Goal: Task Accomplishment & Management: Manage account settings

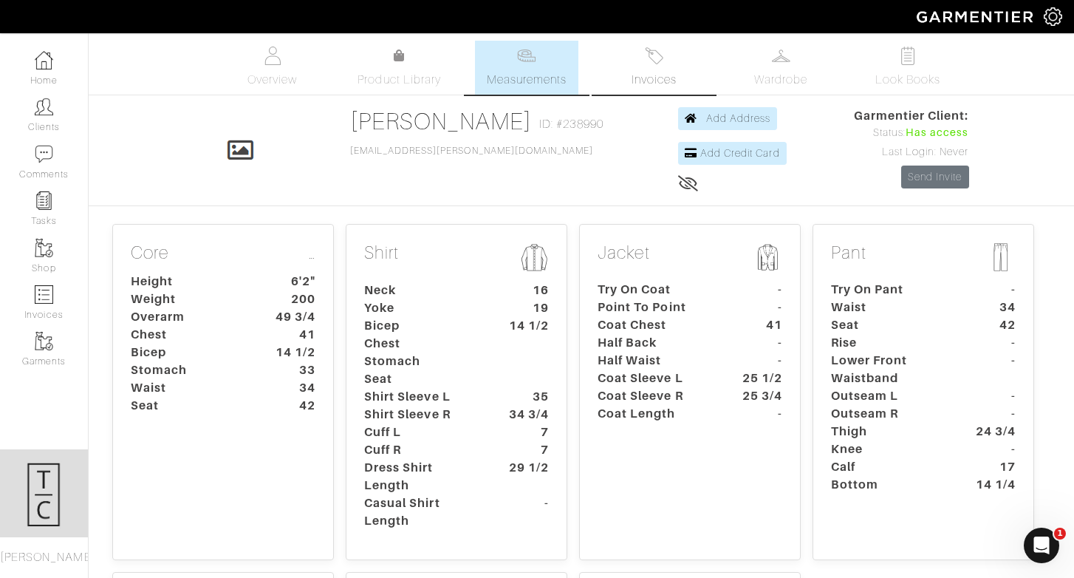
click at [655, 66] on link "Invoices" at bounding box center [653, 68] width 103 height 54
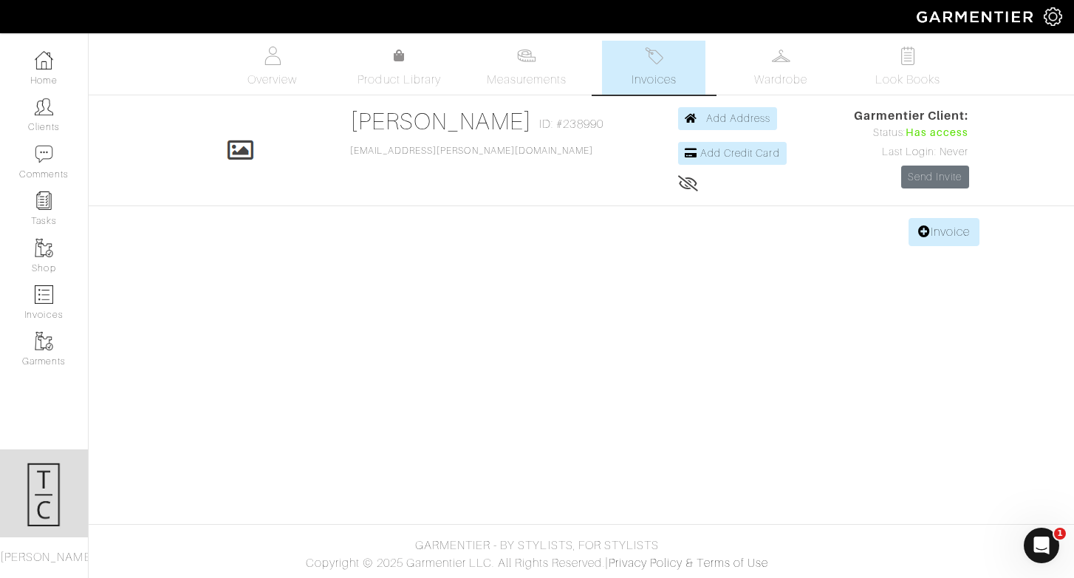
click at [970, 247] on body "Tara Cramer Personal Styling Tara Cramer Home Clients Invoices Comments Reminde…" at bounding box center [537, 289] width 1074 height 578
click at [967, 236] on link "Invoice" at bounding box center [943, 232] width 71 height 28
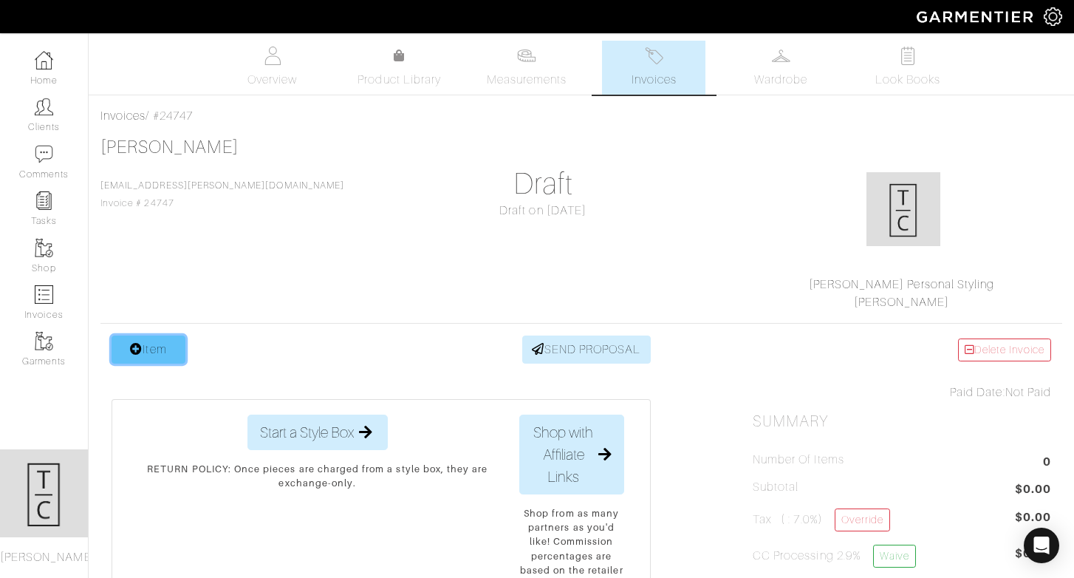
click at [152, 342] on link "Item" at bounding box center [149, 349] width 74 height 28
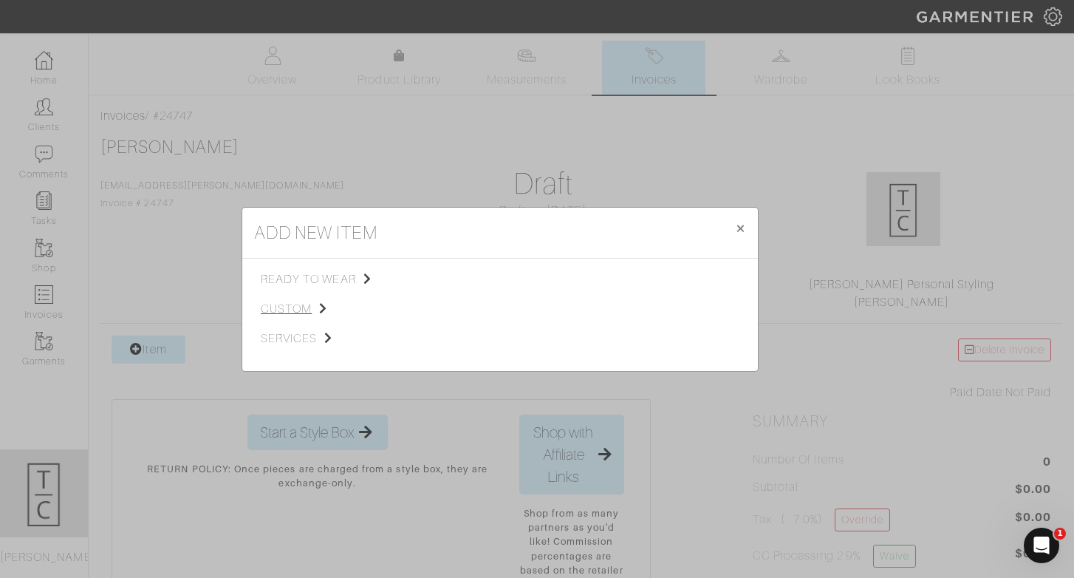
click at [296, 314] on span "custom" at bounding box center [335, 309] width 148 height 18
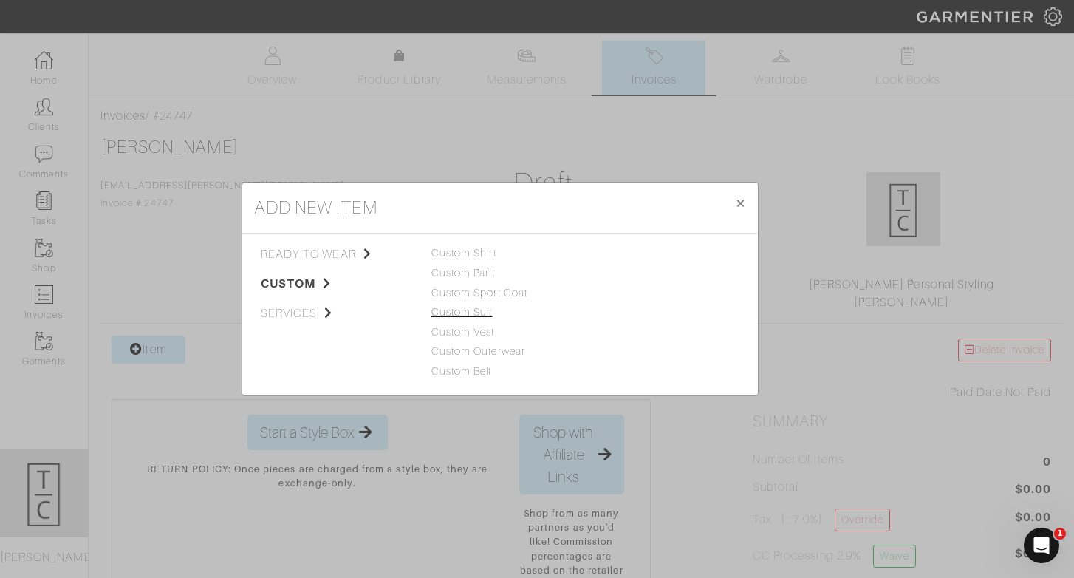
click at [459, 310] on link "Custom Suit" at bounding box center [461, 312] width 61 height 12
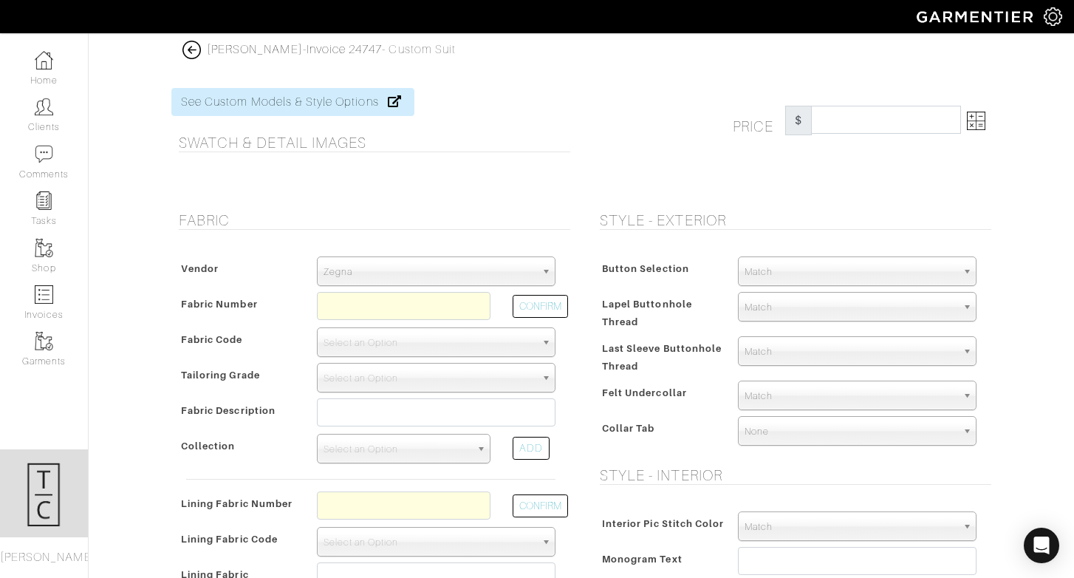
click at [429, 273] on span "Zegna" at bounding box center [430, 272] width 212 height 30
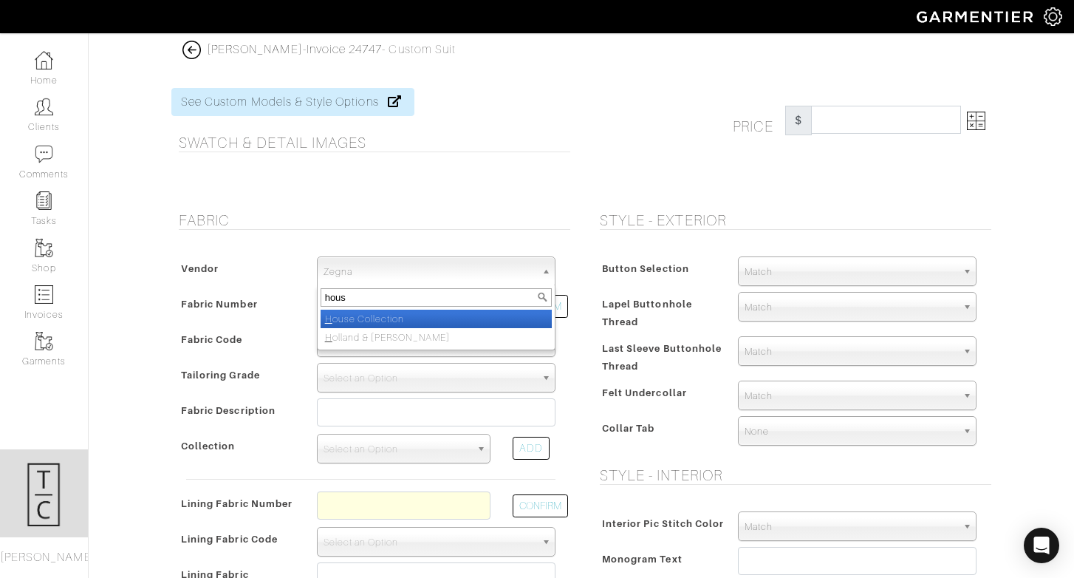
type input "house"
select select "75"
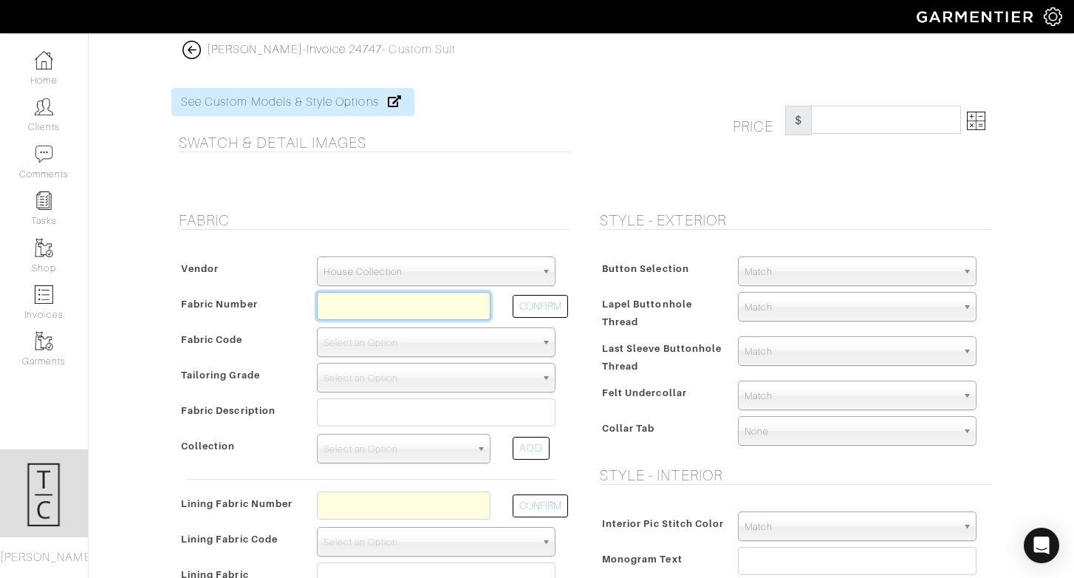
click at [384, 312] on input "text" at bounding box center [404, 306] width 174 height 28
click at [533, 309] on button "CONFIRM" at bounding box center [540, 306] width 55 height 23
type input "V2-51159393"
select select "915"
type input "Lt Blue Melange"
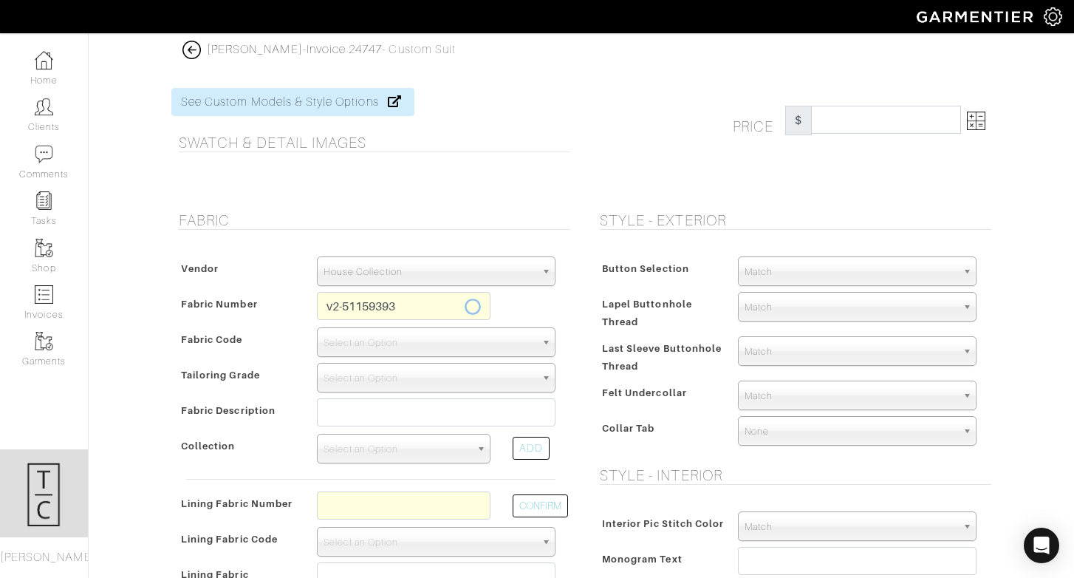
select select
type input "1817.86"
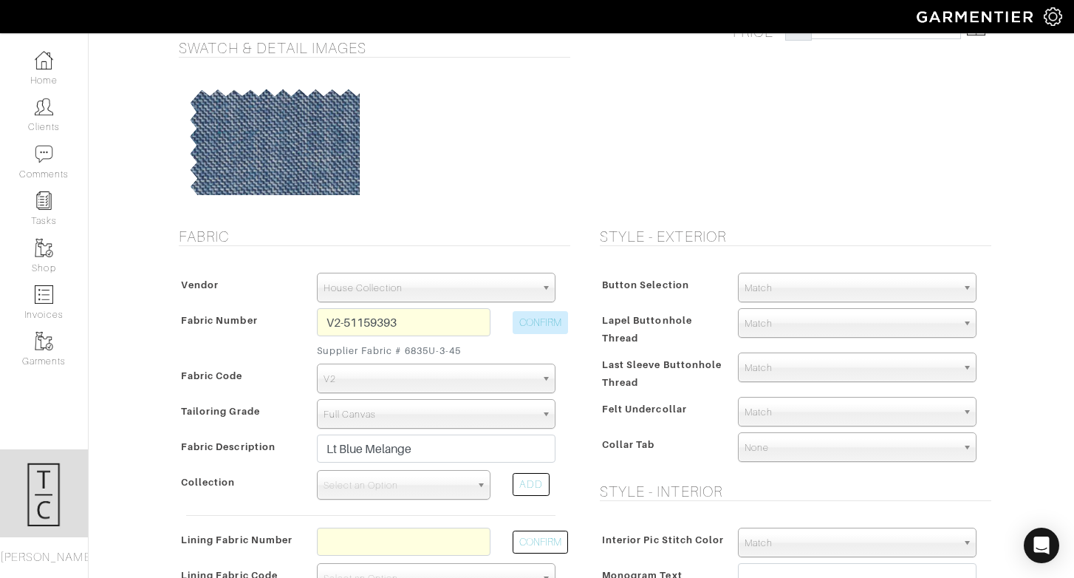
scroll to position [96, 0]
click at [406, 487] on span "Select an Option" at bounding box center [397, 484] width 147 height 30
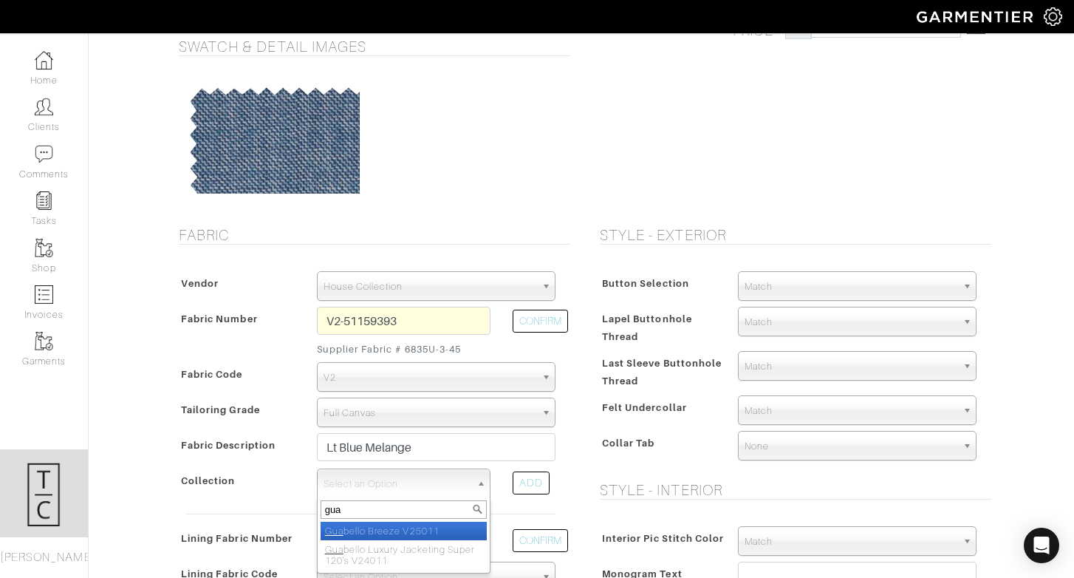
type input "guab"
select select "1071"
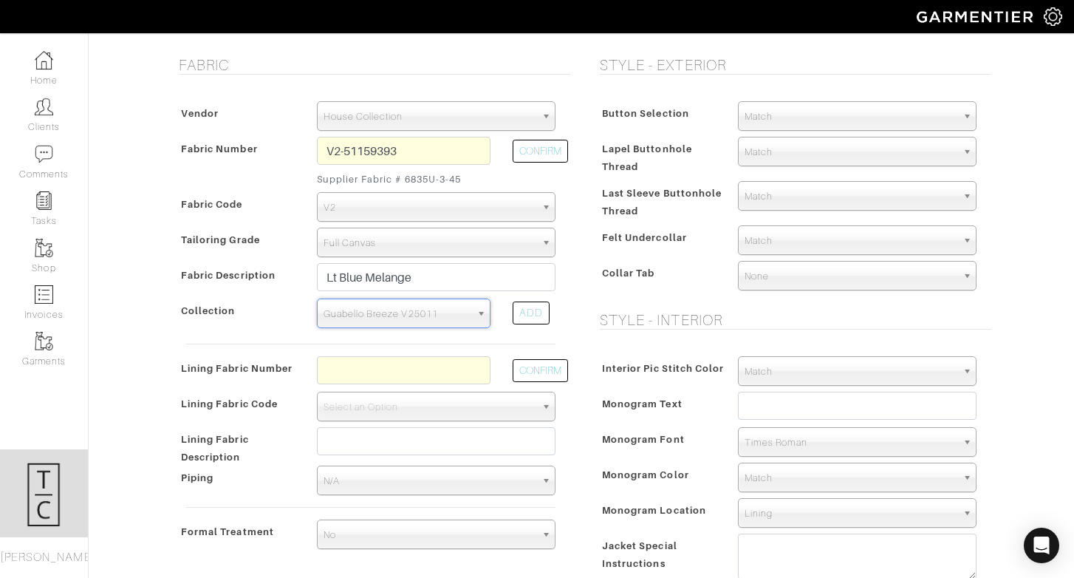
scroll to position [267, 0]
click at [468, 366] on input "text" at bounding box center [404, 369] width 174 height 28
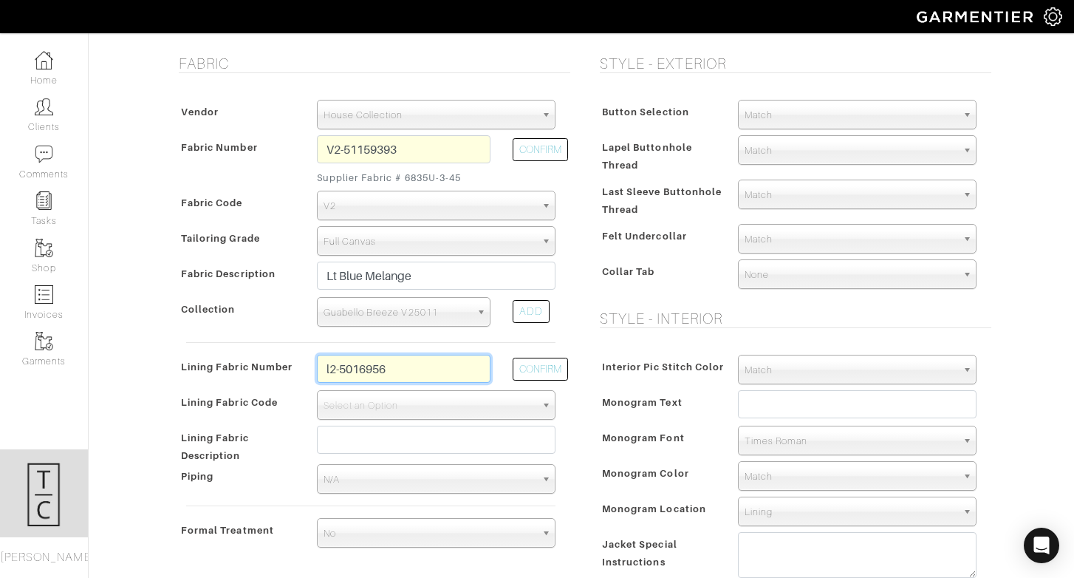
type input "l2-50169561"
select select "6294"
type input "Grey Yellow Floral"
type input "1832.86"
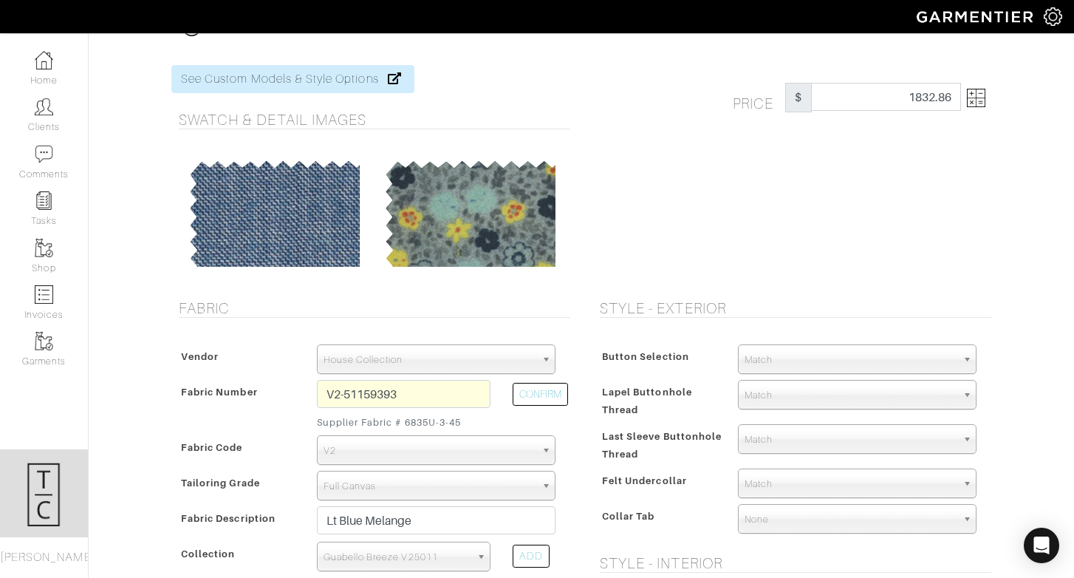
scroll to position [21, 0]
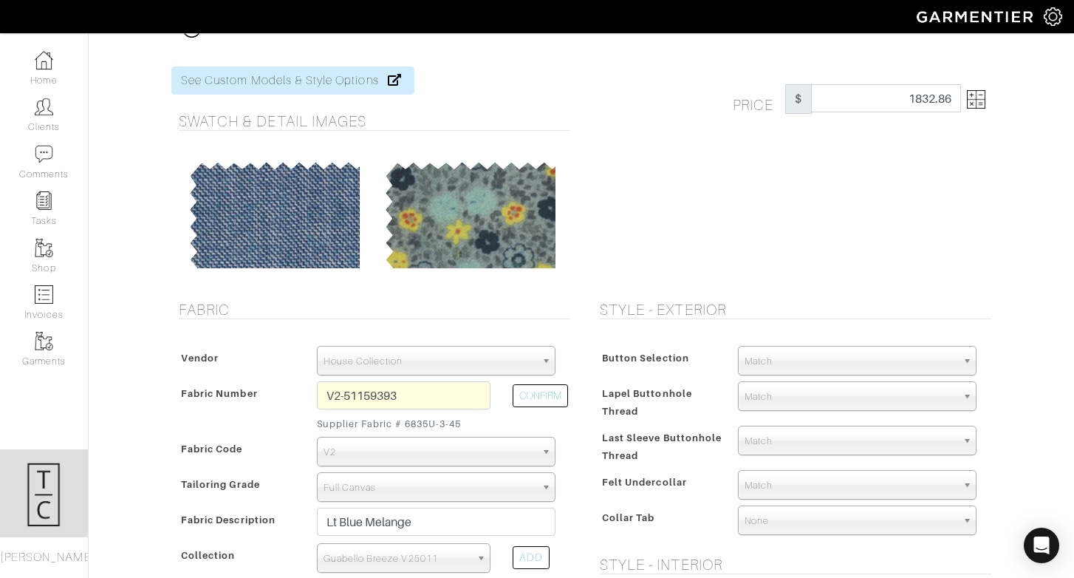
type input "l2-50169561"
click at [973, 100] on img at bounding box center [976, 99] width 18 height 18
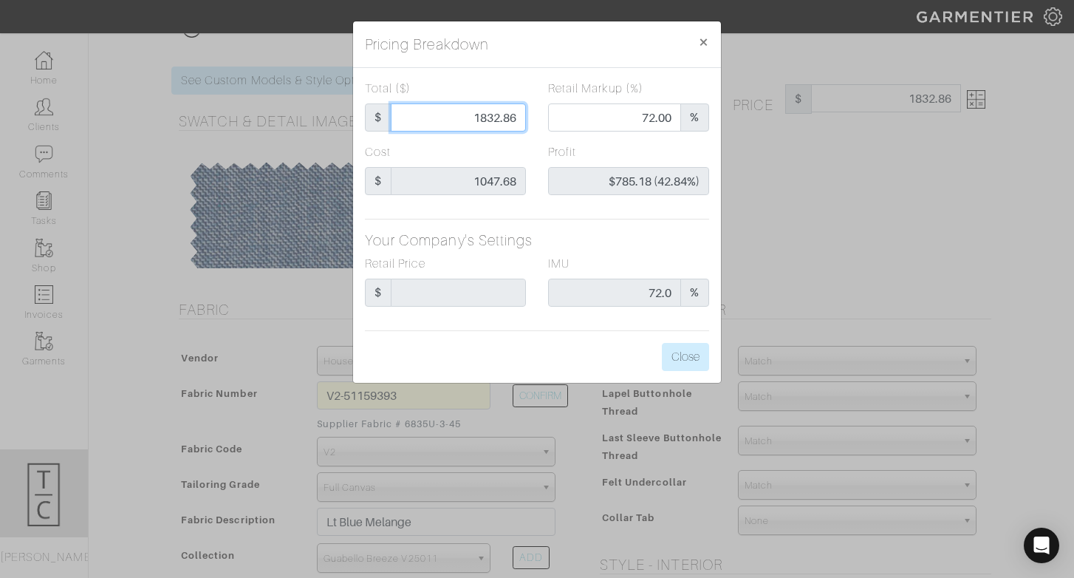
click at [478, 117] on input "1832.86" at bounding box center [458, 117] width 135 height 28
click at [482, 117] on input "1832.86" at bounding box center [458, 117] width 135 height 28
type input "1"
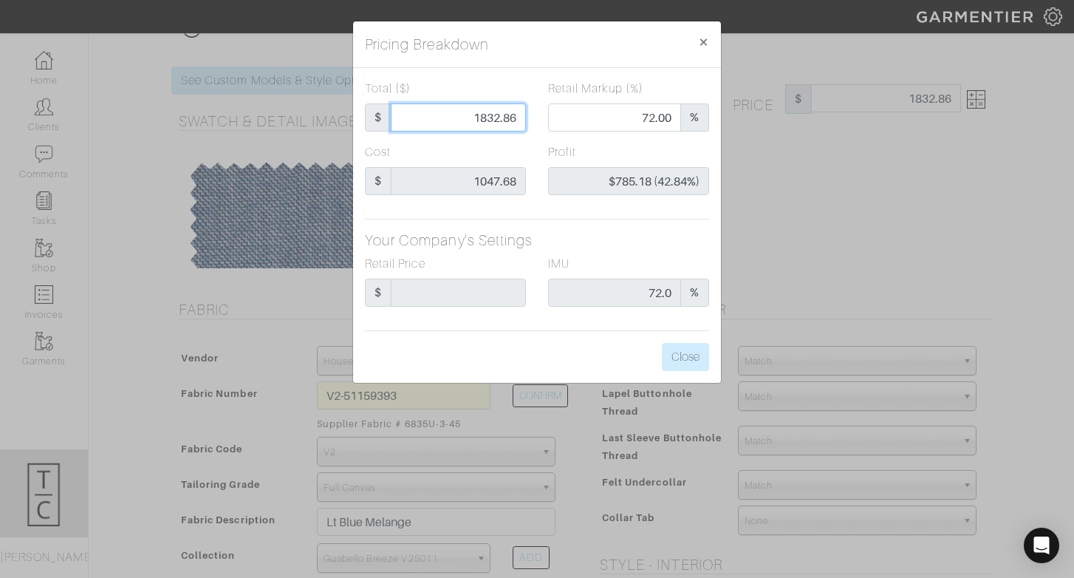
type input "0.00"
type input "-$1,046.68 (-104668.00%)"
type input "14"
type input "-$1,033.68 (-7383.43%)"
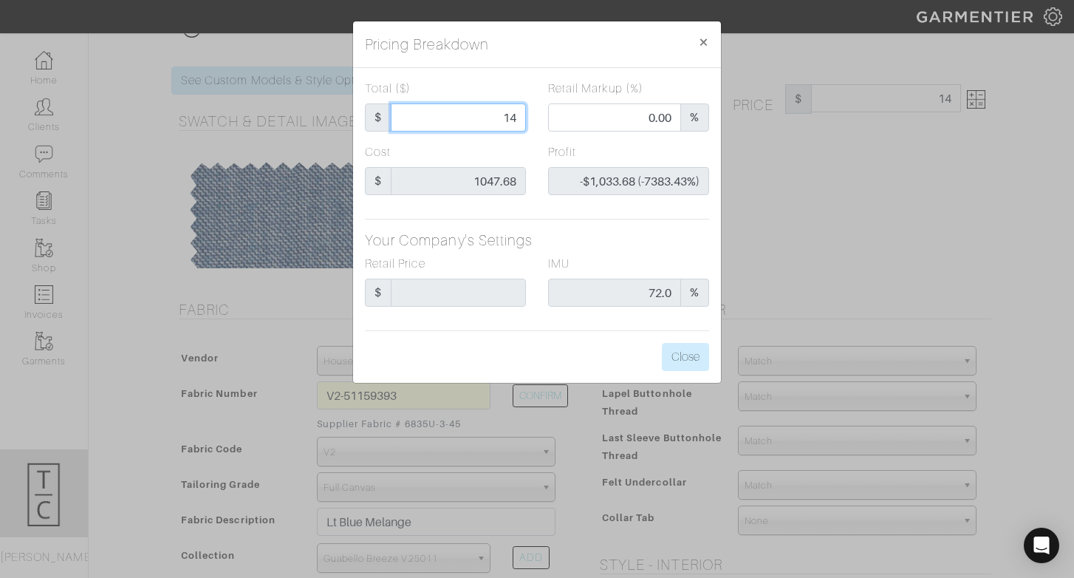
type input "146"
type input "-$901.68 (-617.59%)"
type input "1466"
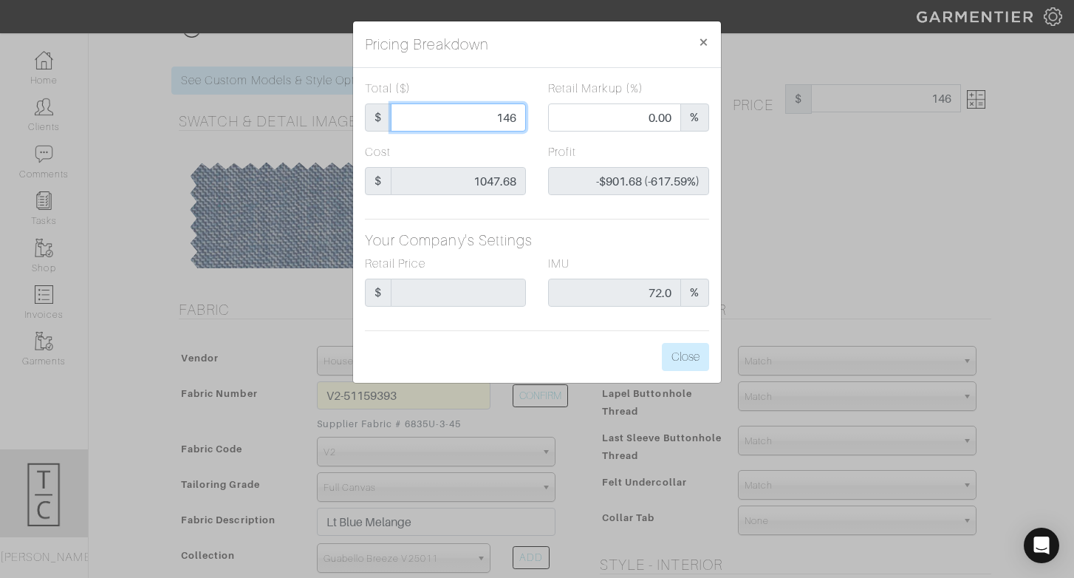
type input "65.28"
type input "$418.32 (28.53%)"
type input "1466"
type input "1466.00"
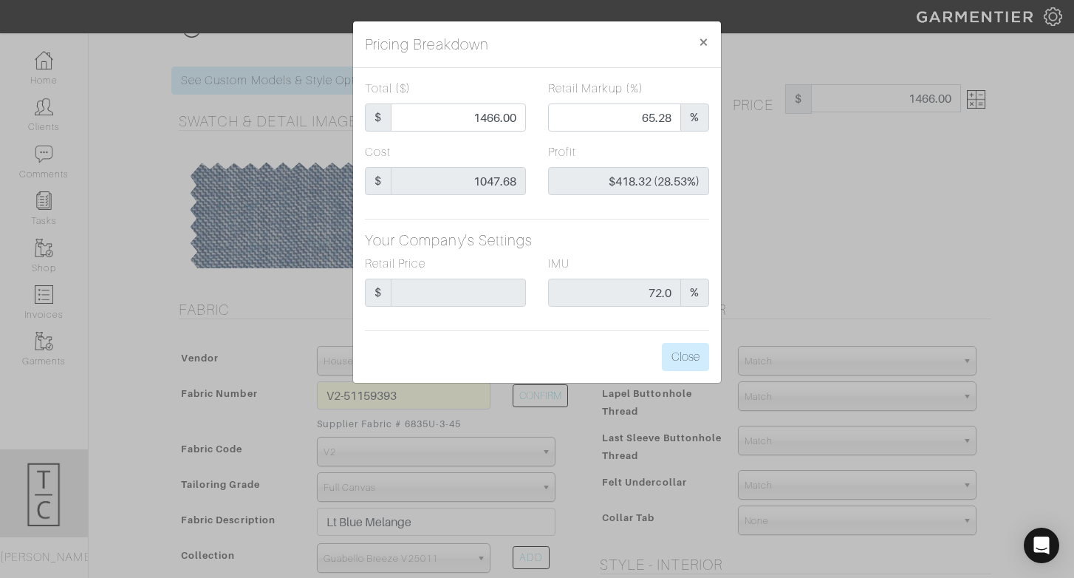
click at [544, 229] on div "Total ($) $ 1466.00 Retail Markup (%) 65.28 % Cost $ 1047.68 Profit $418.32 (28…" at bounding box center [537, 225] width 368 height 315
click at [625, 340] on div "Total ($) $ 1466.00 Retail Markup (%) 65.28 % Cost $ 1047.68 Profit $418.32 (28…" at bounding box center [537, 225] width 368 height 315
click at [686, 360] on button "Close" at bounding box center [685, 357] width 47 height 28
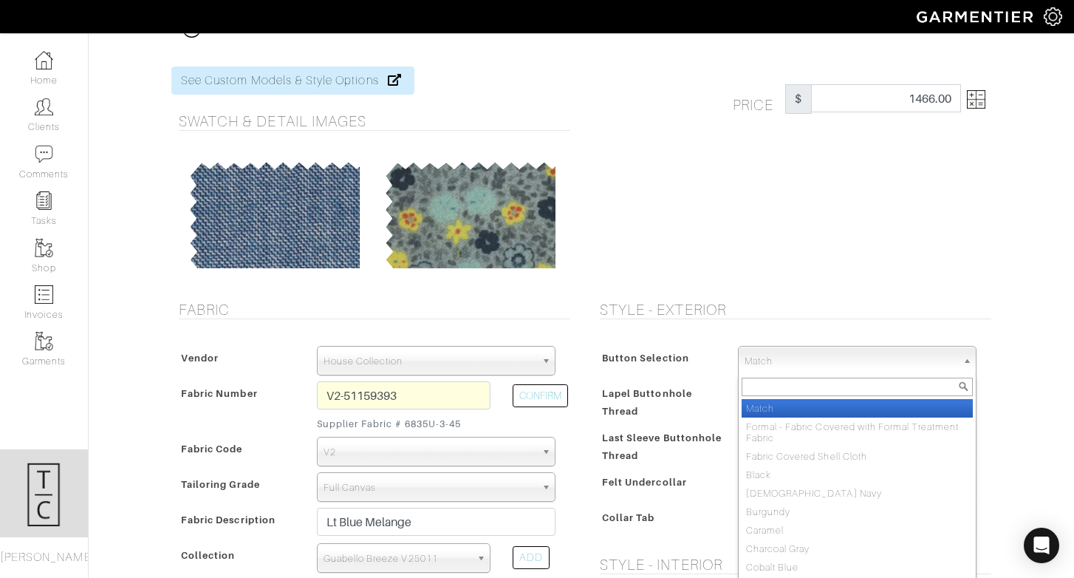
click at [761, 357] on span "Match" at bounding box center [851, 361] width 212 height 30
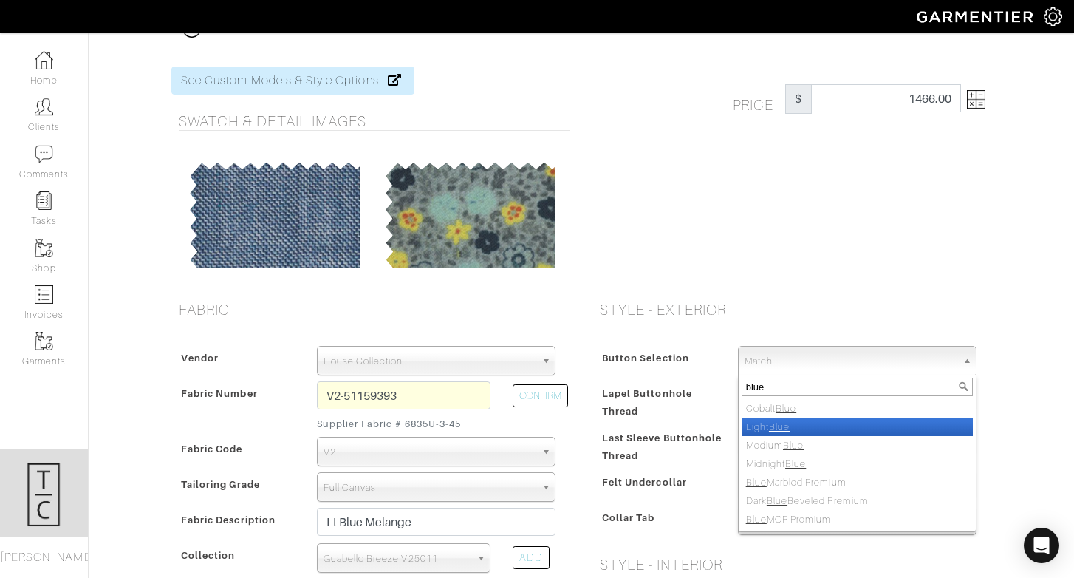
type input "blue"
click at [793, 431] on li "Light Blue" at bounding box center [857, 426] width 231 height 18
select select "78"
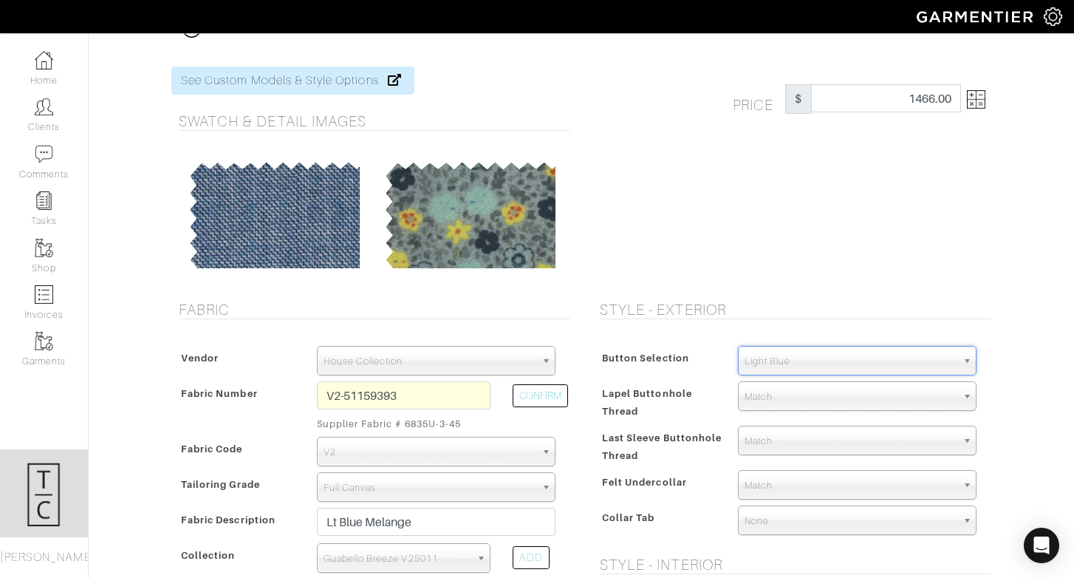
click at [764, 278] on div "Price $ 1466.00" at bounding box center [791, 174] width 421 height 216
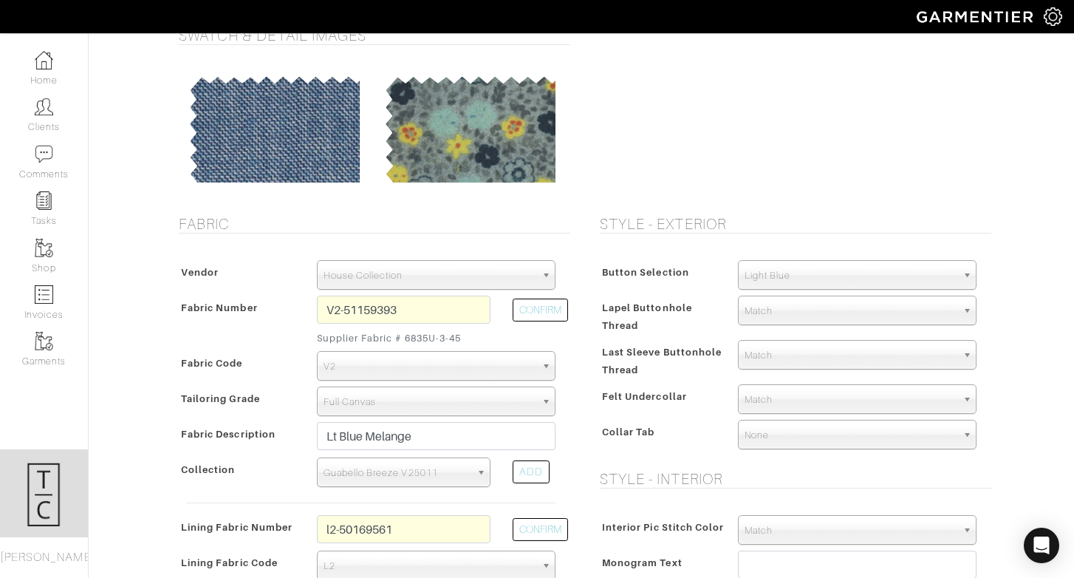
scroll to position [108, 0]
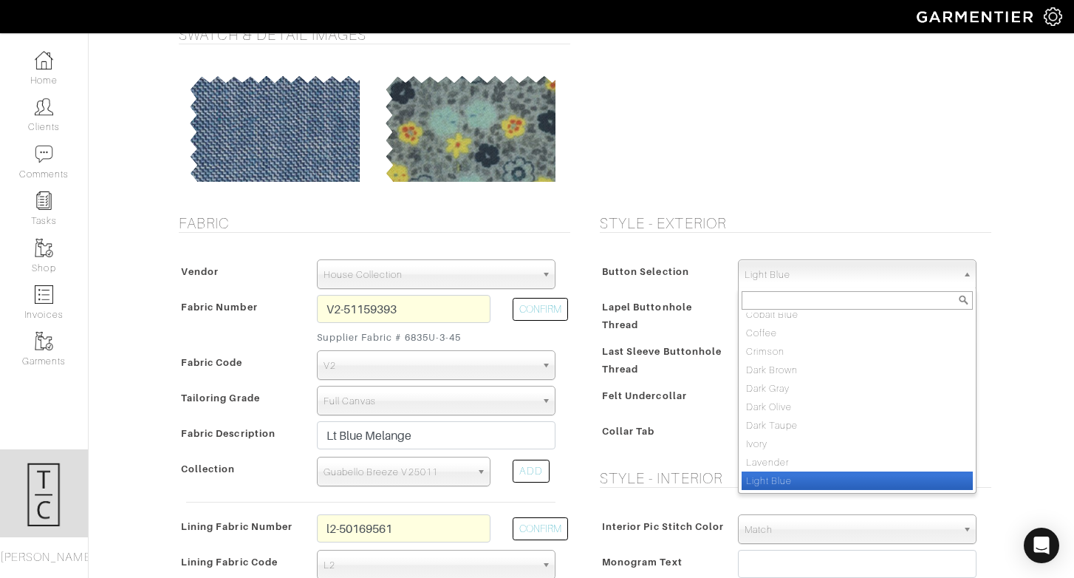
click at [764, 279] on span "Light Blue" at bounding box center [851, 275] width 212 height 30
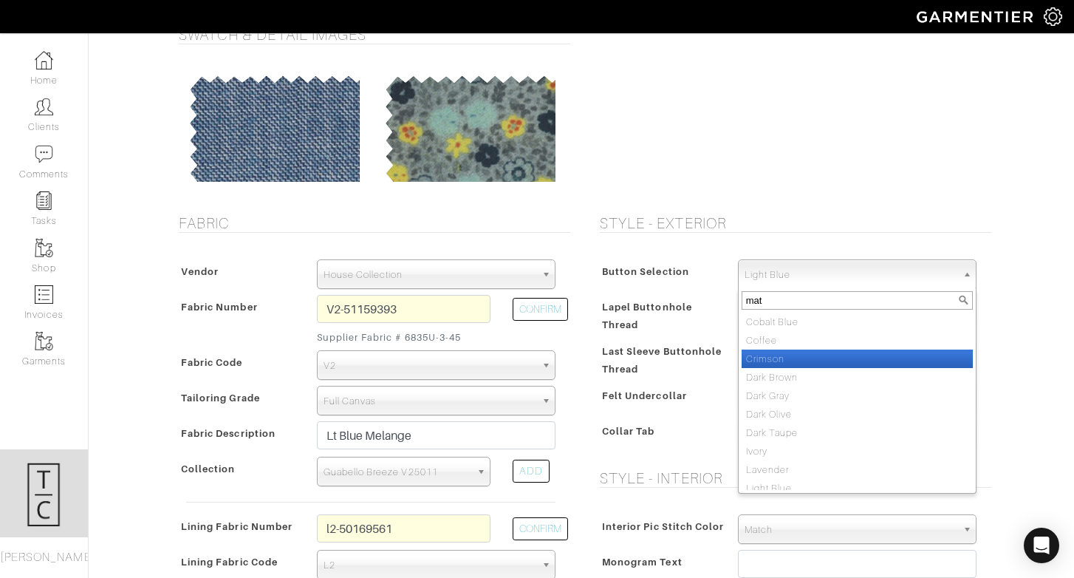
scroll to position [0, 0]
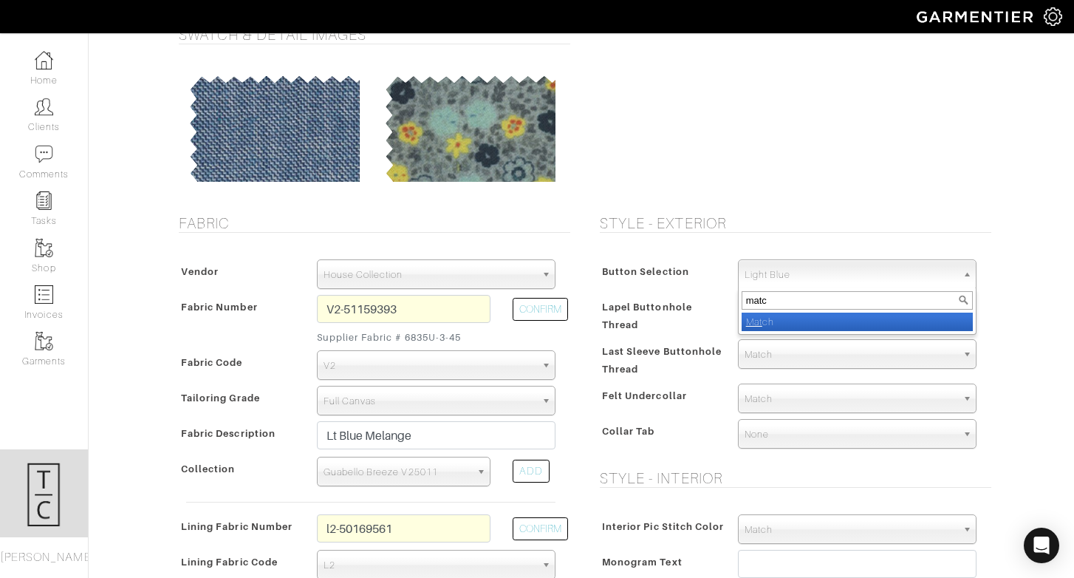
type input "match"
select select "1"
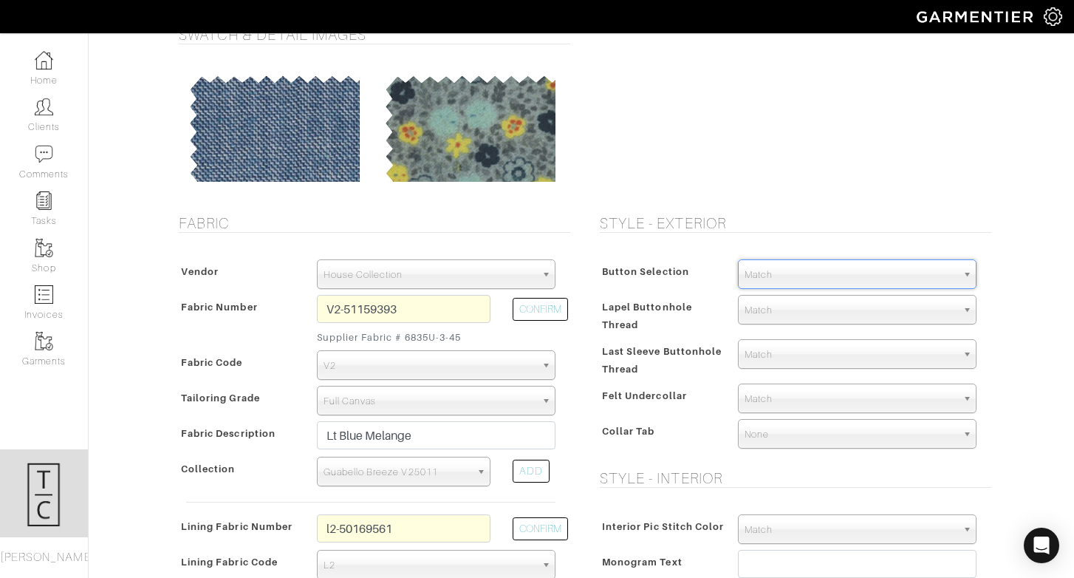
click at [731, 487] on hr at bounding box center [795, 487] width 391 height 1
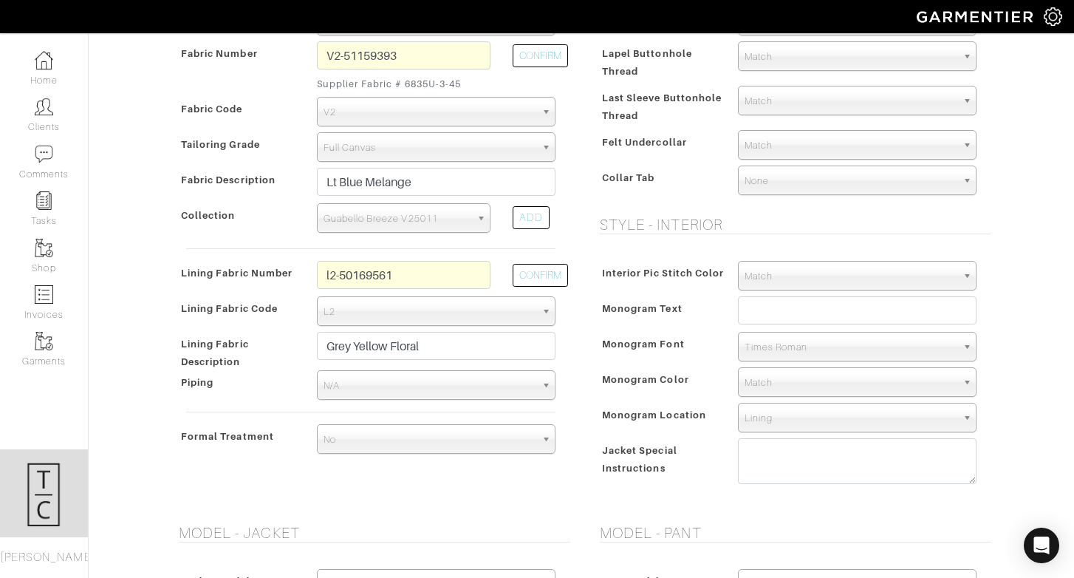
scroll to position [362, 0]
click at [762, 468] on textarea at bounding box center [857, 460] width 239 height 46
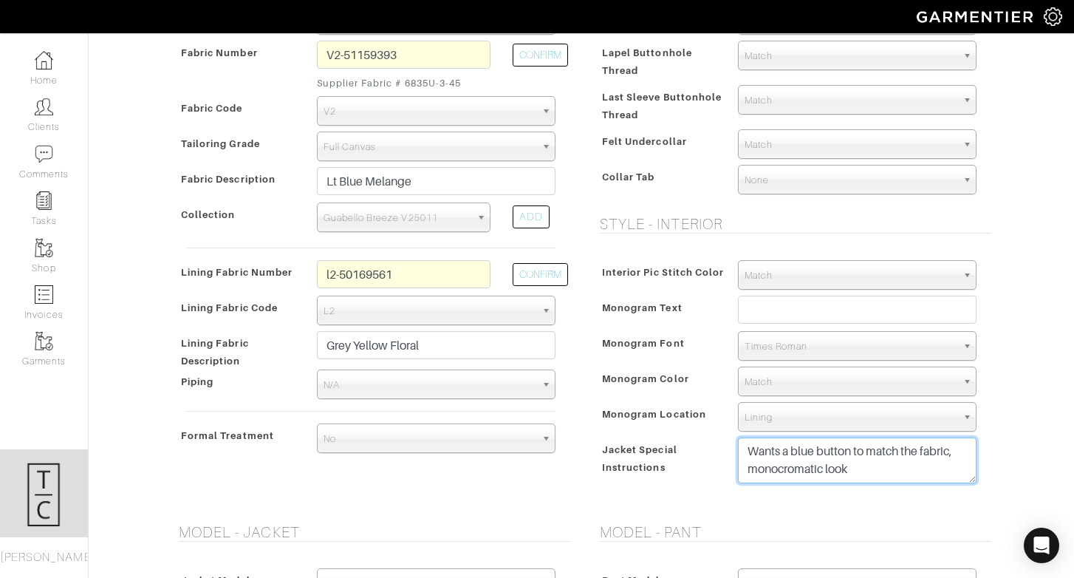
click at [787, 477] on textarea "Wants a blue button to match the fabric, monocromatic look" at bounding box center [857, 460] width 239 height 46
click at [778, 470] on textarea "Wants a blue button to match the fabric, monocromatic look" at bounding box center [857, 460] width 239 height 46
click at [809, 473] on textarea "Wants a blue button to match the fabric, monacromatic look" at bounding box center [857, 460] width 239 height 46
click at [882, 470] on textarea "Wants a blue button to match the fabric, monacromatic look" at bounding box center [857, 460] width 239 height 46
click at [886, 480] on textarea "Wants a blue button to match the fabric, monochromatic look" at bounding box center [857, 460] width 239 height 46
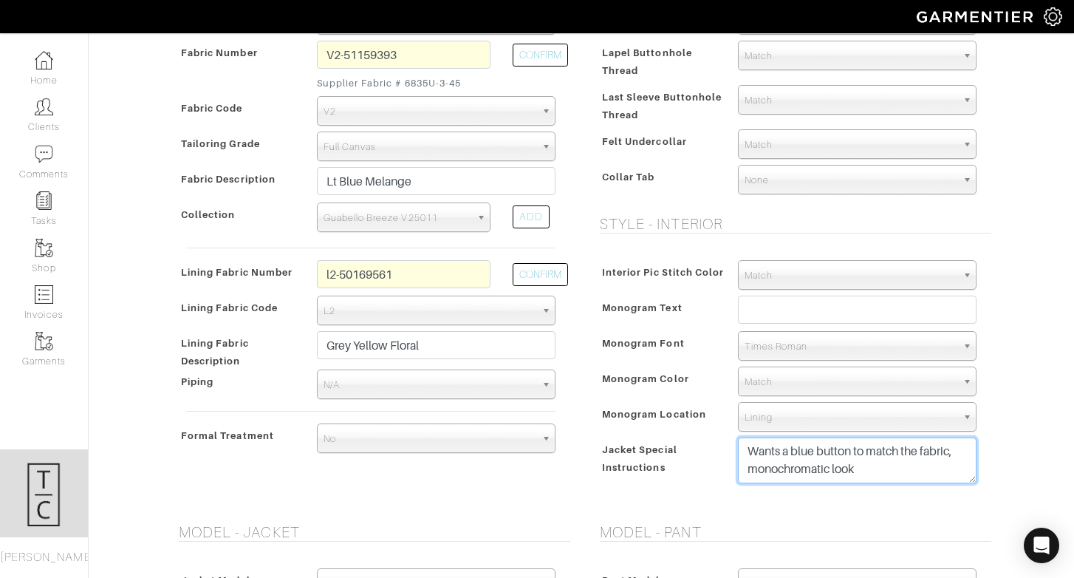
type textarea "Wants a blue button to match the fabric, monochromatic look"
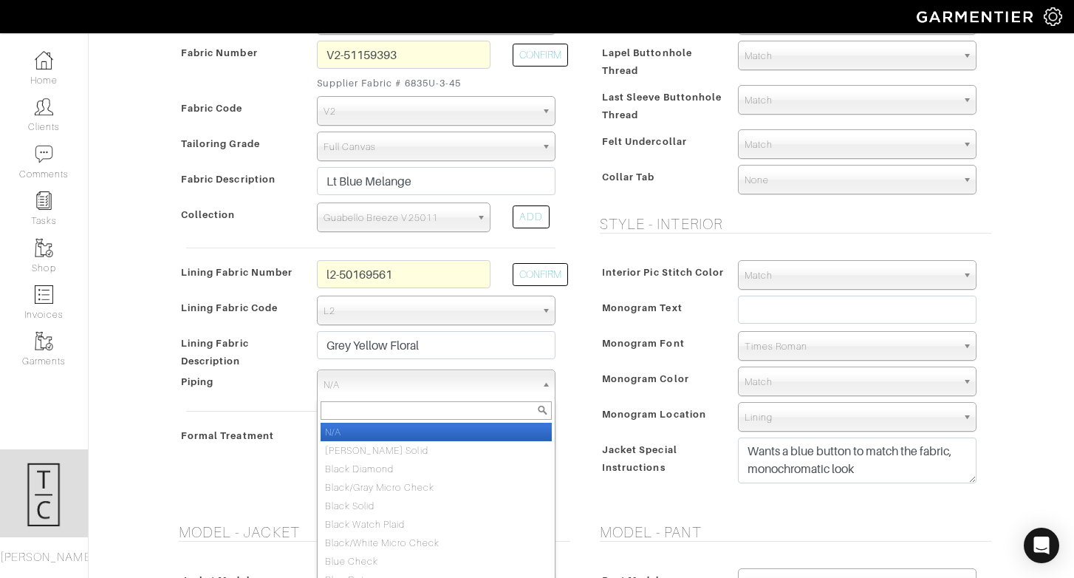
click at [379, 390] on span "N/A" at bounding box center [430, 385] width 212 height 30
type input "y"
type input "l"
type input "b"
type input "navy"
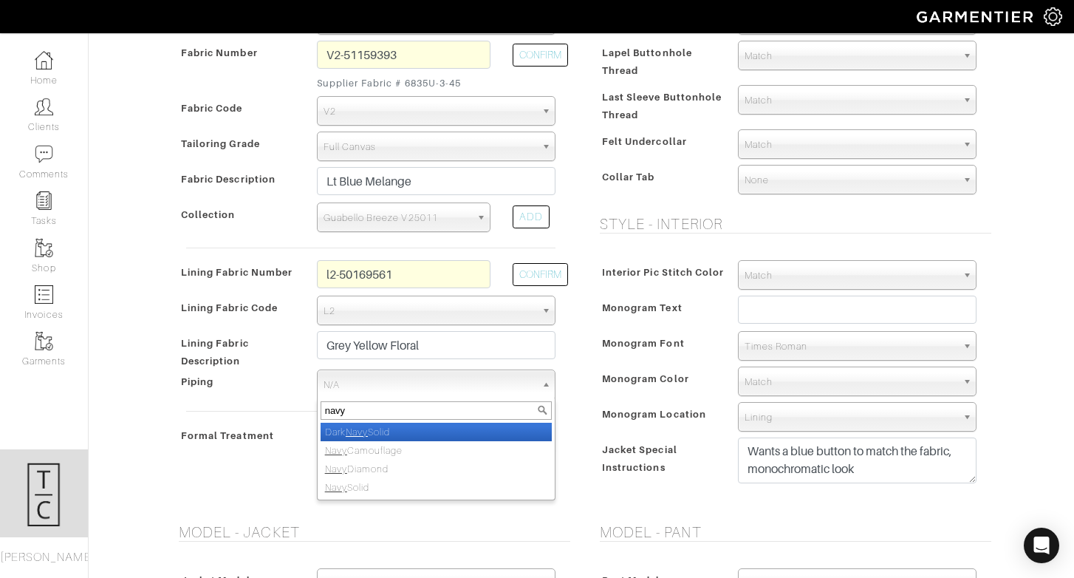
select select "105"
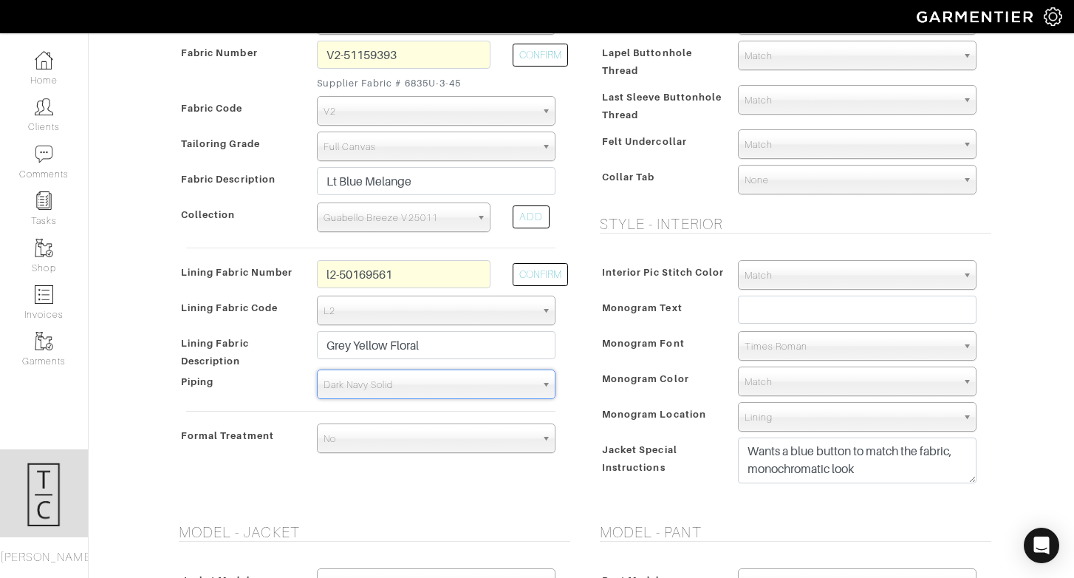
click at [433, 485] on div "Fabric Vendor Zegna Scabal Loro Piana Gladson Dormeuil House Collection London …" at bounding box center [370, 232] width 421 height 545
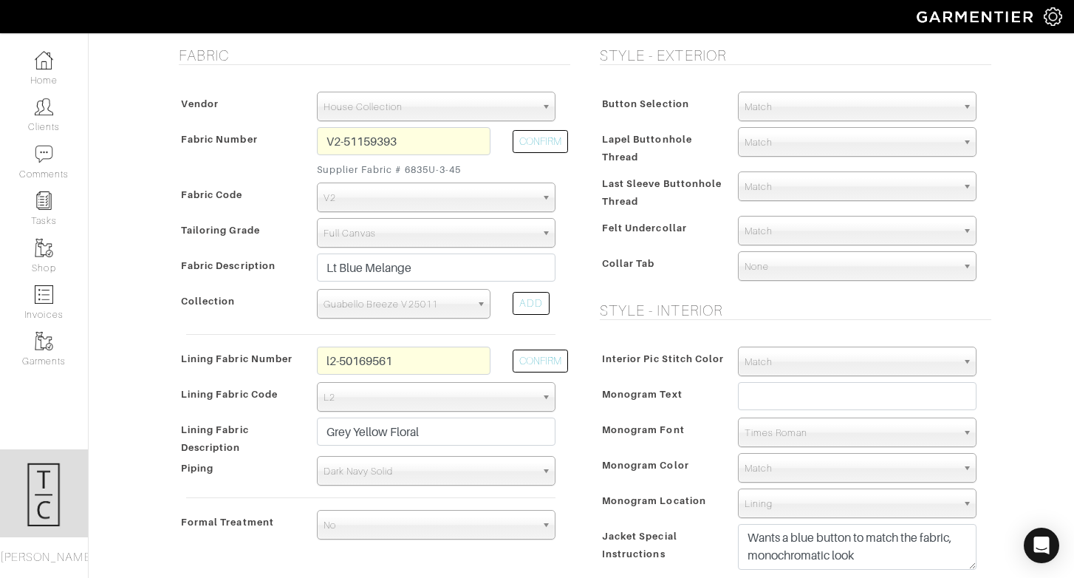
scroll to position [275, 0]
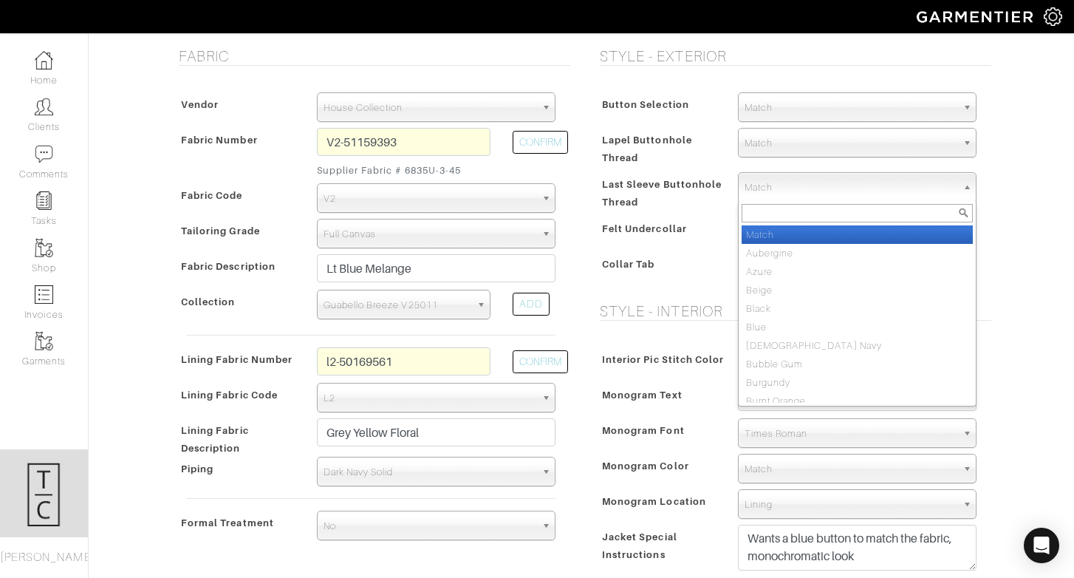
click at [792, 192] on span "Match" at bounding box center [851, 188] width 212 height 30
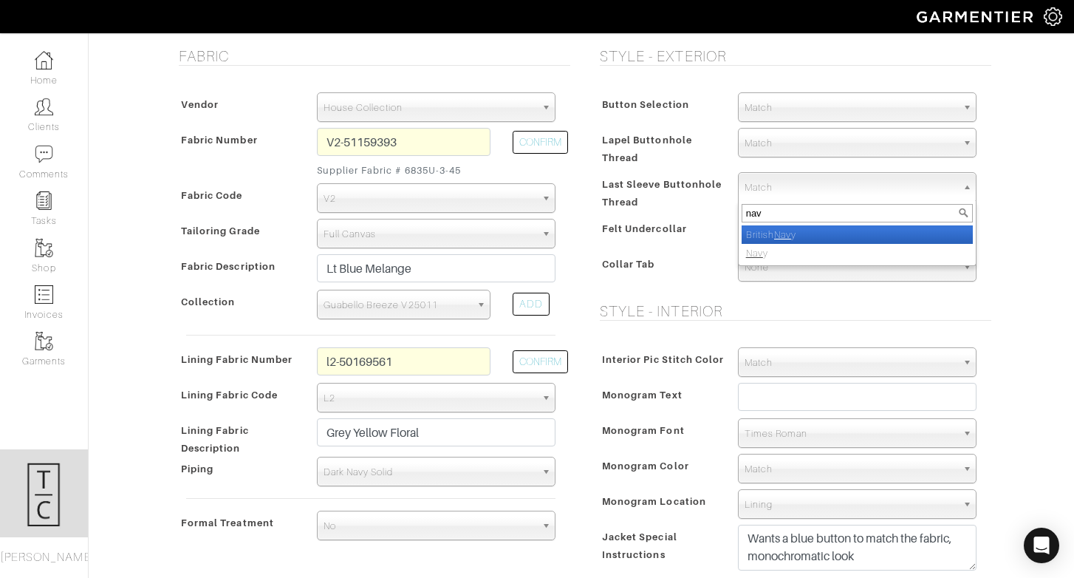
type input "navy"
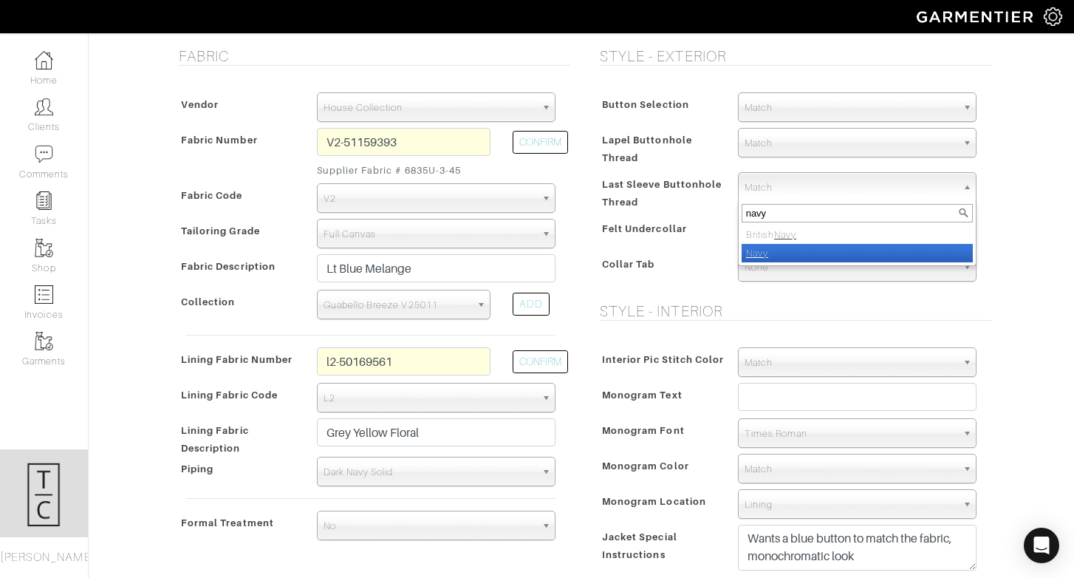
select select "8"
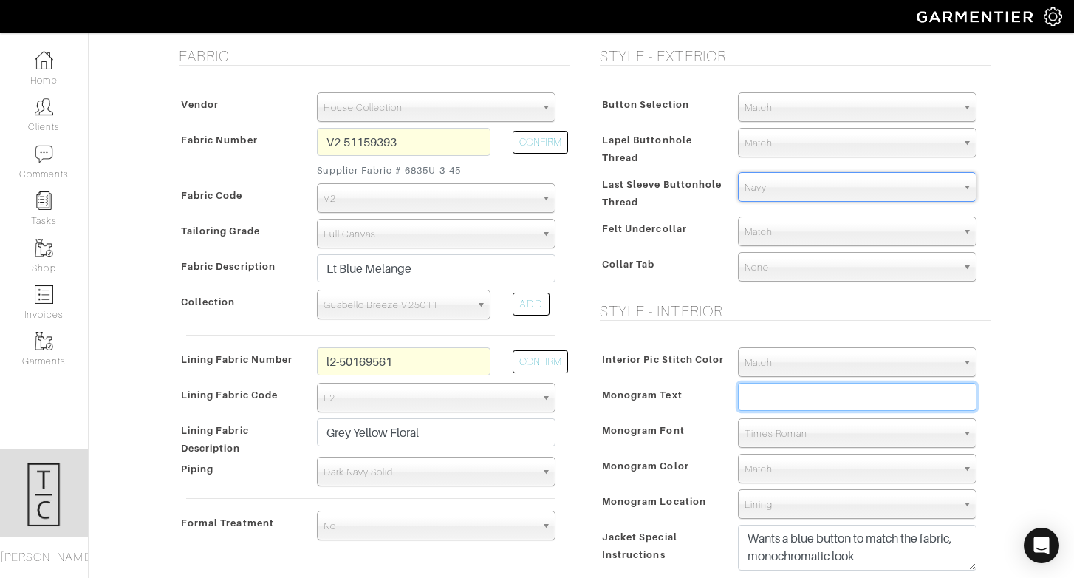
click at [766, 394] on input "text" at bounding box center [857, 397] width 239 height 28
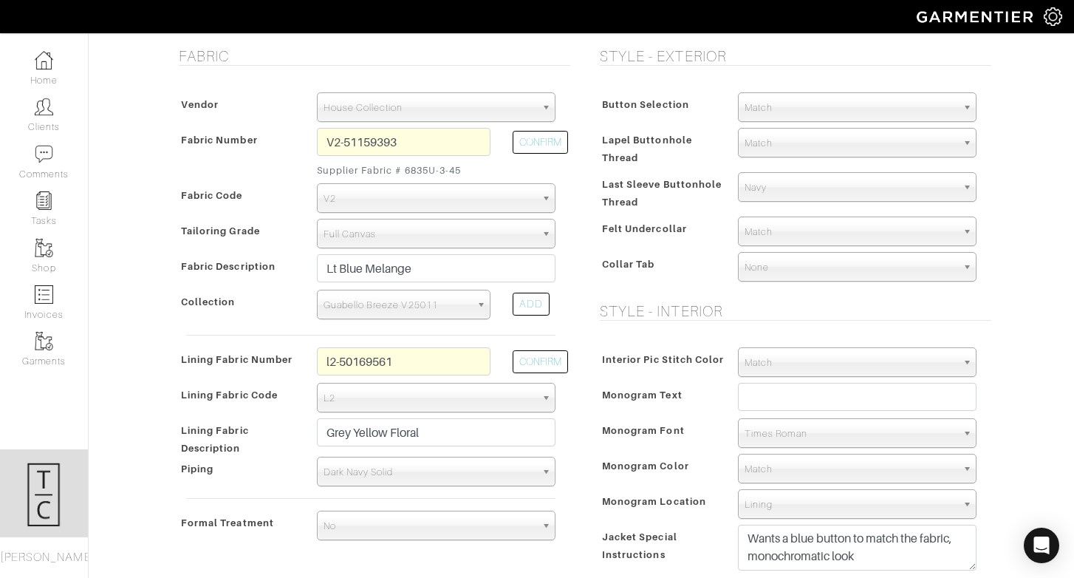
click at [683, 463] on span "Monogram Color" at bounding box center [645, 465] width 87 height 21
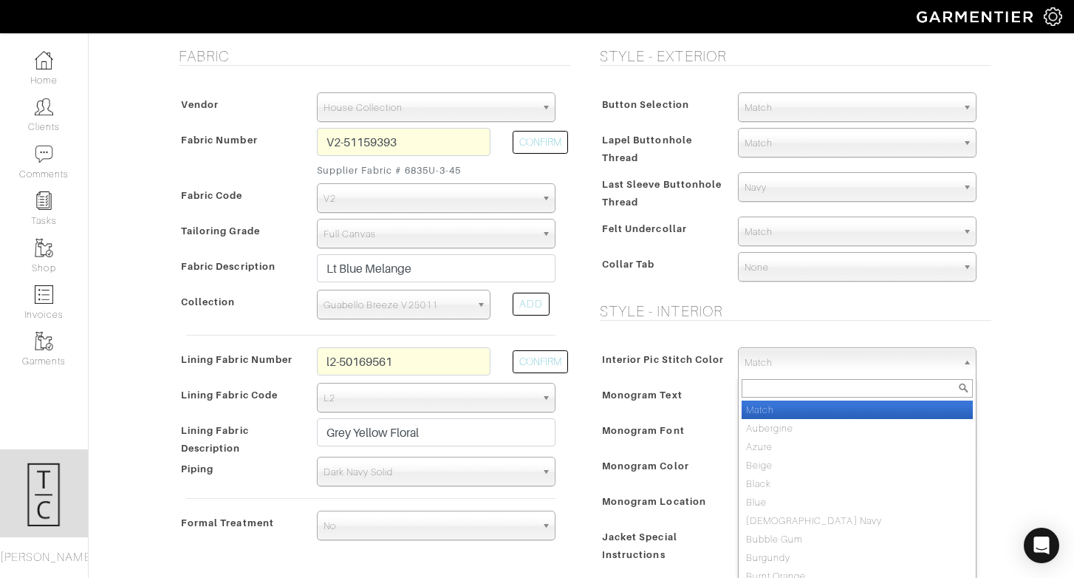
click at [775, 361] on span "Match" at bounding box center [851, 363] width 212 height 30
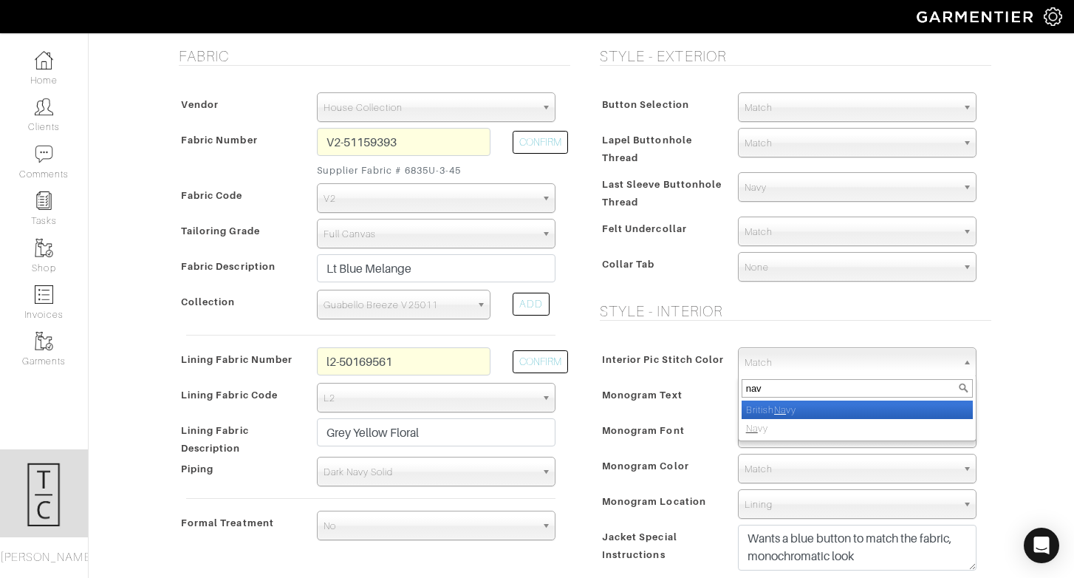
type input "navy"
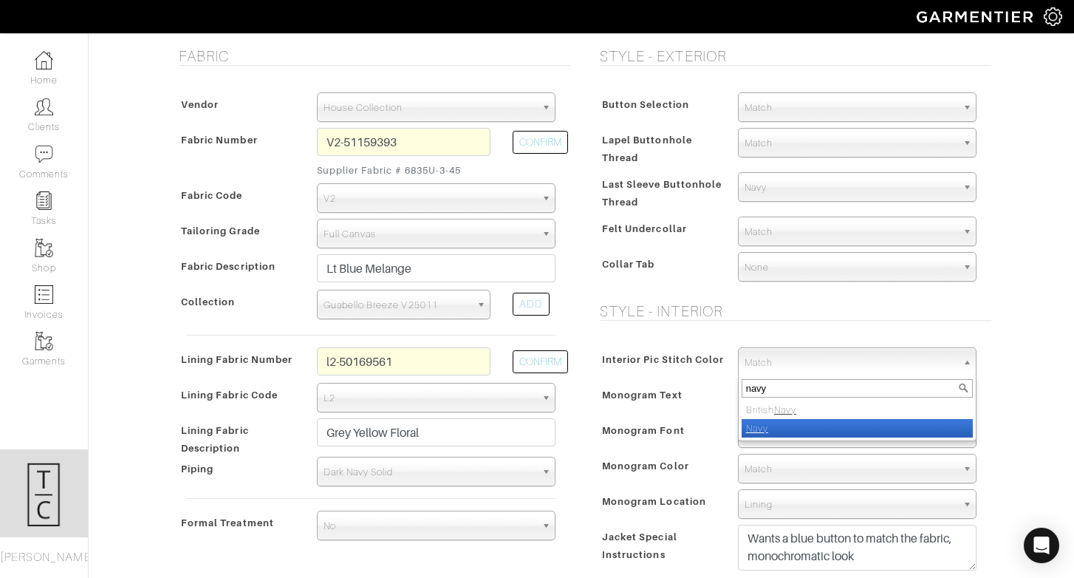
select select "8"
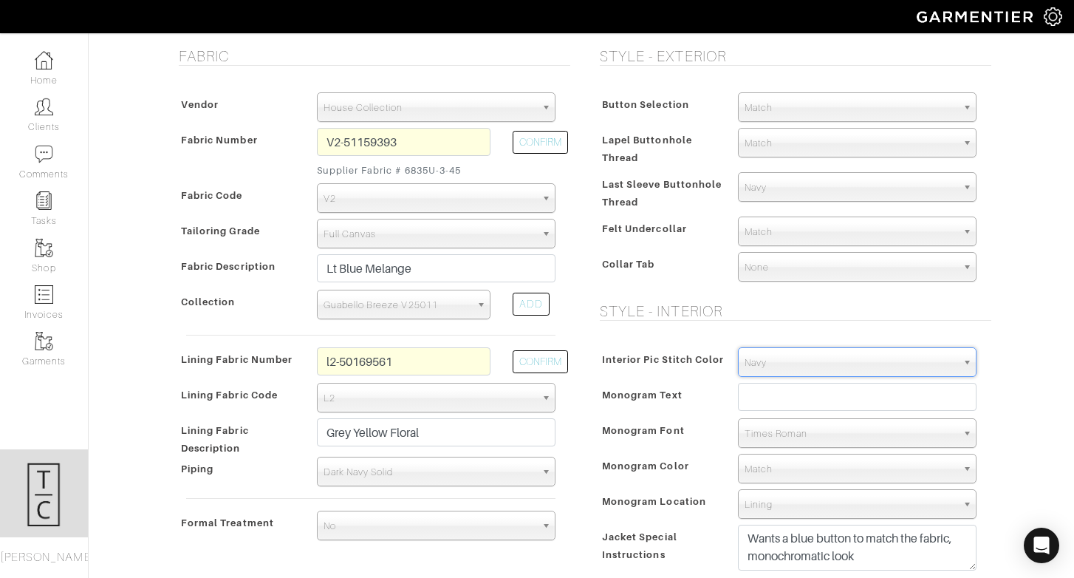
click at [799, 432] on span "Times Roman" at bounding box center [851, 434] width 212 height 30
type input "n"
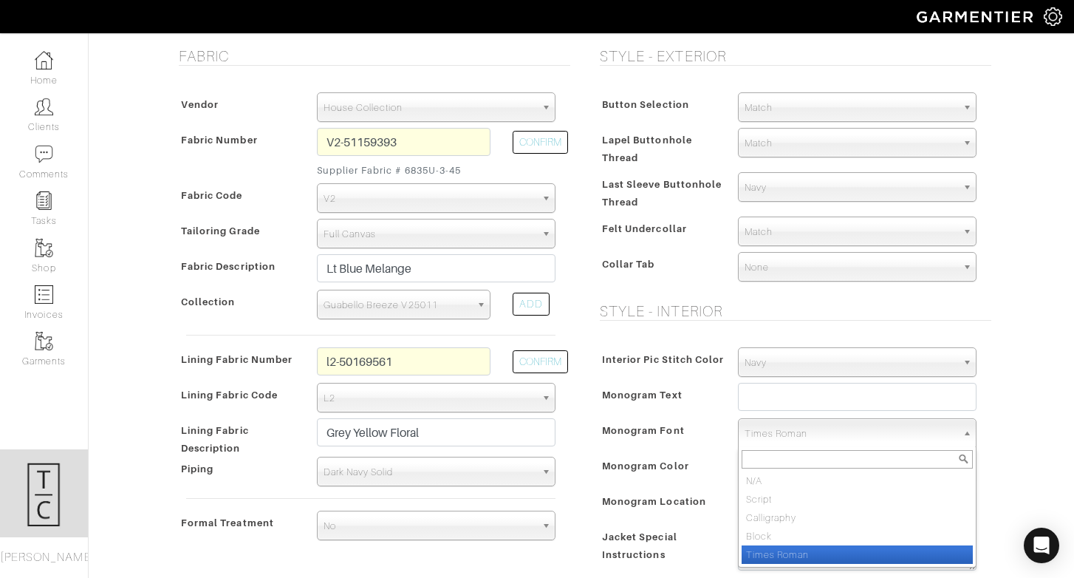
click at [823, 552] on li "Times Roman" at bounding box center [857, 554] width 231 height 18
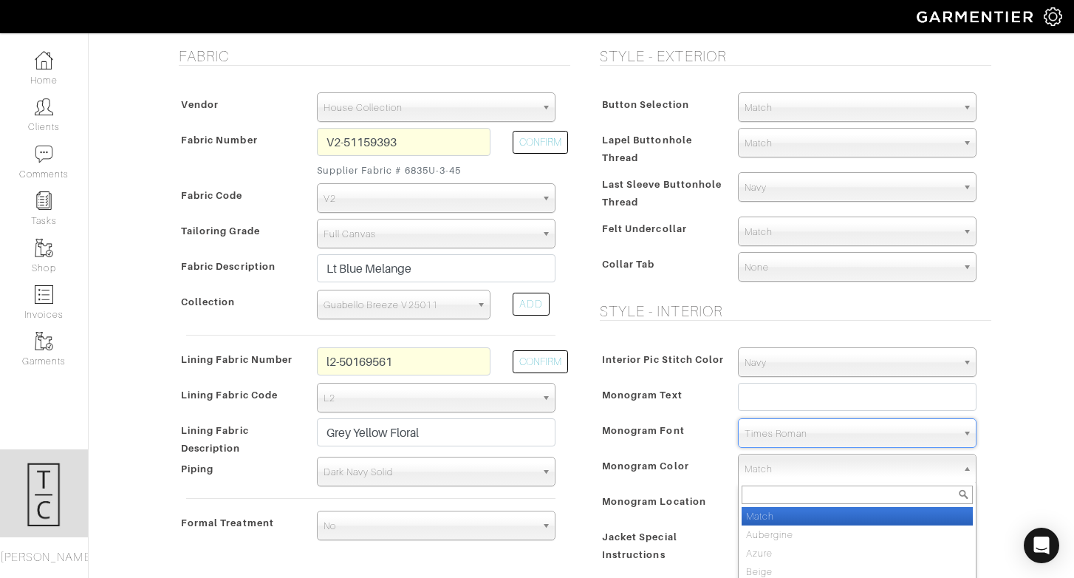
click at [797, 467] on span "Match" at bounding box center [851, 469] width 212 height 30
type input "navy"
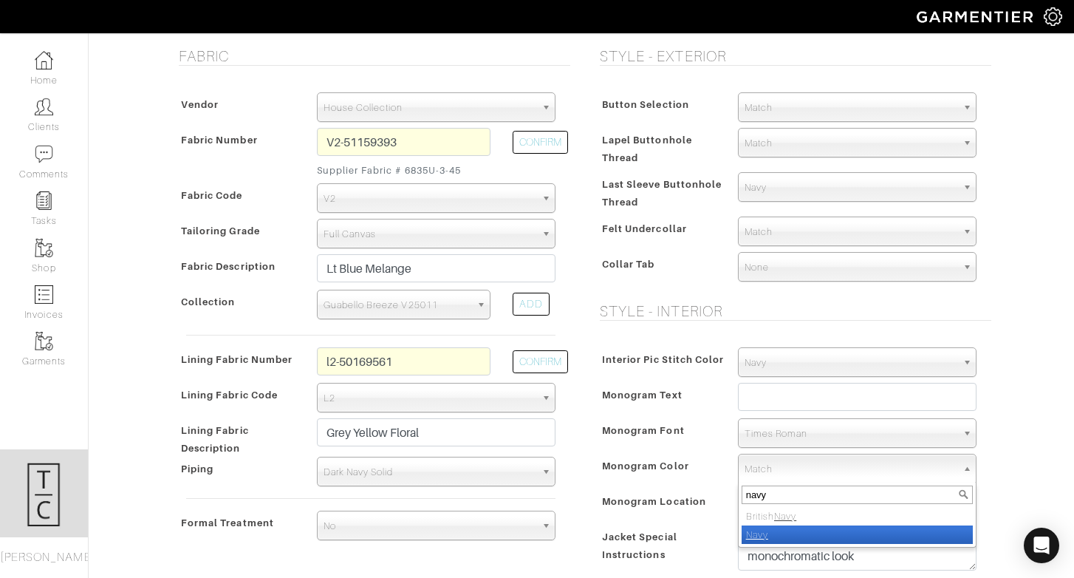
select select "8"
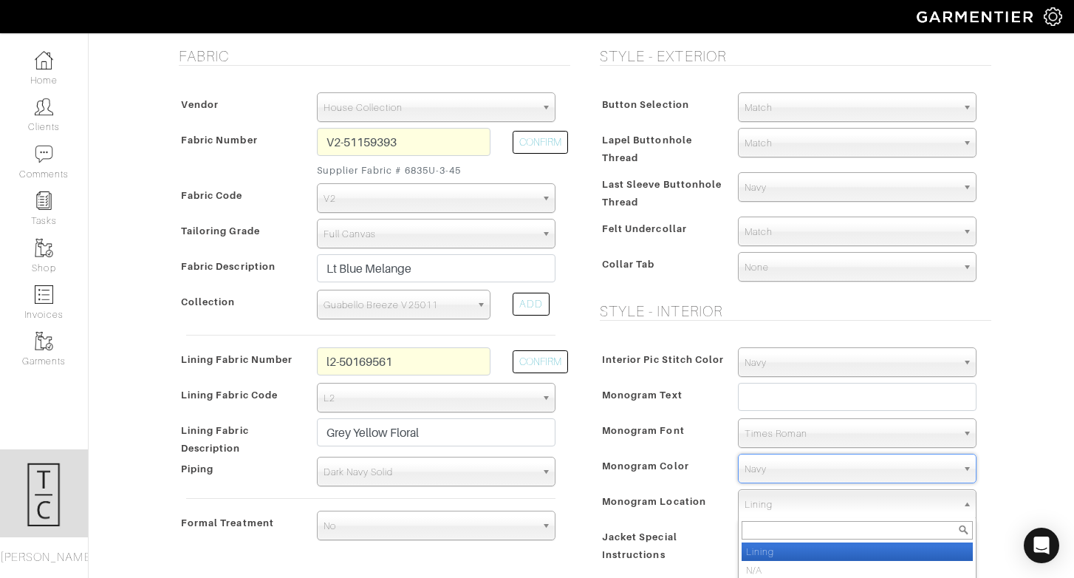
click at [764, 507] on span "Lining" at bounding box center [851, 505] width 212 height 30
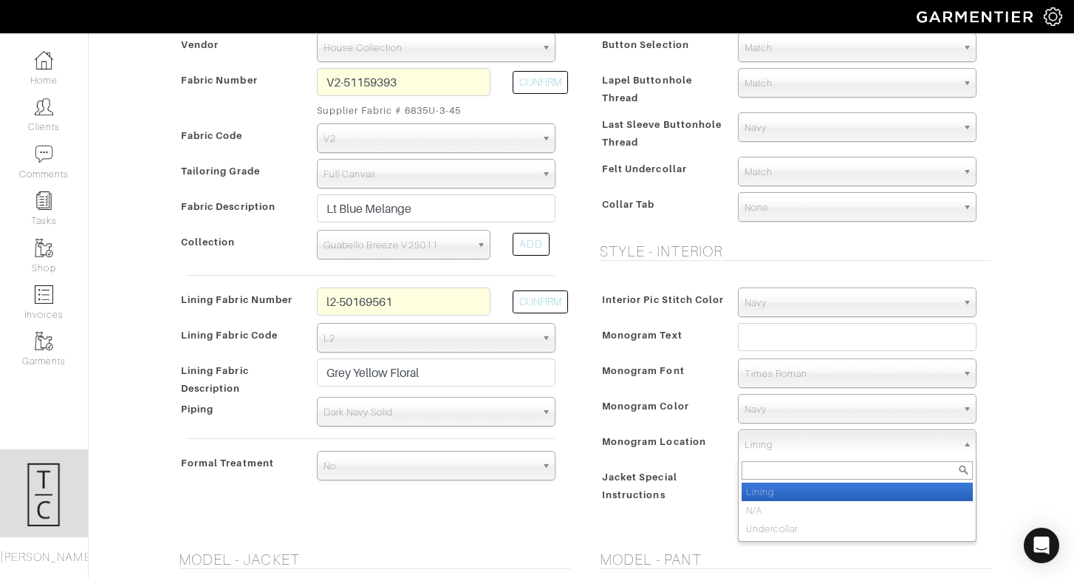
scroll to position [336, 0]
click at [784, 490] on li "Lining" at bounding box center [857, 490] width 231 height 18
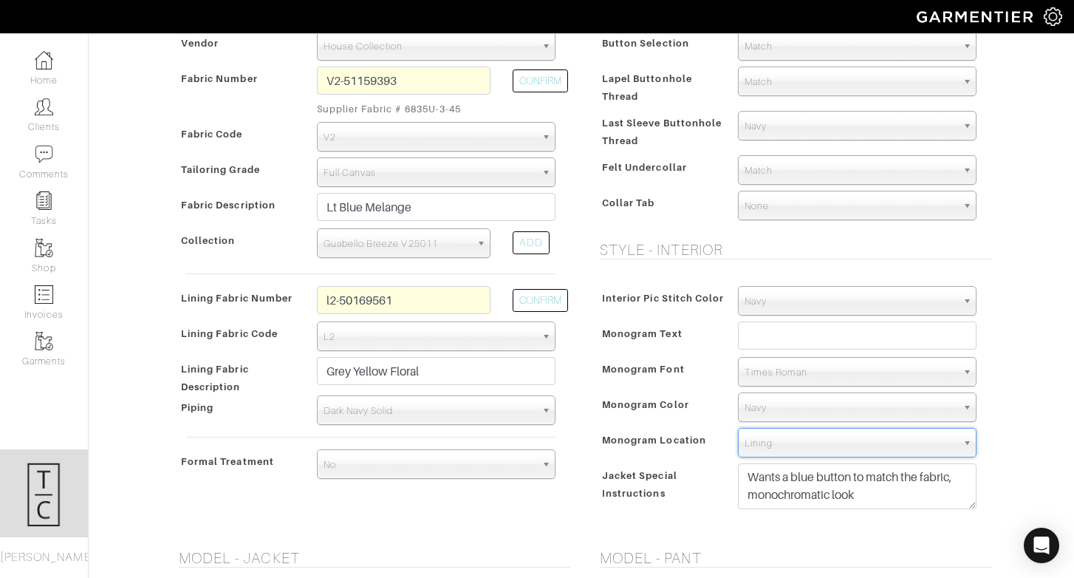
click at [699, 490] on div "Jacket Special Instructions" at bounding box center [661, 491] width 131 height 50
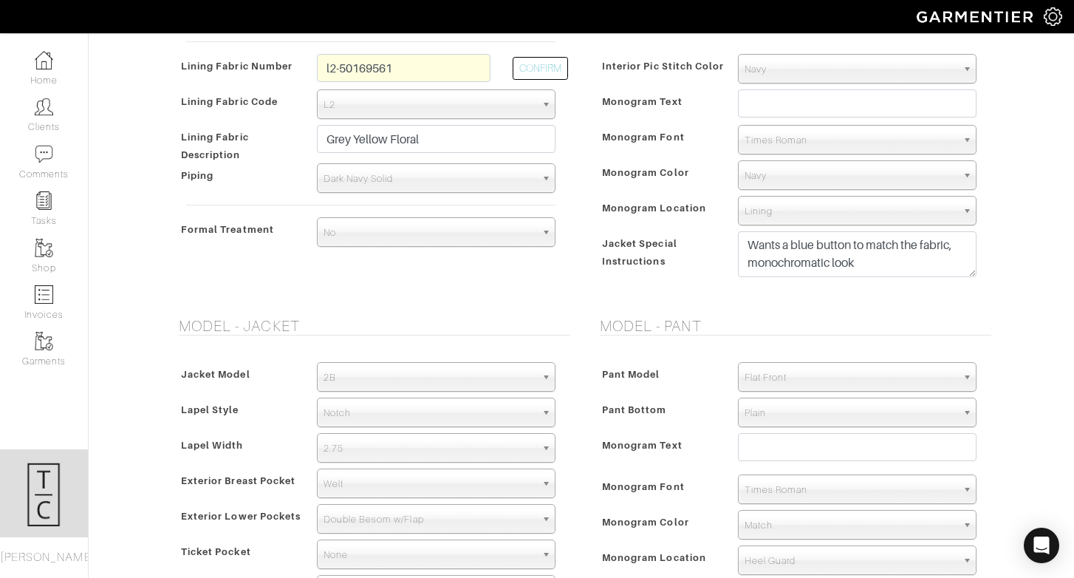
scroll to position [583, 0]
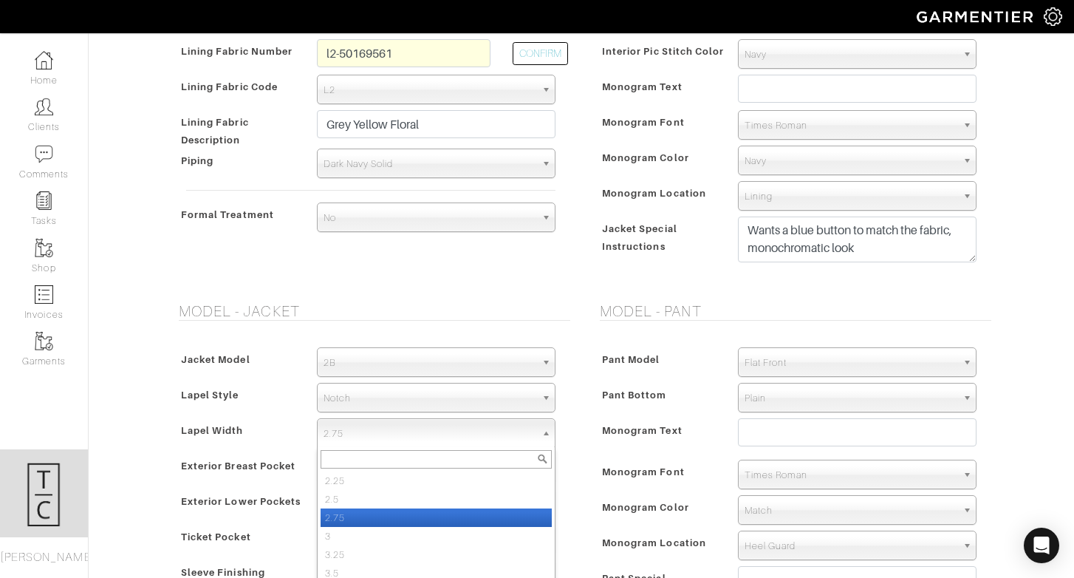
click at [513, 442] on span "2.75" at bounding box center [430, 434] width 212 height 30
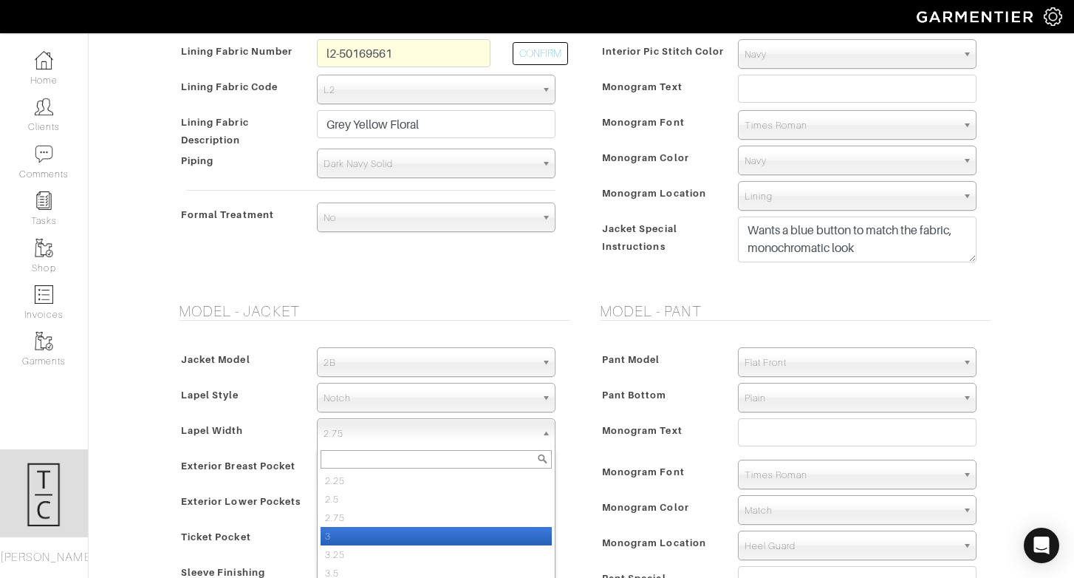
click at [502, 535] on li "3" at bounding box center [436, 536] width 231 height 18
select select "3"
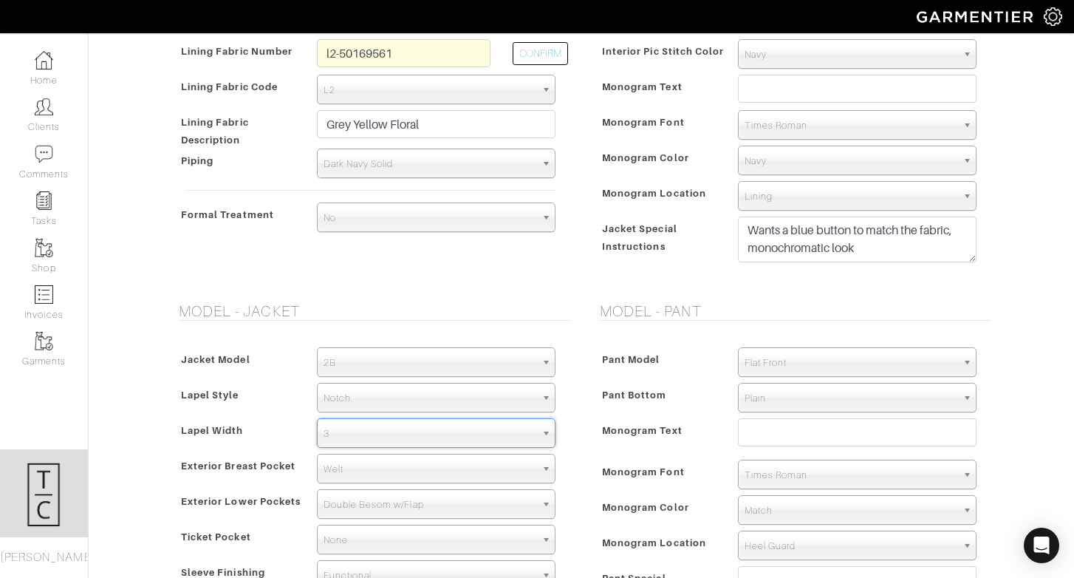
click at [670, 502] on span "Monogram Color" at bounding box center [645, 506] width 87 height 21
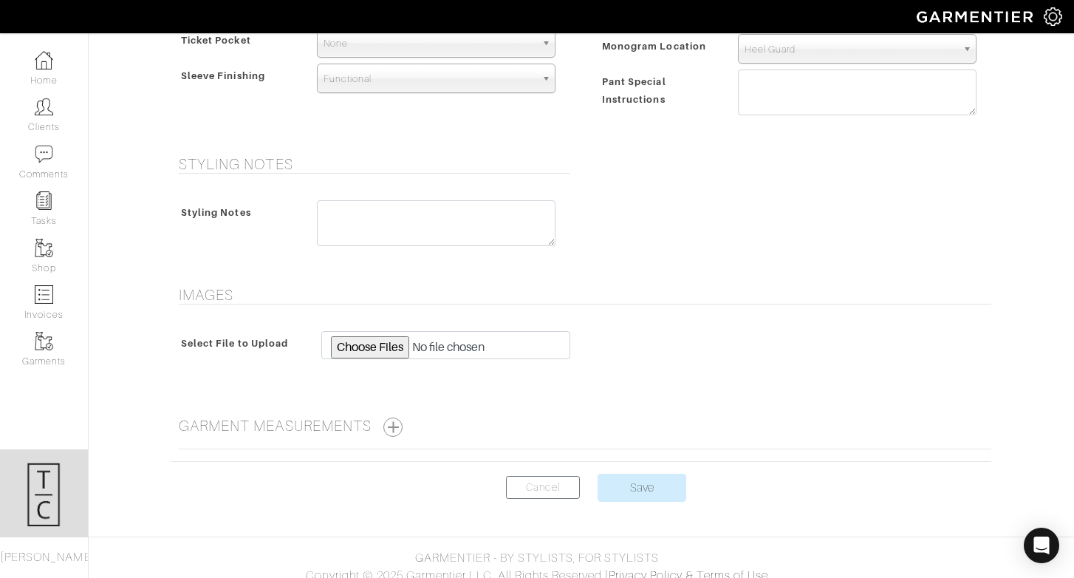
scroll to position [1091, 0]
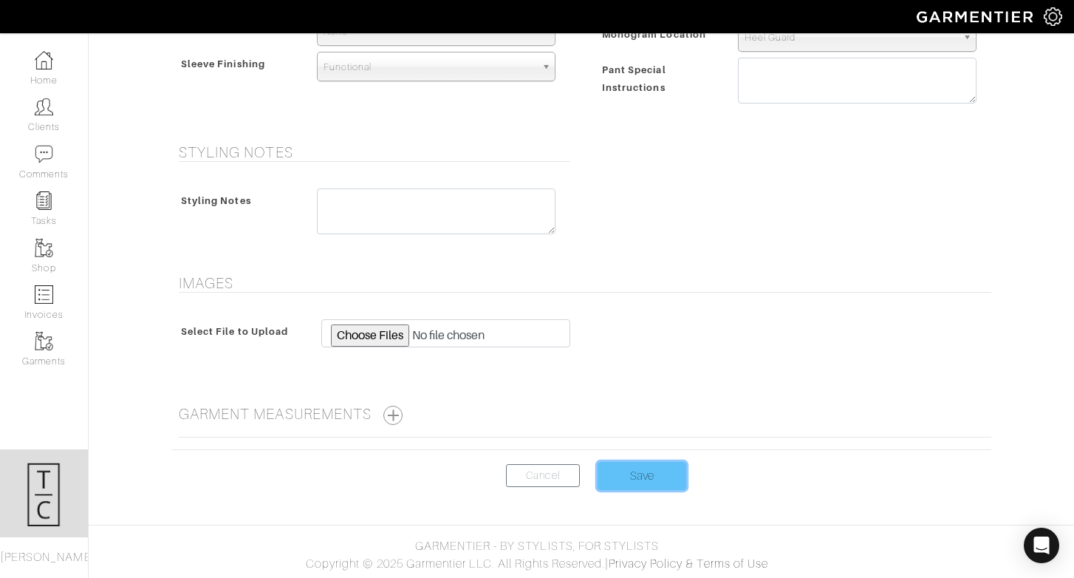
click at [642, 462] on input "Save" at bounding box center [642, 476] width 89 height 28
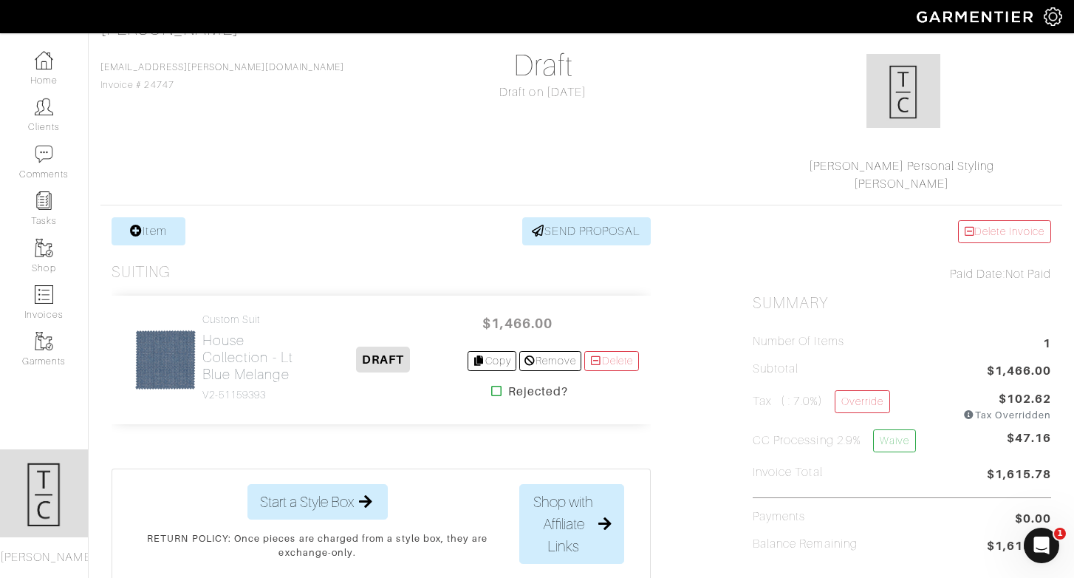
scroll to position [130, 0]
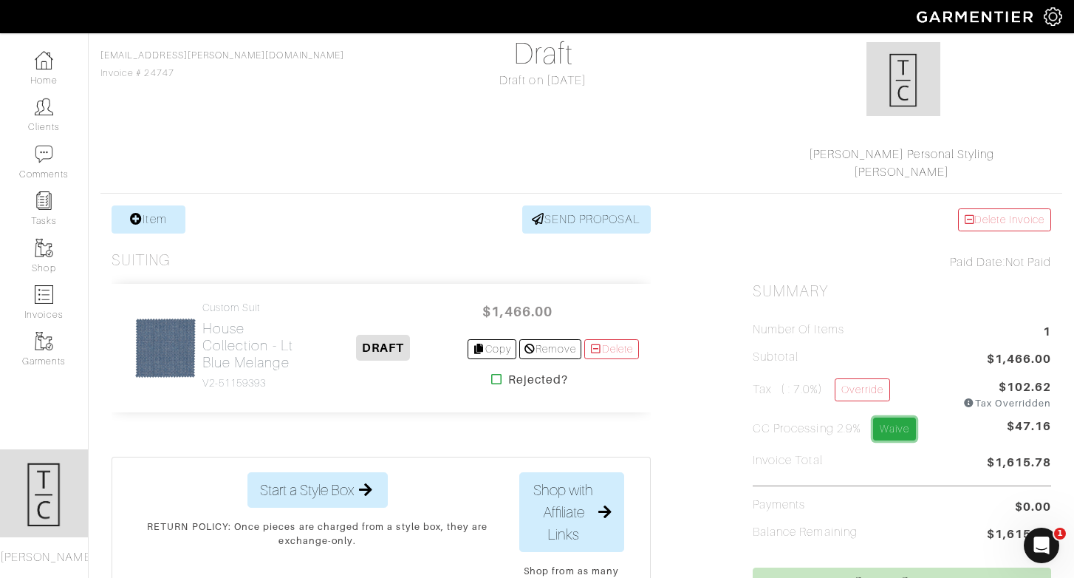
click at [888, 434] on link "Waive" at bounding box center [894, 428] width 43 height 23
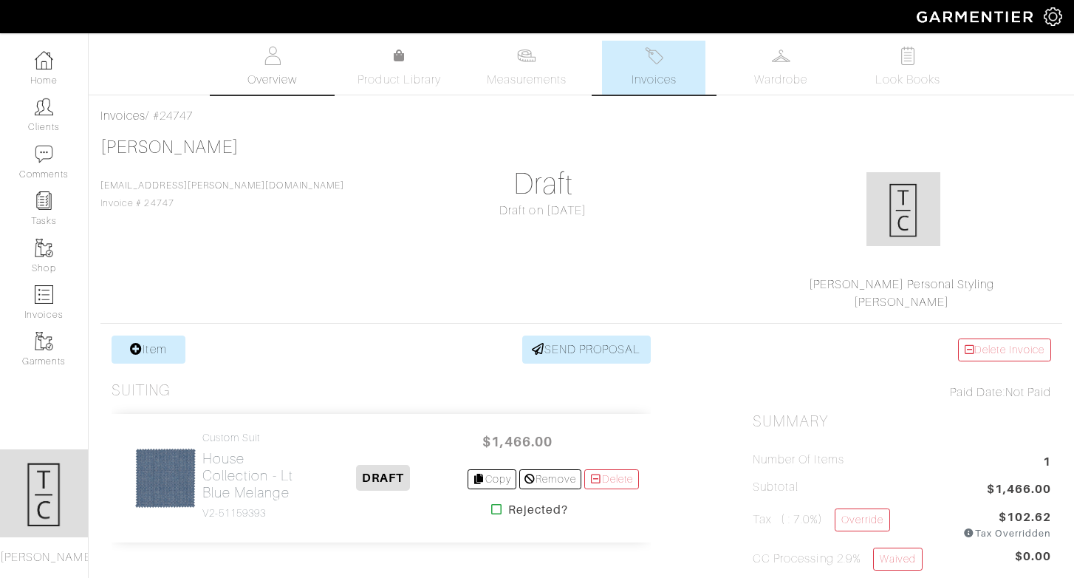
click at [278, 61] on img at bounding box center [272, 56] width 18 height 18
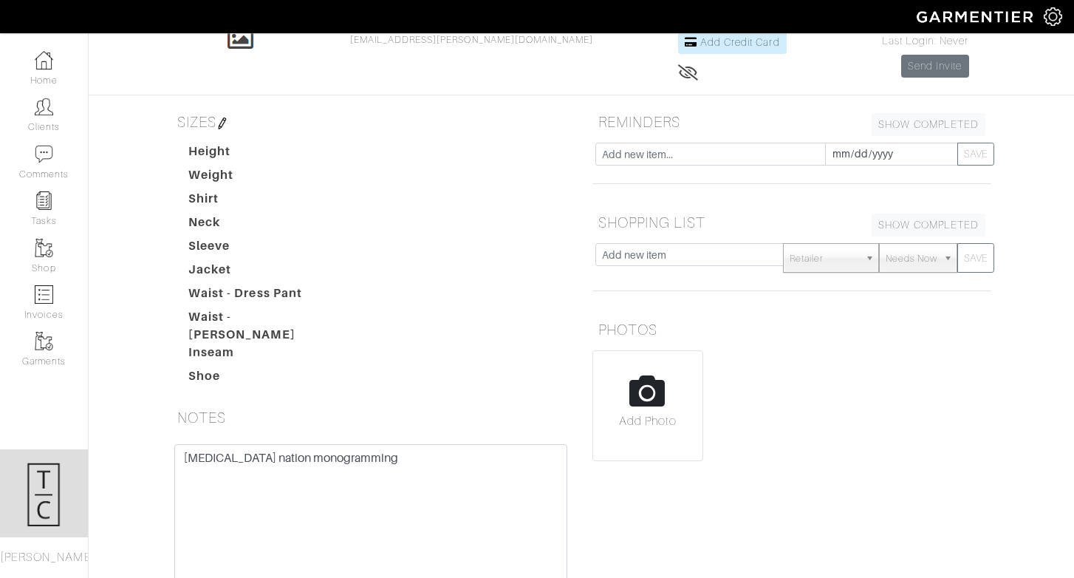
scroll to position [125, 0]
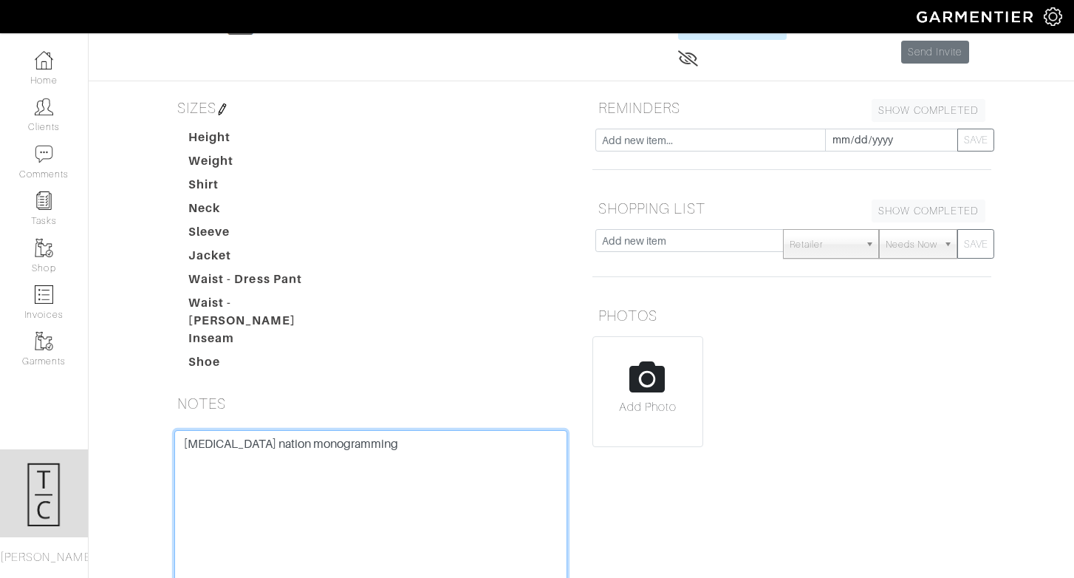
click at [326, 430] on textarea "light skin nation monogramming" at bounding box center [370, 524] width 393 height 188
click at [225, 437] on textarea "light skin nation monogramming" at bounding box center [370, 524] width 393 height 188
drag, startPoint x: 267, startPoint y: 433, endPoint x: 146, endPoint y: 431, distance: 120.4
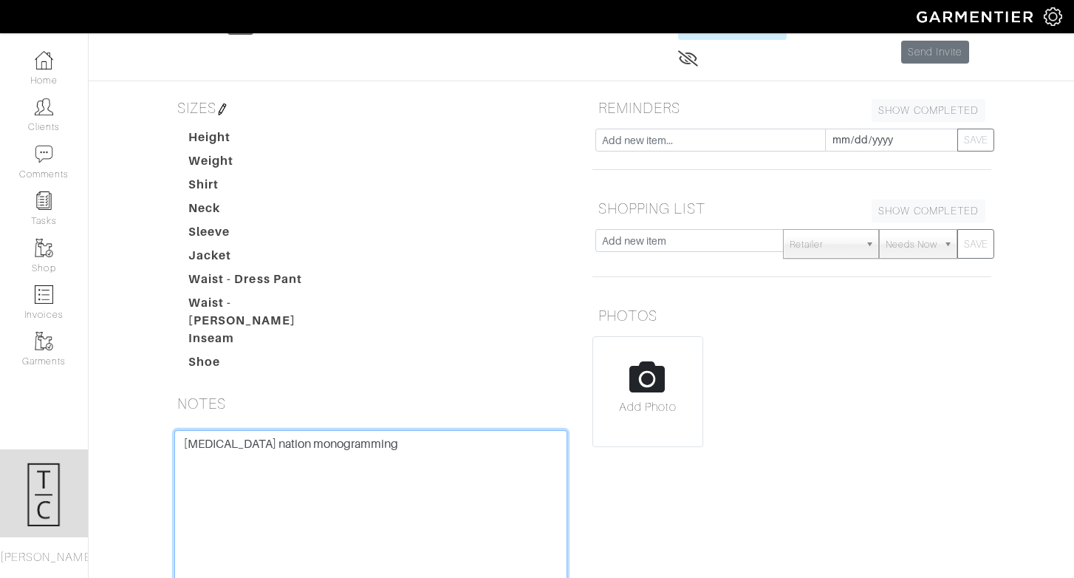
click at [146, 431] on div "Jalen Jackson Overview Overview Measurements Product Library Invoices Wardrobe …" at bounding box center [537, 293] width 1074 height 754
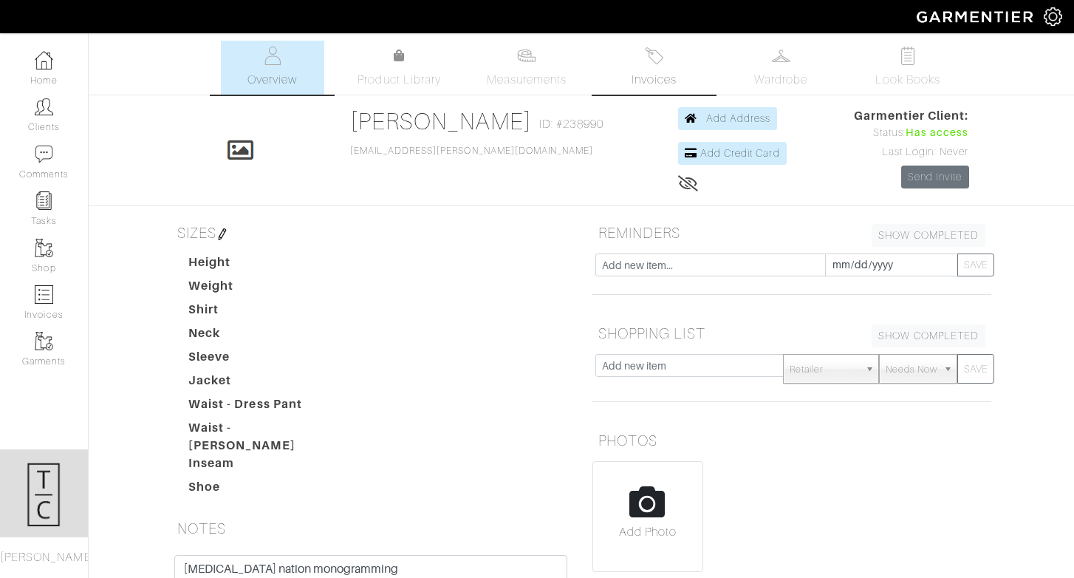
click at [649, 69] on link "Invoices" at bounding box center [653, 68] width 103 height 54
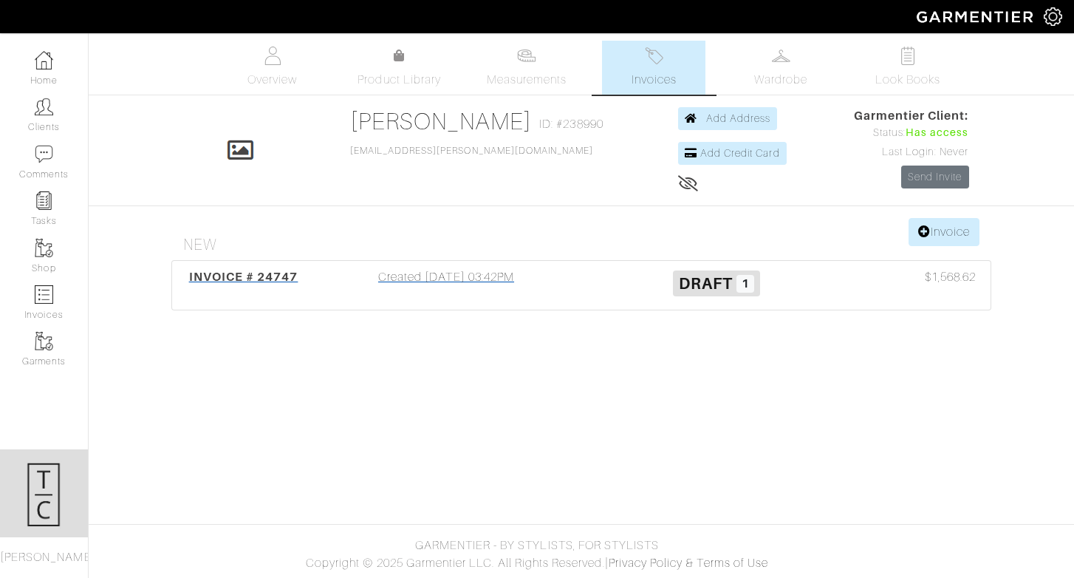
click at [471, 275] on div "Created 10/01/25 03:42PM" at bounding box center [446, 285] width 270 height 34
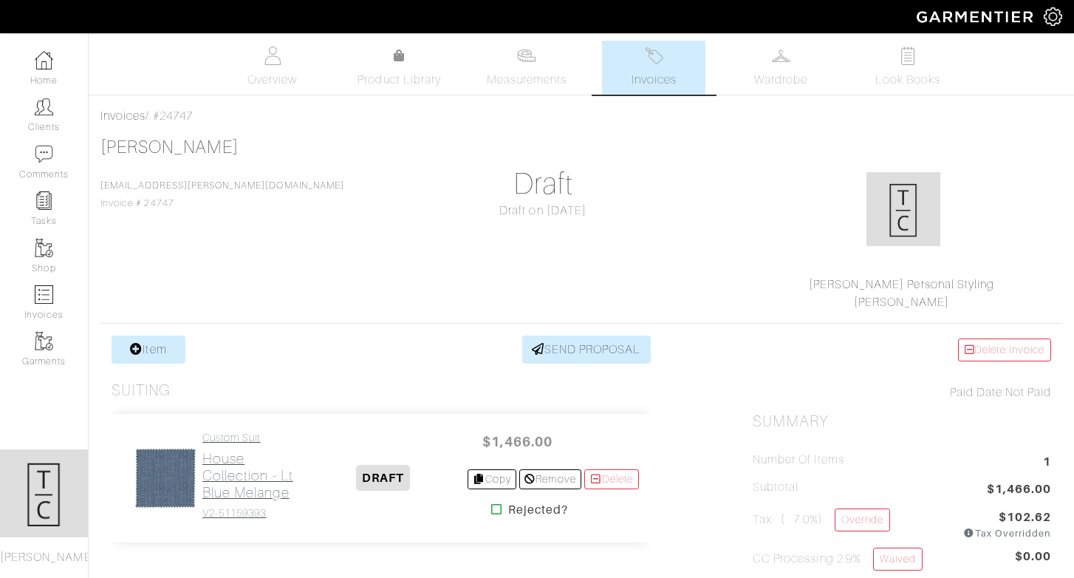
click at [222, 468] on h2 "House Collection - Lt Blue Melange" at bounding box center [250, 475] width 97 height 51
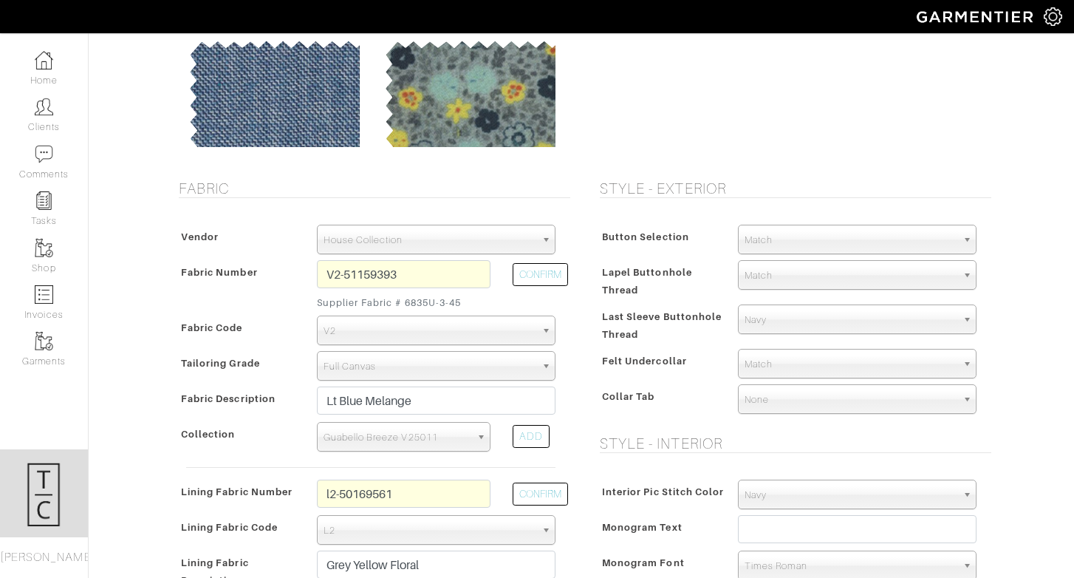
scroll to position [212, 0]
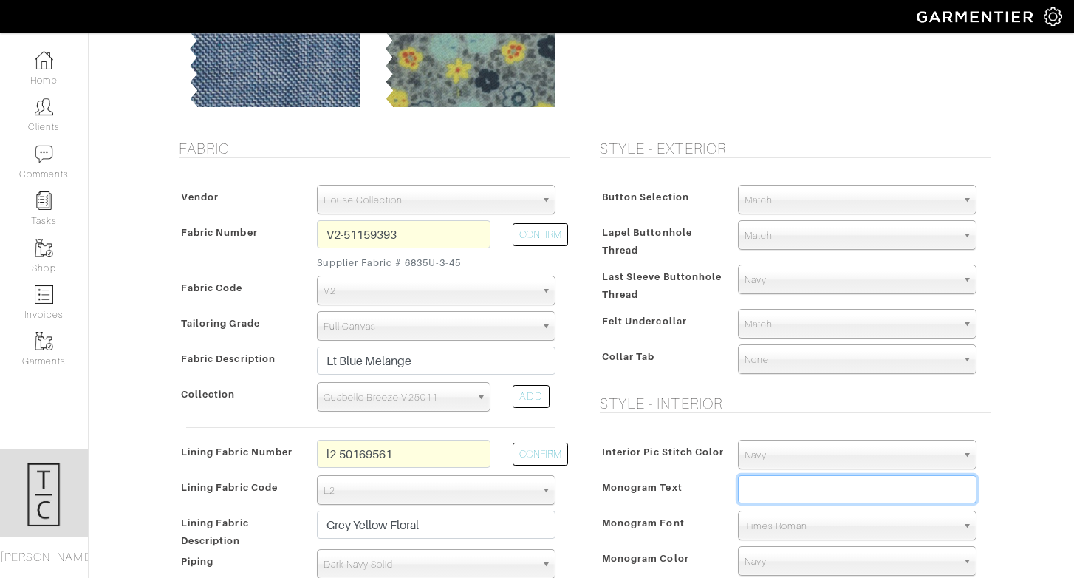
paste input "light skin nation"
click at [772, 491] on input "text" at bounding box center [857, 489] width 239 height 28
click at [754, 495] on input "light skin nation" at bounding box center [857, 489] width 239 height 28
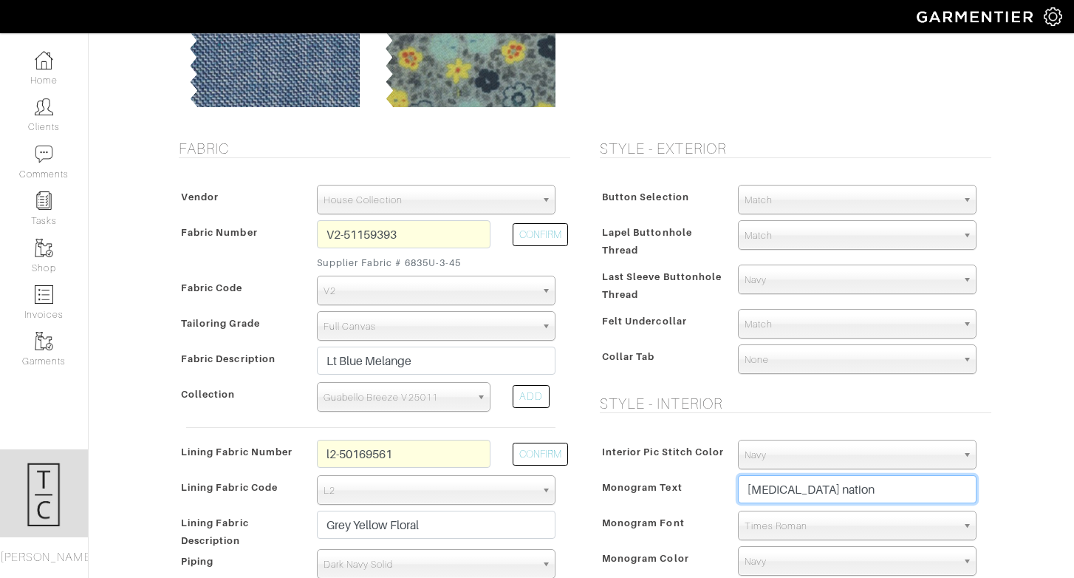
click at [754, 495] on input "light skin nation" at bounding box center [857, 489] width 239 height 28
type input "LIGHT SKIN NATION"
click at [659, 512] on span "Monogram Font" at bounding box center [643, 522] width 83 height 21
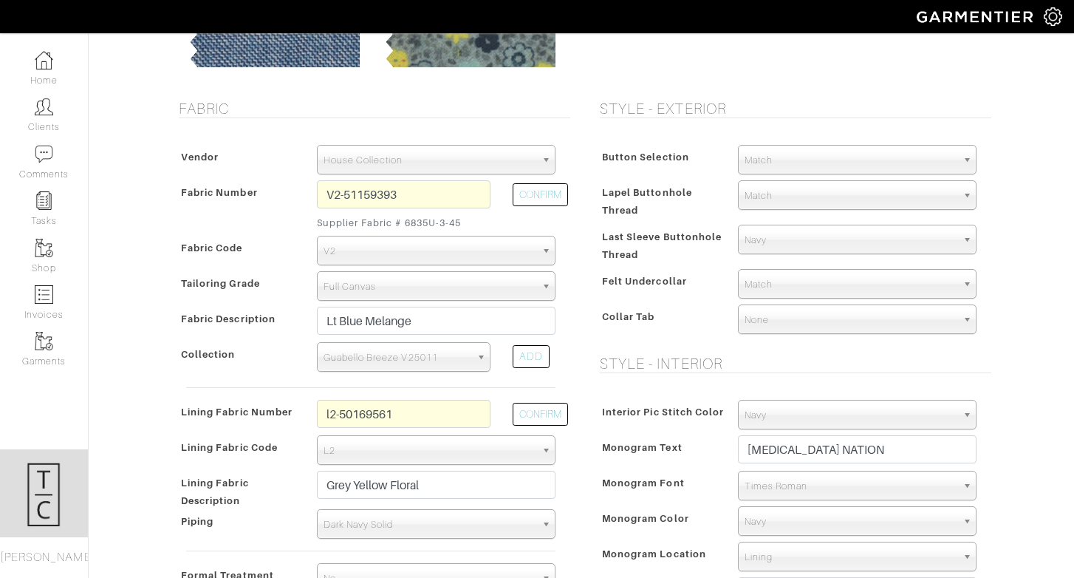
scroll to position [255, 0]
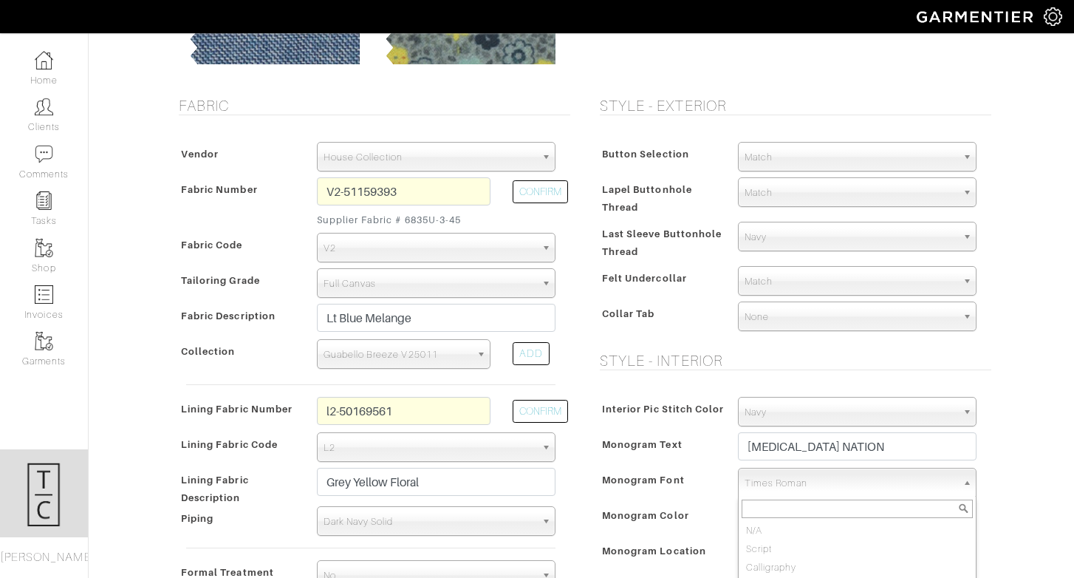
click at [756, 486] on span "Times Roman" at bounding box center [851, 483] width 212 height 30
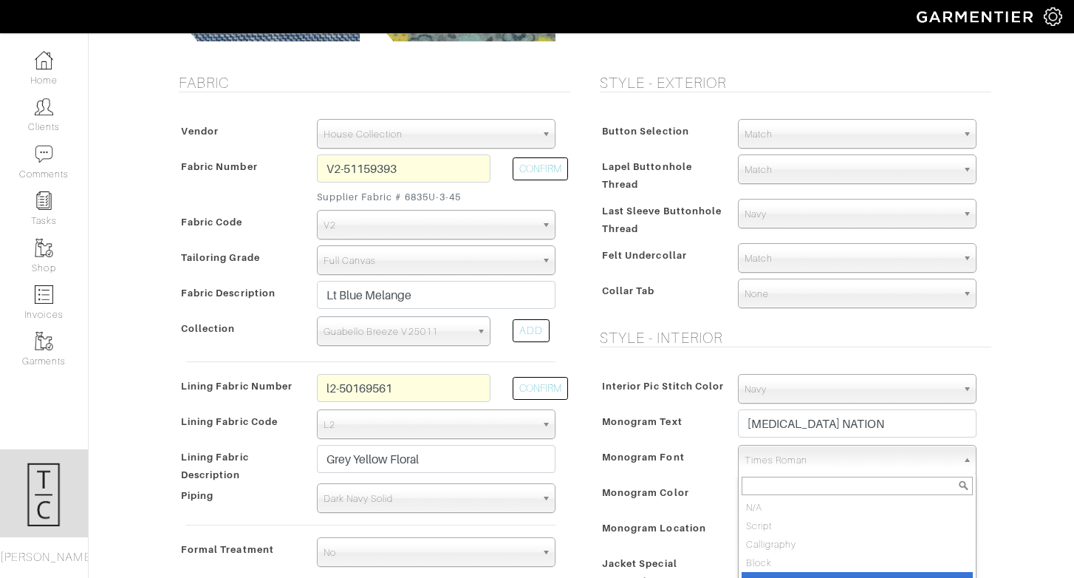
scroll to position [287, 0]
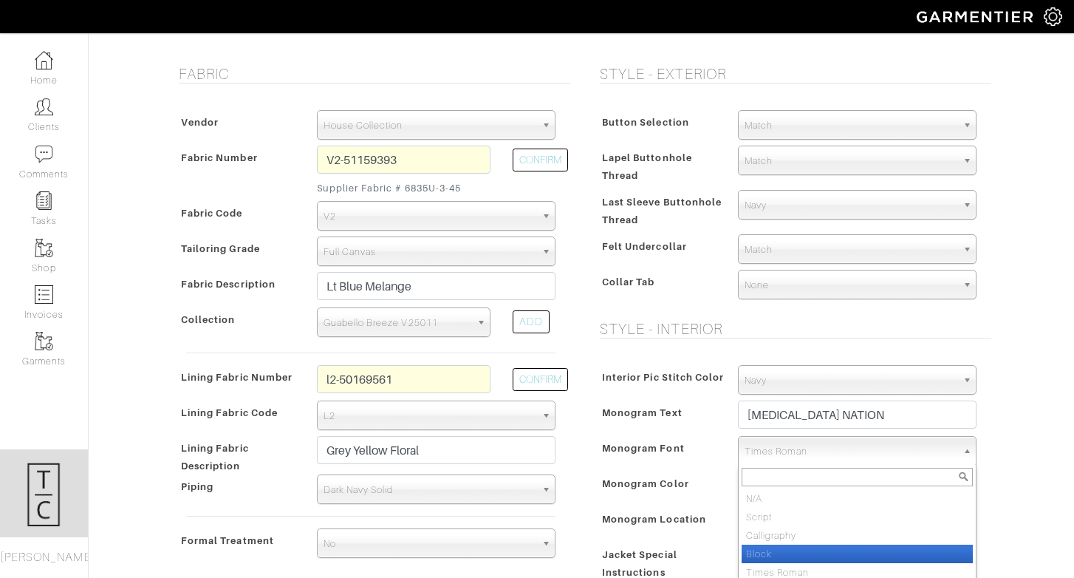
click at [767, 552] on li "Block" at bounding box center [857, 553] width 231 height 18
select select "Block"
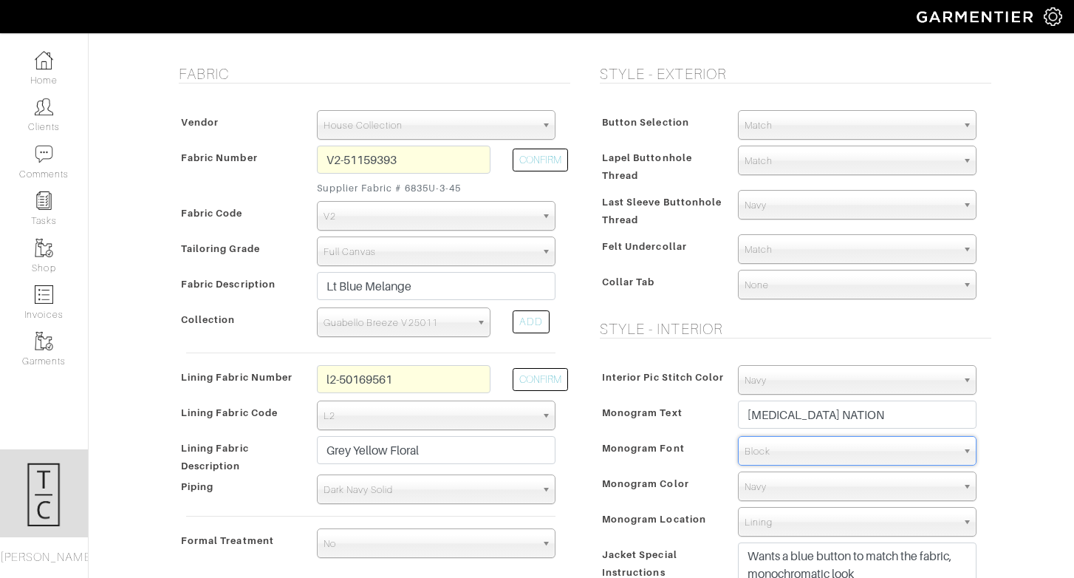
click at [656, 439] on span "Monogram Font" at bounding box center [643, 447] width 83 height 21
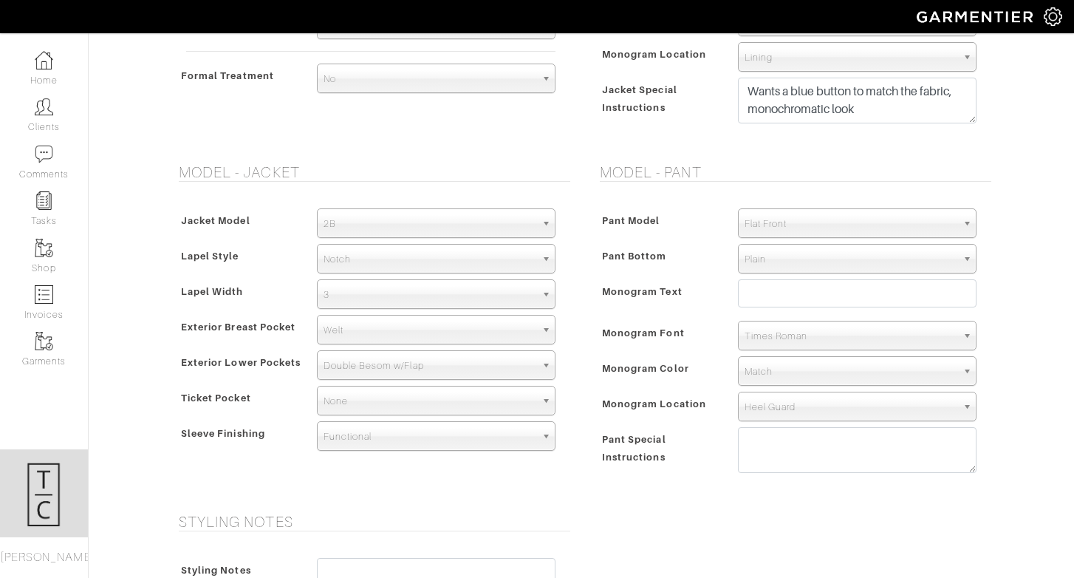
scroll to position [768, 0]
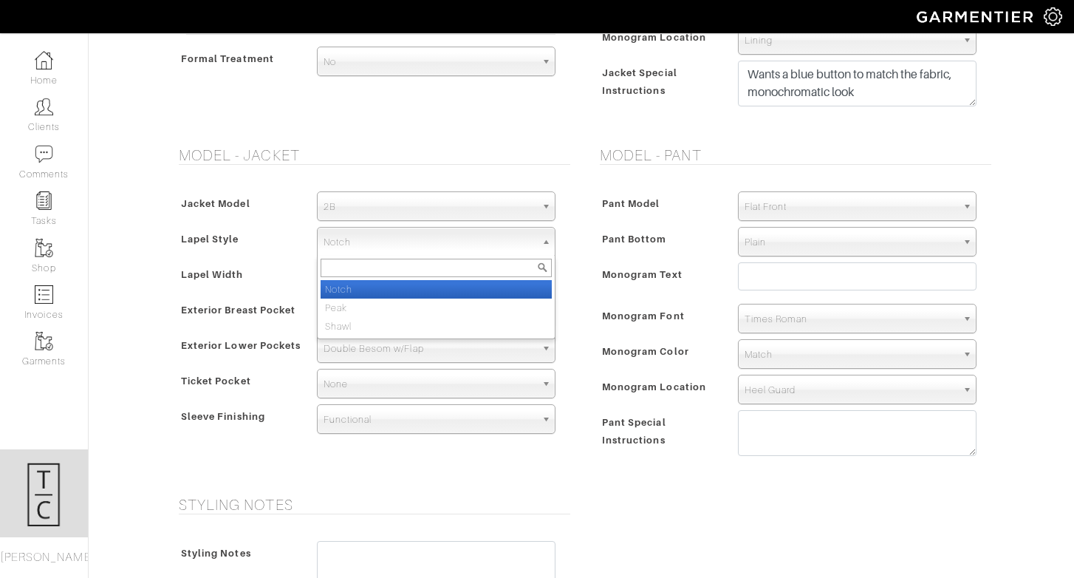
click at [378, 251] on span "Notch" at bounding box center [430, 242] width 212 height 30
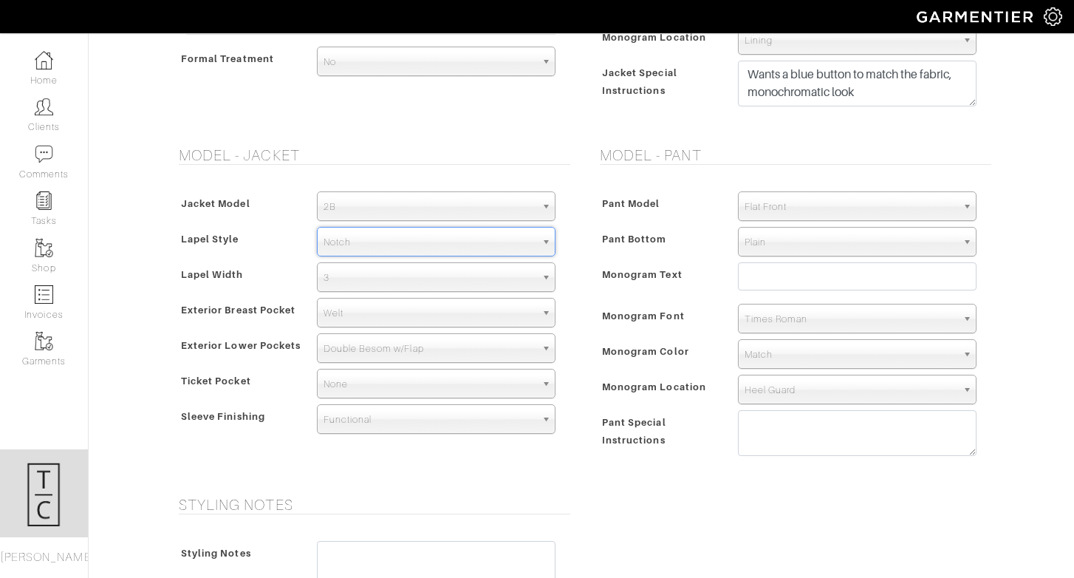
click at [378, 251] on span "Notch" at bounding box center [430, 242] width 212 height 30
click at [626, 273] on span "Monogram Text" at bounding box center [642, 274] width 81 height 21
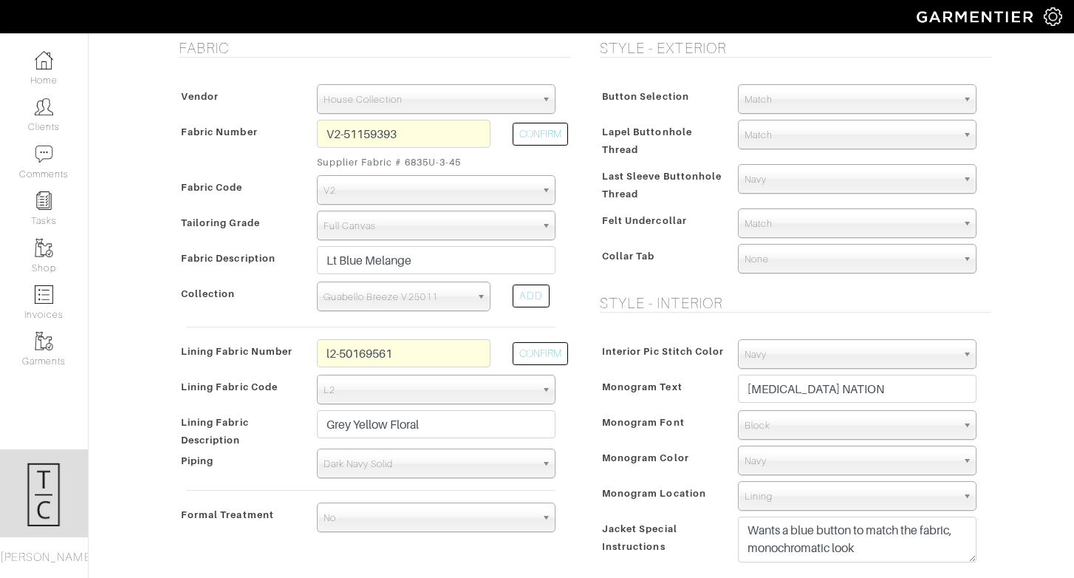
scroll to position [297, 0]
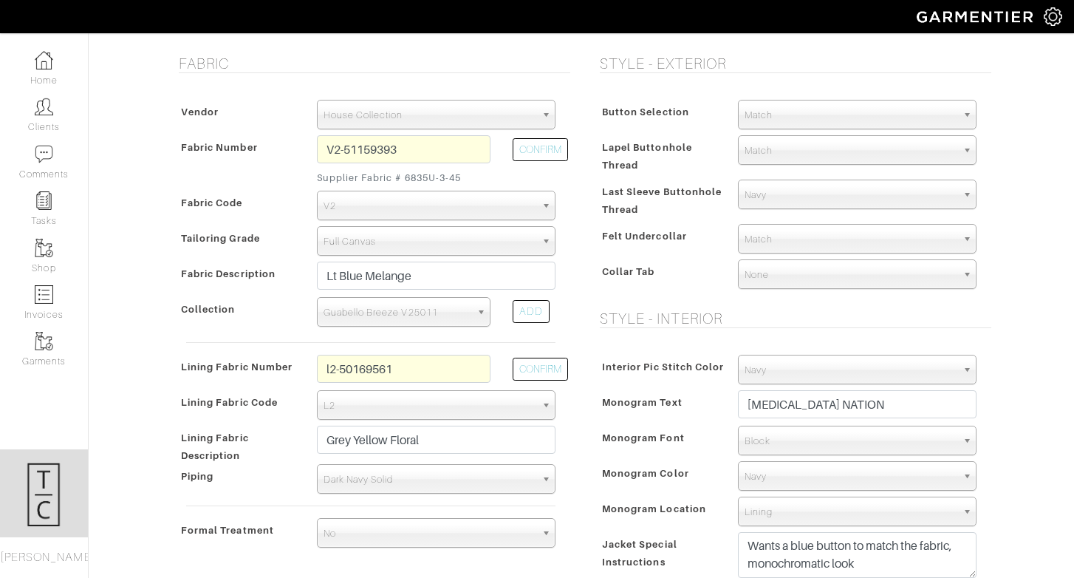
click at [653, 324] on h5 "Style - Interior" at bounding box center [795, 318] width 391 height 18
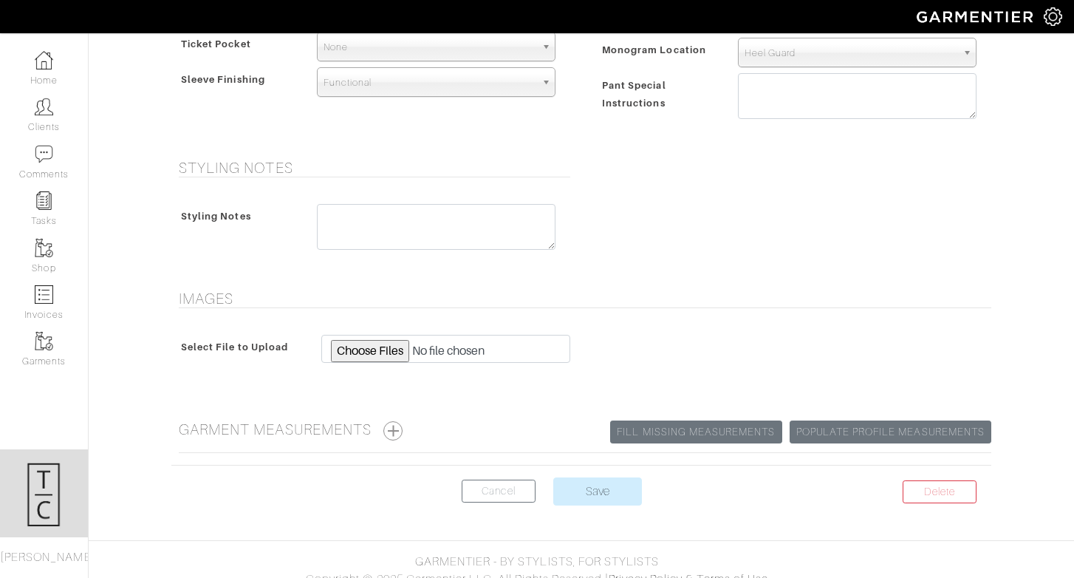
scroll to position [1120, 0]
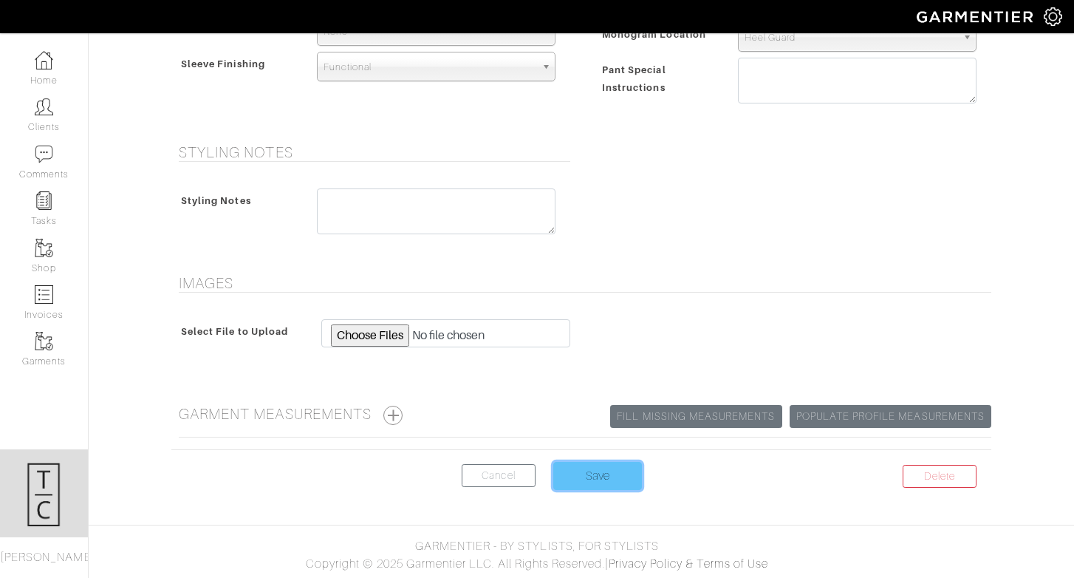
click at [606, 482] on input "Save" at bounding box center [597, 476] width 89 height 28
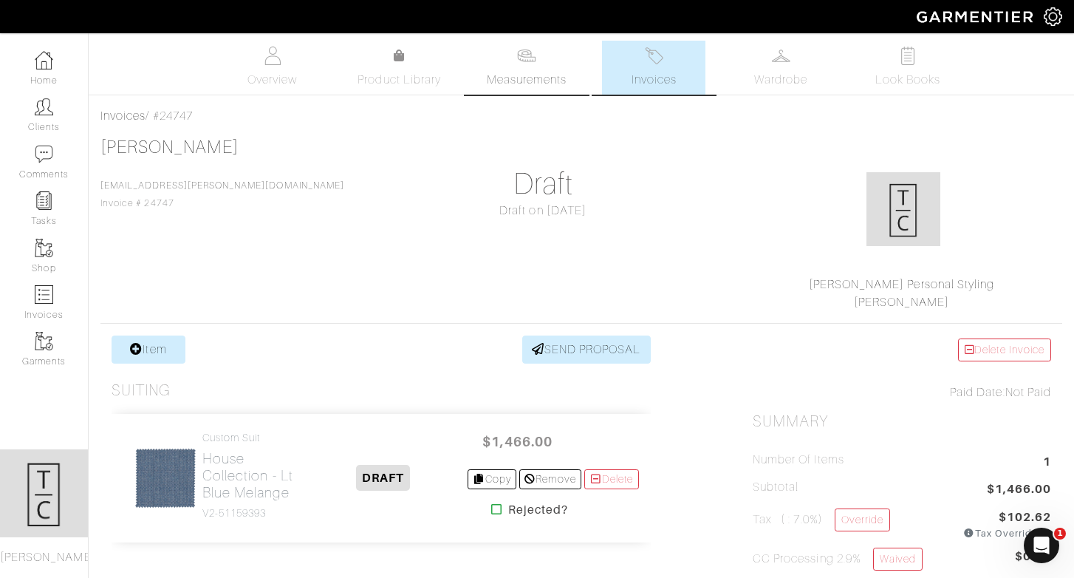
click at [547, 91] on link "Measurements" at bounding box center [527, 68] width 104 height 54
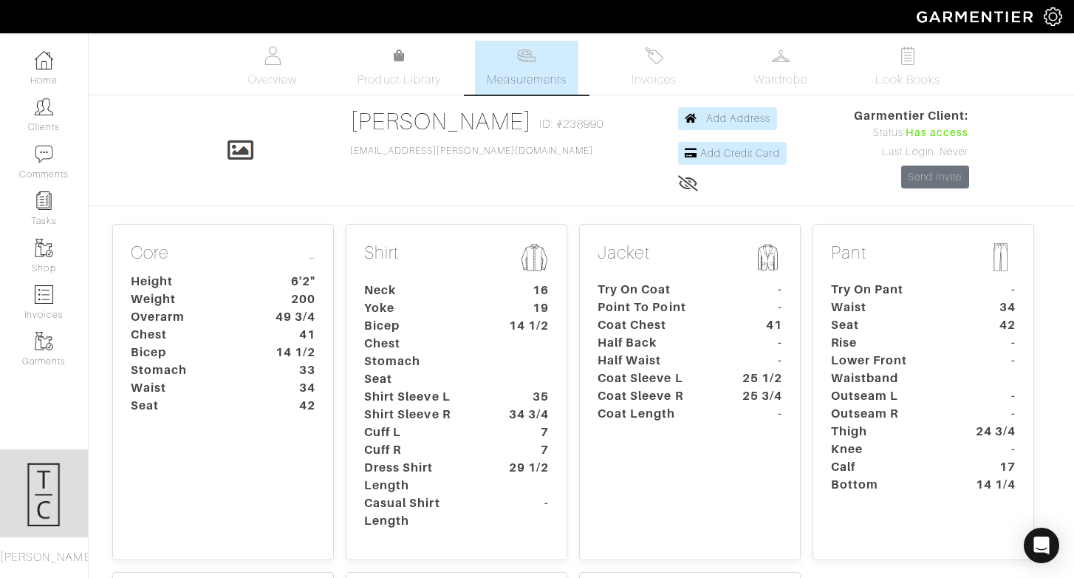
click at [1008, 324] on dt "42" at bounding box center [992, 325] width 69 height 18
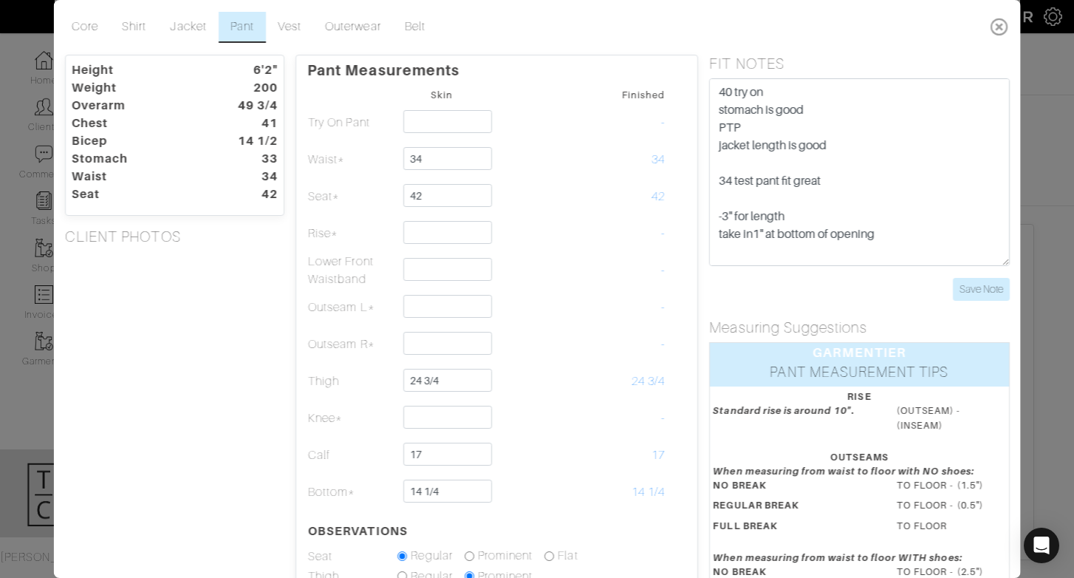
click at [998, 33] on icon at bounding box center [999, 27] width 30 height 30
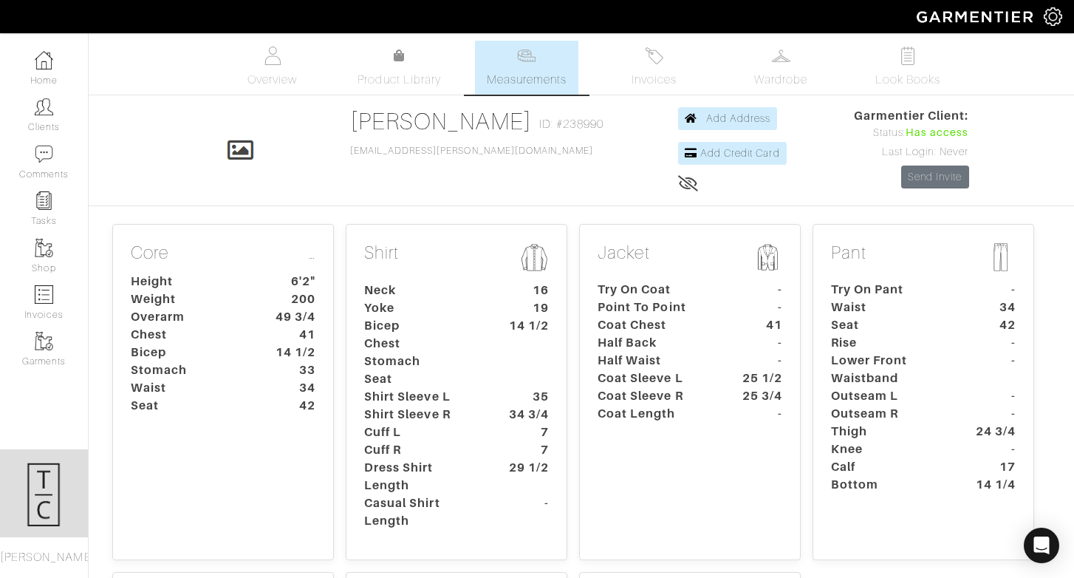
click at [576, 375] on div "Core … Height 6'2" Weight 200 Overarm 49 3/4 Chest 41 Bicep 14 1/2 Stomach 33 W…" at bounding box center [581, 521] width 950 height 606
click at [618, 367] on dt "Half Waist" at bounding box center [655, 361] width 138 height 18
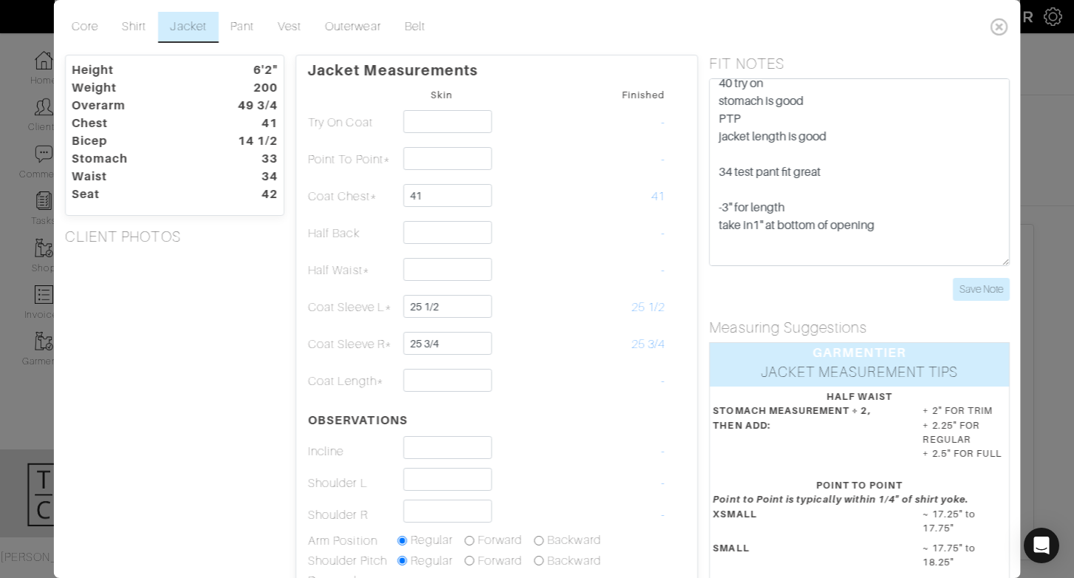
scroll to position [8, 0]
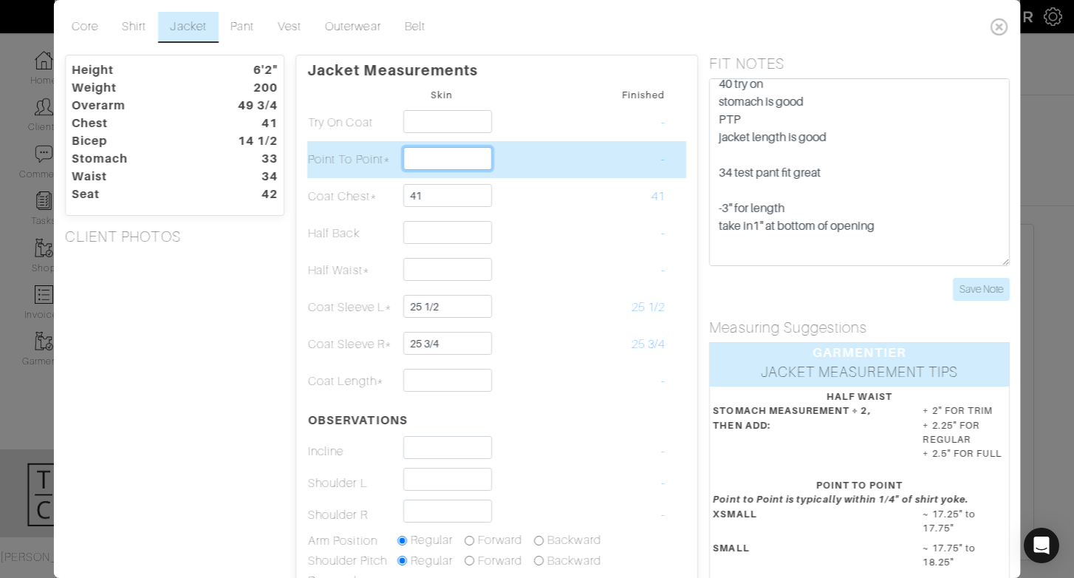
click at [455, 156] on input "text" at bounding box center [447, 158] width 88 height 23
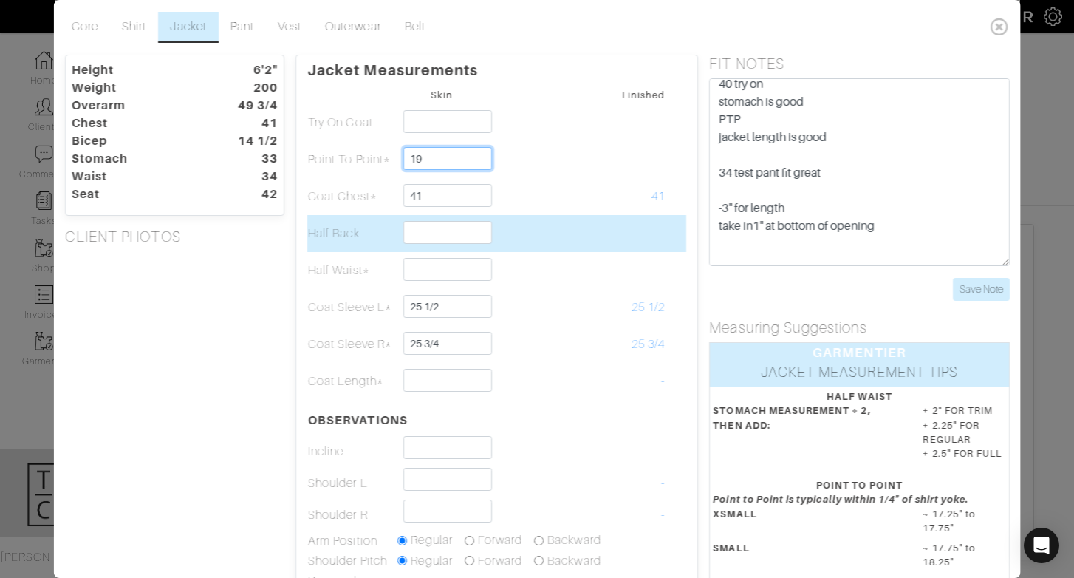
type input "19"
click at [417, 236] on input "text" at bounding box center [447, 232] width 88 height 23
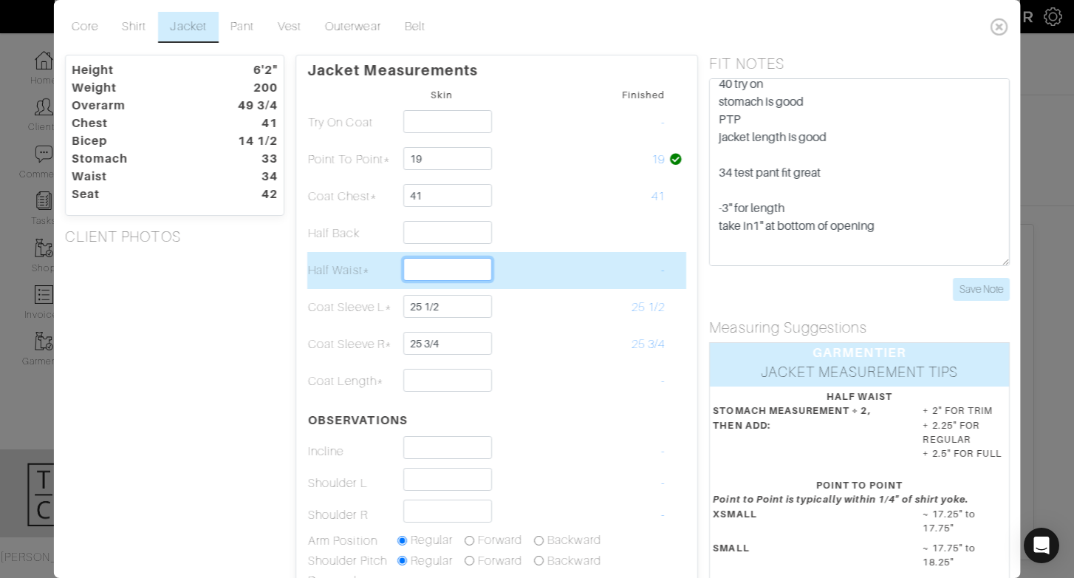
click at [411, 266] on input "text" at bounding box center [447, 269] width 88 height 23
type input "21"
click at [571, 273] on td at bounding box center [530, 270] width 89 height 37
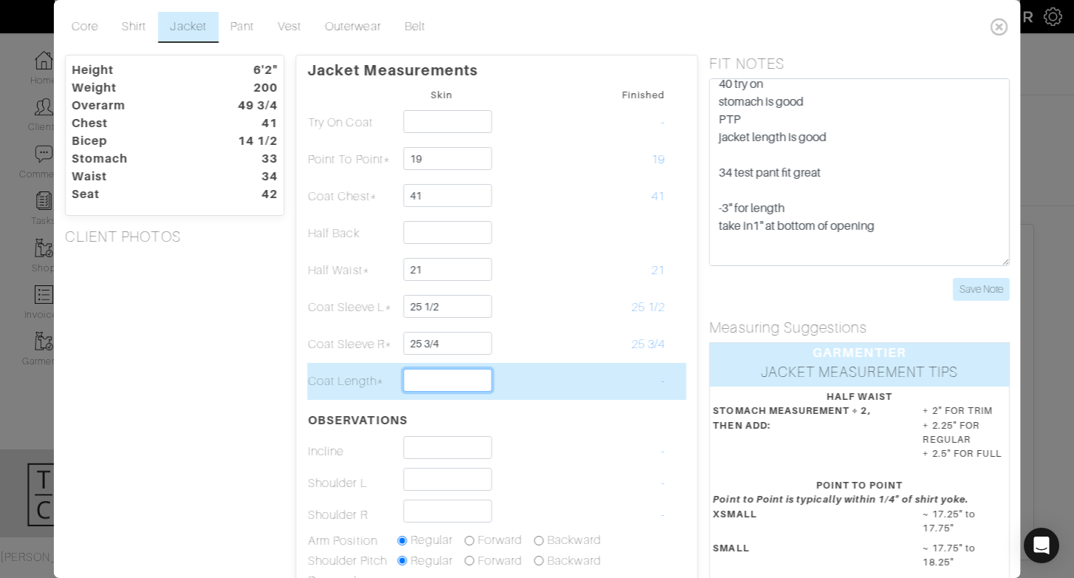
click at [469, 376] on input "text" at bounding box center [447, 380] width 88 height 23
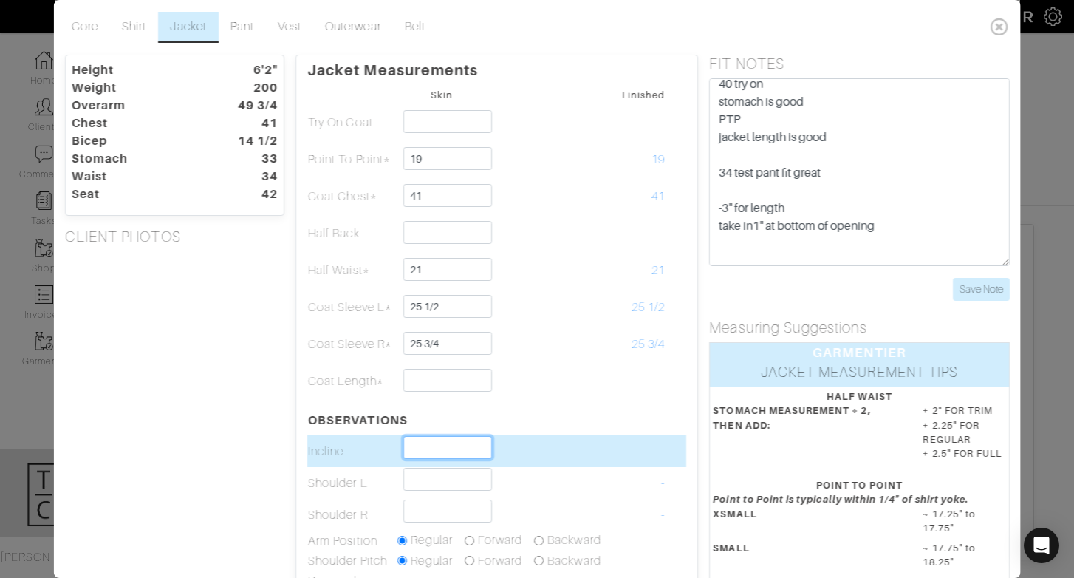
click at [429, 444] on input "text" at bounding box center [447, 447] width 88 height 23
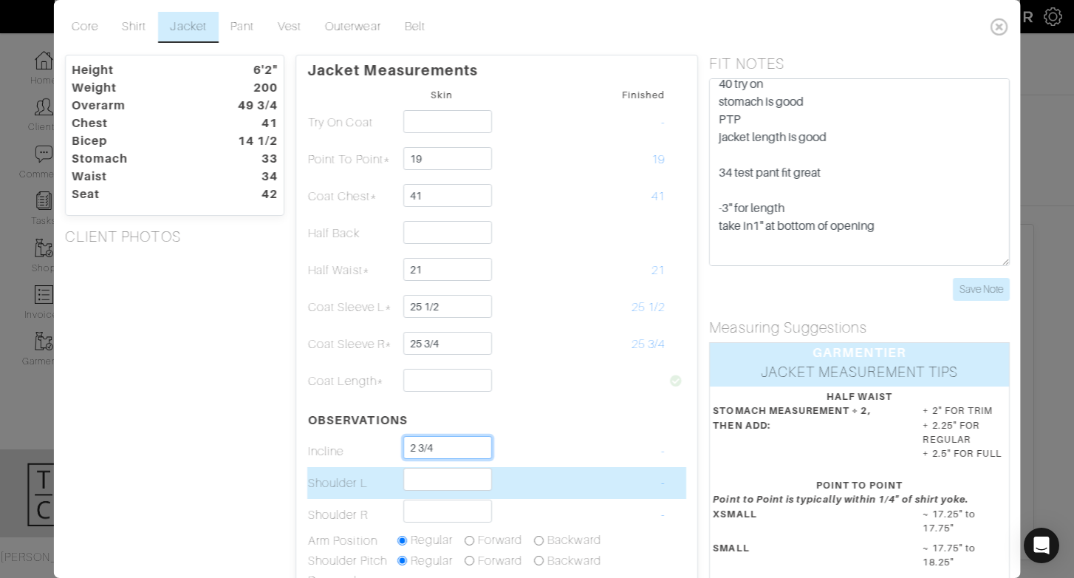
type input "2 3/4"
click at [423, 475] on input "text" at bounding box center [447, 479] width 88 height 23
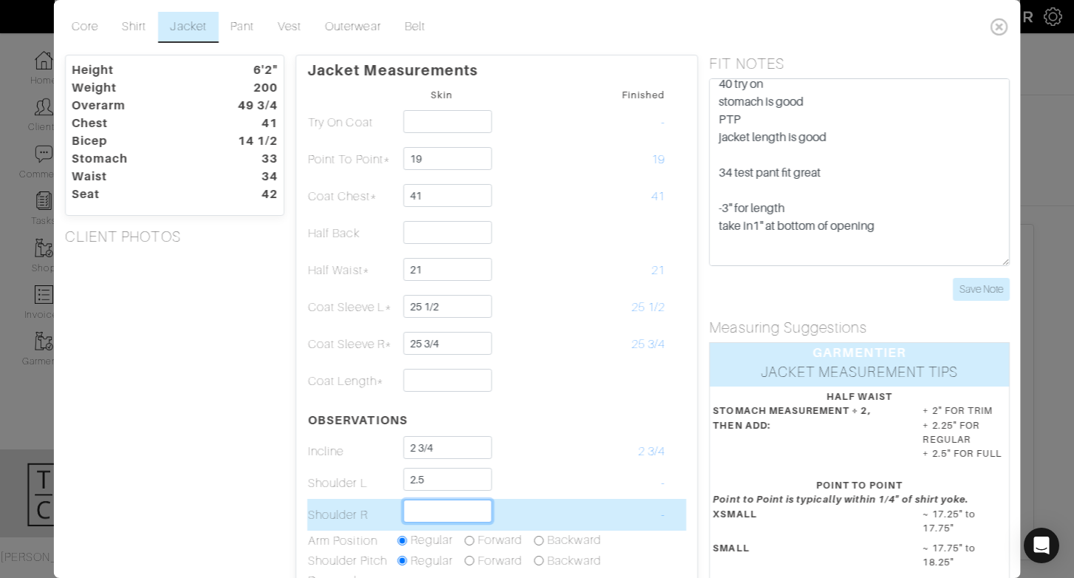
type input "2 1/2"
click at [426, 506] on input "text" at bounding box center [447, 510] width 88 height 23
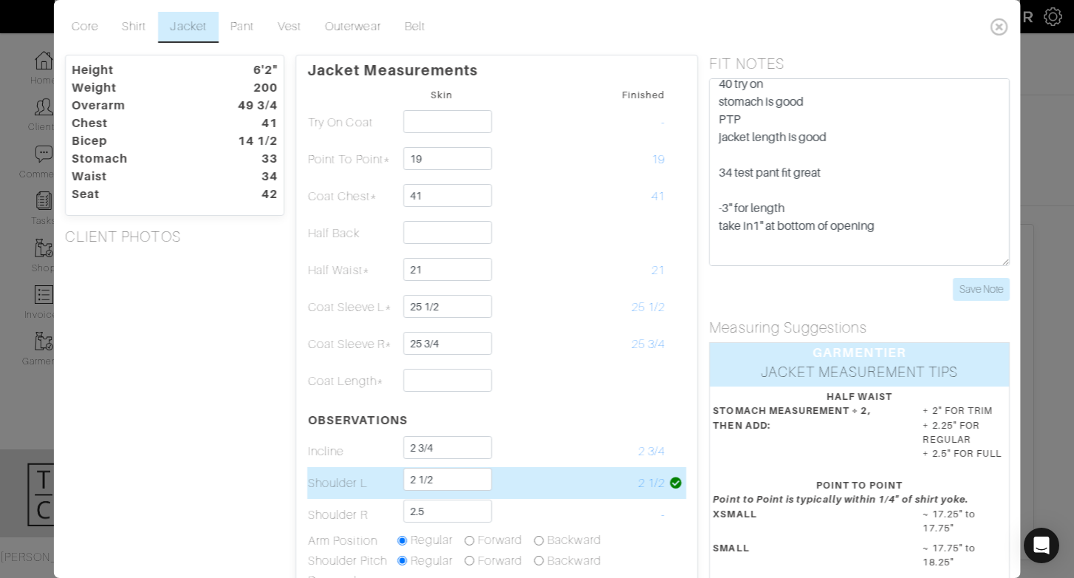
type input "2 1/2"
click at [541, 489] on td at bounding box center [530, 483] width 89 height 32
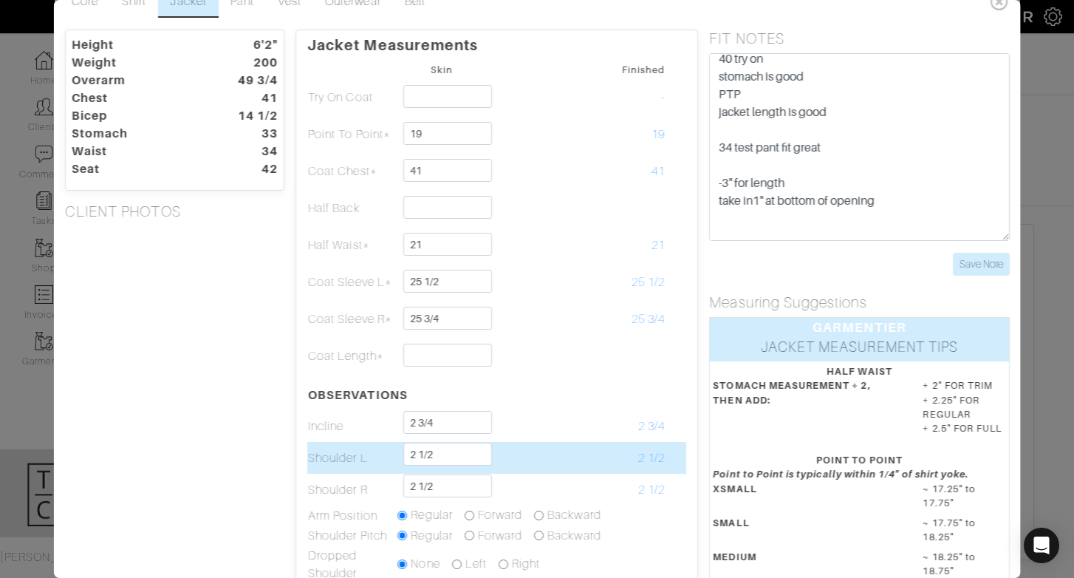
scroll to position [24, 0]
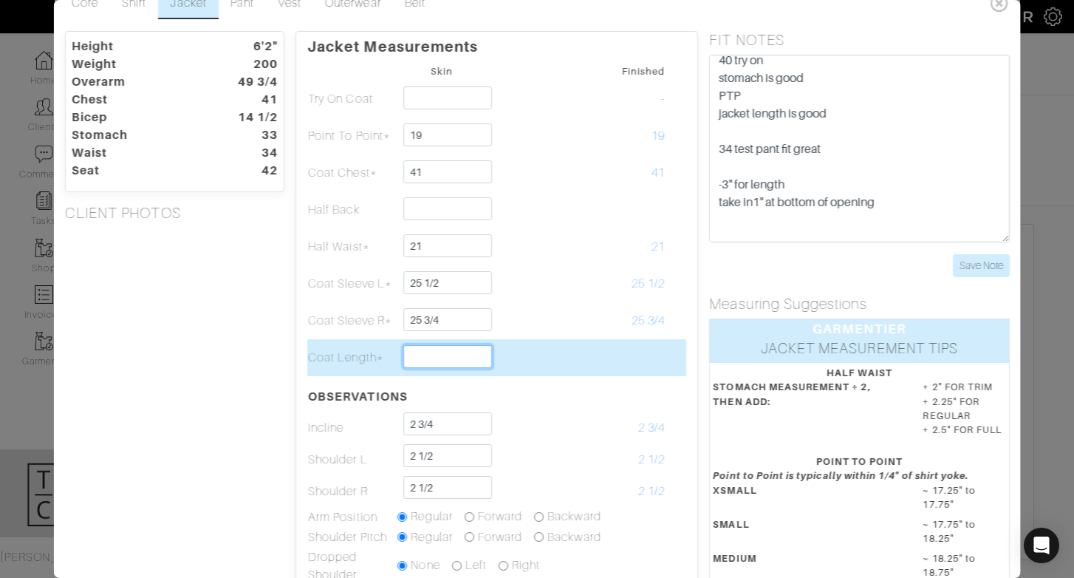
click at [427, 362] on input "text" at bounding box center [447, 356] width 88 height 23
type input "29 3/4"
click at [516, 370] on td at bounding box center [530, 357] width 89 height 37
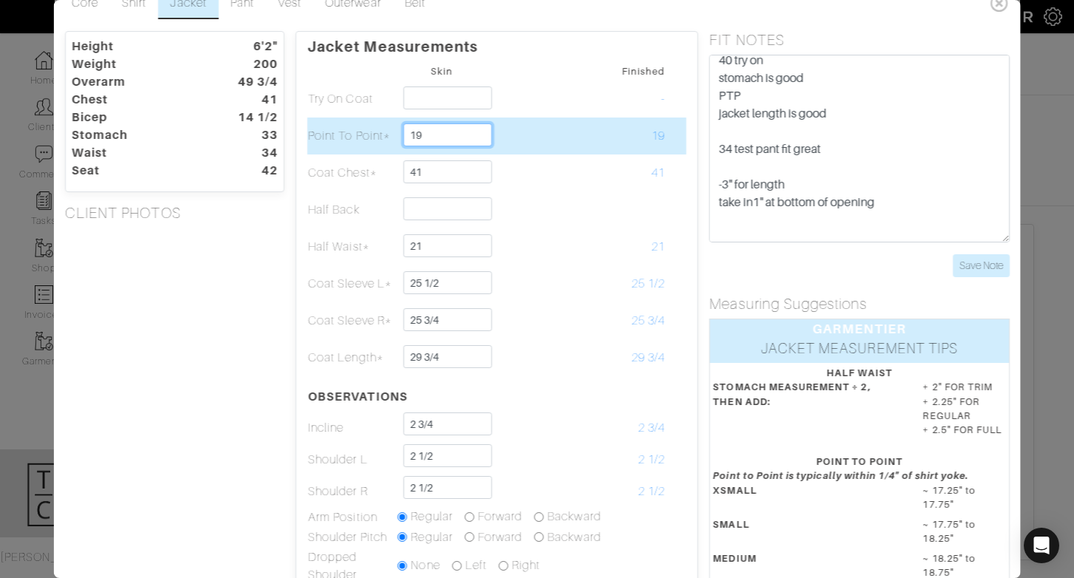
click at [448, 141] on input "19" at bounding box center [447, 134] width 88 height 23
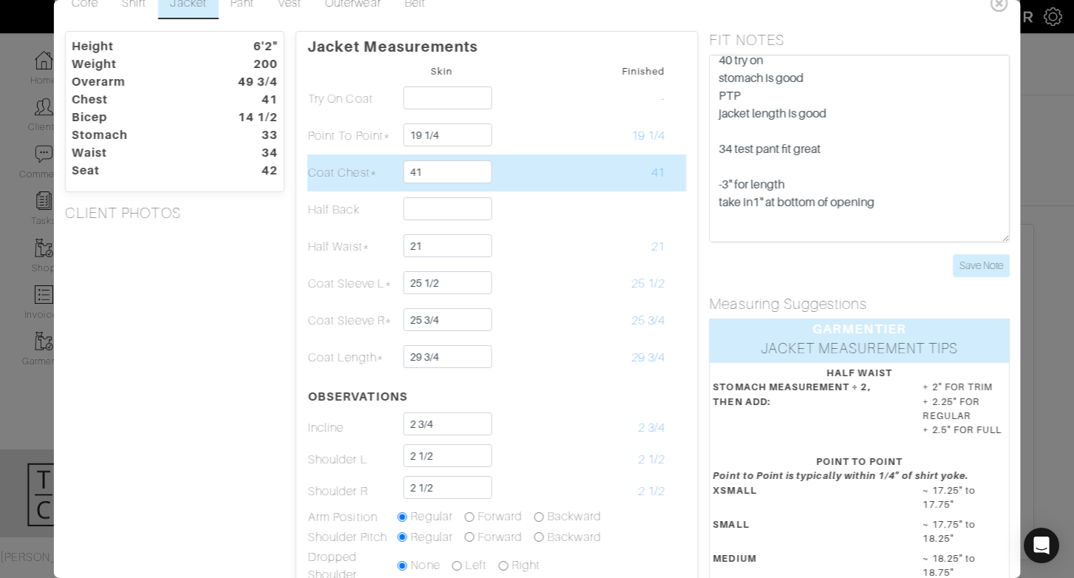
click at [576, 154] on td "41" at bounding box center [620, 172] width 89 height 37
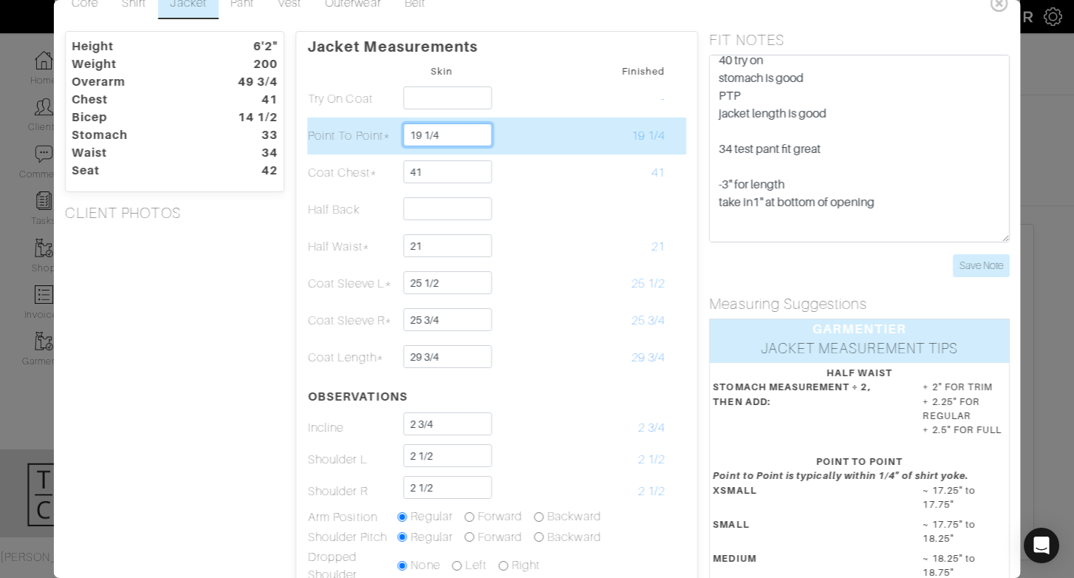
click at [459, 133] on input "19 1/4" at bounding box center [447, 134] width 88 height 23
type input "19"
click at [540, 129] on td at bounding box center [530, 135] width 89 height 37
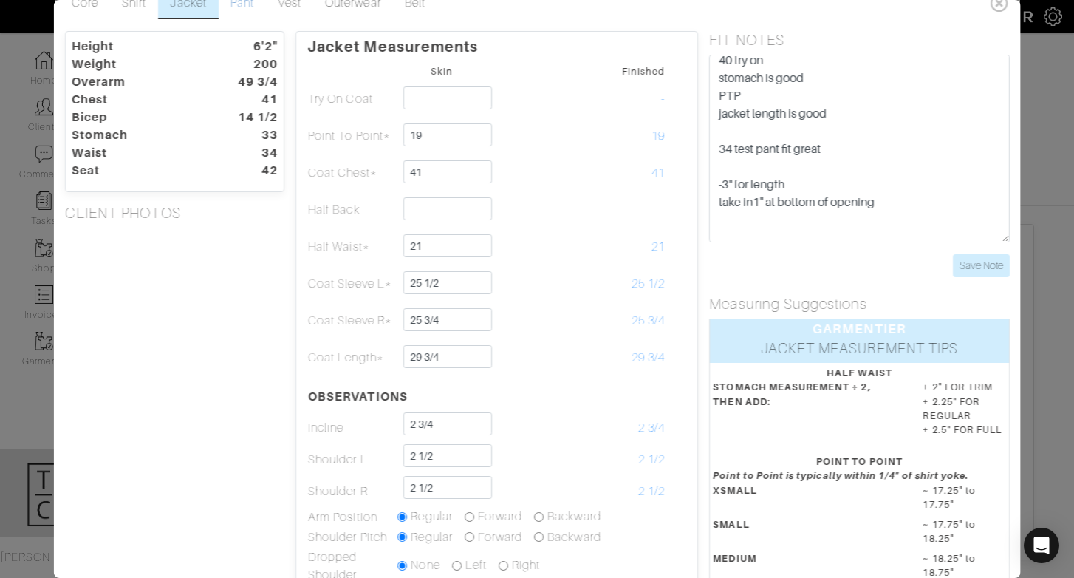
click at [238, 10] on link "Pant" at bounding box center [241, 3] width 47 height 31
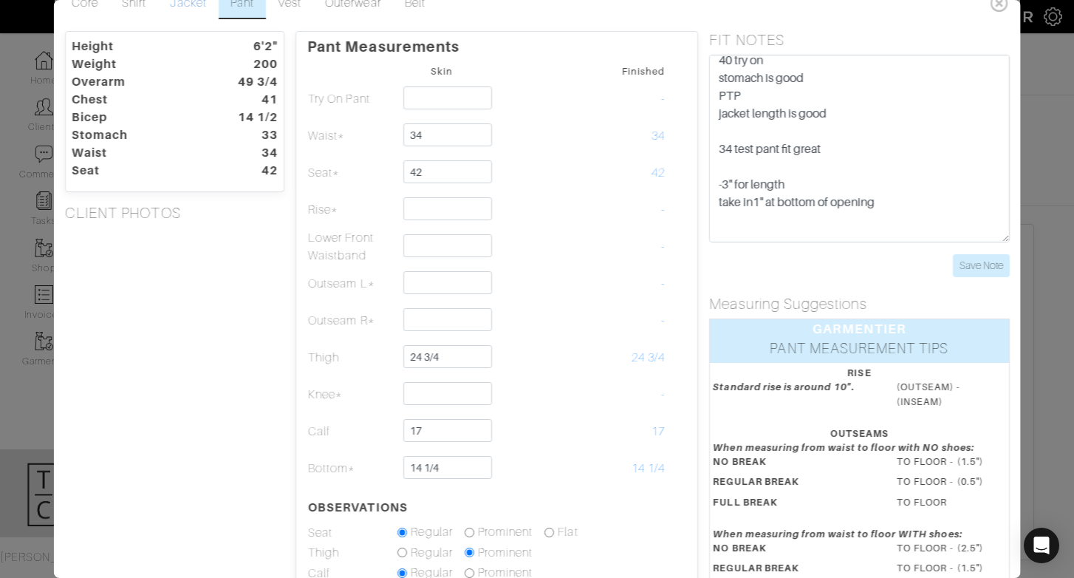
click at [183, 8] on link "Jacket" at bounding box center [188, 3] width 60 height 31
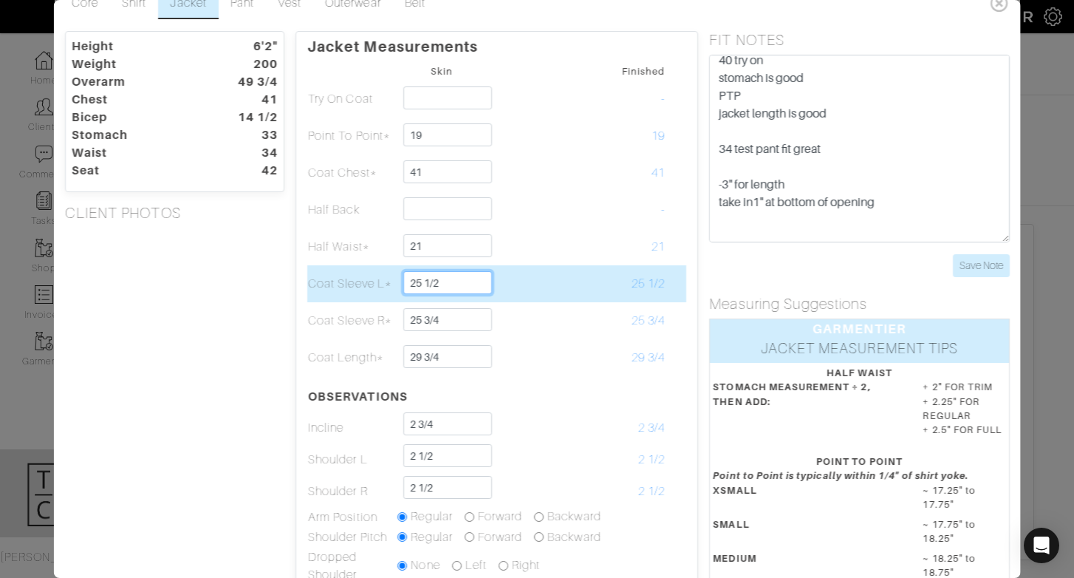
click at [467, 276] on input "25 1/2" at bounding box center [447, 282] width 88 height 23
click at [459, 284] on input "25 1/2" at bounding box center [447, 282] width 88 height 23
click at [561, 283] on td at bounding box center [530, 283] width 89 height 37
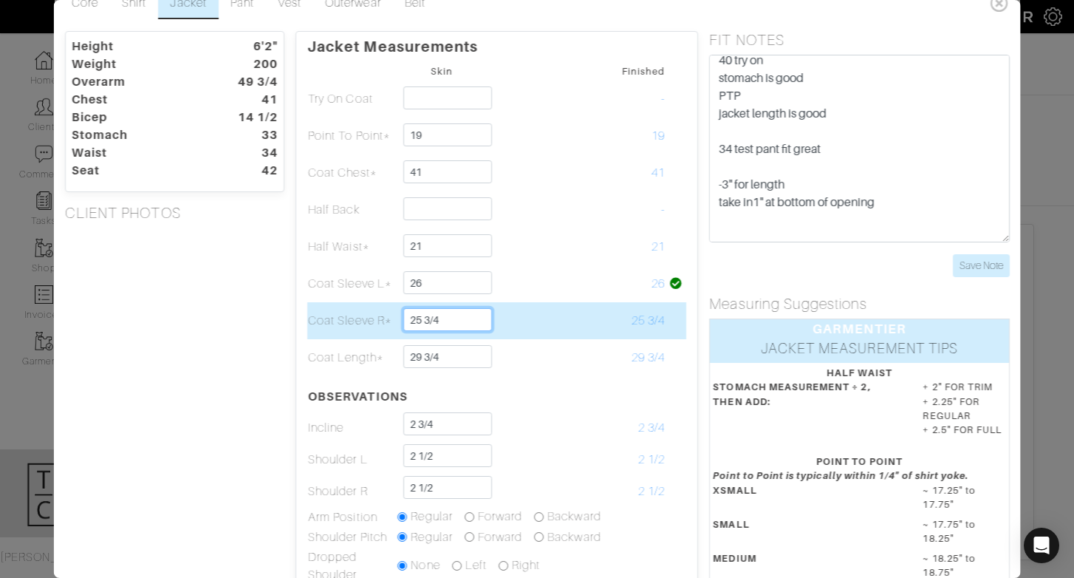
click at [464, 316] on input "25 3/4" at bounding box center [447, 319] width 88 height 23
click at [465, 313] on input "25 3/4" at bounding box center [447, 319] width 88 height 23
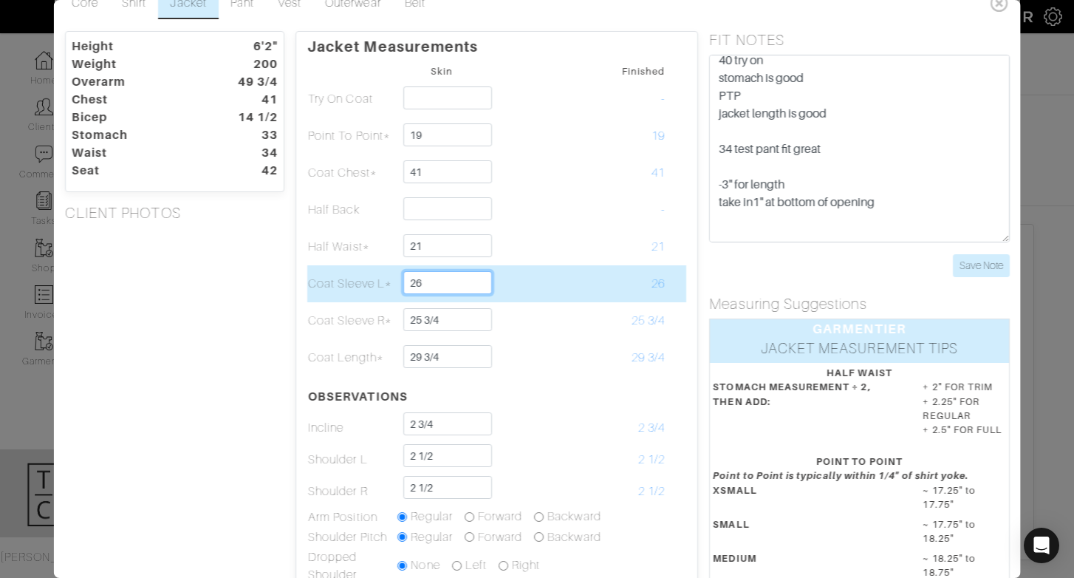
click at [452, 281] on input "26" at bounding box center [447, 282] width 88 height 23
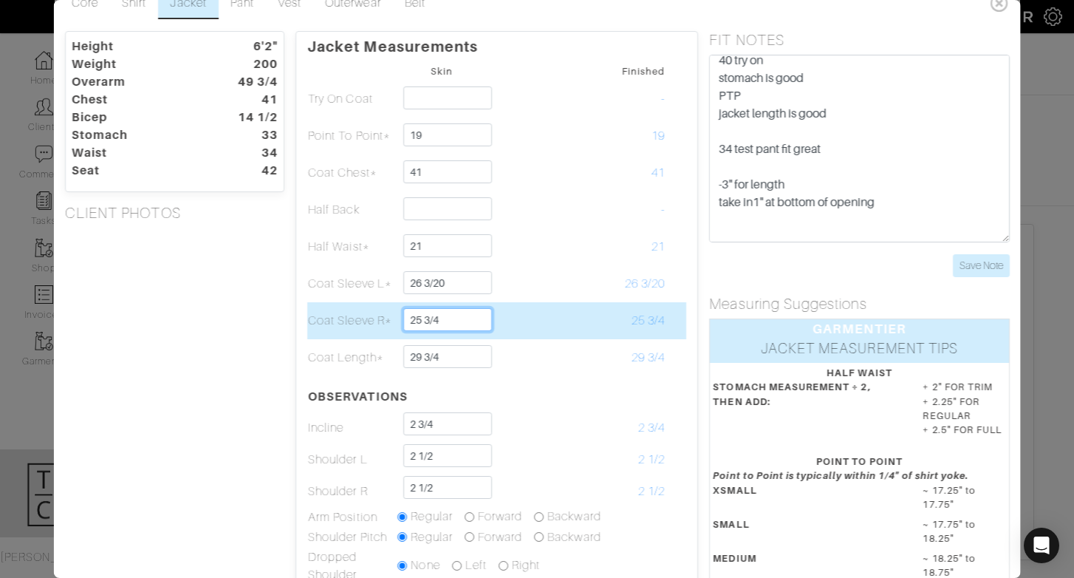
click at [476, 315] on input "25 3/4" at bounding box center [447, 319] width 88 height 23
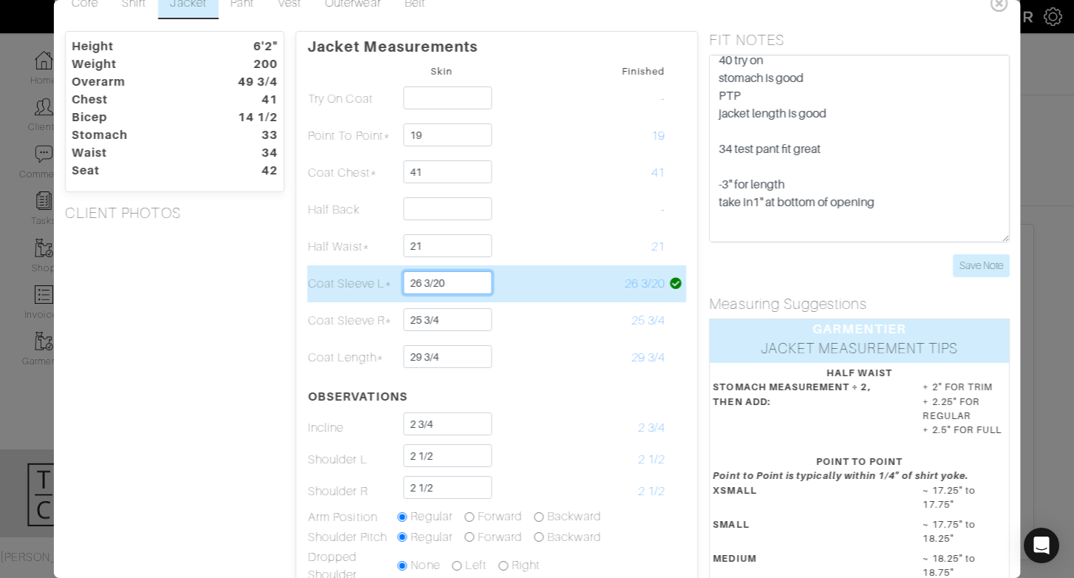
click at [468, 278] on input "26 3/20" at bounding box center [447, 282] width 88 height 23
drag, startPoint x: 425, startPoint y: 283, endPoint x: 470, endPoint y: 283, distance: 45.1
click at [470, 283] on input "26 3/20" at bounding box center [447, 282] width 88 height 23
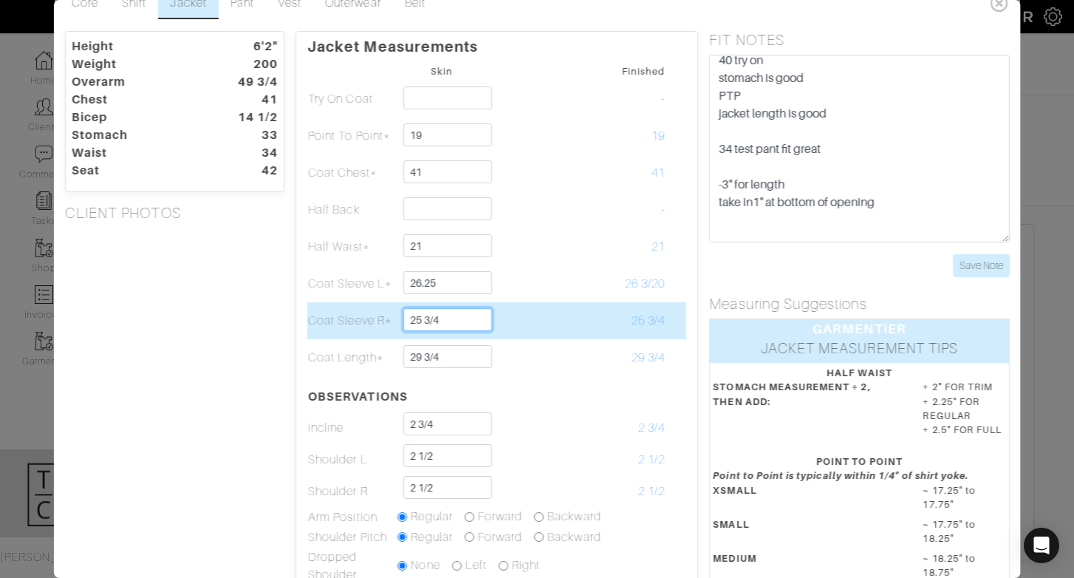
type input "26 1/4"
click at [475, 318] on input "25 3/4" at bounding box center [447, 319] width 88 height 23
click at [467, 318] on input "25 3/4" at bounding box center [447, 319] width 88 height 23
click at [420, 324] on input "25 3/4" at bounding box center [447, 319] width 88 height 23
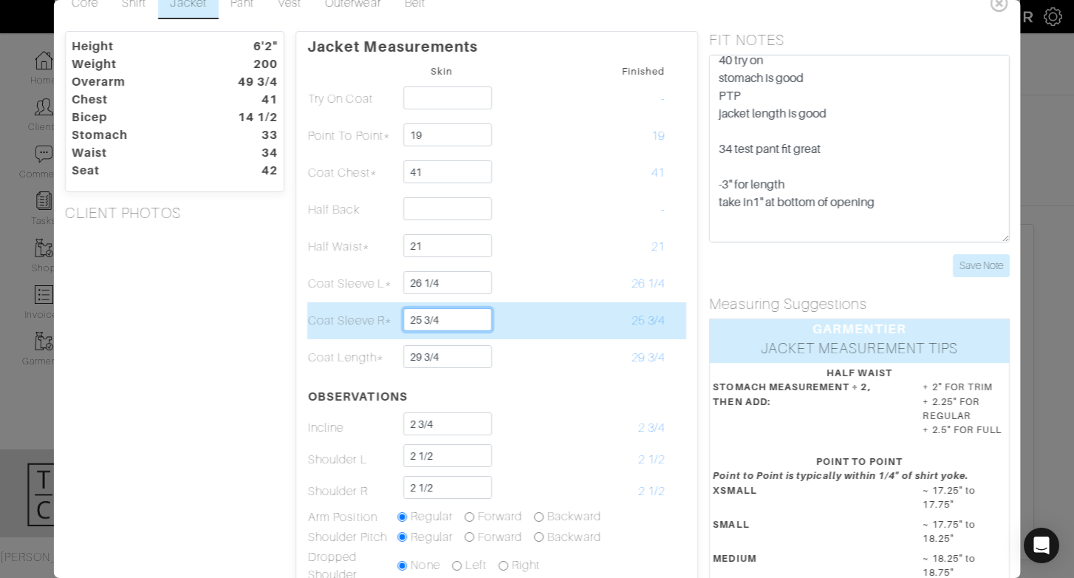
click at [420, 324] on input "25 3/4" at bounding box center [447, 319] width 88 height 23
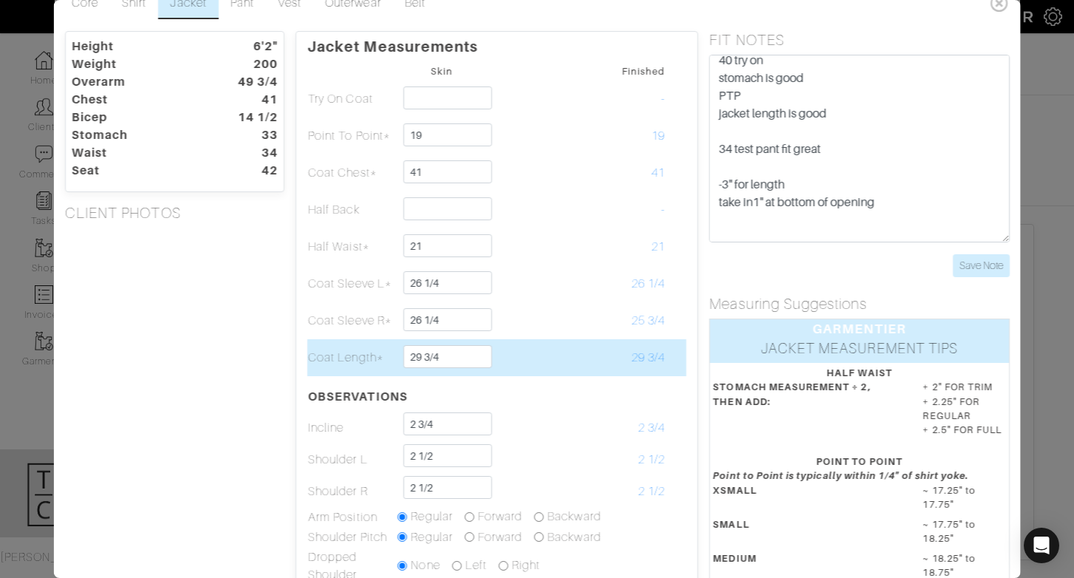
click at [515, 355] on td at bounding box center [530, 357] width 89 height 37
click at [556, 357] on td at bounding box center [530, 357] width 89 height 37
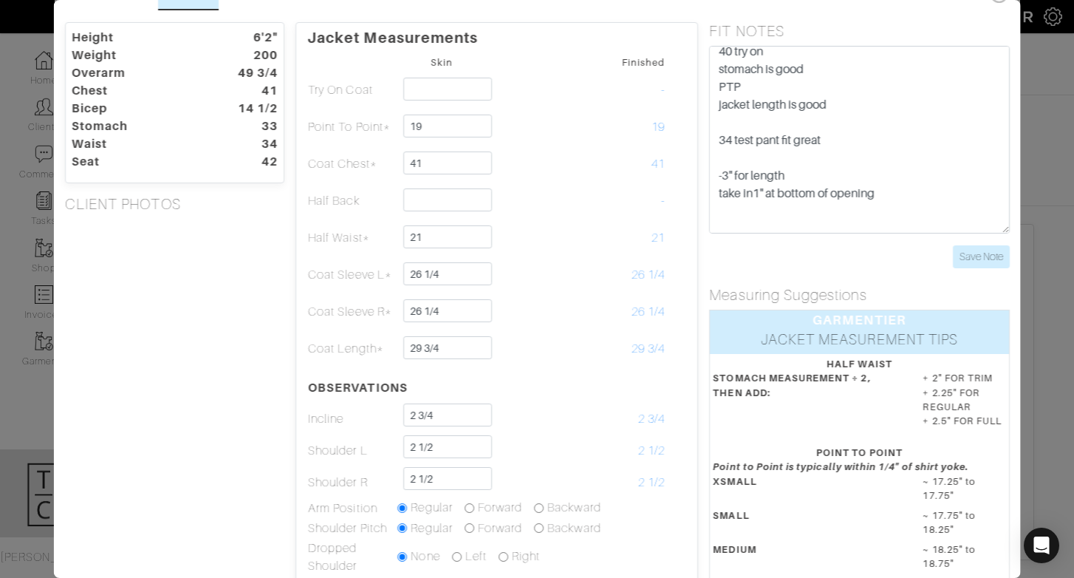
scroll to position [31, 0]
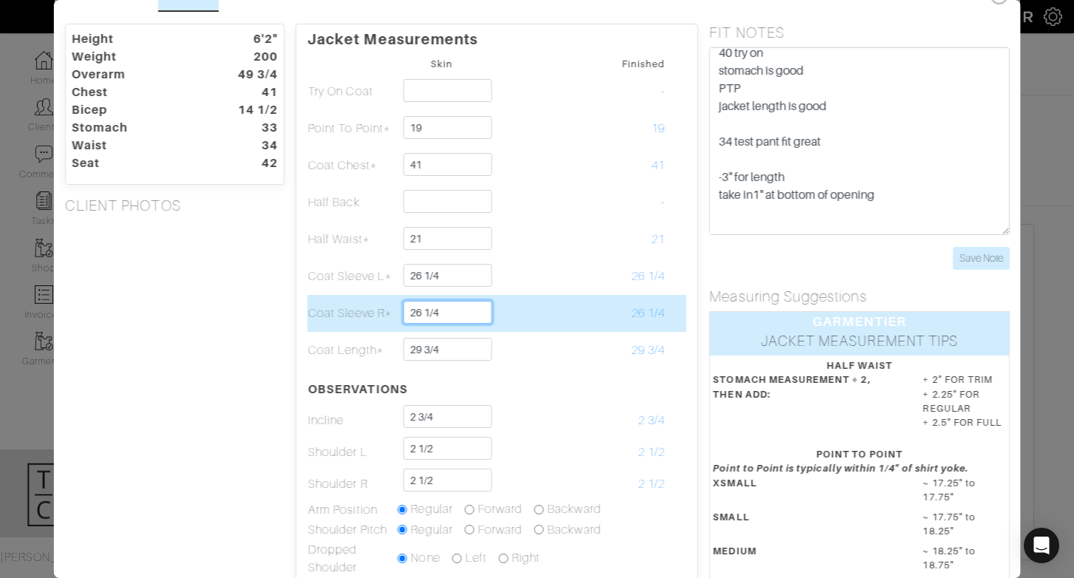
click at [476, 321] on input "26 1/4" at bounding box center [447, 312] width 88 height 23
type input "26"
click at [521, 309] on td at bounding box center [530, 313] width 89 height 37
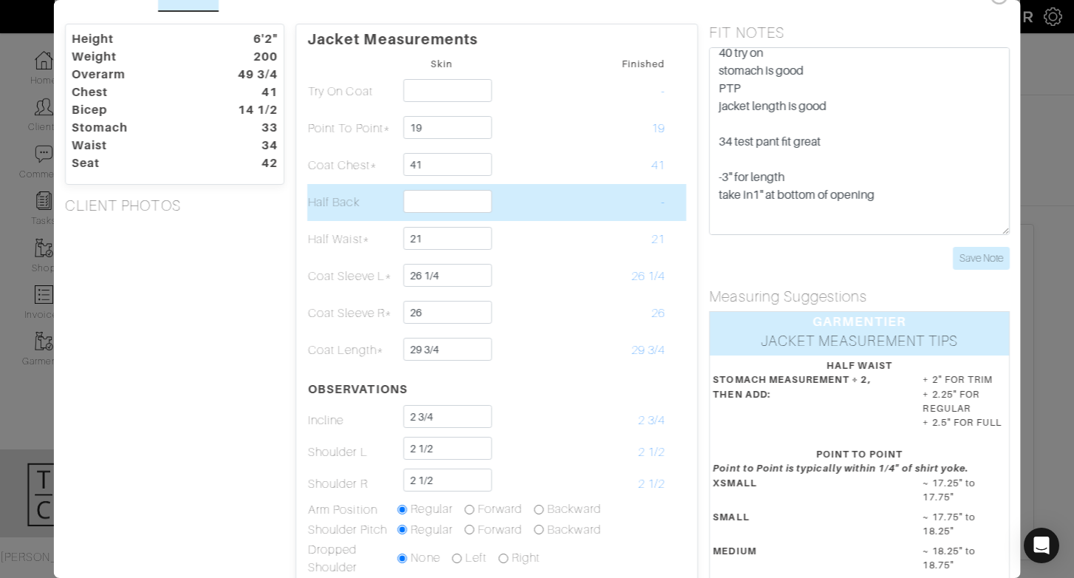
scroll to position [0, 0]
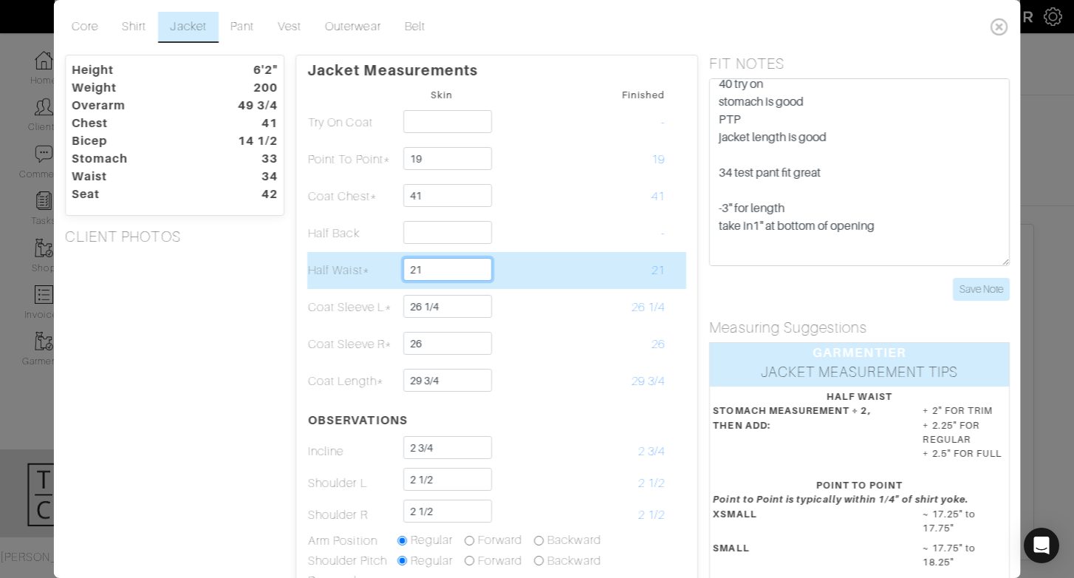
click at [443, 268] on input "21" at bounding box center [447, 269] width 88 height 23
type input "21 1/2"
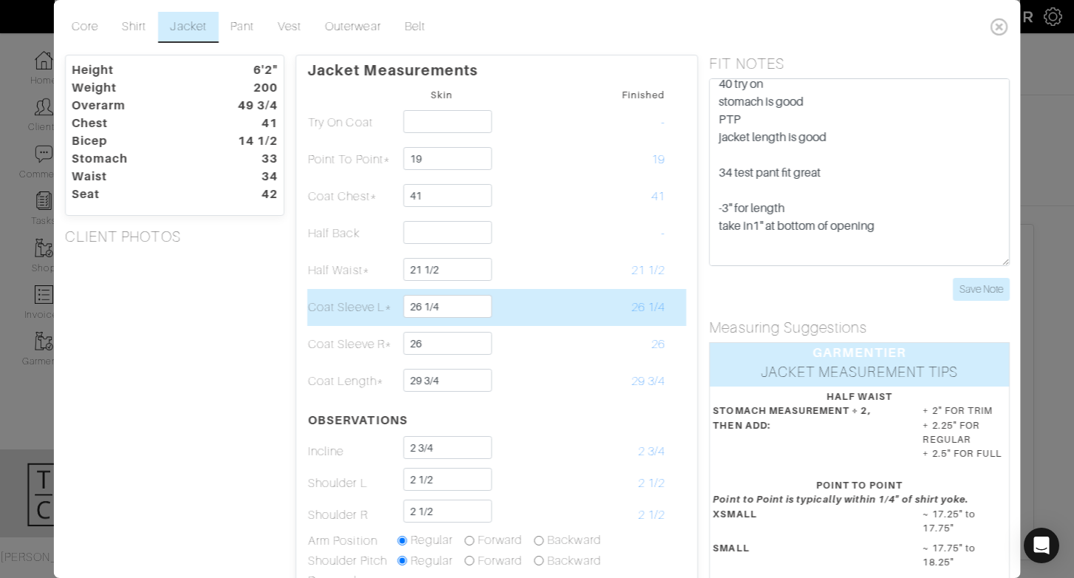
click at [546, 293] on td at bounding box center [530, 307] width 89 height 37
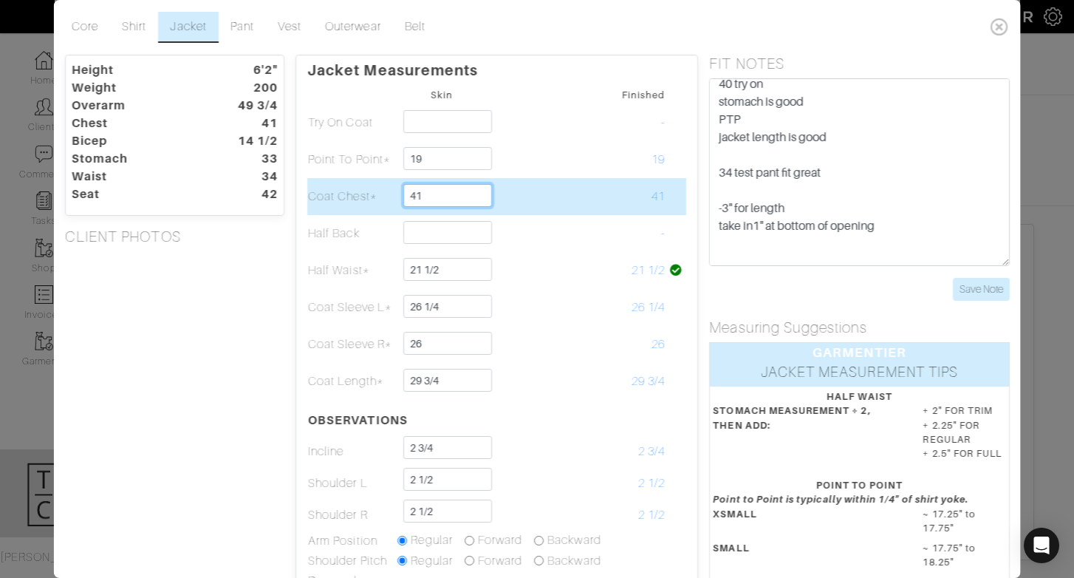
click at [445, 201] on input "41" at bounding box center [447, 195] width 88 height 23
click at [553, 213] on td at bounding box center [530, 196] width 89 height 37
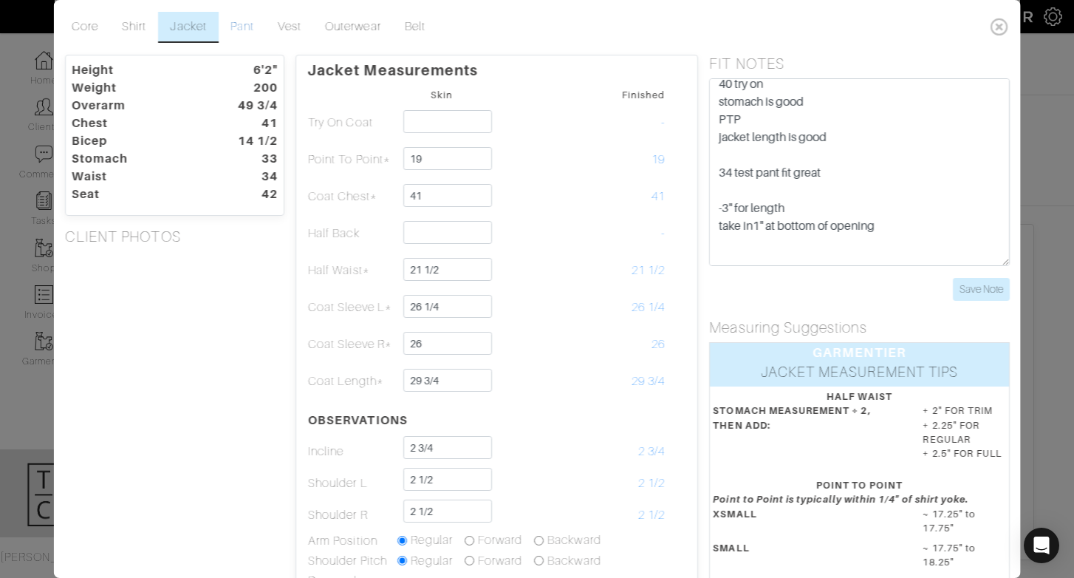
click at [232, 26] on link "Pant" at bounding box center [241, 27] width 47 height 31
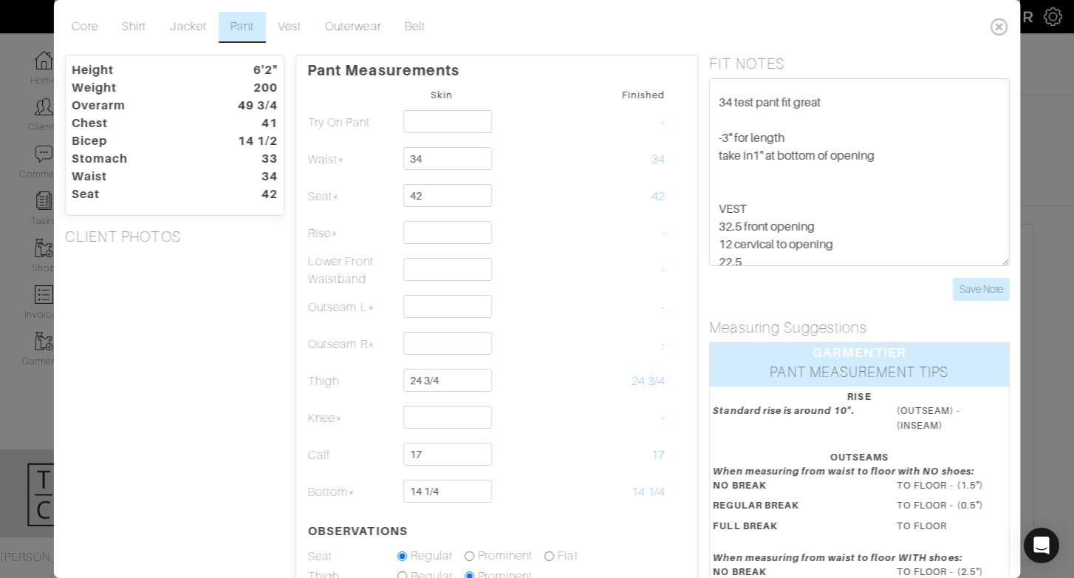
scroll to position [89, 0]
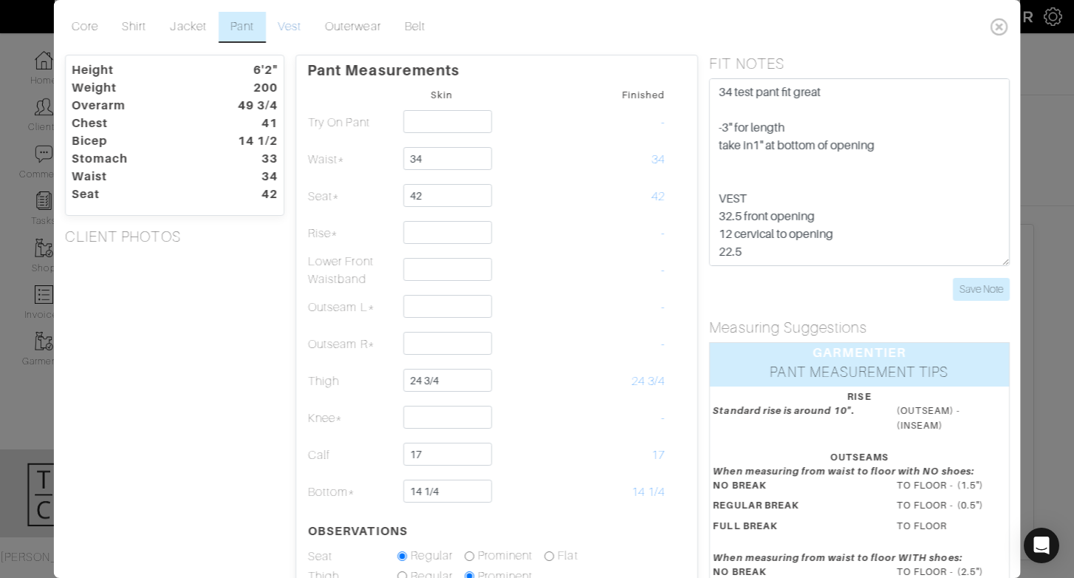
click at [300, 21] on link "Vest" at bounding box center [289, 27] width 47 height 31
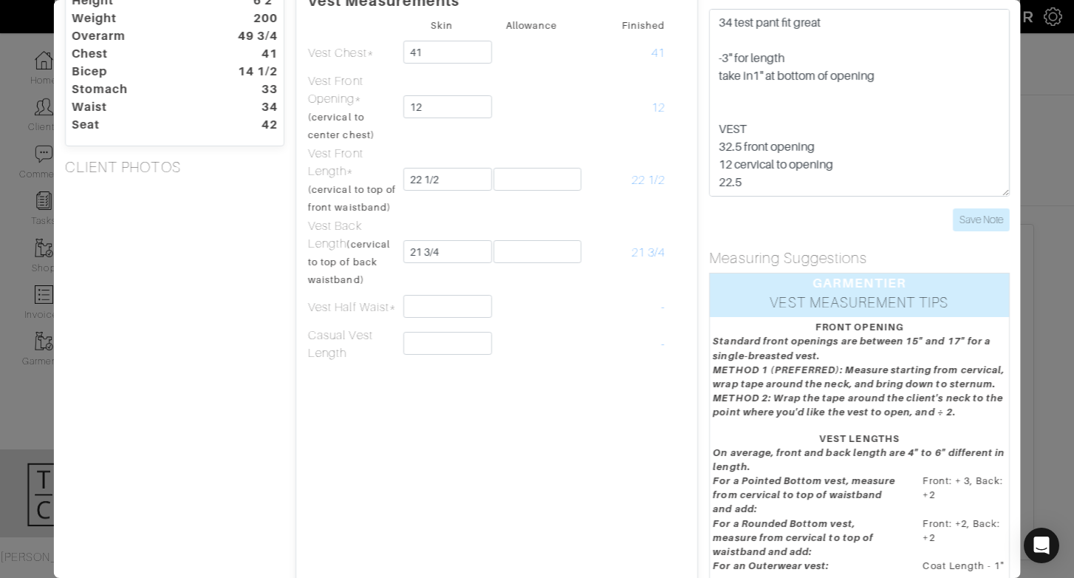
scroll to position [73, 0]
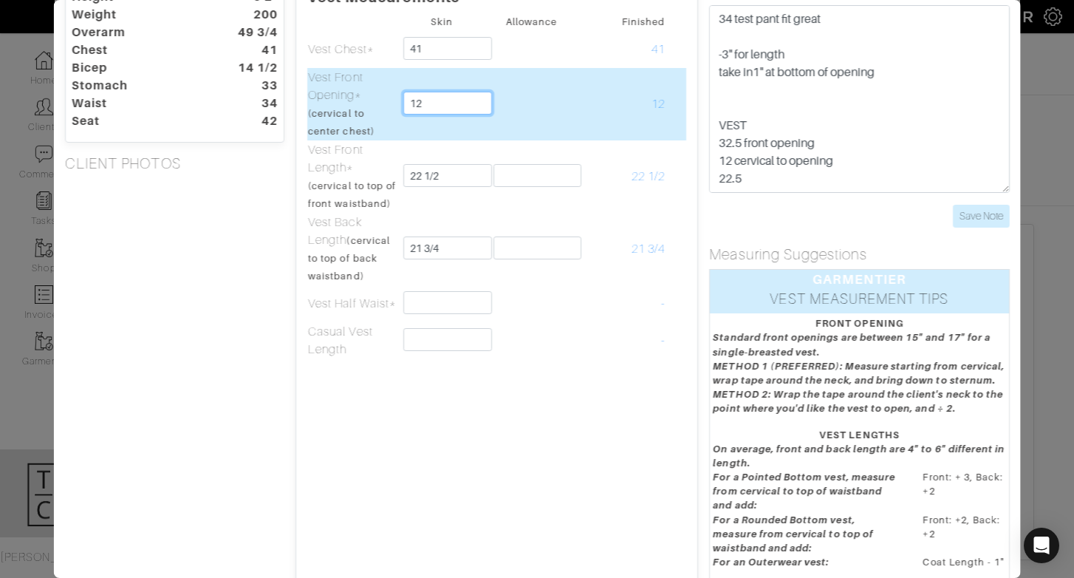
click at [437, 109] on input "12" at bounding box center [447, 103] width 88 height 23
type input "16"
click at [595, 116] on td "12" at bounding box center [620, 104] width 89 height 72
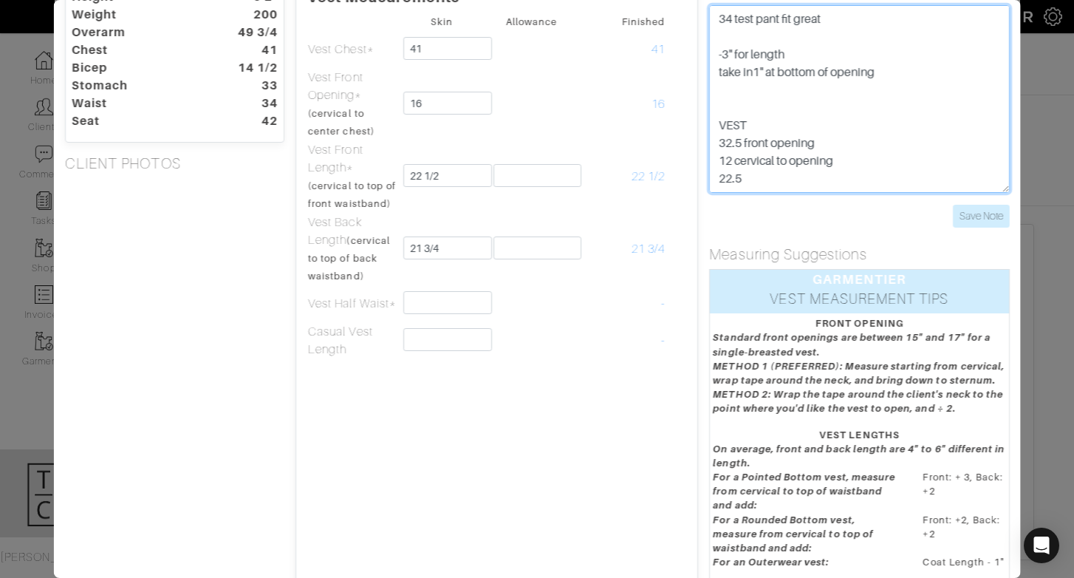
click at [781, 161] on textarea "40 try on stomach is good PTP jacket length is good 34 test pant fit great -3" …" at bounding box center [859, 99] width 300 height 188
click at [774, 186] on textarea "40 try on stomach is good PTP jacket length is good 34 test pant fit great -3" …" at bounding box center [859, 99] width 300 height 188
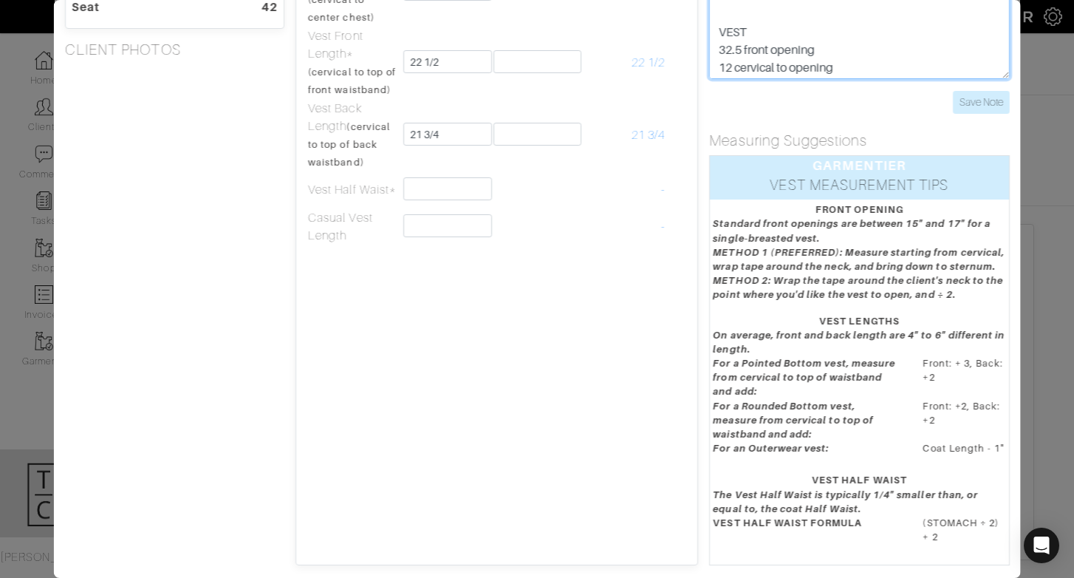
scroll to position [188, 0]
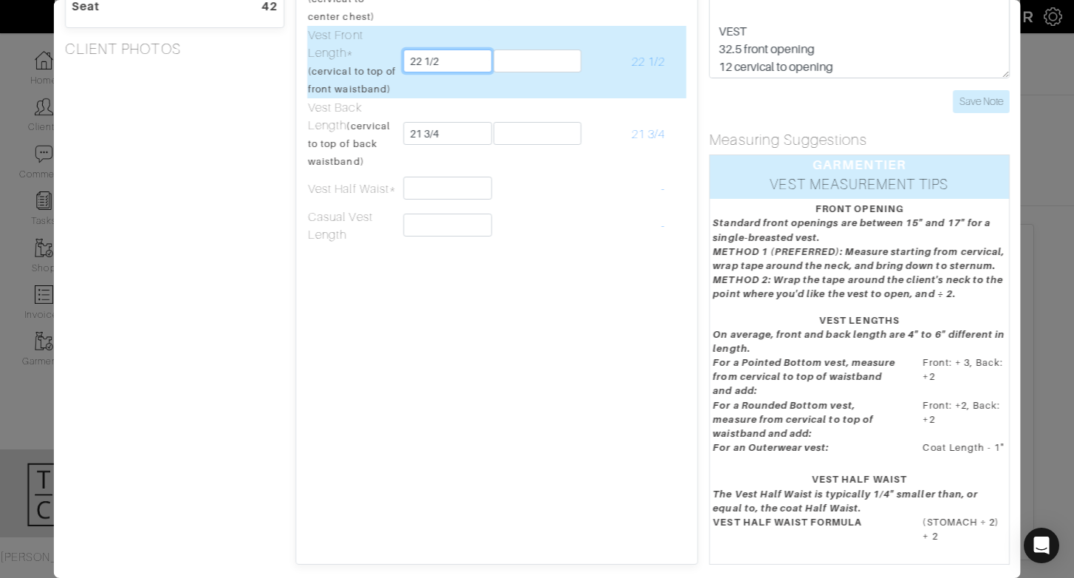
click at [456, 69] on input "22 1/2" at bounding box center [447, 60] width 88 height 23
type input "23"
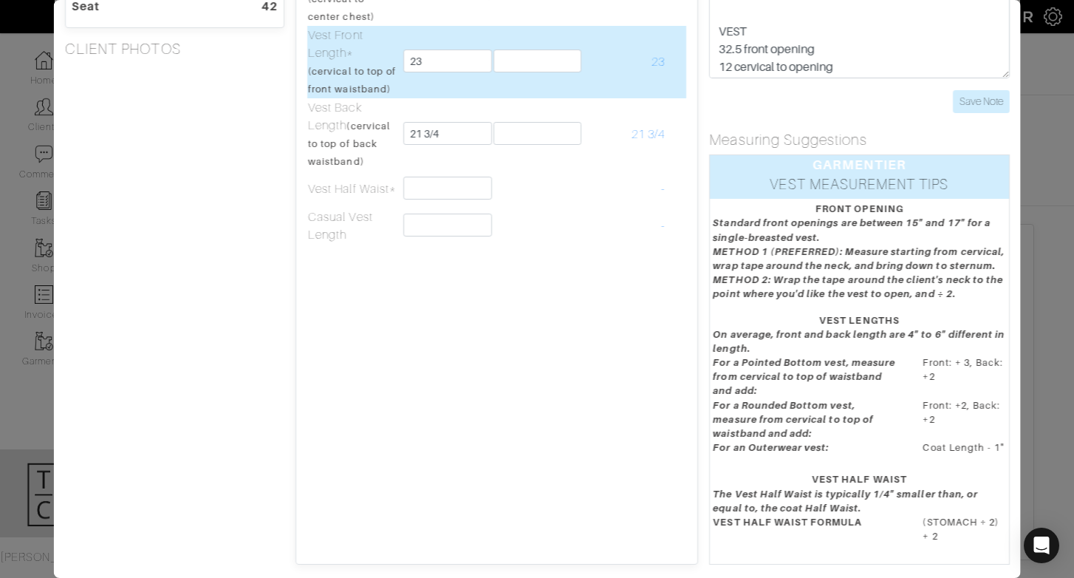
click at [412, 92] on td "23" at bounding box center [441, 62] width 89 height 72
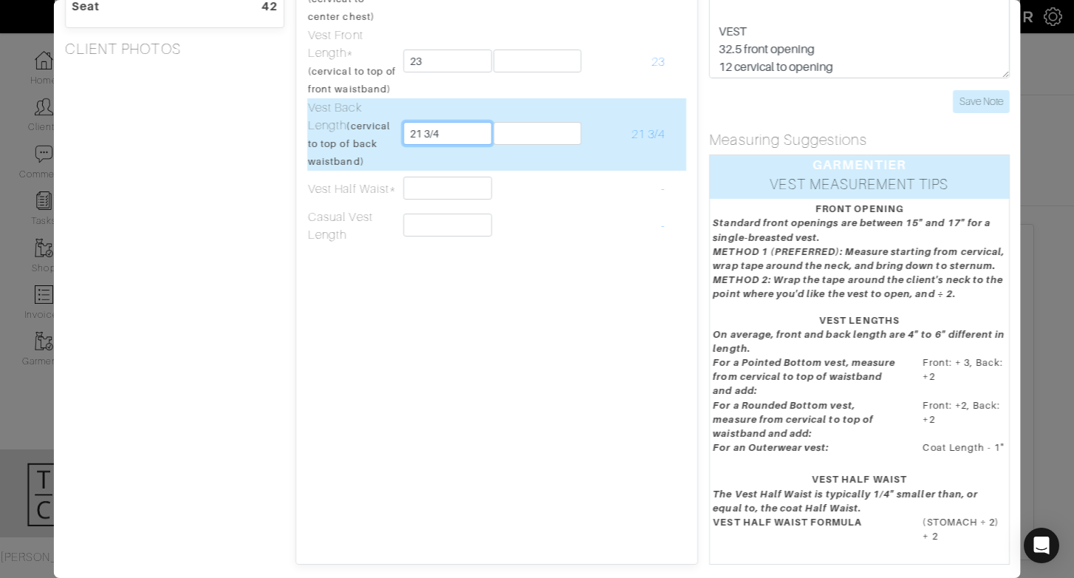
click at [451, 138] on input "21 3/4" at bounding box center [447, 133] width 88 height 23
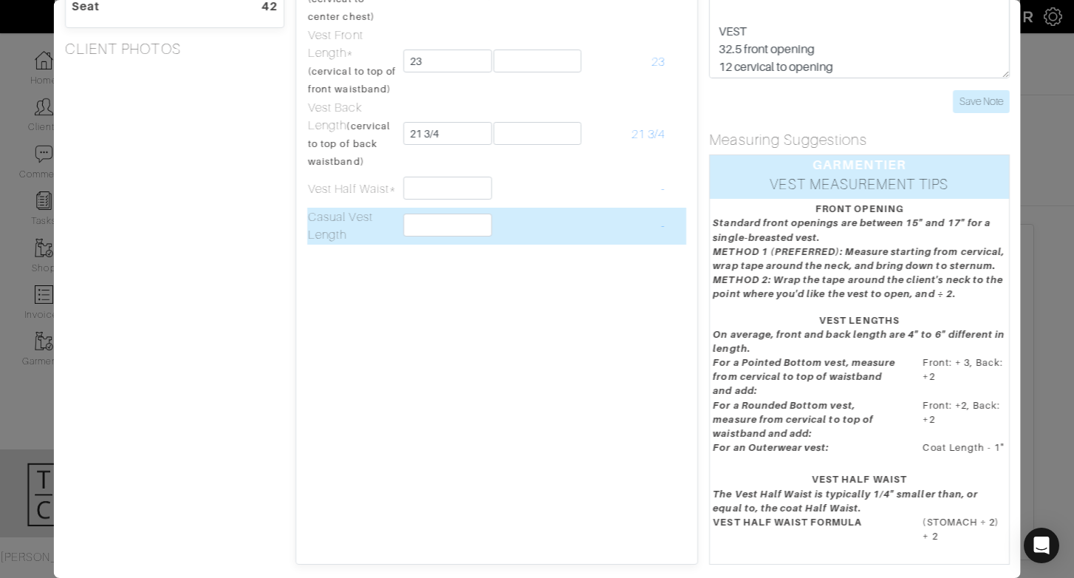
click at [600, 219] on td "-" at bounding box center [620, 226] width 89 height 37
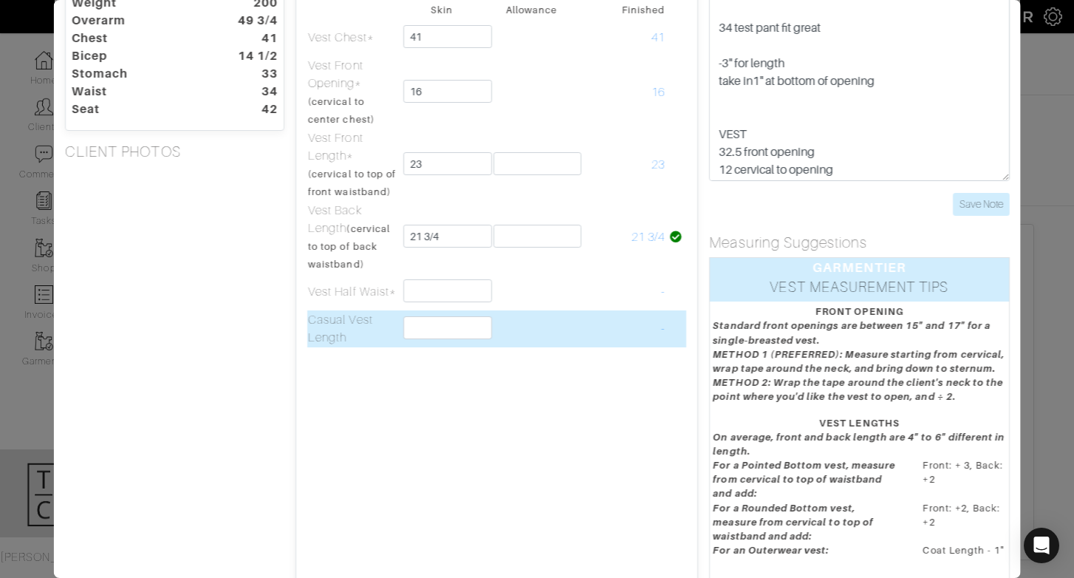
scroll to position [82, 0]
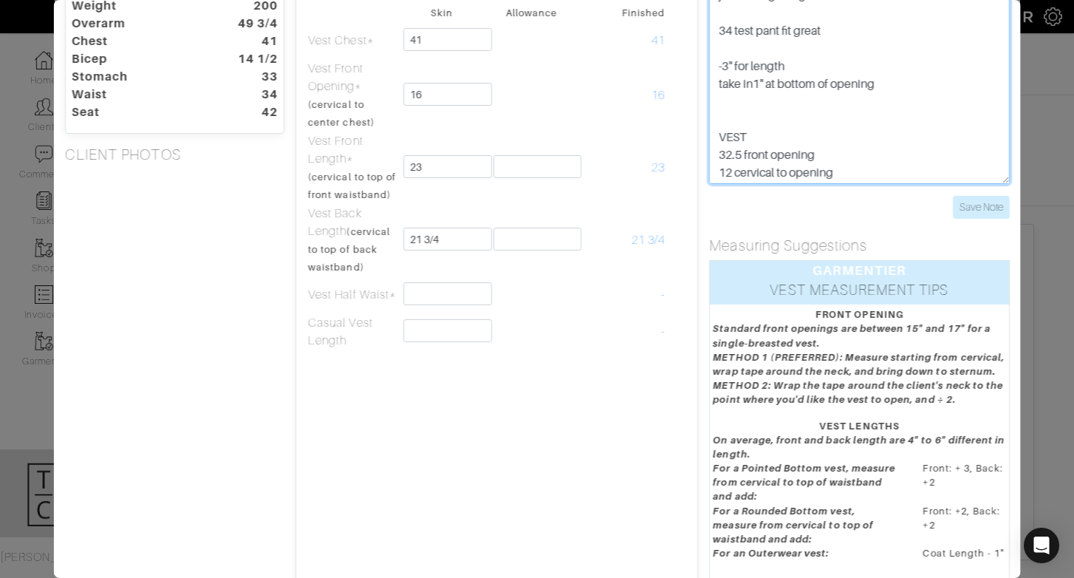
click at [863, 155] on textarea "40 try on stomach is good PTP jacket length is good 34 test pant fit great -3" …" at bounding box center [859, 90] width 300 height 188
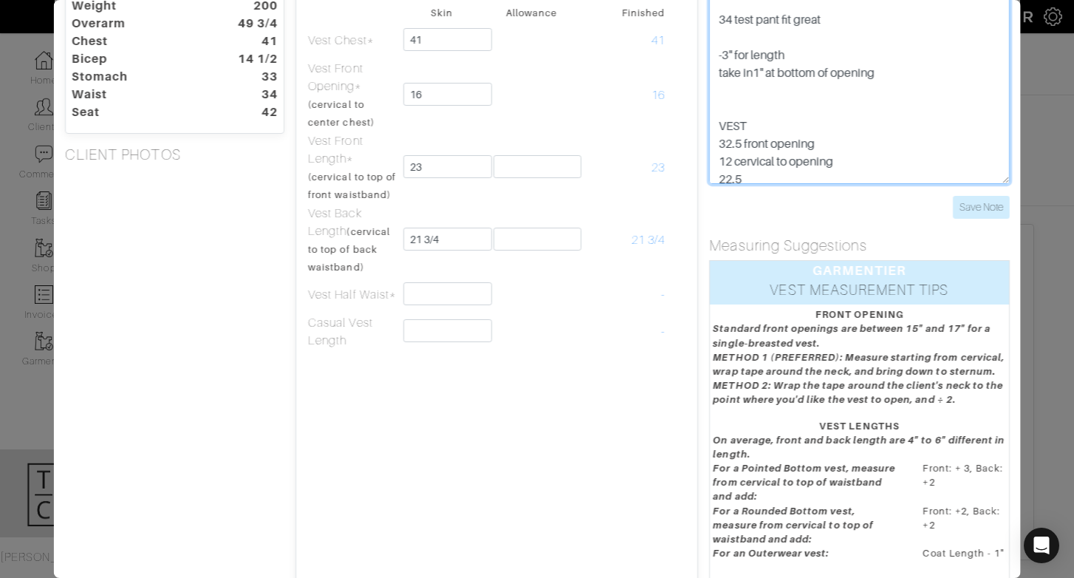
scroll to position [80, 0]
click at [863, 171] on textarea "40 try on stomach is good PTP jacket length is good 34 test pant fit great -3" …" at bounding box center [859, 90] width 300 height 188
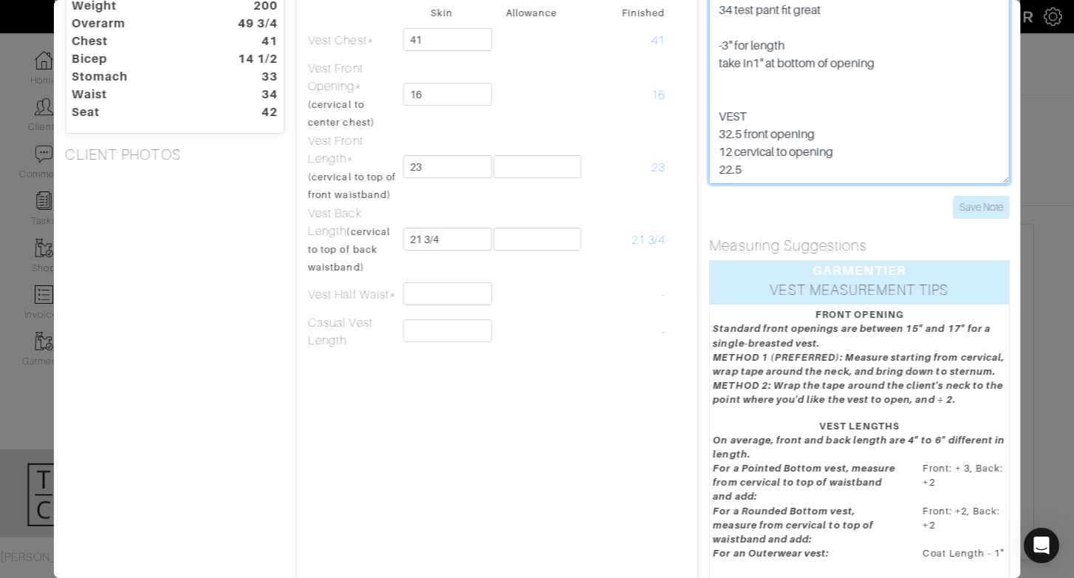
click at [742, 170] on textarea "40 try on stomach is good PTP jacket length is good 34 test pant fit great -3" …" at bounding box center [859, 90] width 300 height 188
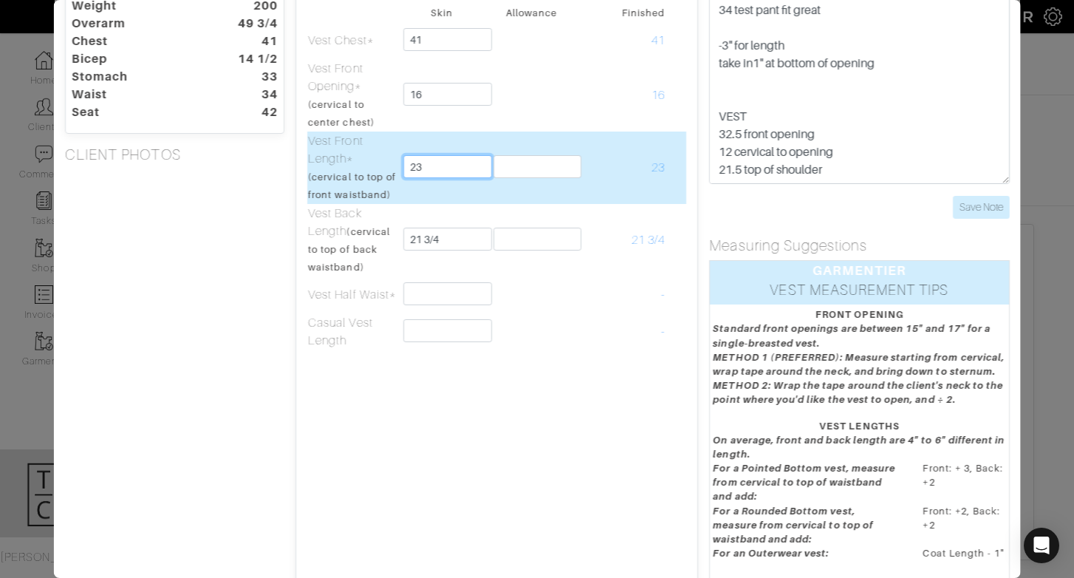
click at [425, 170] on input "23" at bounding box center [447, 166] width 88 height 23
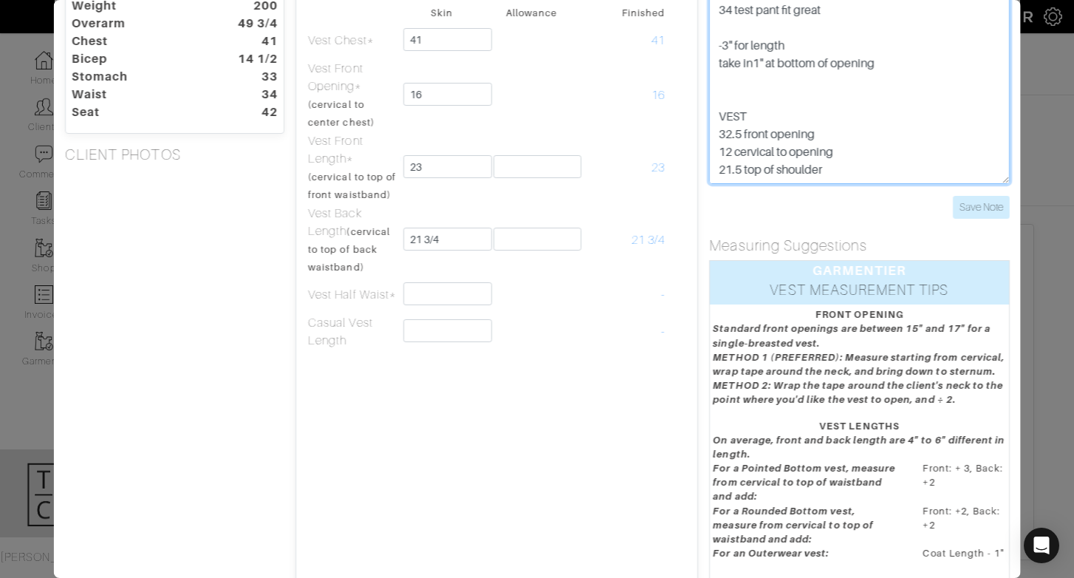
click at [861, 168] on textarea "40 try on stomach is good PTP jacket length is good 34 test pant fit great -3" …" at bounding box center [859, 90] width 300 height 188
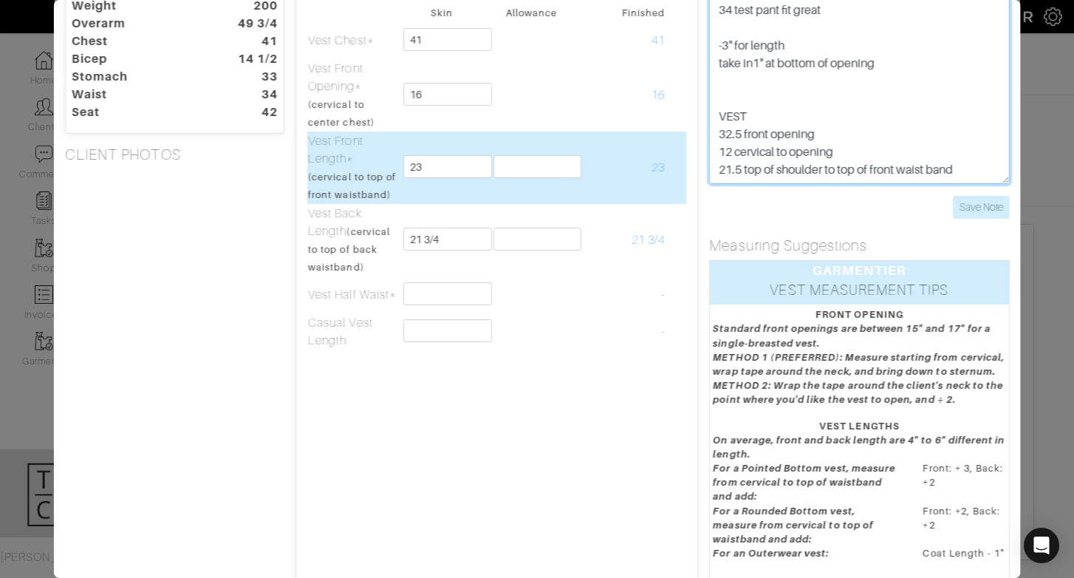
type textarea "40 try on stomach is good PTP jacket length is good 34 test pant fit great -3" …"
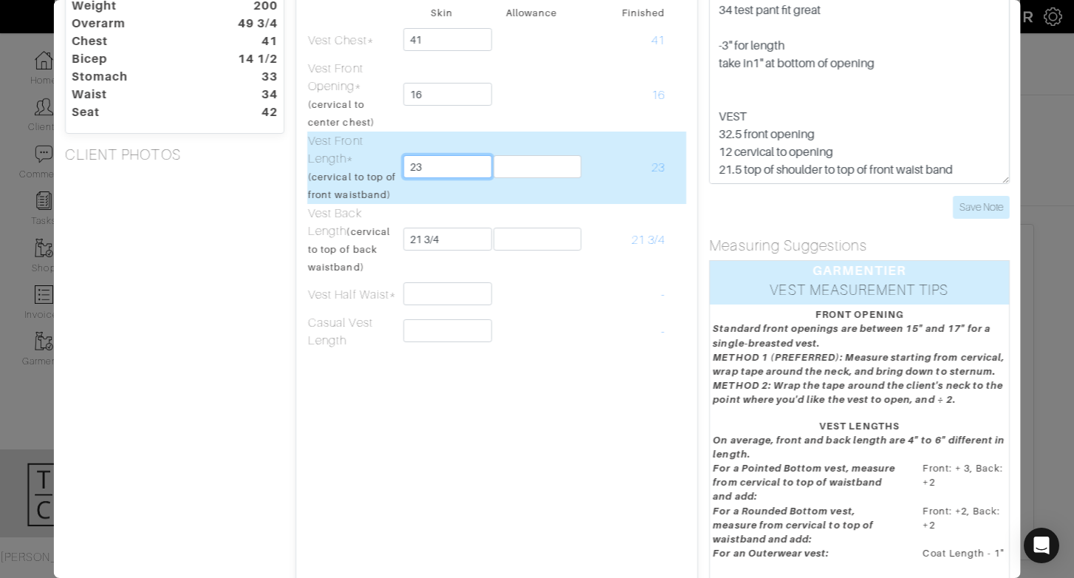
click at [456, 171] on input "23" at bounding box center [447, 166] width 88 height 23
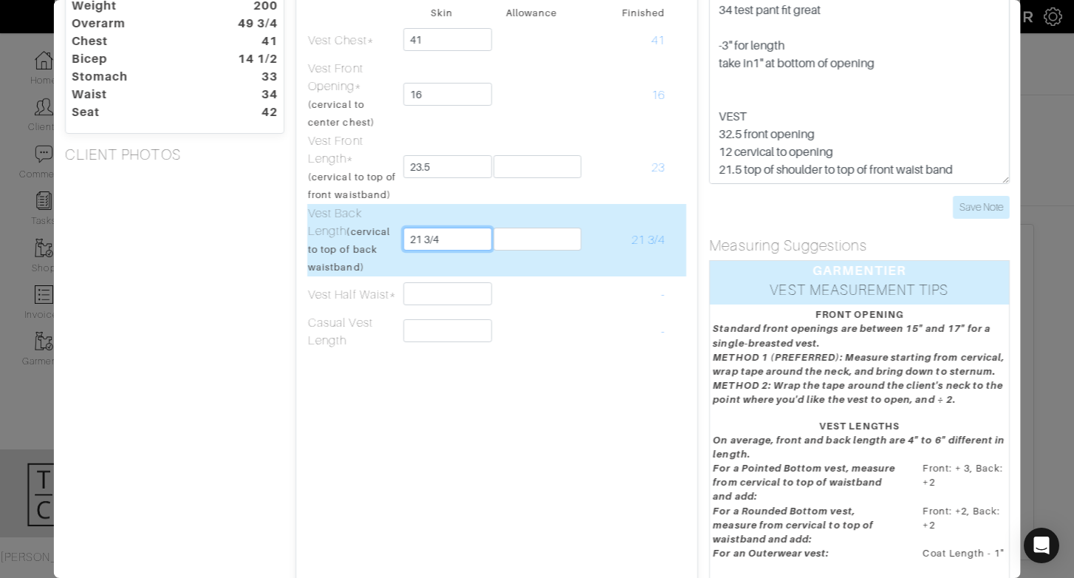
type input "23 1/2"
click at [472, 236] on input "21 3/4" at bounding box center [447, 238] width 88 height 23
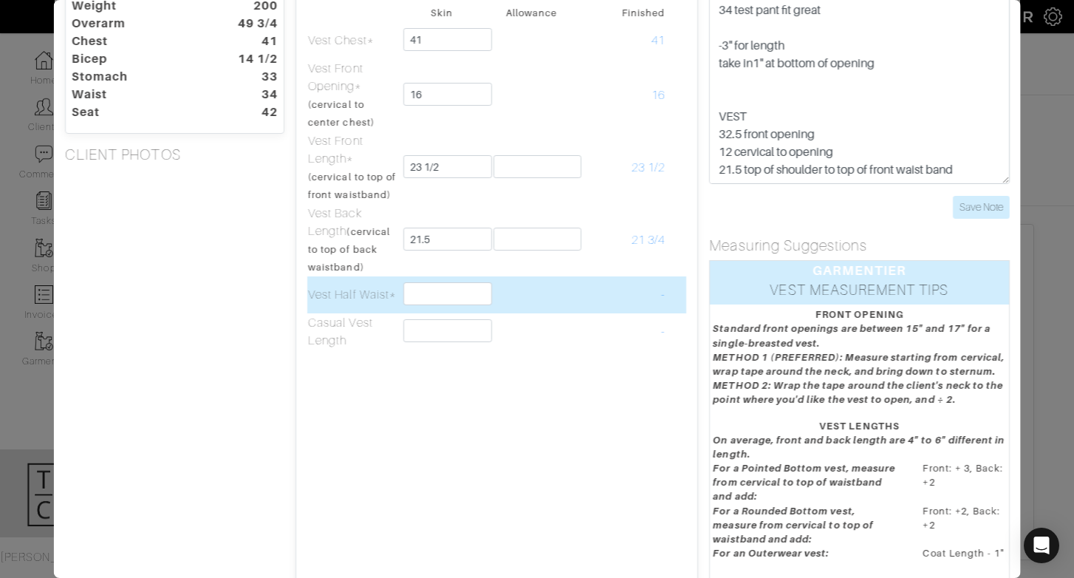
type input "21 1/2"
click at [586, 292] on td "-" at bounding box center [620, 294] width 89 height 37
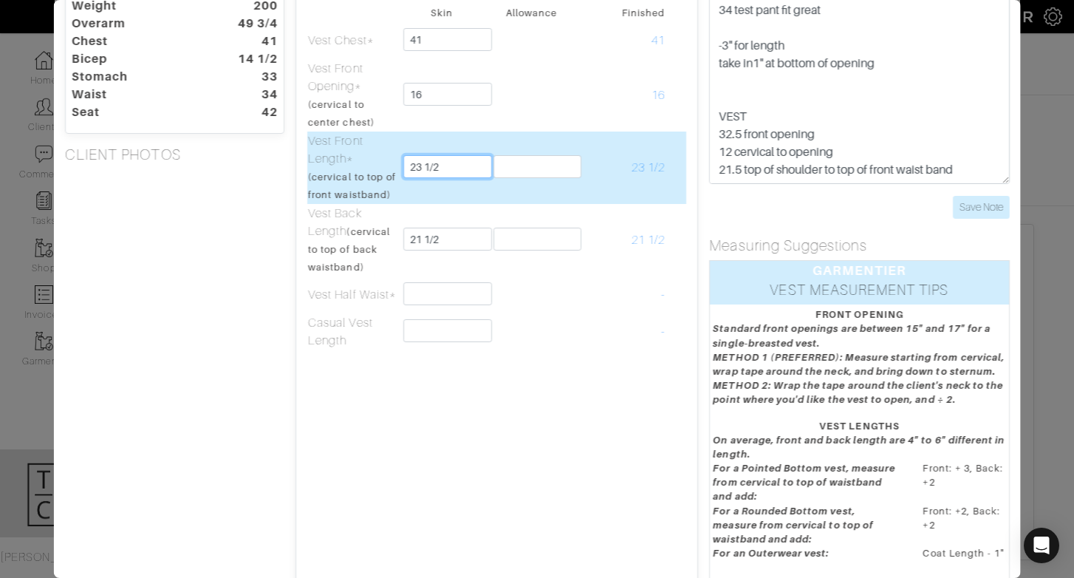
click at [421, 171] on input "23 1/2" at bounding box center [447, 166] width 88 height 23
drag, startPoint x: 454, startPoint y: 168, endPoint x: 414, endPoint y: 165, distance: 40.7
click at [414, 165] on input "23 1/2" at bounding box center [447, 166] width 88 height 23
type input "24"
click at [468, 198] on td "24" at bounding box center [441, 167] width 89 height 72
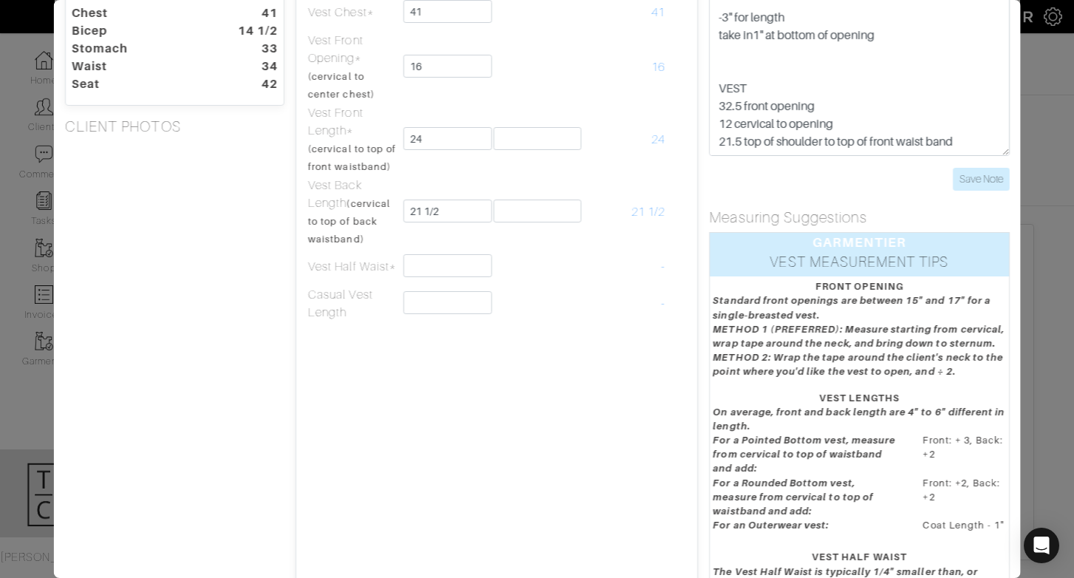
scroll to position [113, 0]
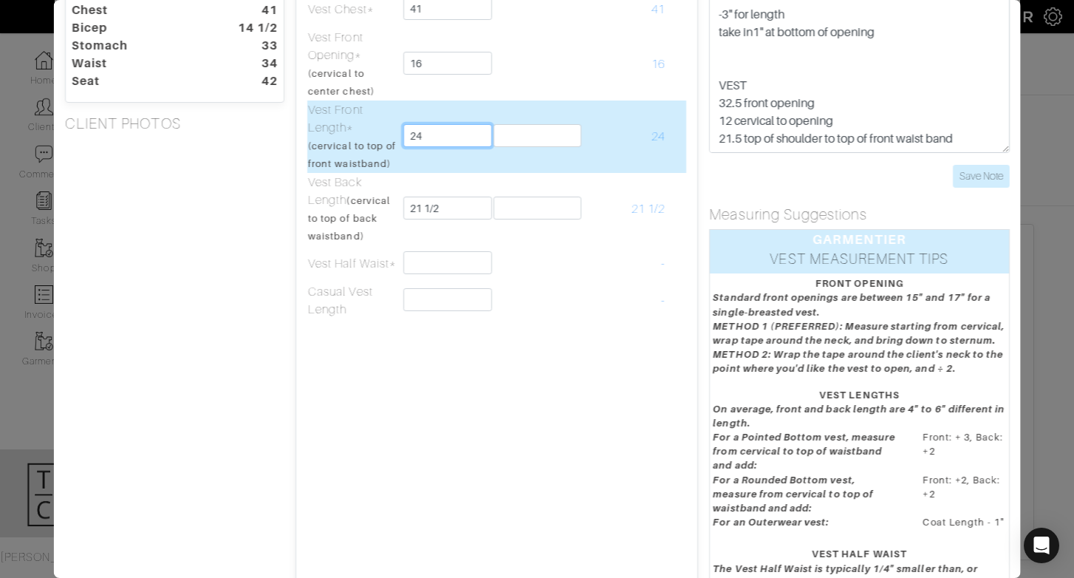
click at [469, 140] on input "24" at bounding box center [447, 135] width 88 height 23
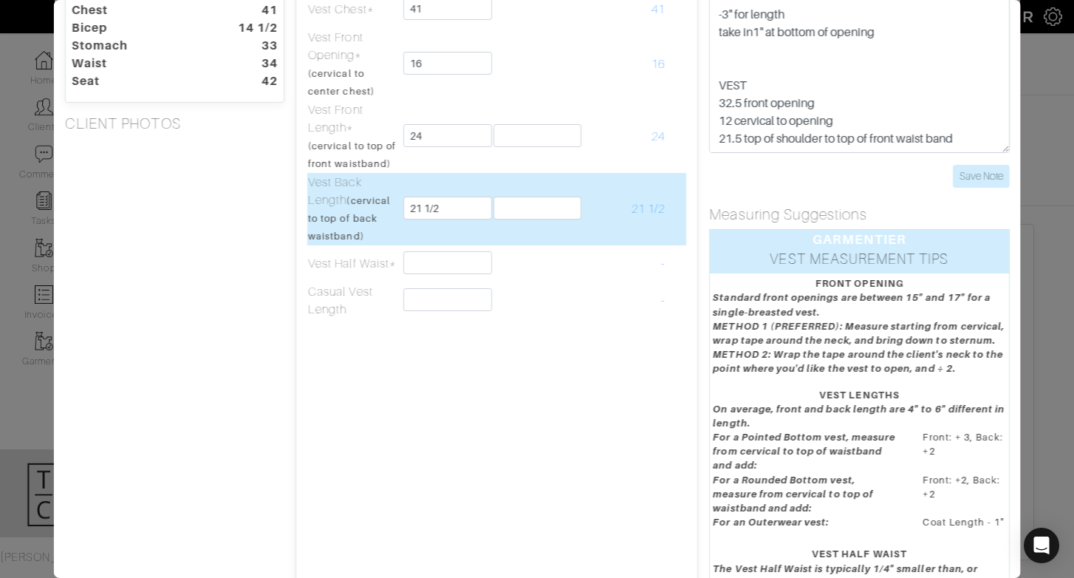
click at [509, 177] on td at bounding box center [530, 209] width 89 height 72
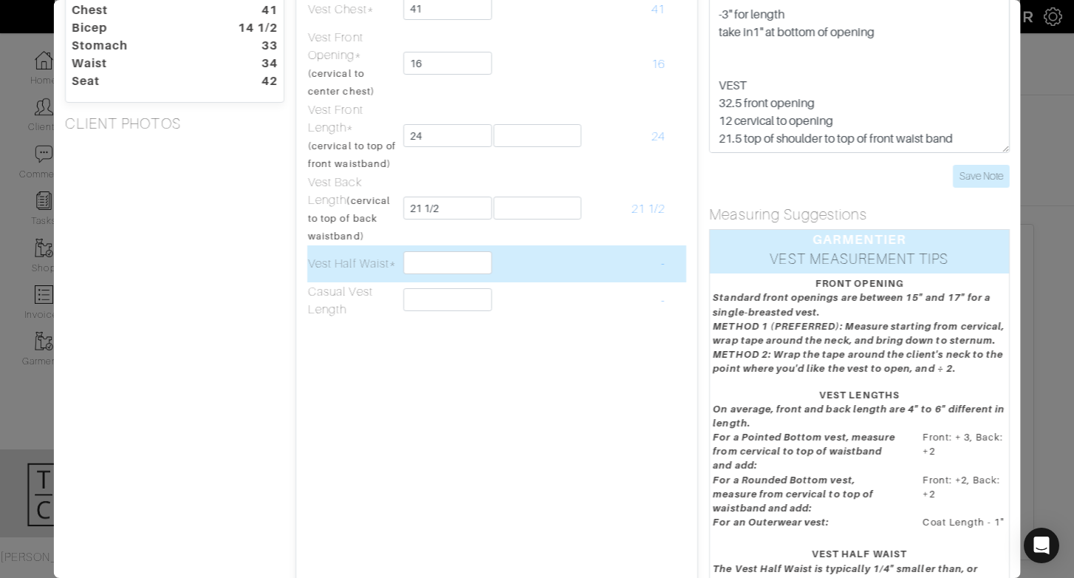
click at [548, 253] on td at bounding box center [530, 263] width 89 height 37
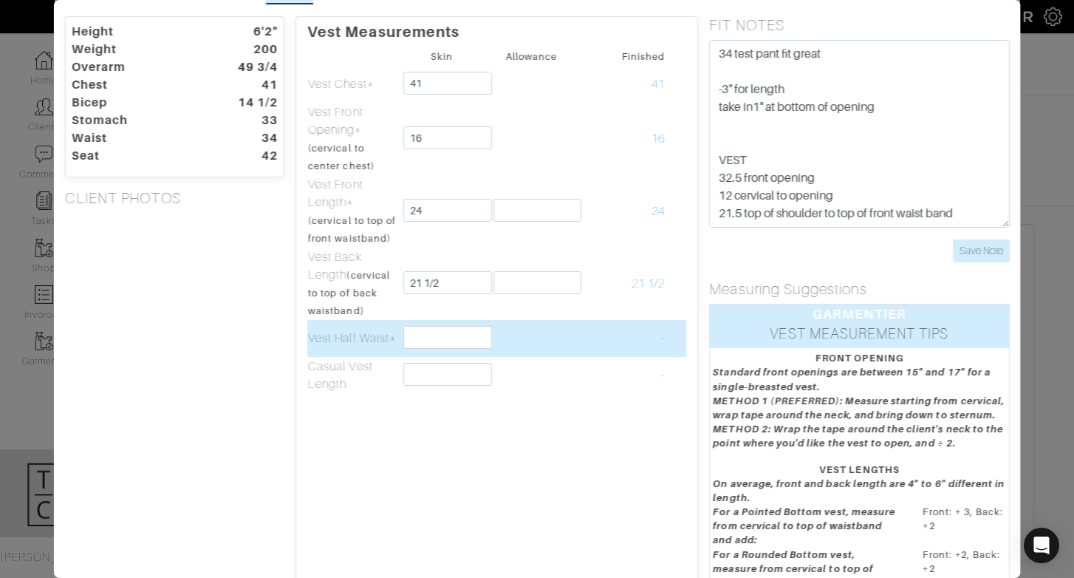
scroll to position [0, 0]
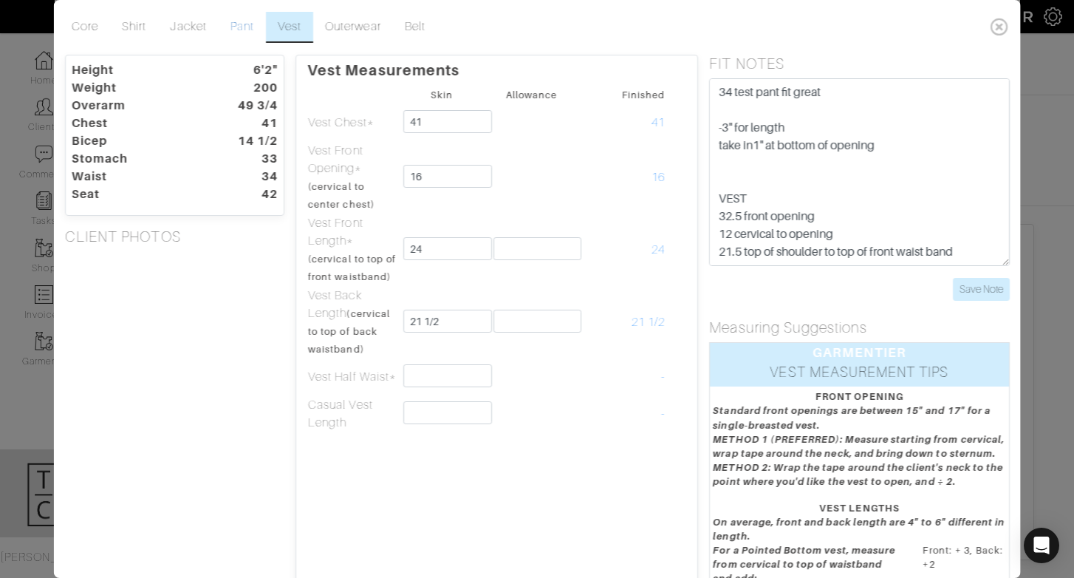
click at [242, 33] on link "Pant" at bounding box center [241, 27] width 47 height 31
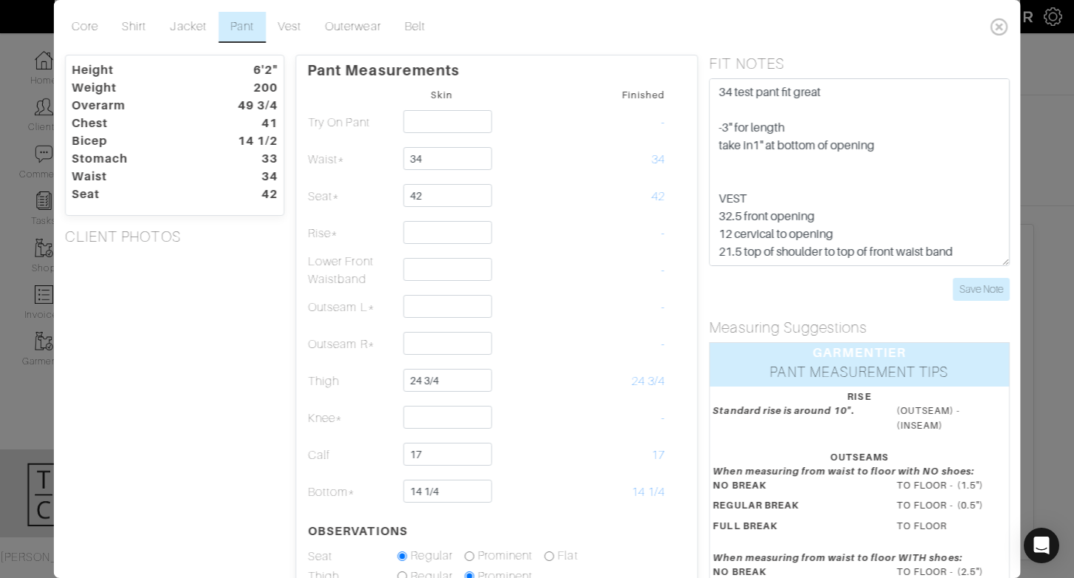
click at [1004, 27] on icon at bounding box center [999, 27] width 30 height 30
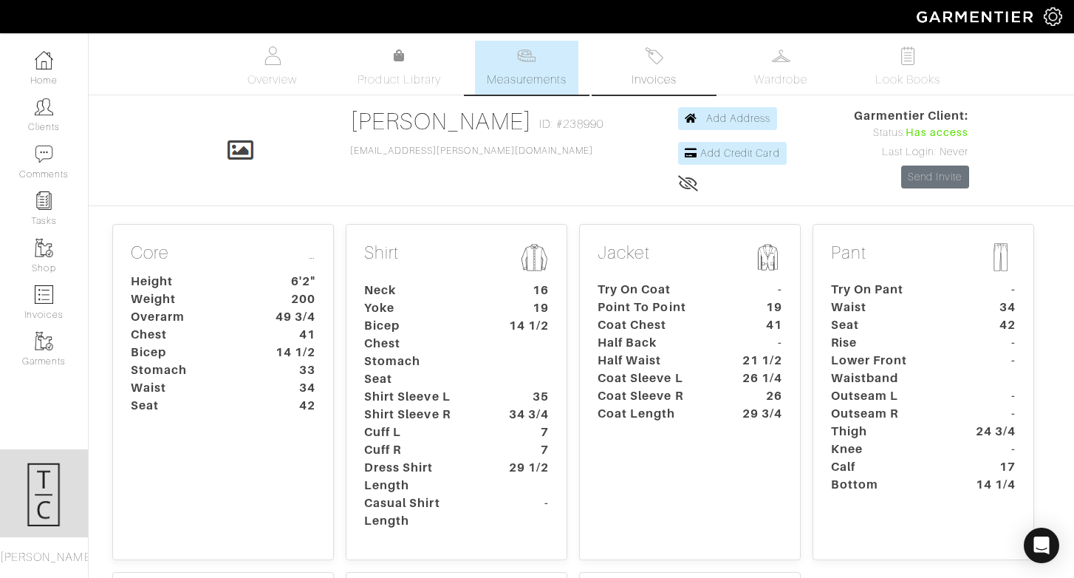
click at [656, 59] on img at bounding box center [654, 56] width 18 height 18
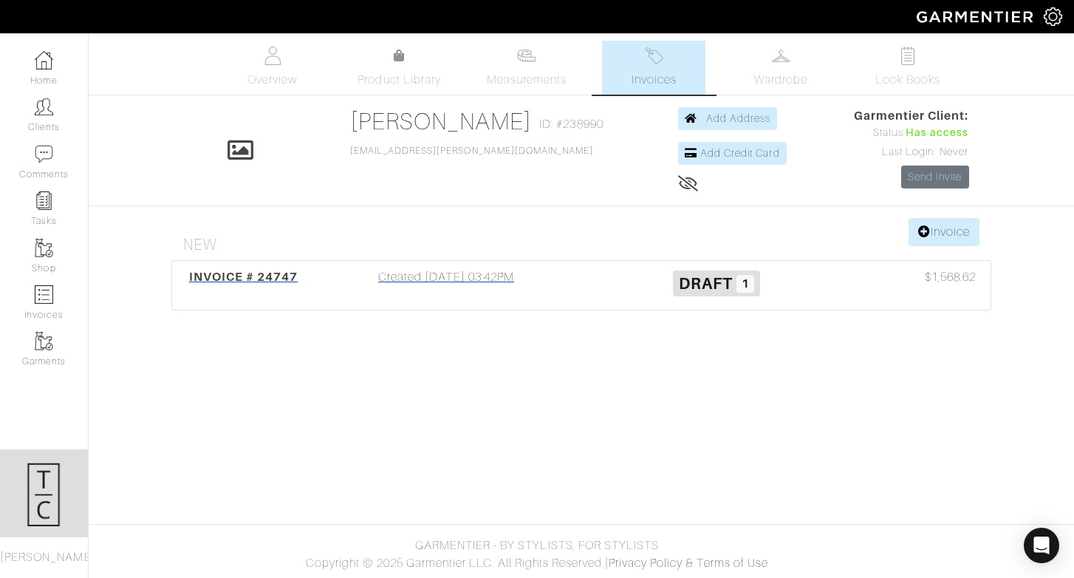
click at [447, 283] on div "Created 10/01/25 03:42PM" at bounding box center [446, 285] width 270 height 34
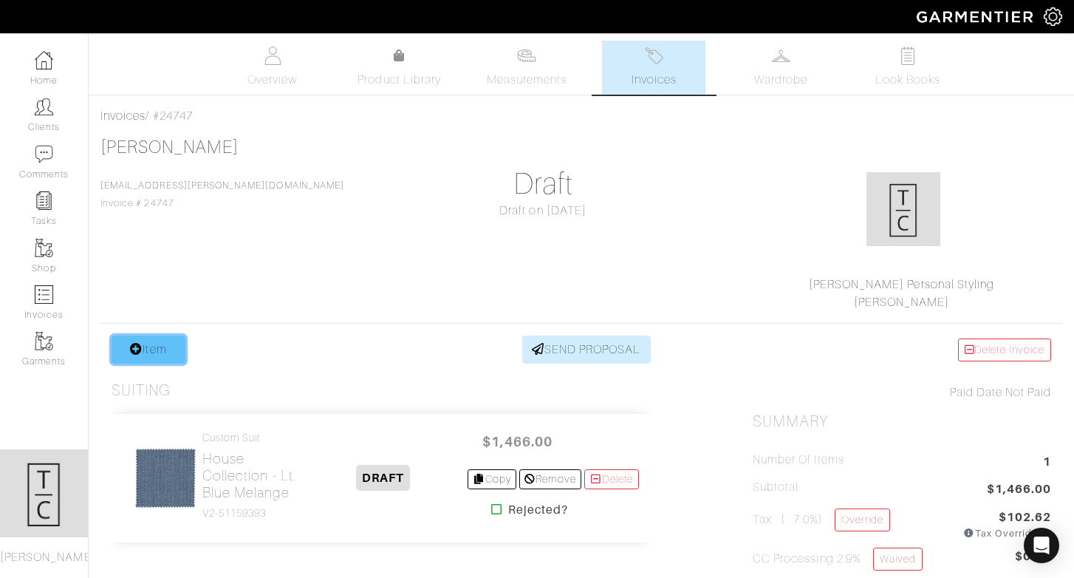
click at [163, 342] on link "Item" at bounding box center [149, 349] width 74 height 28
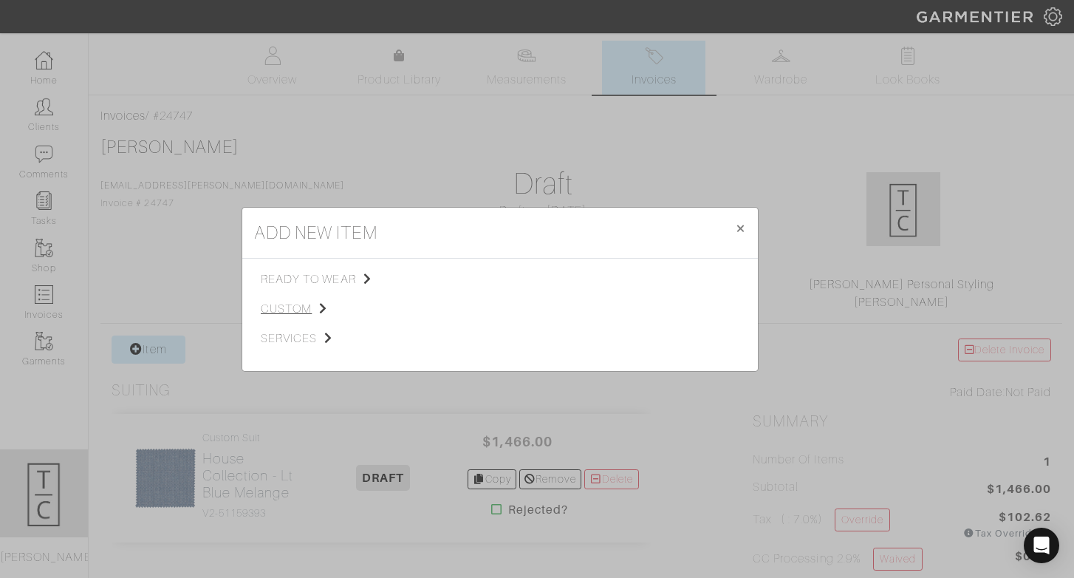
click at [309, 301] on span "custom" at bounding box center [335, 309] width 148 height 18
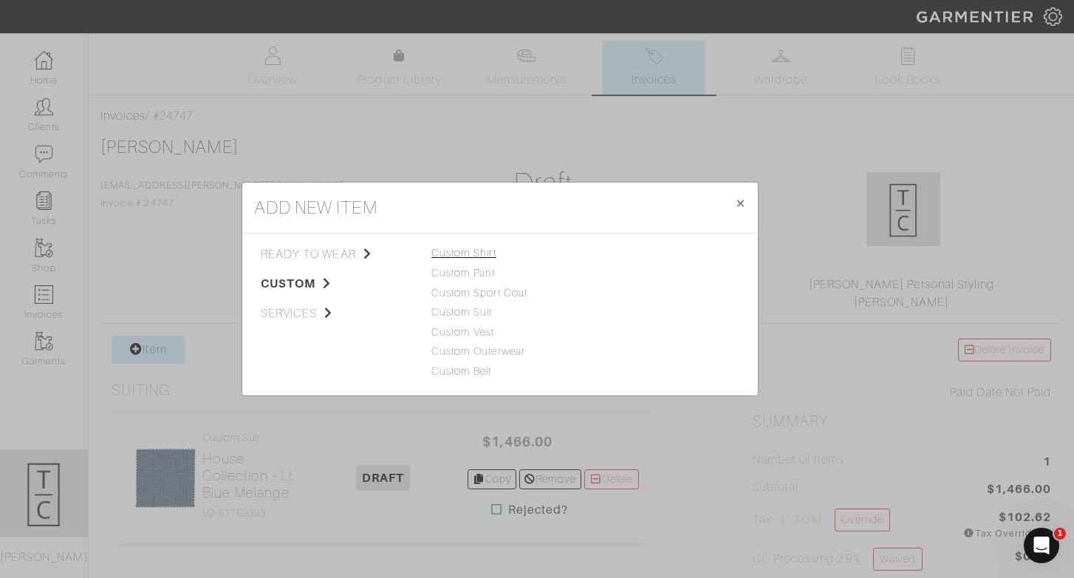
click at [481, 254] on link "Custom Shirt" at bounding box center [463, 253] width 65 height 12
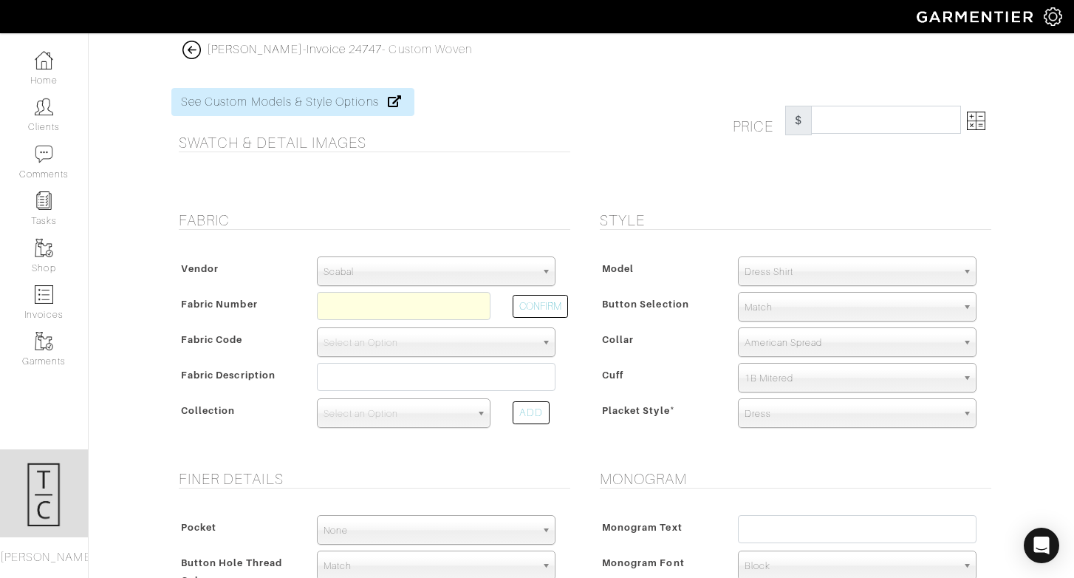
click at [477, 269] on span "Scabal" at bounding box center [430, 272] width 212 height 30
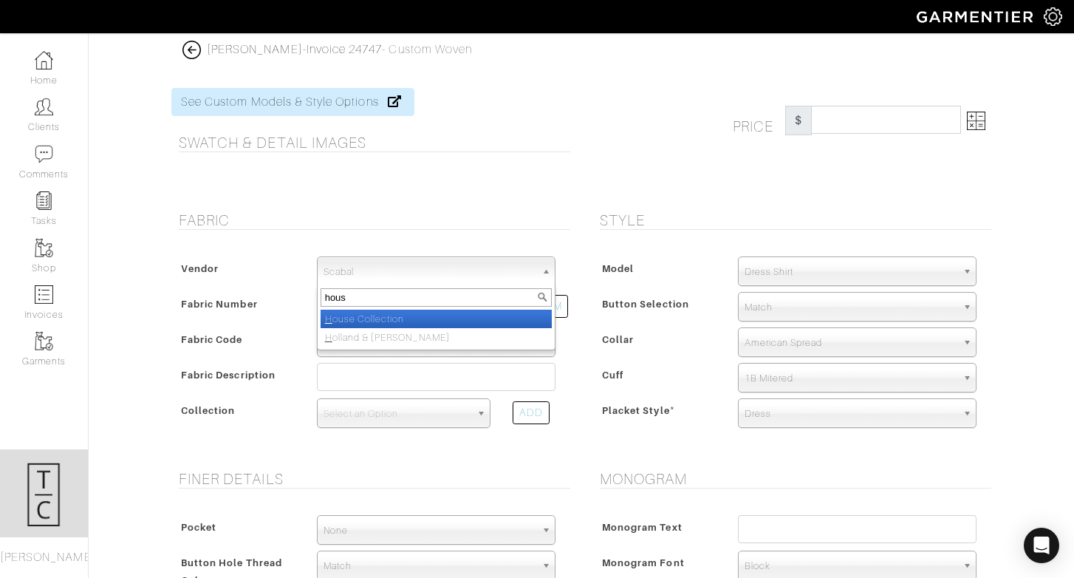
type input "house"
select select "75"
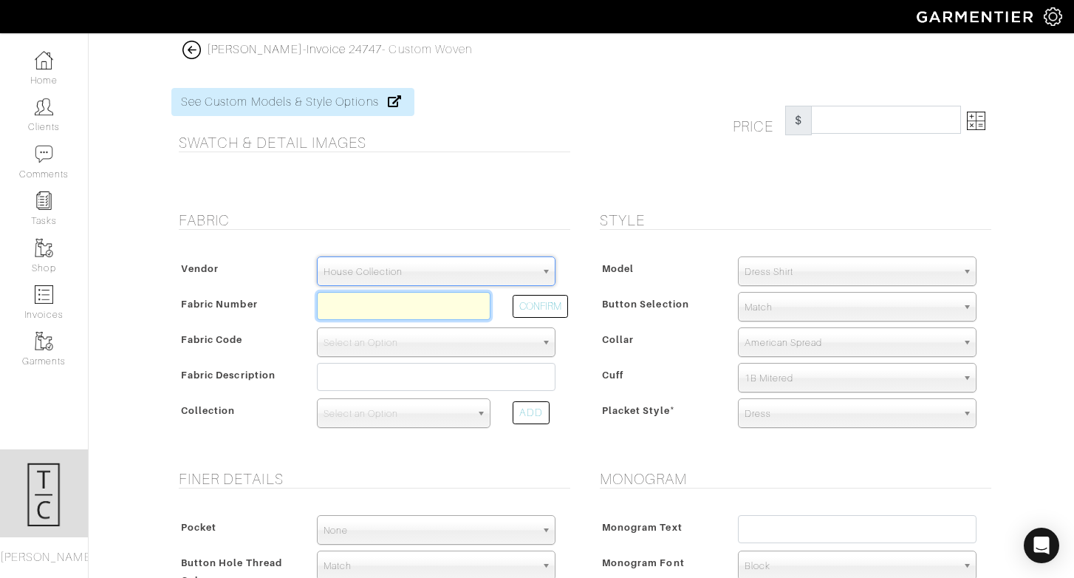
click at [431, 313] on input "text" at bounding box center [404, 306] width 174 height 28
type input "D4-45117443"
select select "875"
type input "White Broadcloth"
select select
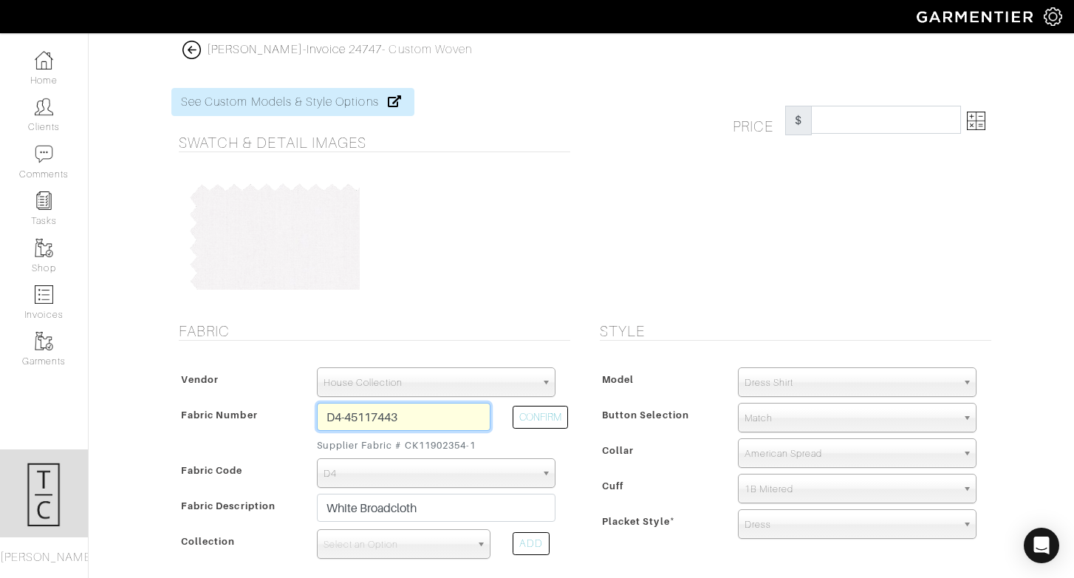
type input "257.14"
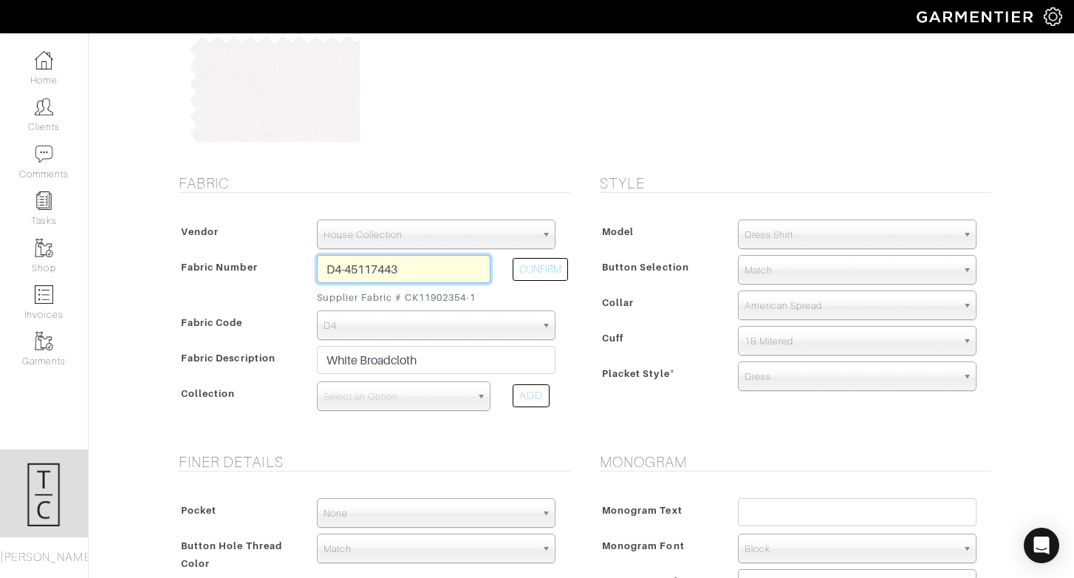
scroll to position [153, 0]
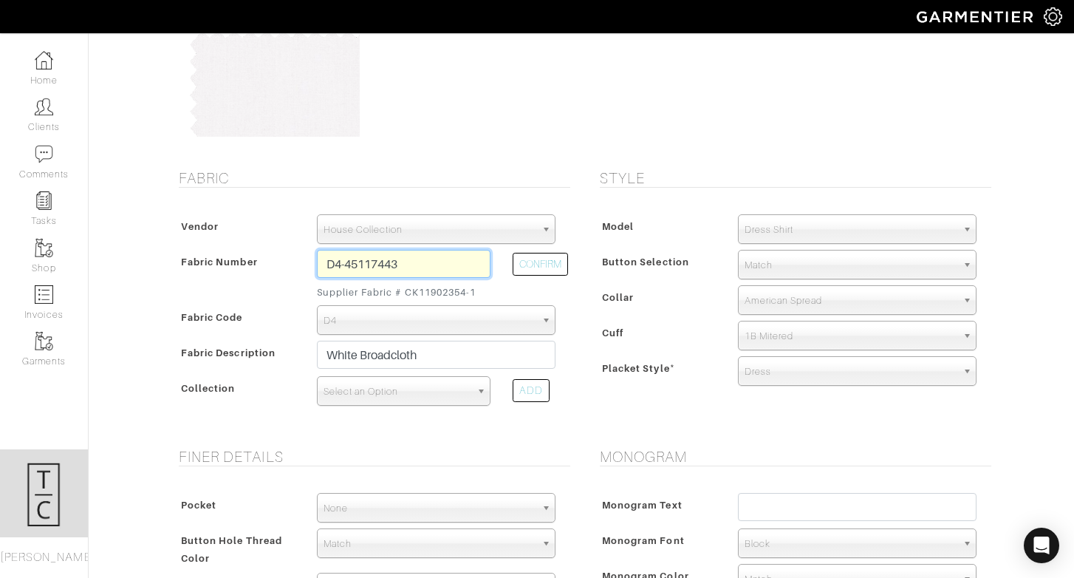
type input "D4-45117443"
click at [417, 402] on span "Select an Option" at bounding box center [397, 392] width 147 height 30
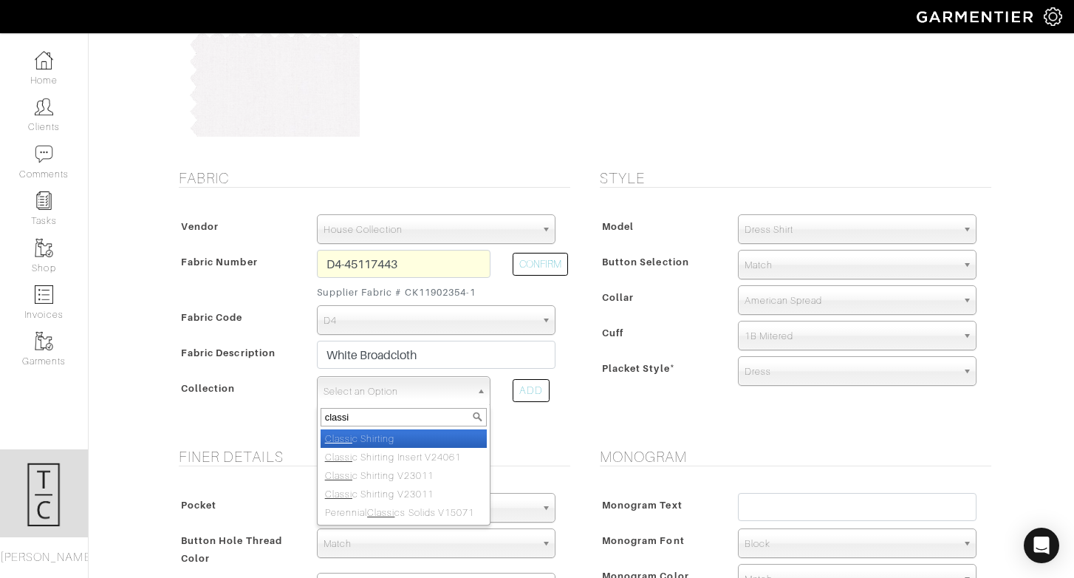
type input "classic"
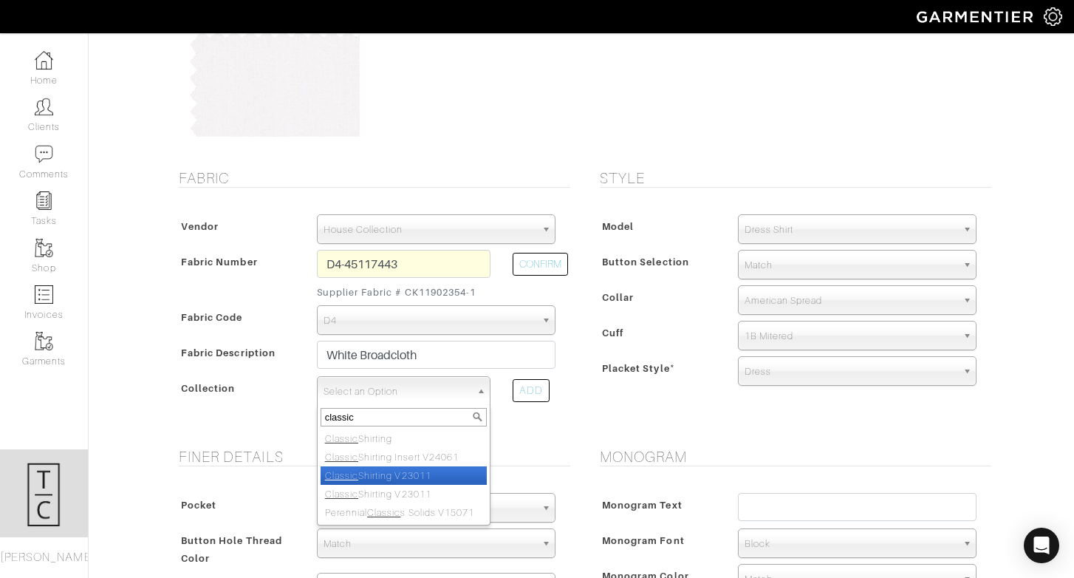
select select "883"
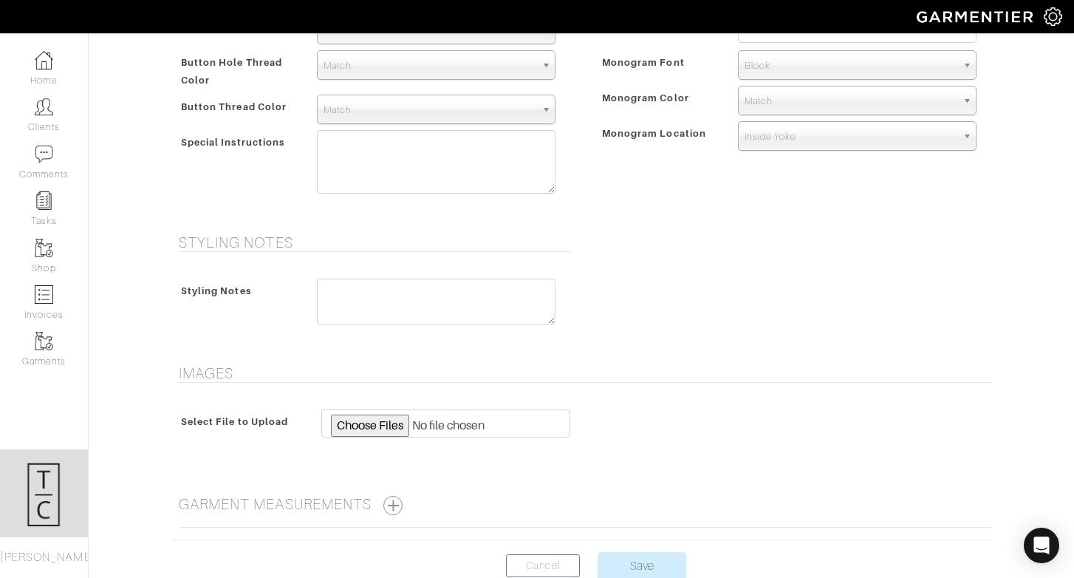
scroll to position [721, 0]
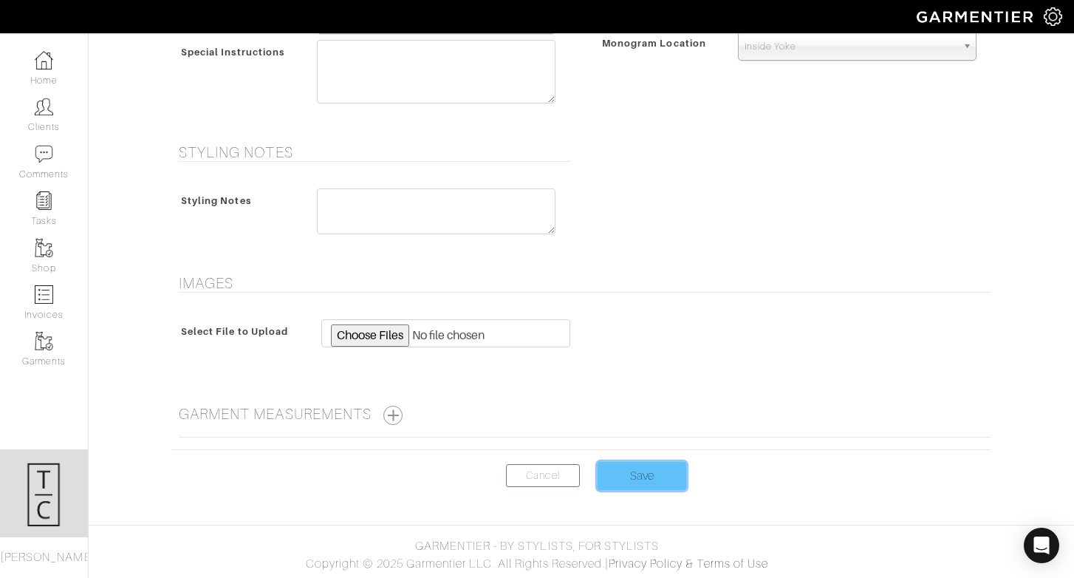
click at [654, 476] on input "Save" at bounding box center [642, 476] width 89 height 28
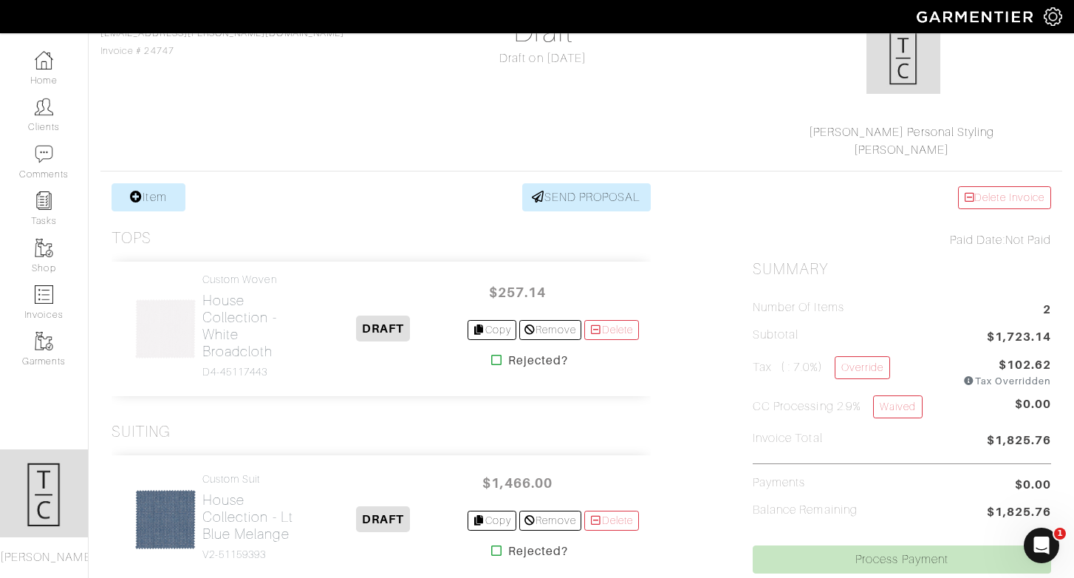
scroll to position [168, 0]
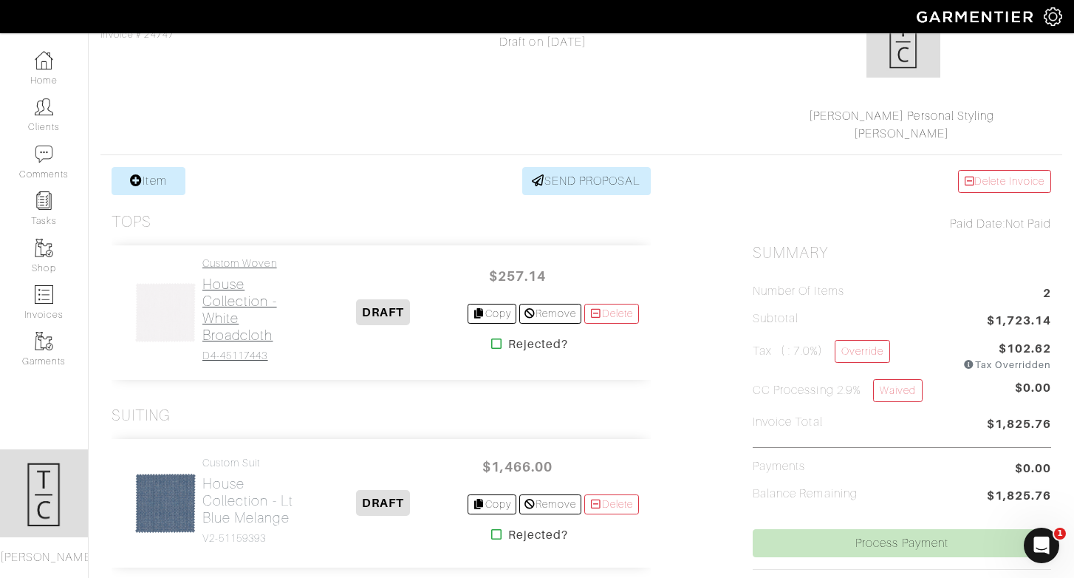
click at [218, 286] on h2 "House Collection - White Broadcloth" at bounding box center [250, 309] width 97 height 68
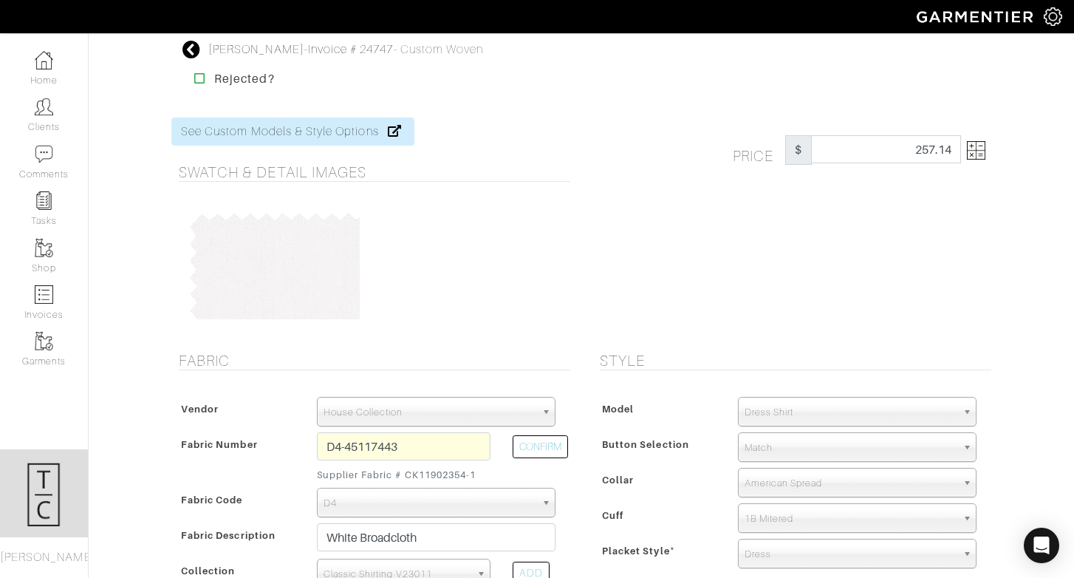
click at [976, 150] on img at bounding box center [976, 150] width 18 height 18
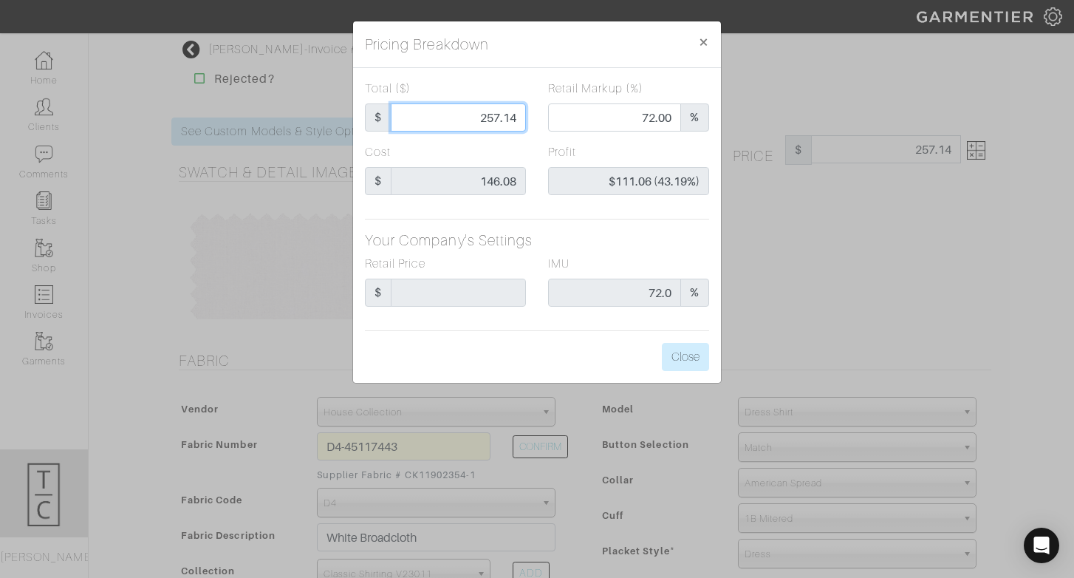
click at [482, 117] on input "257.14" at bounding box center [458, 117] width 135 height 28
type input "57.14"
type input "0.00"
type input "-$88.94 (-155.65%)"
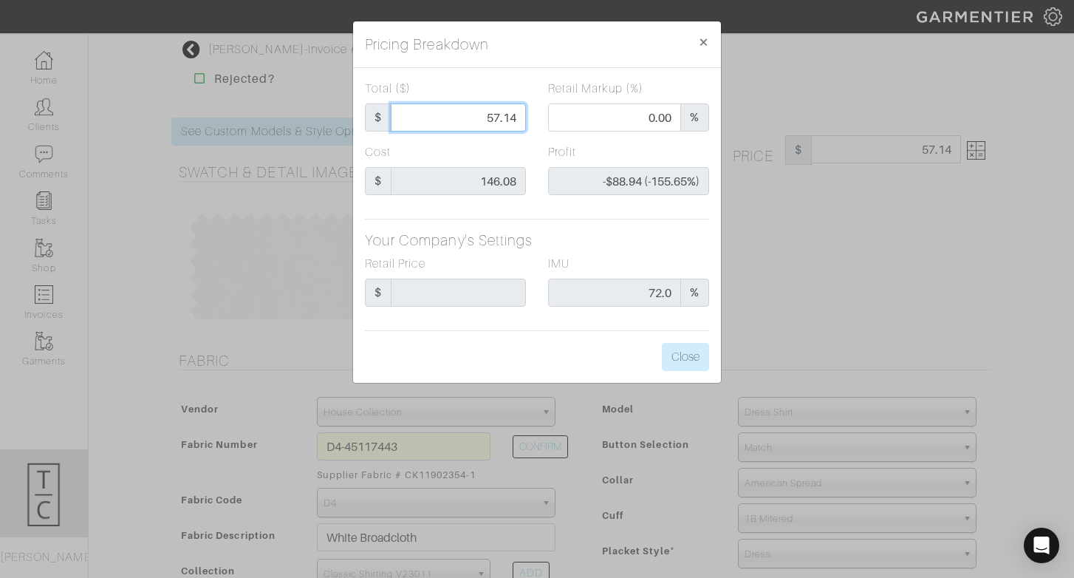
type input "157.14"
type input "54.18"
type input "$11.06 (7.04%)"
type input "57.14"
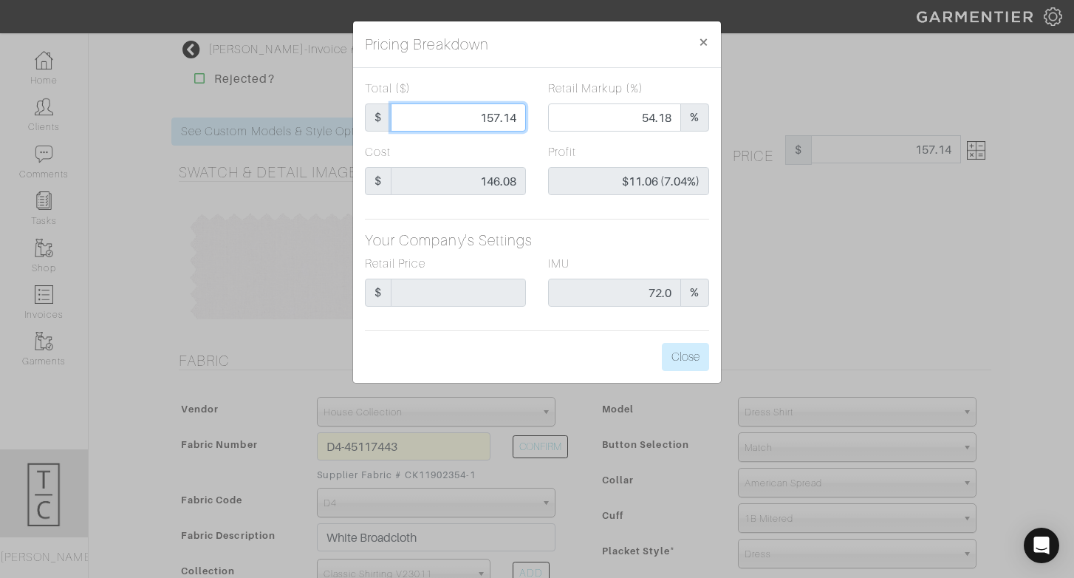
type input "57.14"
type input "0.00"
type input "-$88.94 (-155.65%)"
type input "5.14"
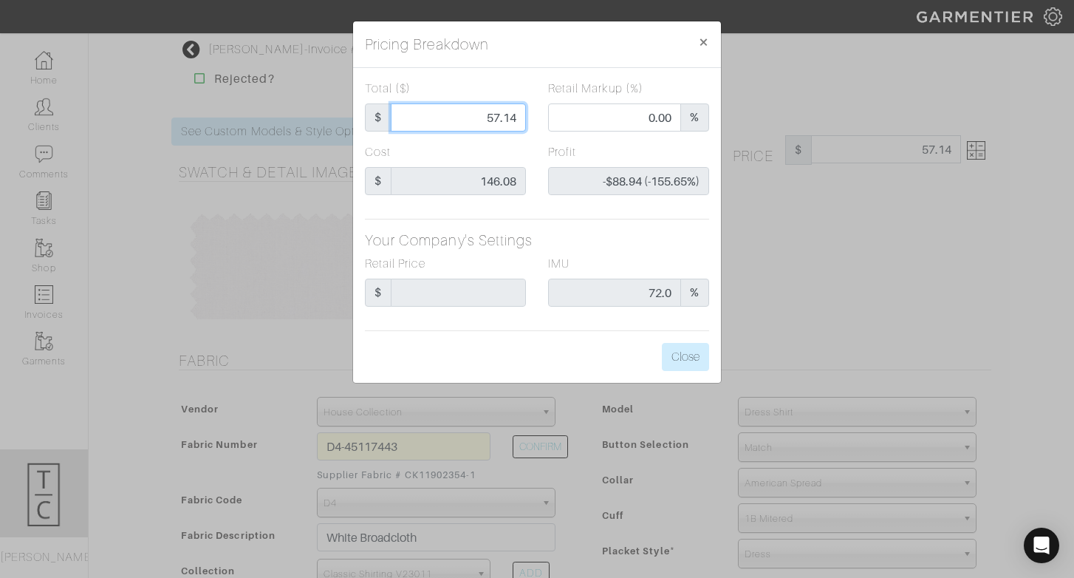
type input "-$140.94 (-2742.02%)"
type input ".14"
type input "-$145.94 (-104242.86%)"
type input "2.14"
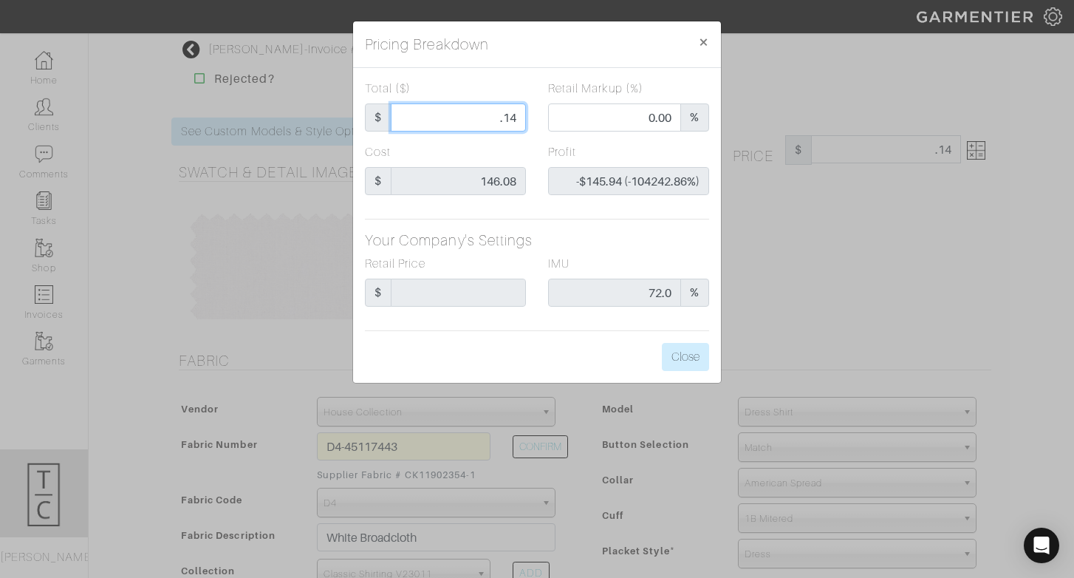
type input "2.14"
type input "-$143.94 (-6726.17%)"
type input "20.14"
type input "-$125.94 (-625.32%)"
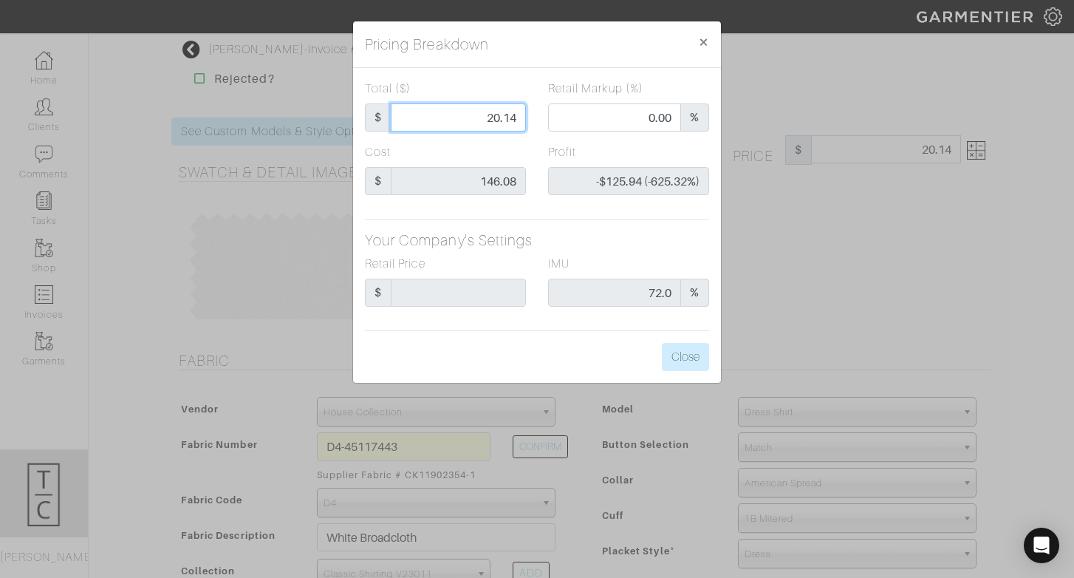
type input "200.14"
type input "64.03"
type input "$54.06 (27.01%)"
type input "200.14"
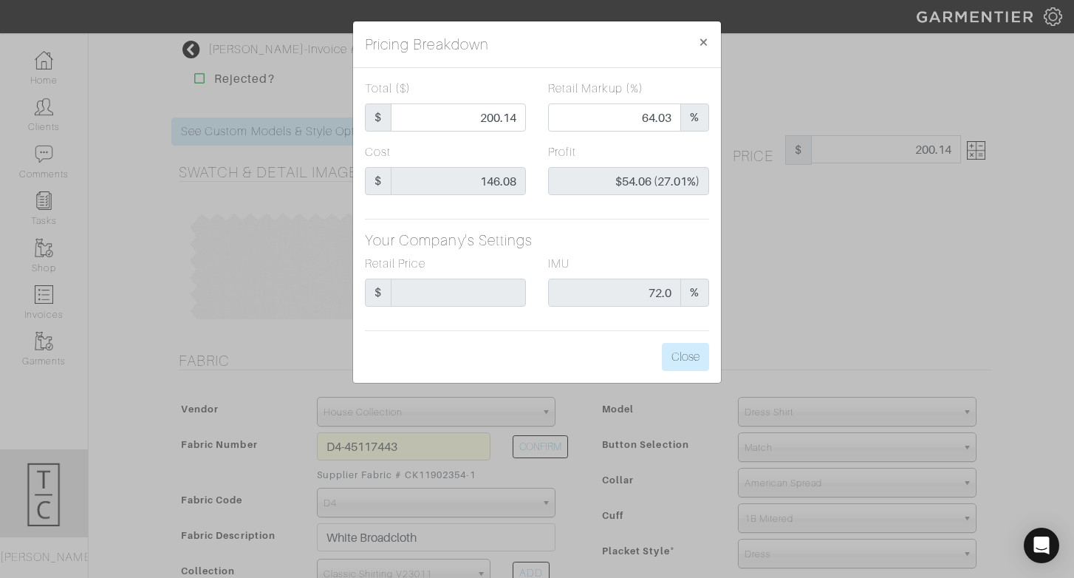
click at [558, 155] on label "Profit" at bounding box center [562, 152] width 28 height 18
click at [630, 329] on div "Total ($) $ 200.14 Retail Markup (%) 64.03 % Cost $ 146.08 Profit $54.06 (27.01…" at bounding box center [537, 225] width 368 height 315
click at [695, 340] on div "Total ($) $ 200.14 Retail Markup (%) 64.03 % Cost $ 146.08 Profit $54.06 (27.01…" at bounding box center [537, 225] width 368 height 315
click at [688, 349] on button "Close" at bounding box center [685, 357] width 47 height 28
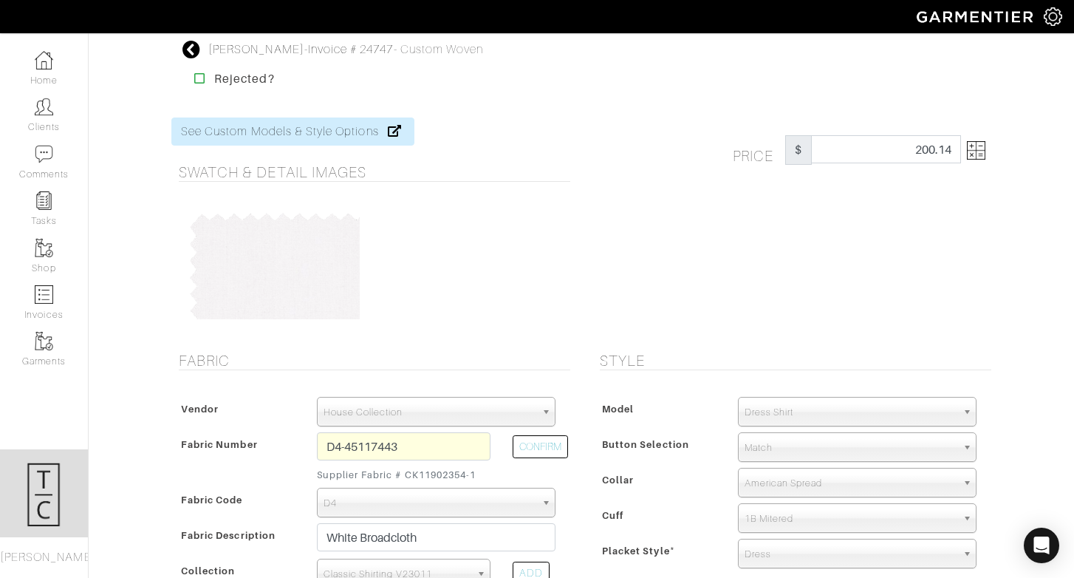
click at [836, 258] on div "Price $ 200.14" at bounding box center [791, 225] width 421 height 216
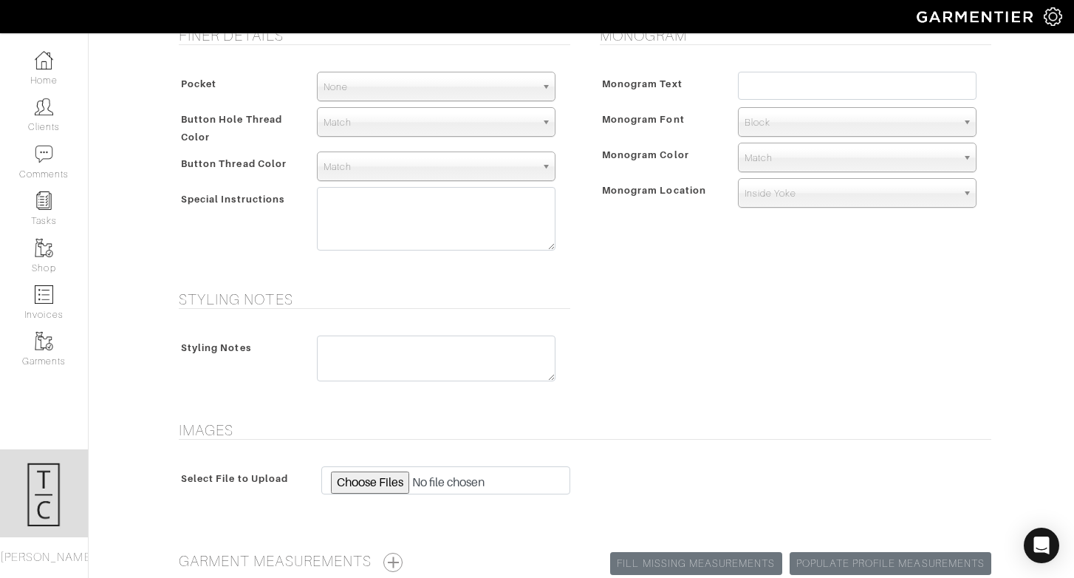
scroll to position [750, 0]
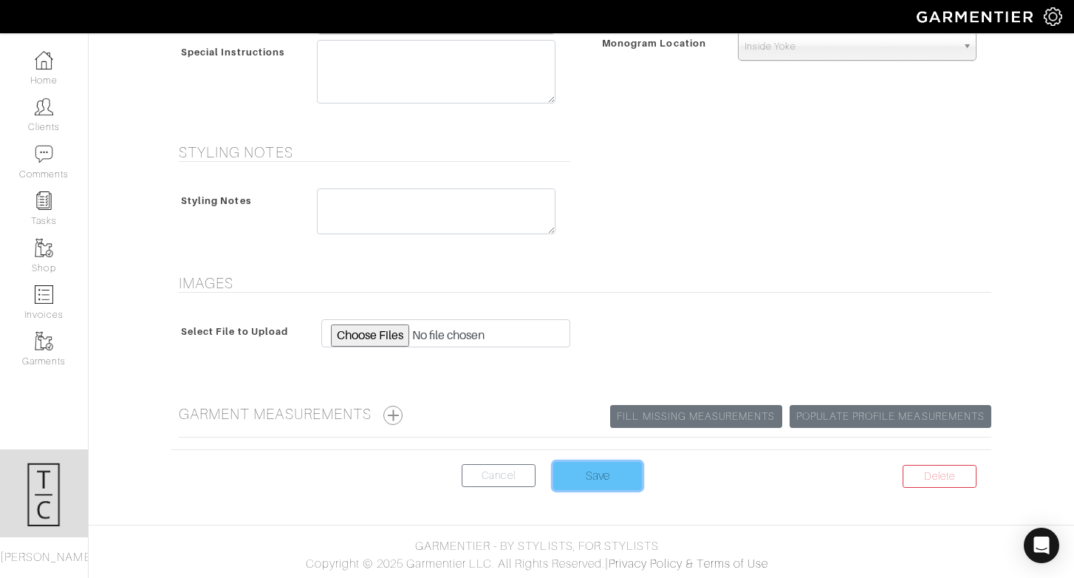
click at [575, 476] on input "Save" at bounding box center [597, 476] width 89 height 28
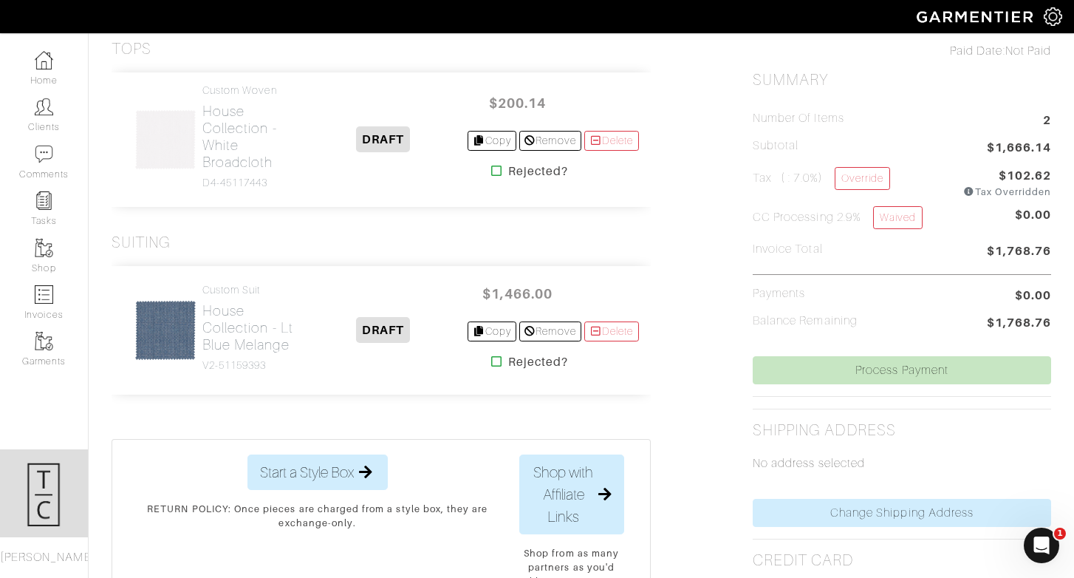
scroll to position [348, 0]
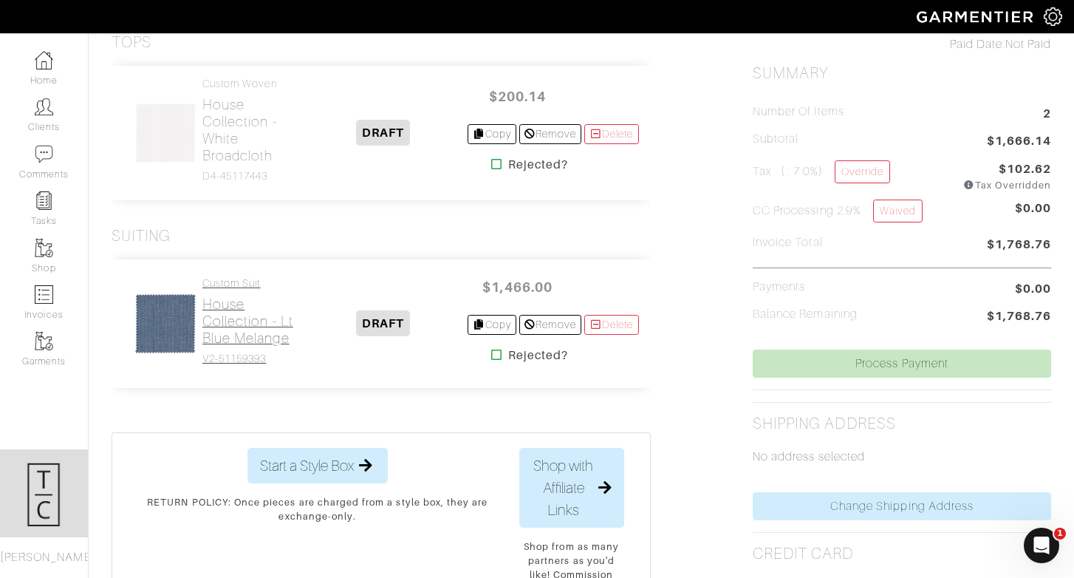
click at [252, 340] on h2 "House Collection - Lt Blue Melange" at bounding box center [250, 320] width 97 height 51
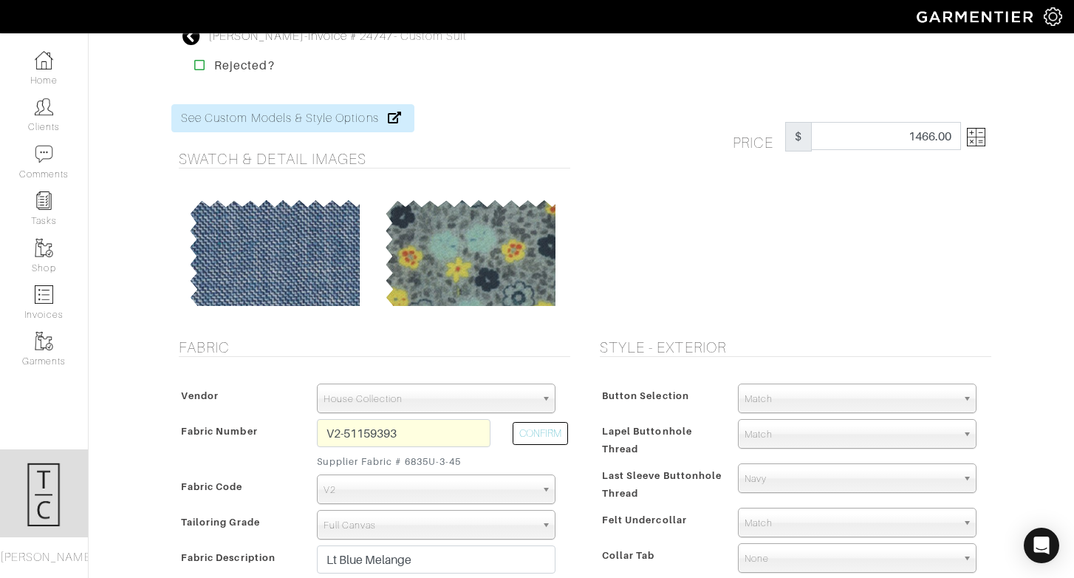
scroll to position [14, 0]
click at [365, 433] on input "V2-51159393" at bounding box center [404, 432] width 174 height 28
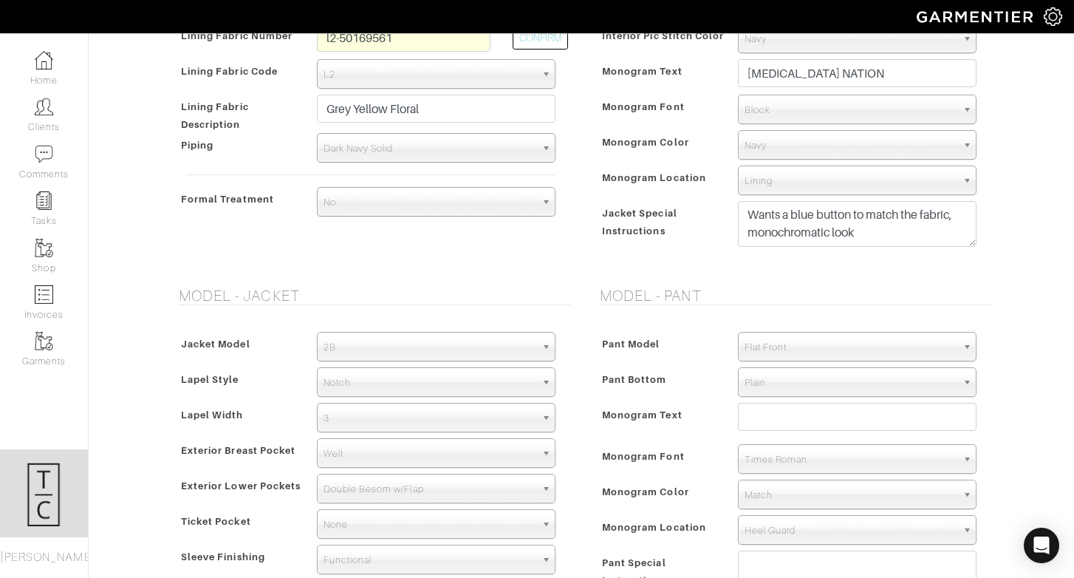
scroll to position [1120, 0]
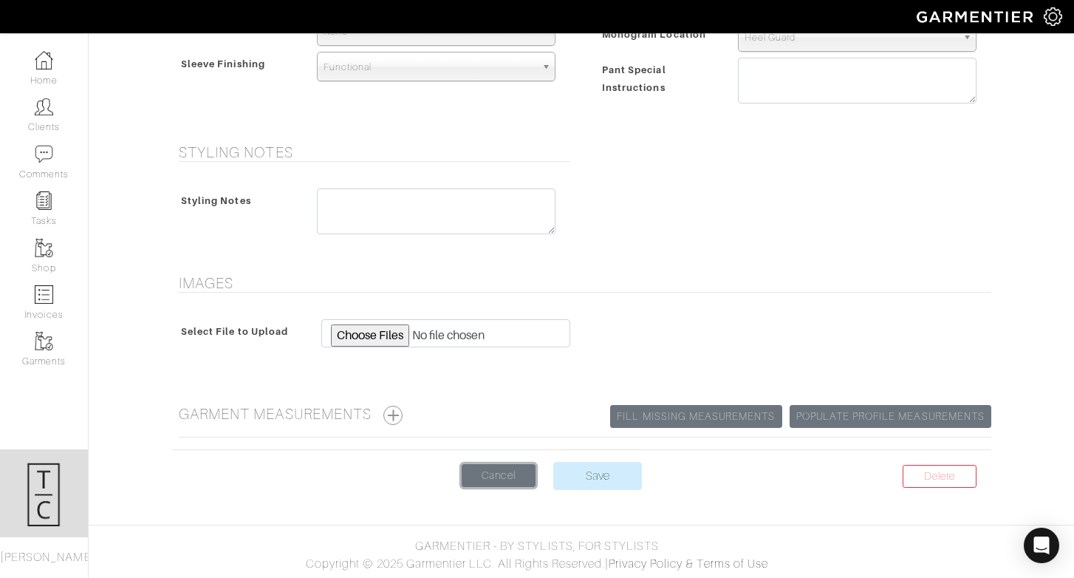
click at [509, 470] on link "Cancel" at bounding box center [499, 475] width 74 height 23
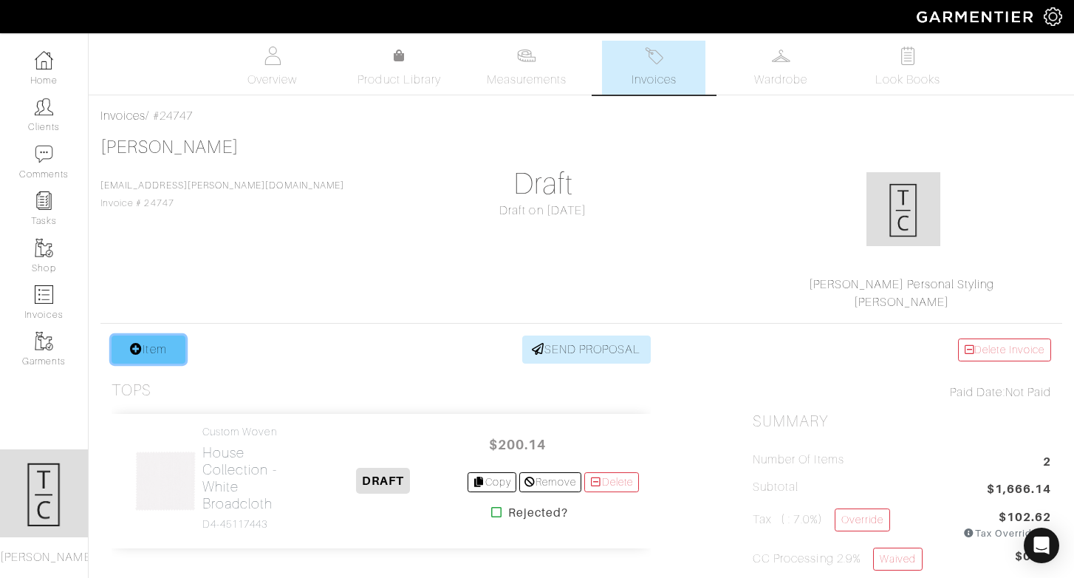
click at [134, 340] on link "Item" at bounding box center [149, 349] width 74 height 28
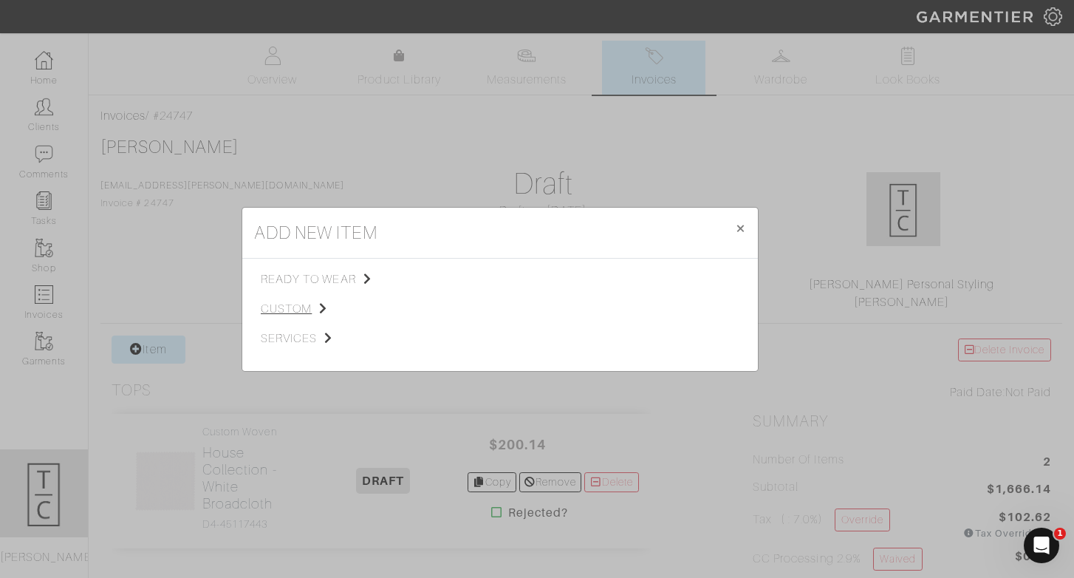
click at [310, 308] on span "custom" at bounding box center [335, 309] width 148 height 18
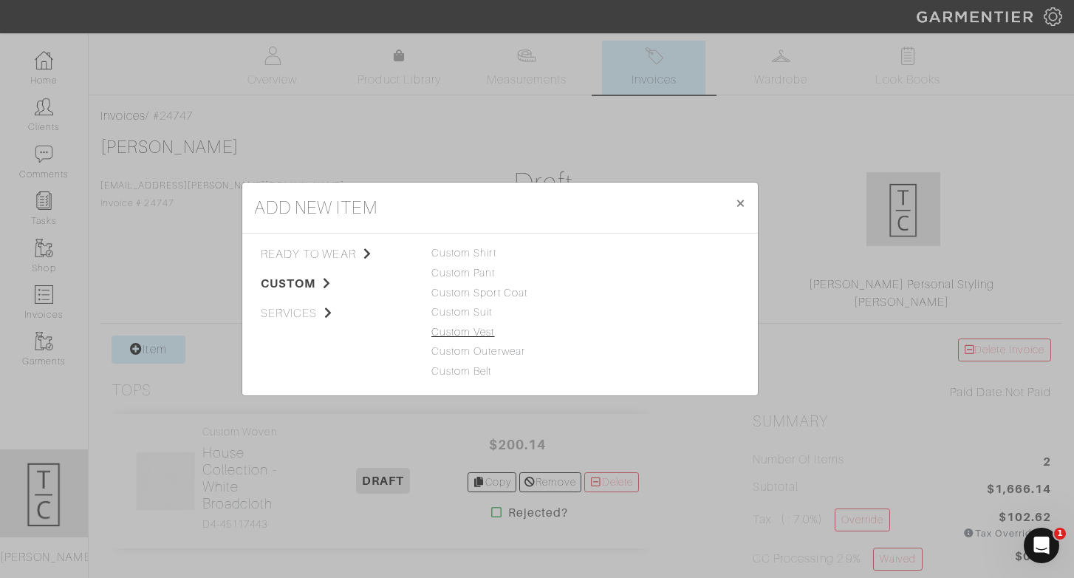
click at [485, 331] on link "Custom Vest" at bounding box center [463, 332] width 64 height 12
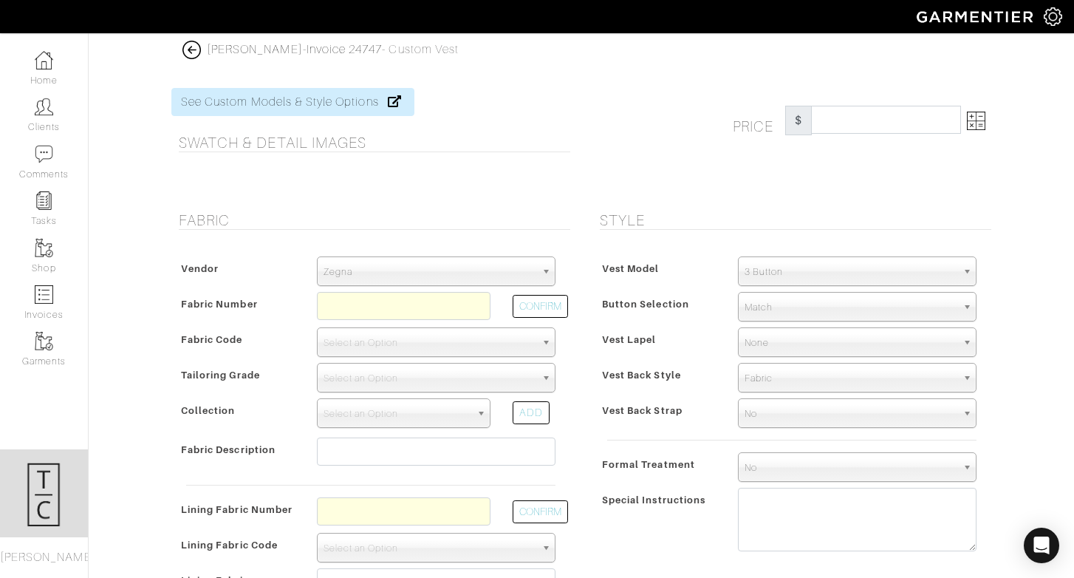
click at [411, 265] on span "Zegna" at bounding box center [430, 272] width 212 height 30
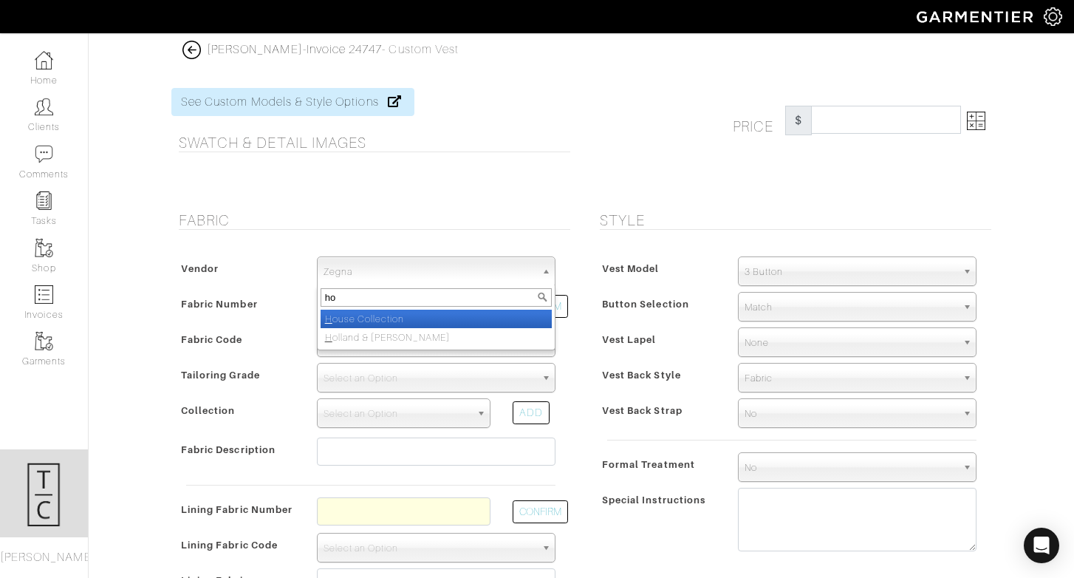
type input "hou"
select select "75"
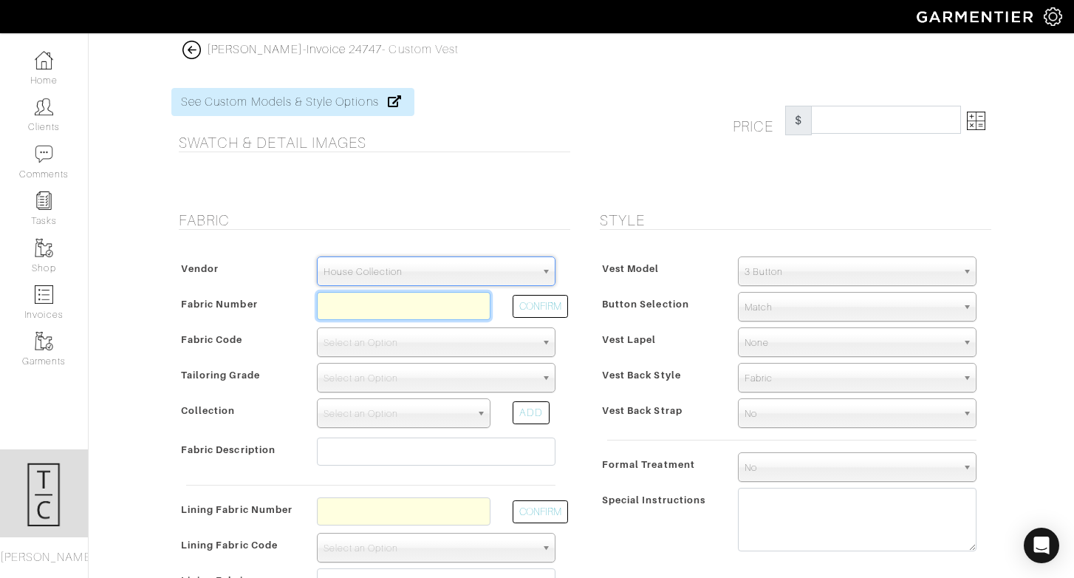
click at [414, 300] on input "text" at bounding box center [404, 306] width 174 height 28
paste input "V2-51159393"
type input "V2-51159393"
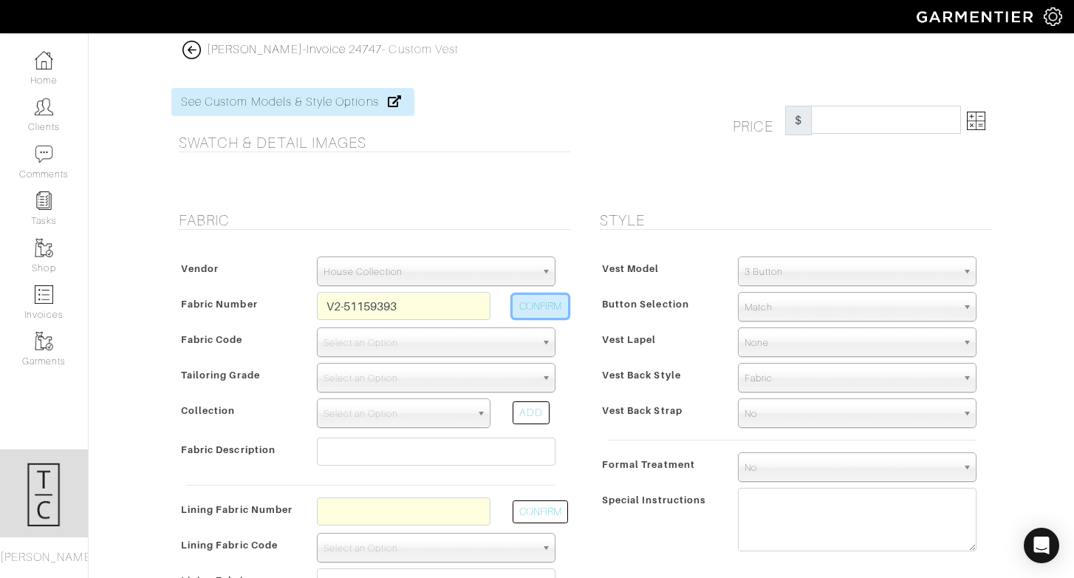
click at [543, 301] on button "CONFIRM" at bounding box center [540, 306] width 55 height 23
select select "925"
select select
type input "Lt Blue Melange"
type input "375.00"
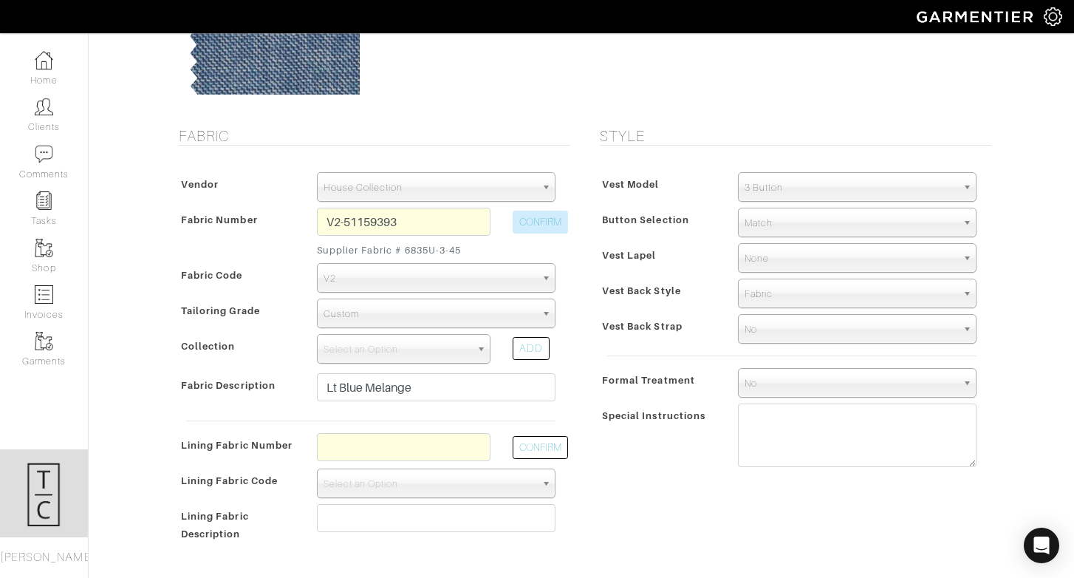
scroll to position [194, 0]
click at [470, 353] on span "Select an Option" at bounding box center [397, 351] width 147 height 30
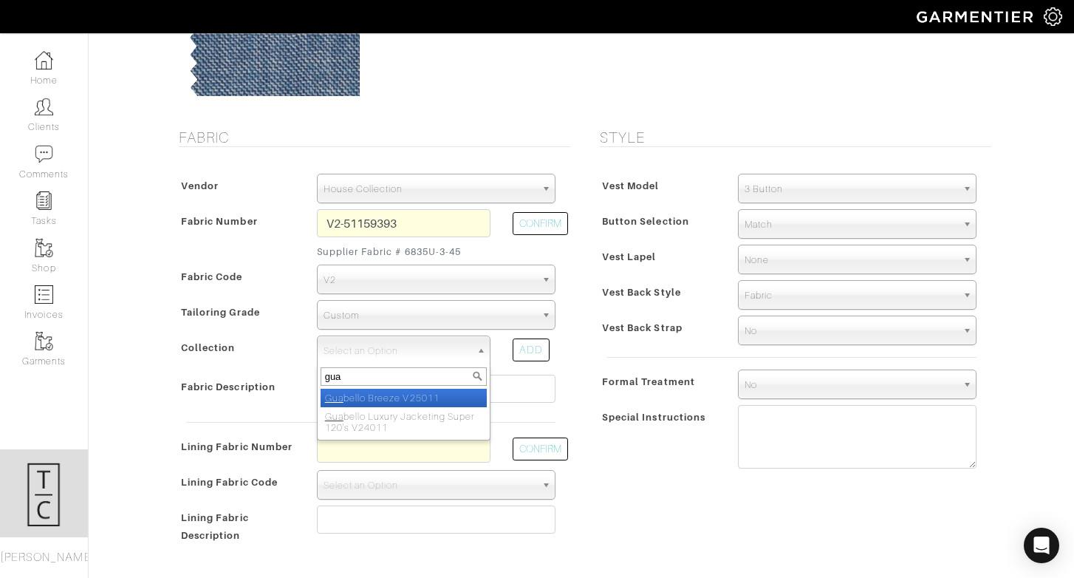
type input "guab"
select select "1071"
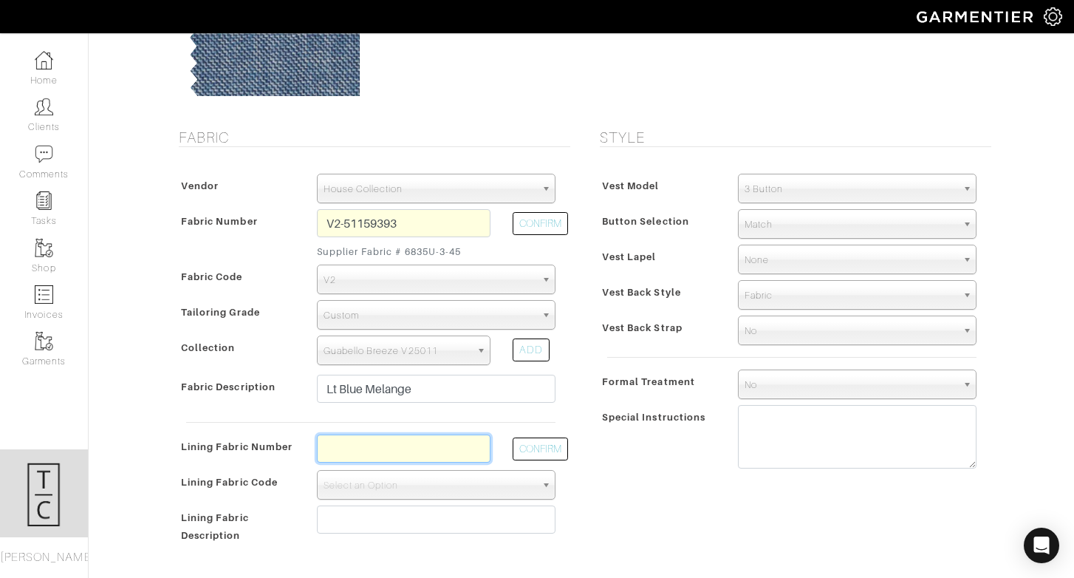
click at [391, 449] on input "text" at bounding box center [404, 448] width 174 height 28
paste input "l2-50169561"
type input "l2-50169561"
click at [535, 451] on button "CONFIRM" at bounding box center [540, 448] width 55 height 23
select select "6294"
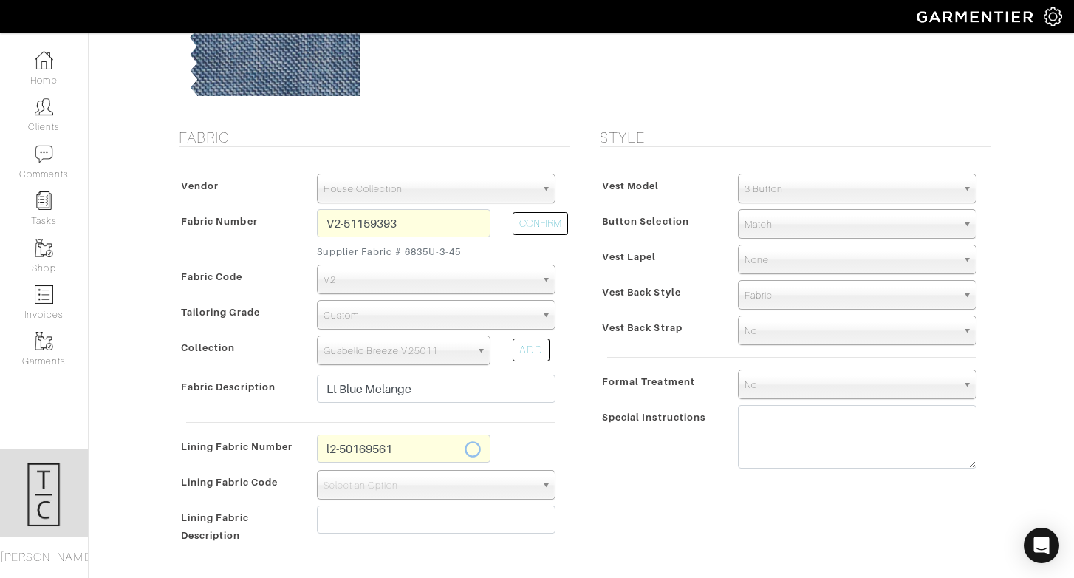
type input "Grey Yellow Floral"
type input "390.00"
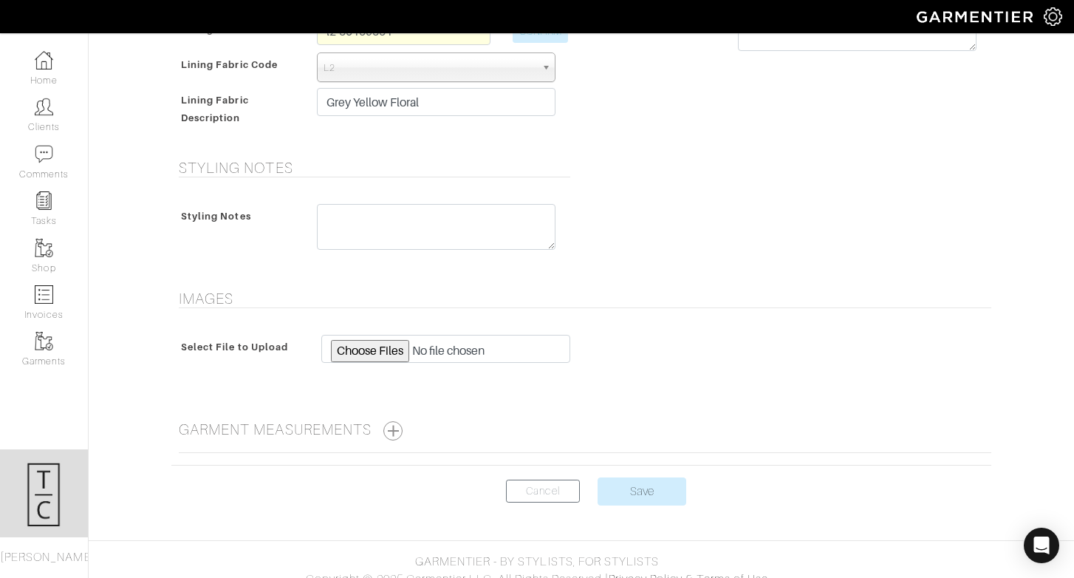
scroll to position [626, 0]
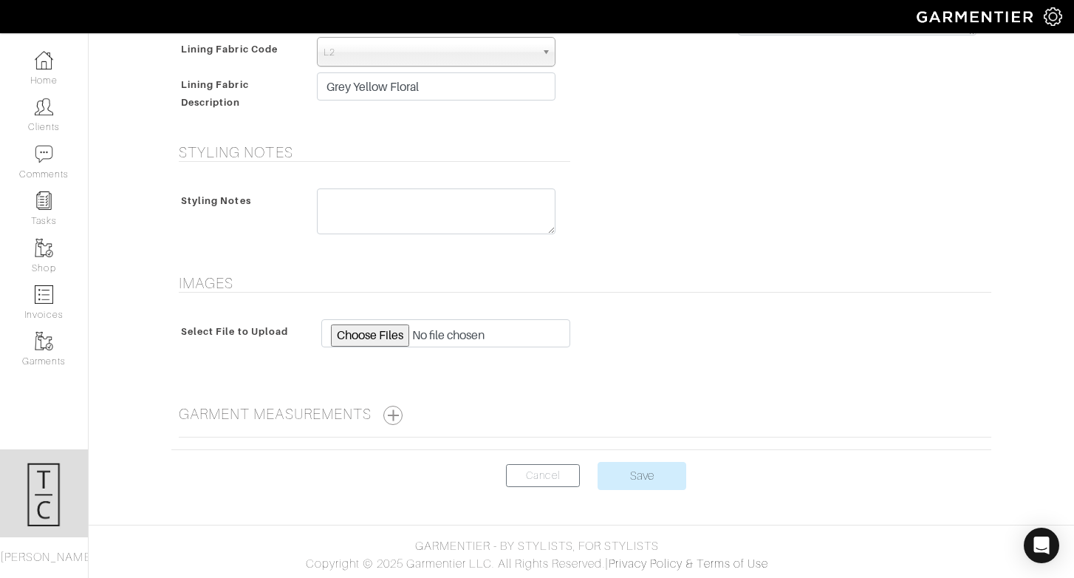
click at [644, 491] on center "Cancel Save" at bounding box center [581, 485] width 820 height 46
click at [644, 479] on input "Save" at bounding box center [642, 476] width 89 height 28
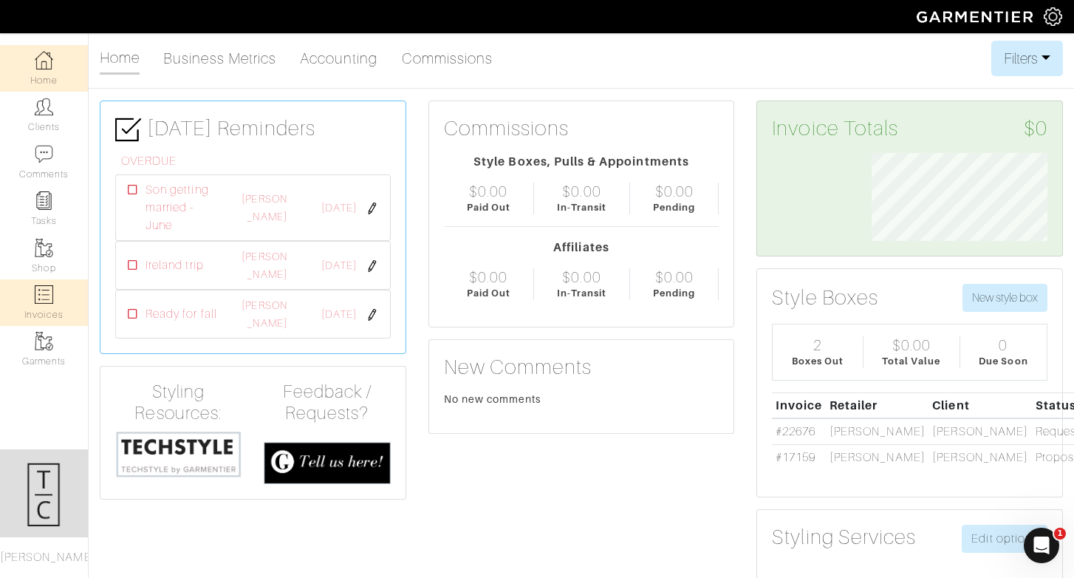
click at [26, 304] on link "Invoices" at bounding box center [44, 302] width 88 height 47
select select
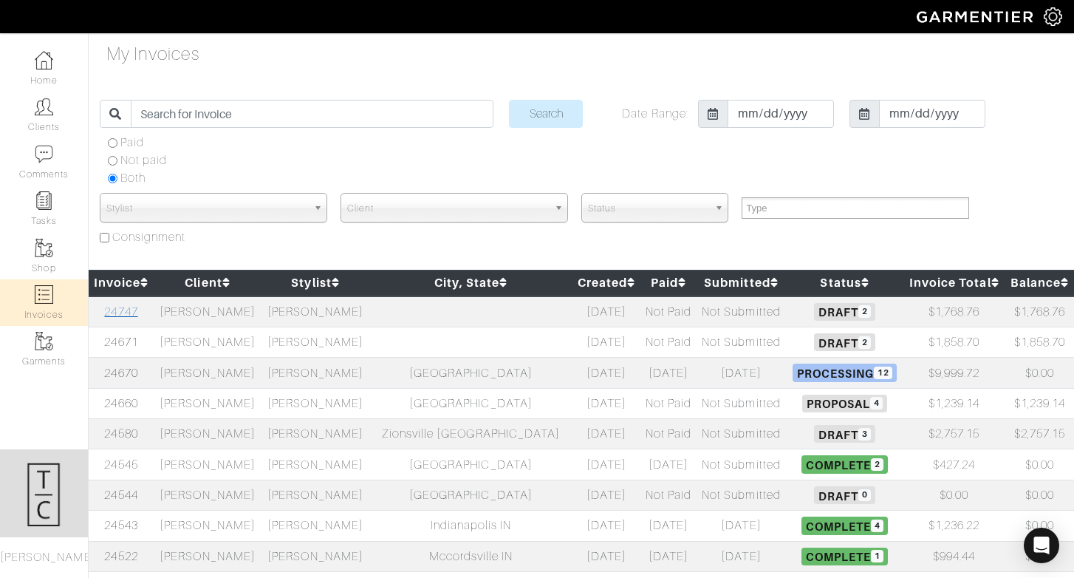
click at [127, 312] on link "24747" at bounding box center [120, 311] width 33 height 13
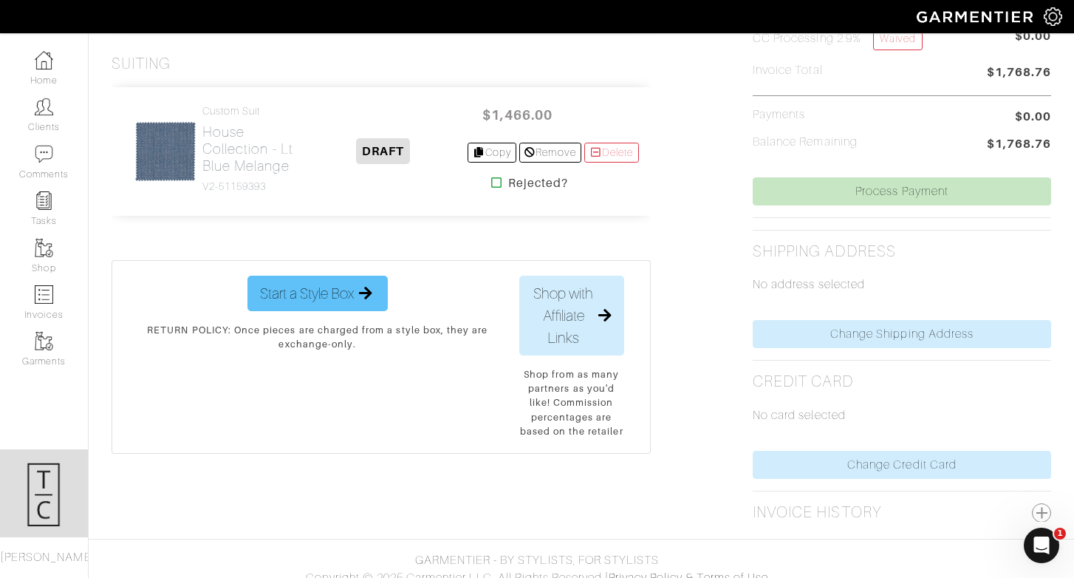
scroll to position [533, 0]
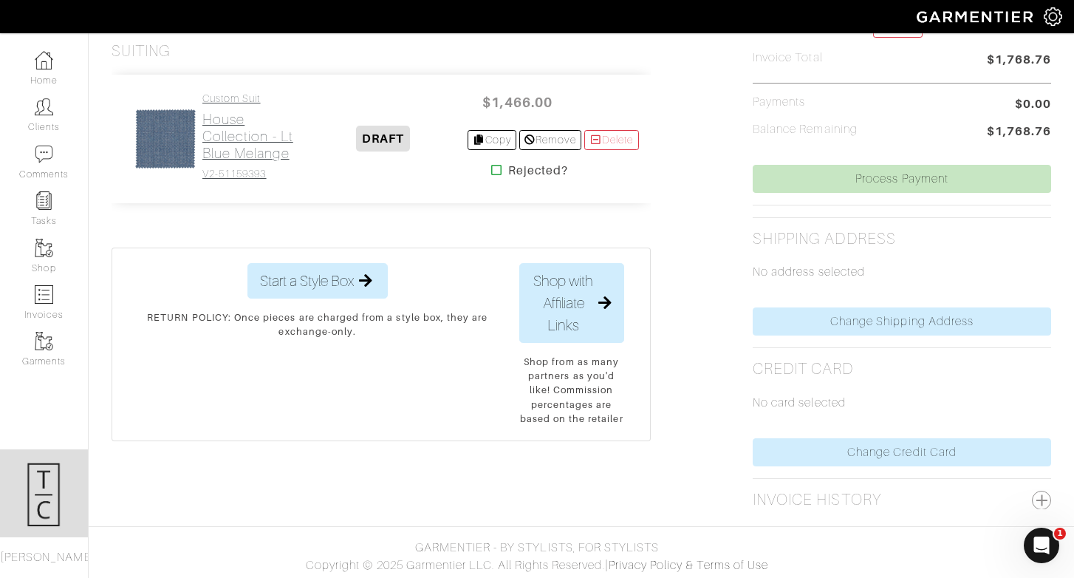
click at [253, 125] on h2 "House Collection - Lt Blue Melange" at bounding box center [250, 136] width 97 height 51
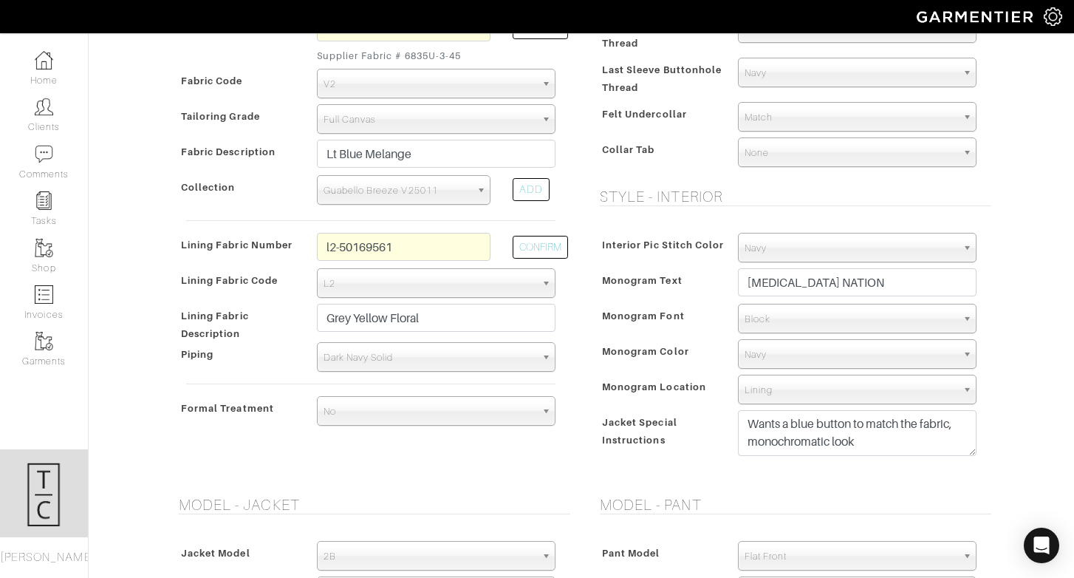
scroll to position [540, 0]
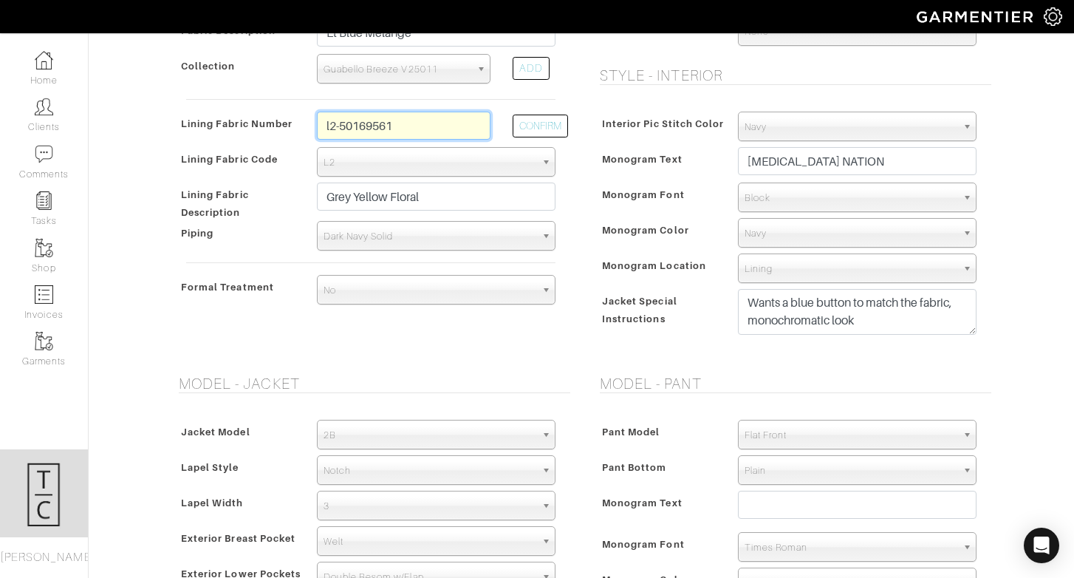
click at [421, 134] on input "l2-50169561" at bounding box center [404, 126] width 174 height 28
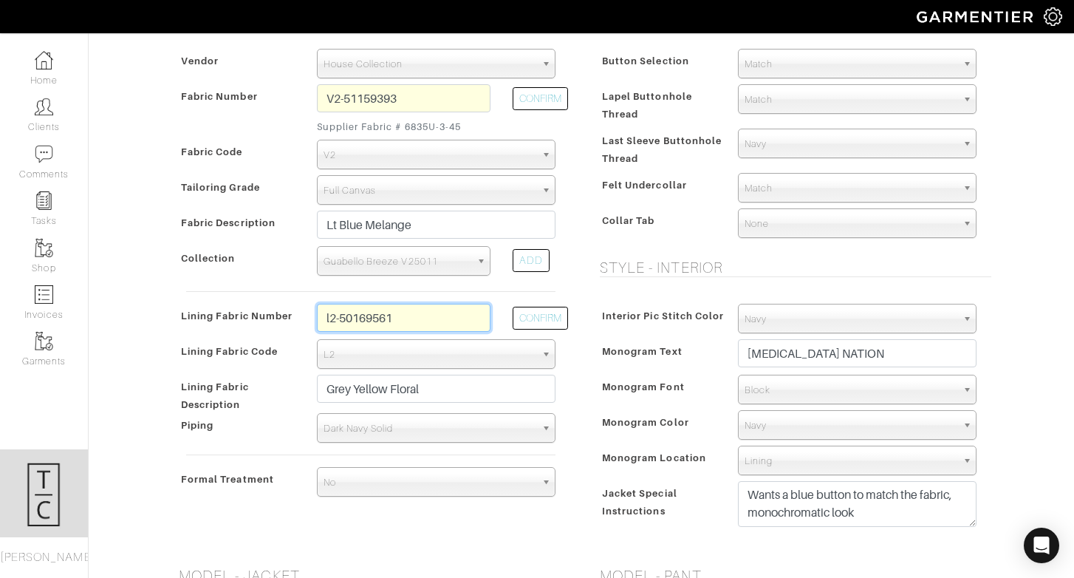
scroll to position [0, 0]
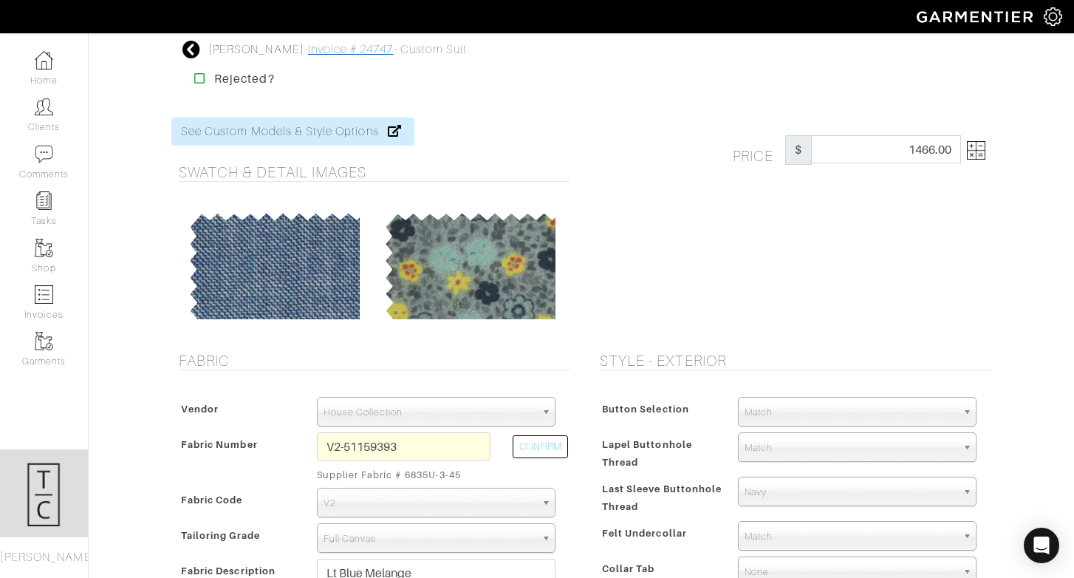
click at [332, 52] on link "Invoice # 24747" at bounding box center [351, 49] width 86 height 13
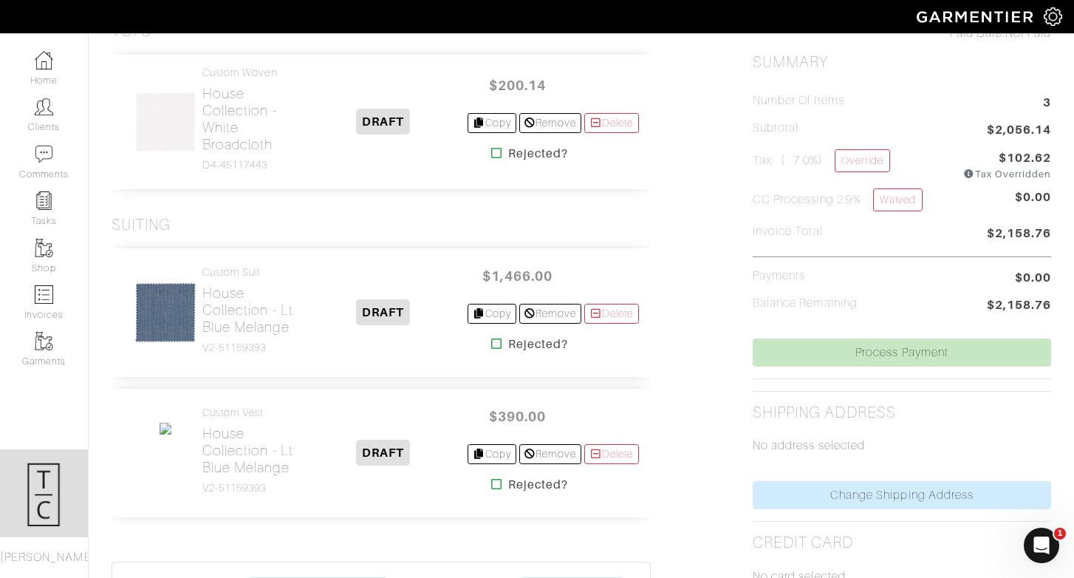
scroll to position [360, 0]
click at [636, 462] on link "Delete" at bounding box center [611, 453] width 55 height 20
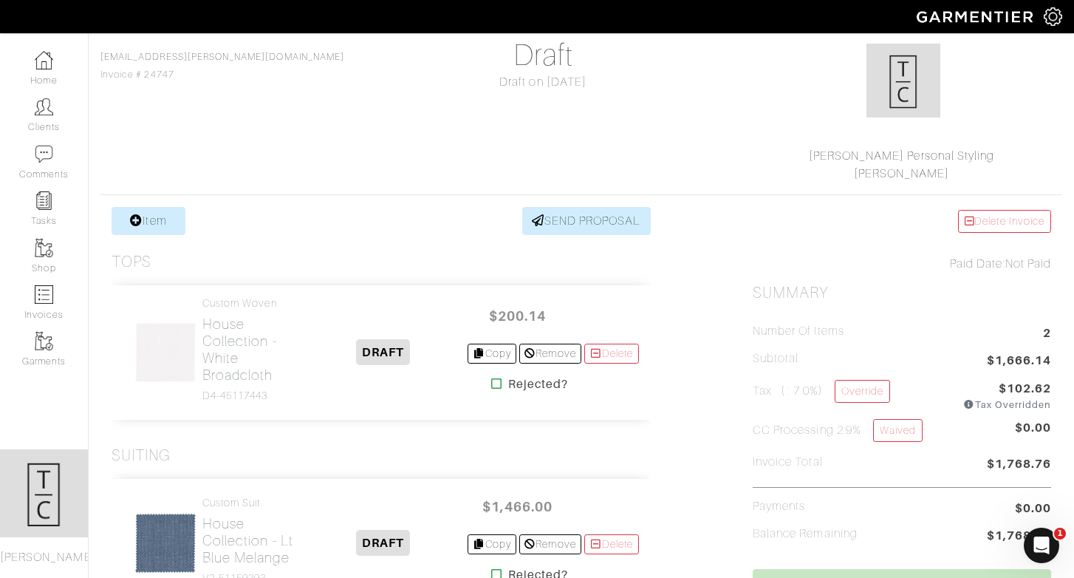
scroll to position [264, 0]
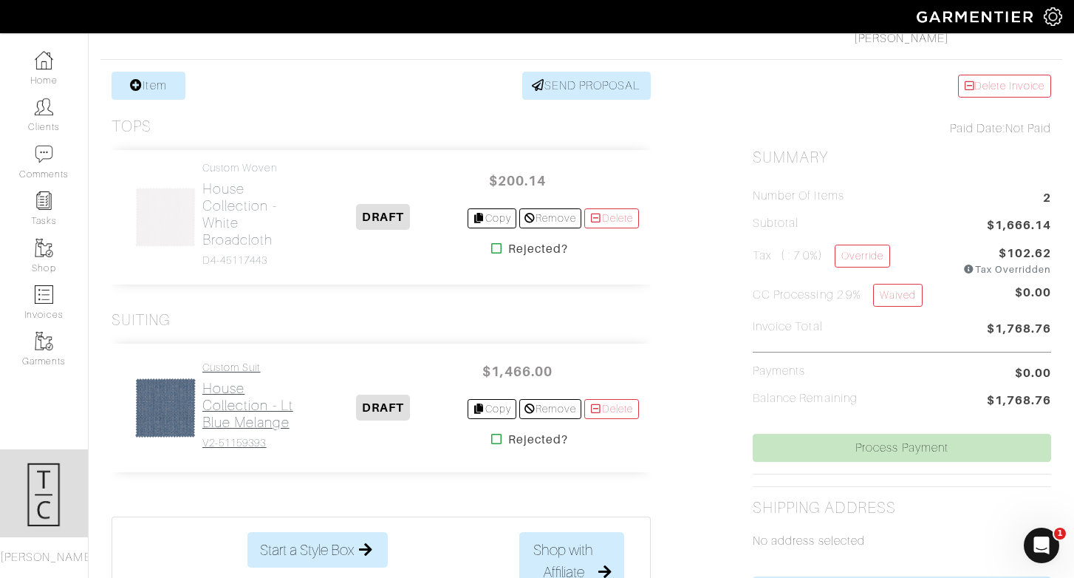
click at [227, 420] on h2 "House Collection - Lt Blue Melange" at bounding box center [250, 405] width 97 height 51
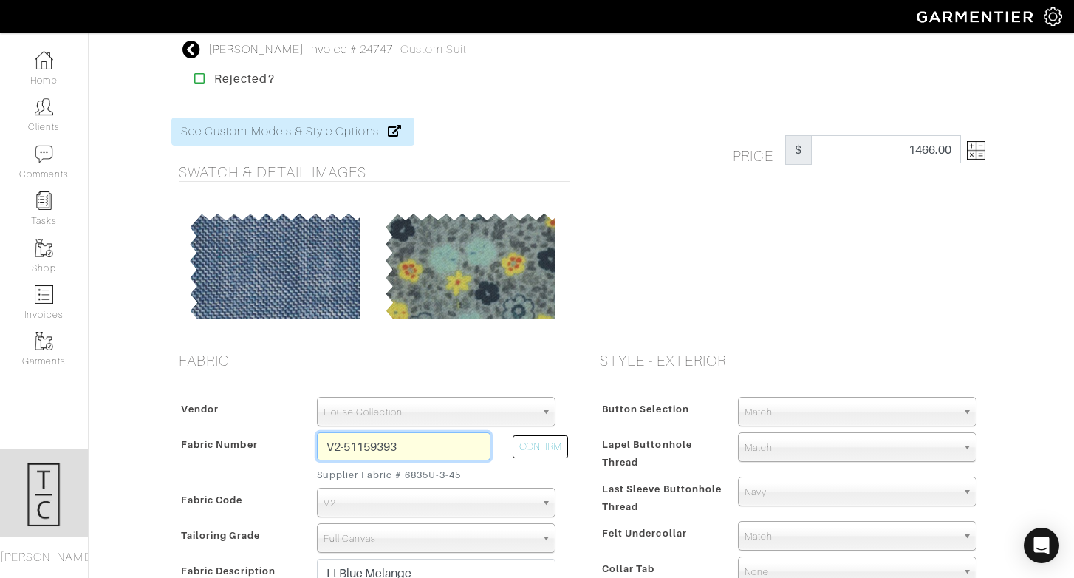
click at [386, 451] on input "V2-51159393" at bounding box center [404, 446] width 174 height 28
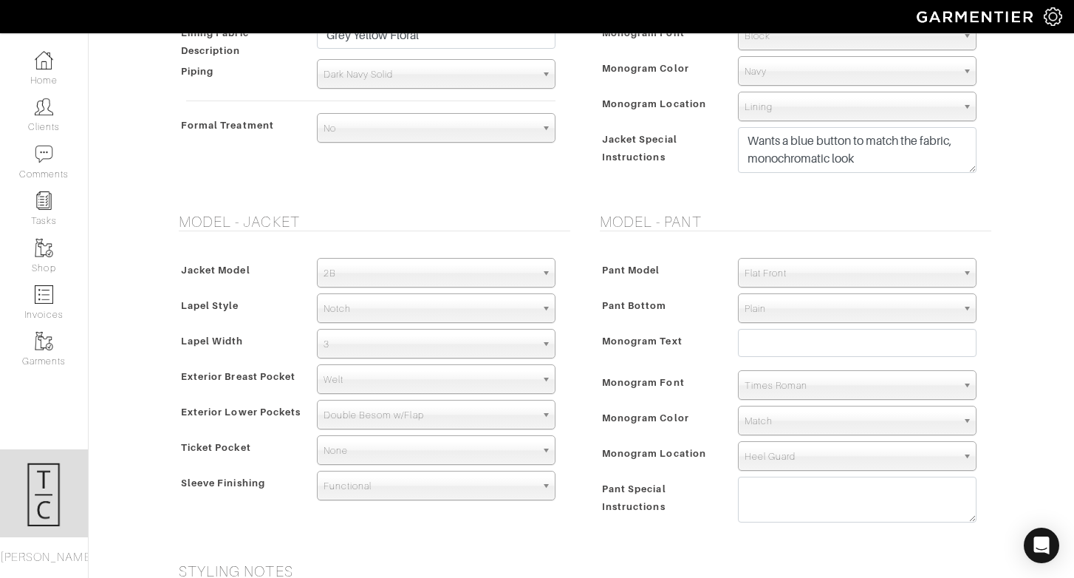
scroll to position [1120, 0]
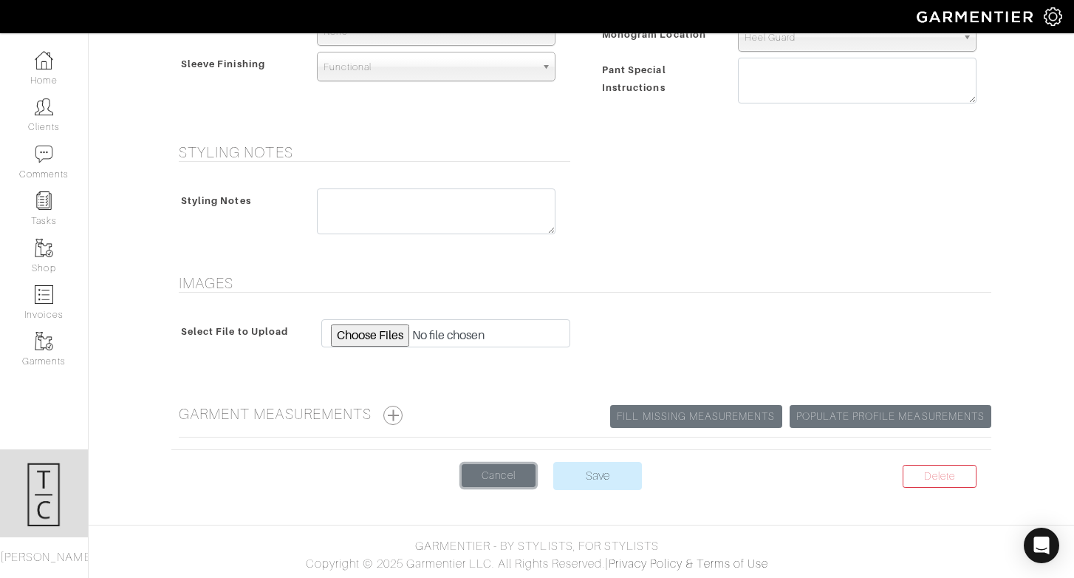
click at [497, 478] on link "Cancel" at bounding box center [499, 475] width 74 height 23
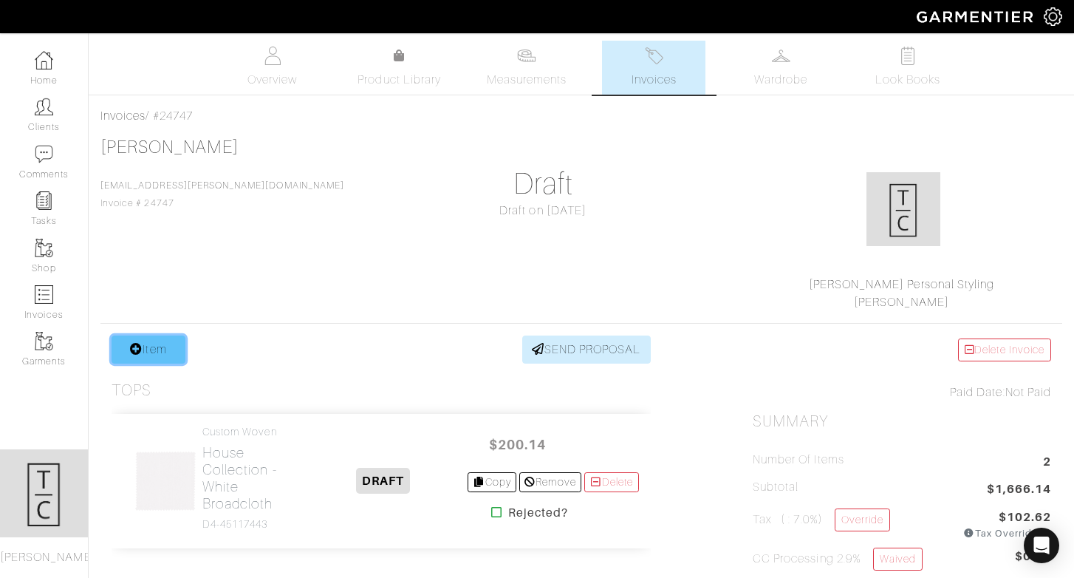
click at [138, 355] on link "Item" at bounding box center [149, 349] width 74 height 28
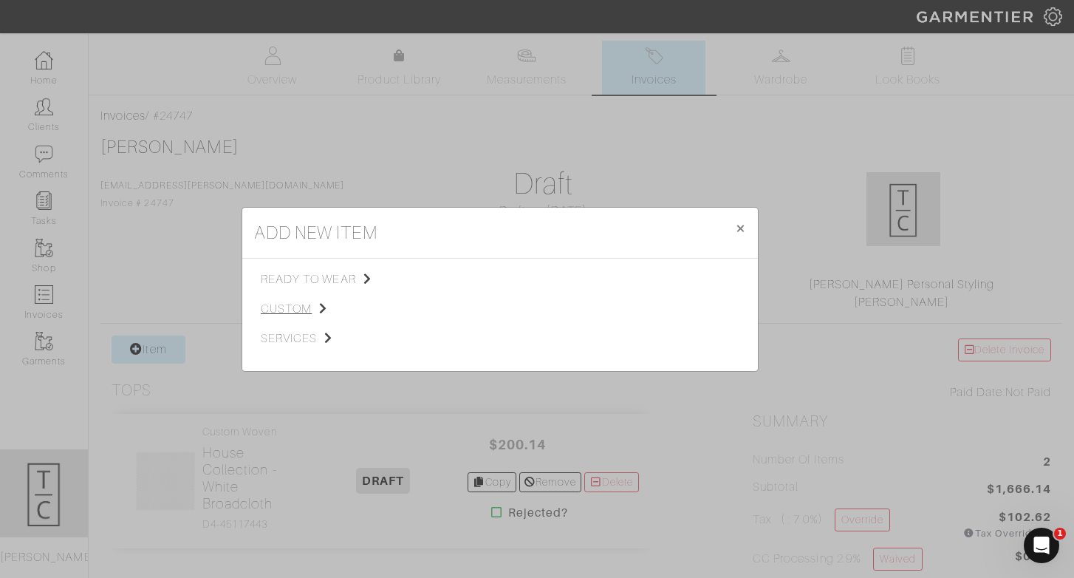
click at [296, 312] on span "custom" at bounding box center [335, 309] width 148 height 18
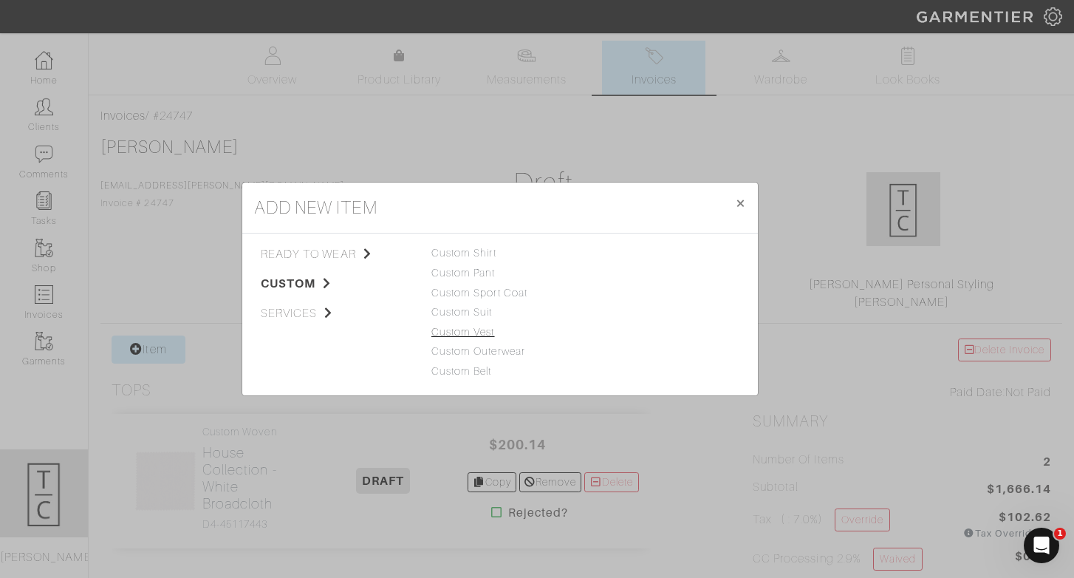
click at [466, 329] on link "Custom Vest" at bounding box center [463, 332] width 64 height 12
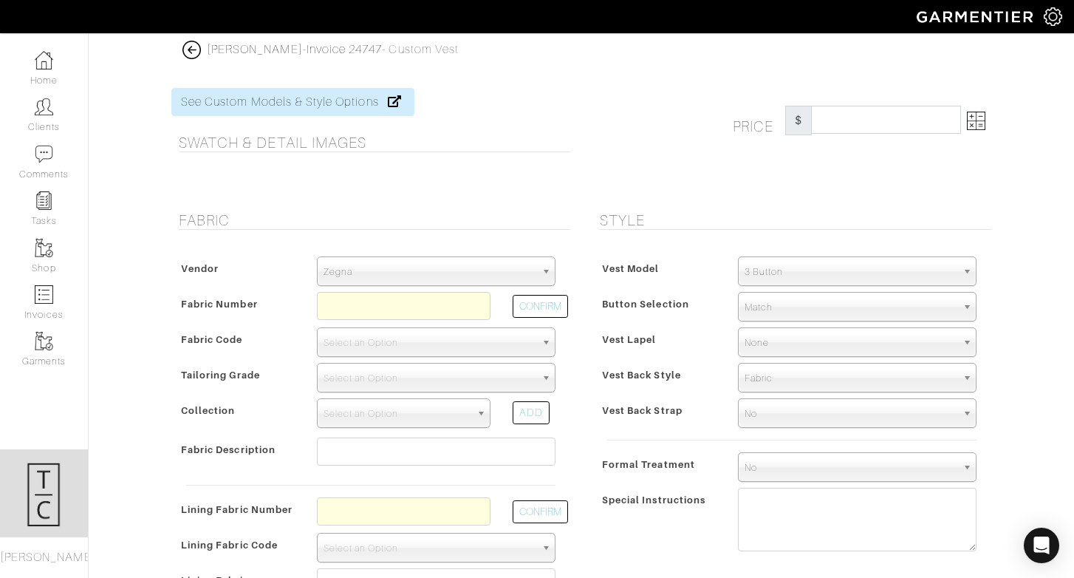
click at [404, 280] on span "Zegna" at bounding box center [430, 272] width 212 height 30
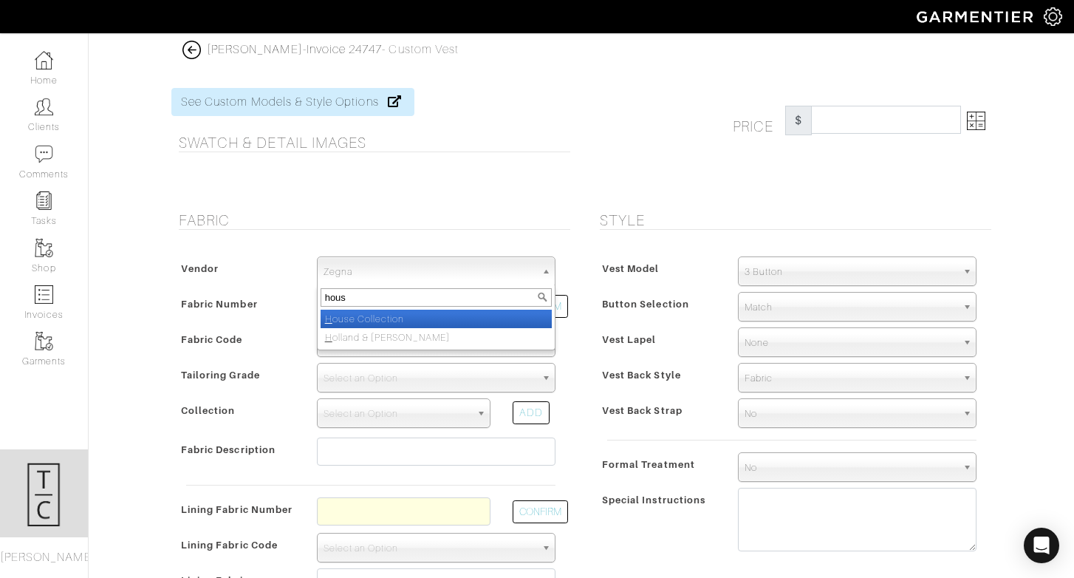
type input "house"
select select "75"
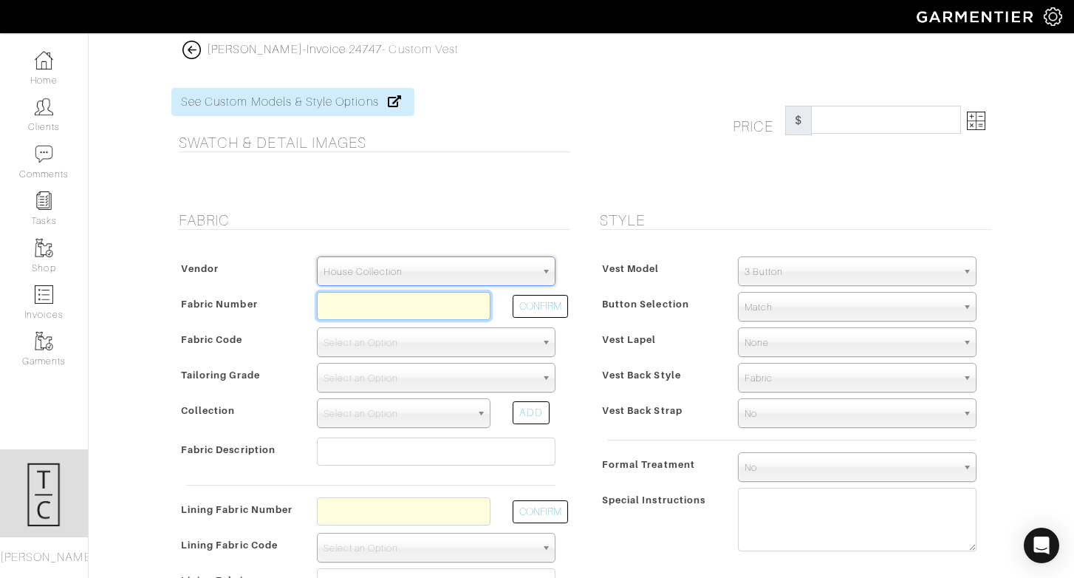
paste input "V2-51159393"
click at [379, 312] on input "V2-51159393" at bounding box center [404, 306] width 174 height 28
type input "V2-51159393"
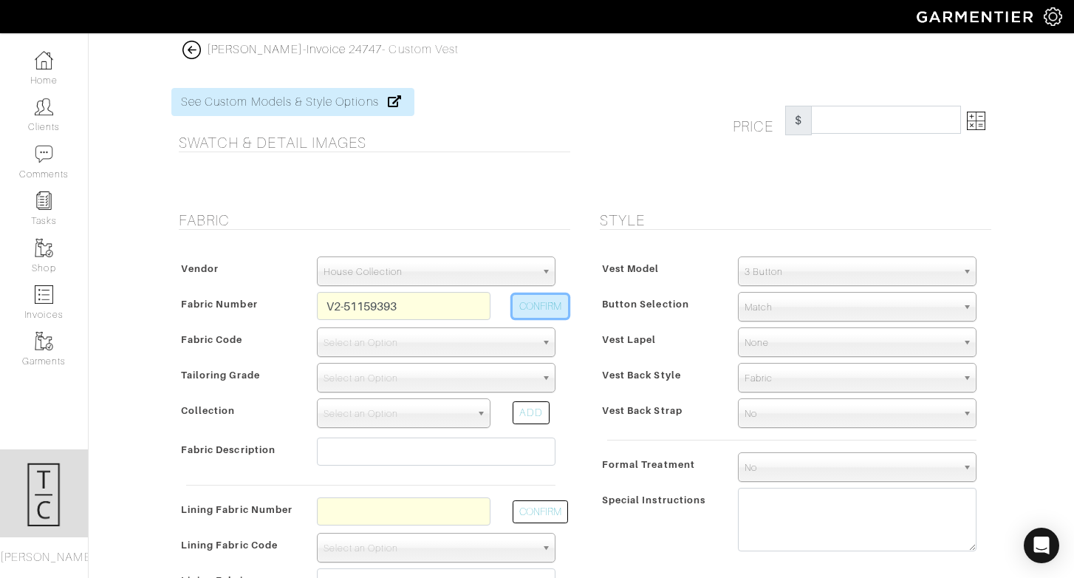
click at [535, 312] on button "CONFIRM" at bounding box center [540, 306] width 55 height 23
select select "925"
select select
type input "Lt Blue Melange"
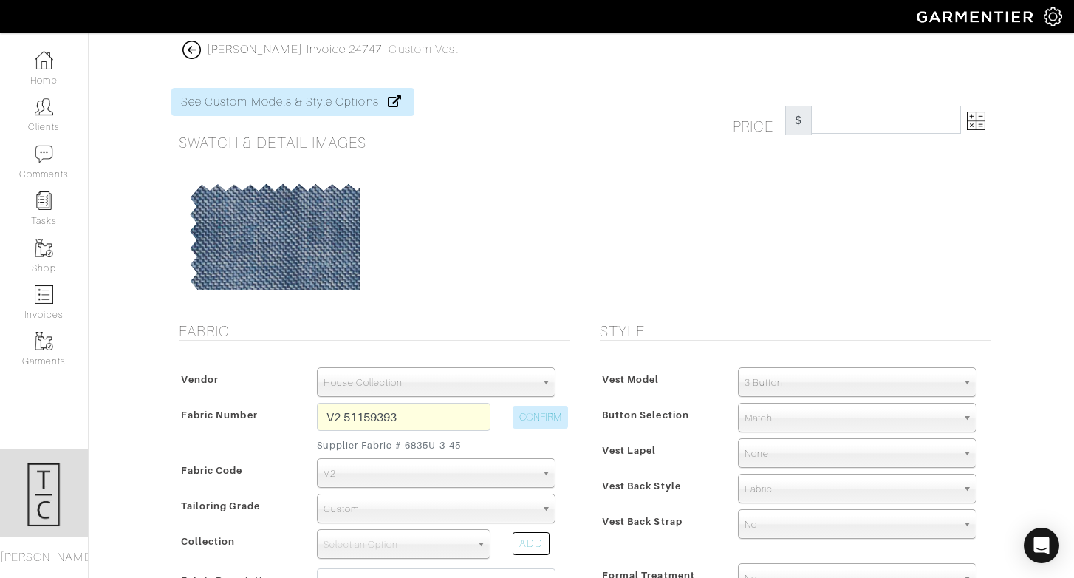
type input "375.00"
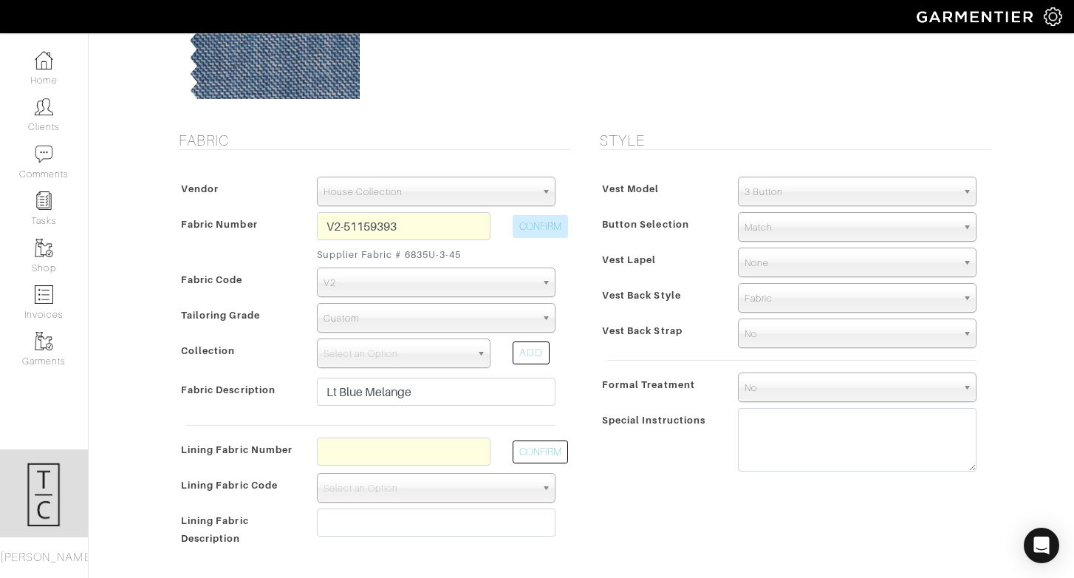
scroll to position [208, 0]
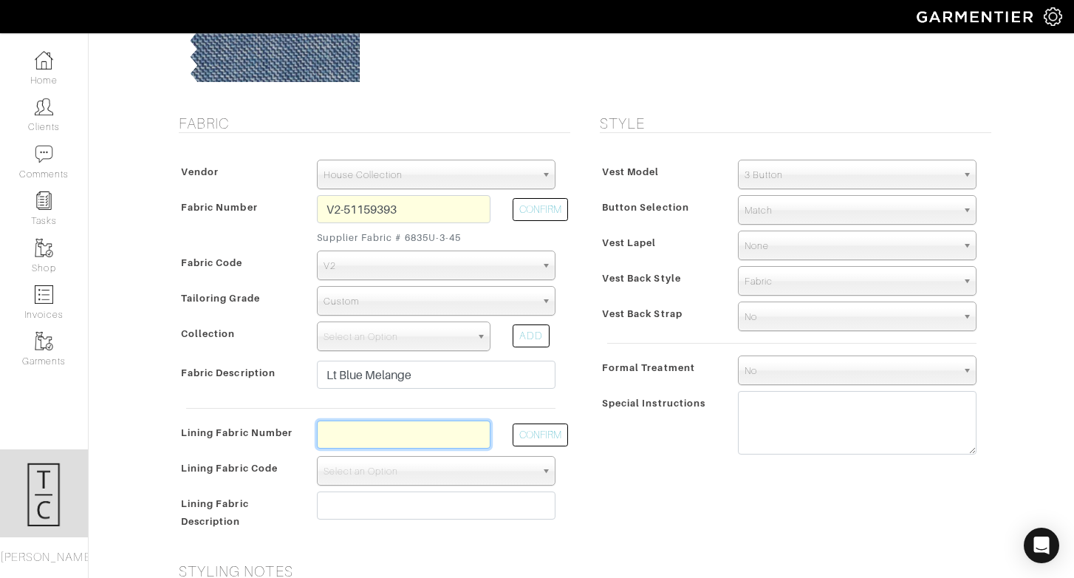
click at [404, 439] on input "text" at bounding box center [404, 434] width 174 height 28
type input "2"
click at [428, 445] on input "text" at bounding box center [404, 434] width 174 height 28
type input "L1-47134316"
click at [542, 429] on button "CONFIRM" at bounding box center [540, 434] width 55 height 23
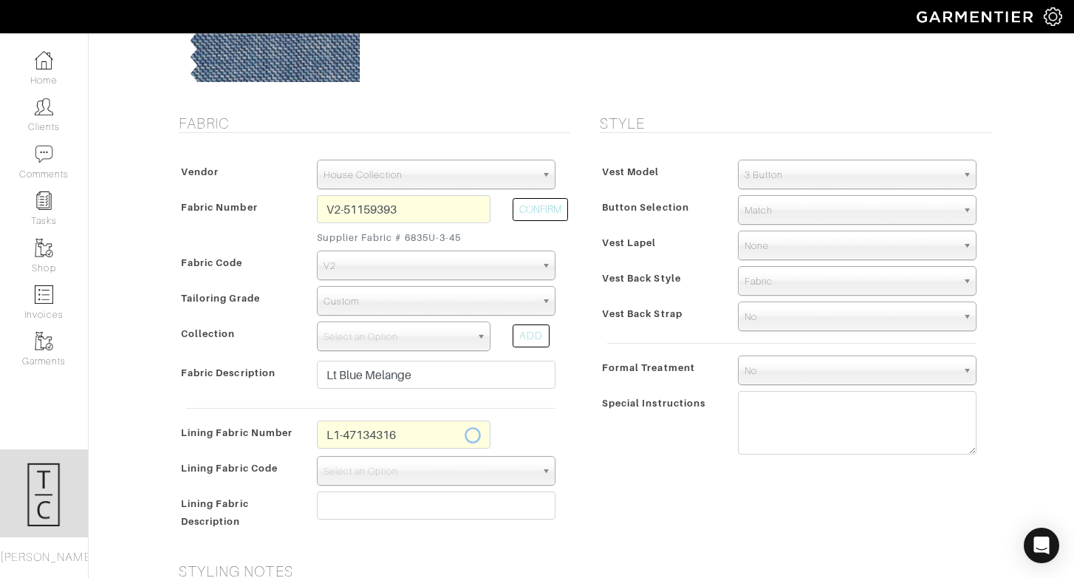
select select "6293"
type input "Smoke Blue Solid"
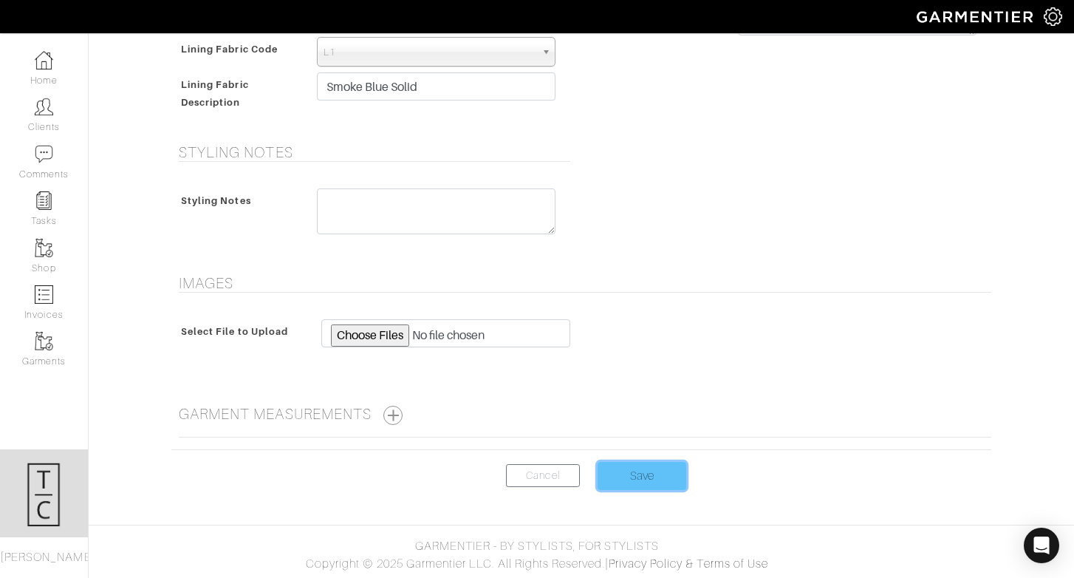
click at [629, 468] on input "Save" at bounding box center [642, 476] width 89 height 28
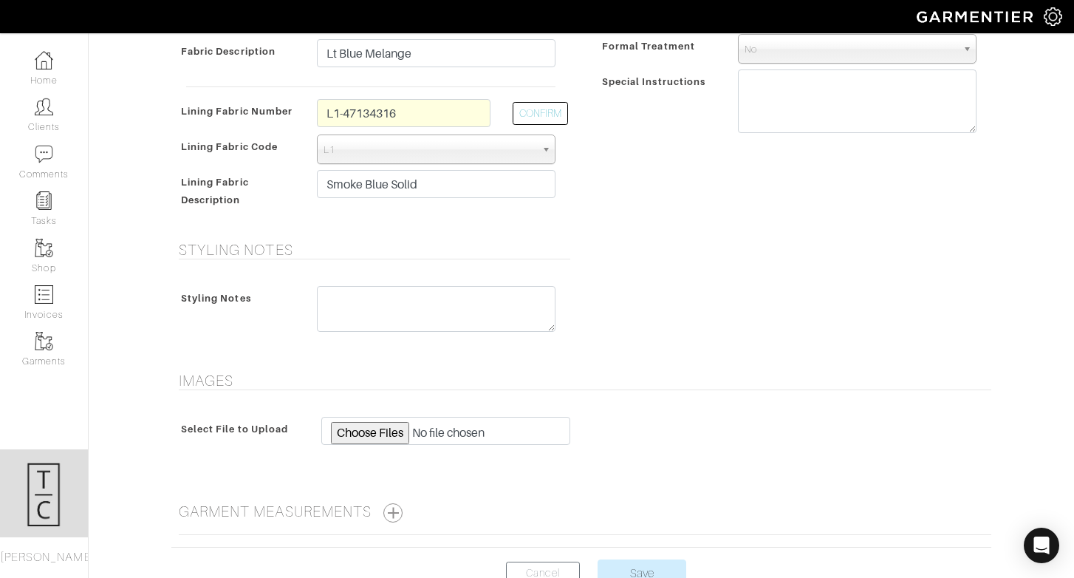
scroll to position [418, 0]
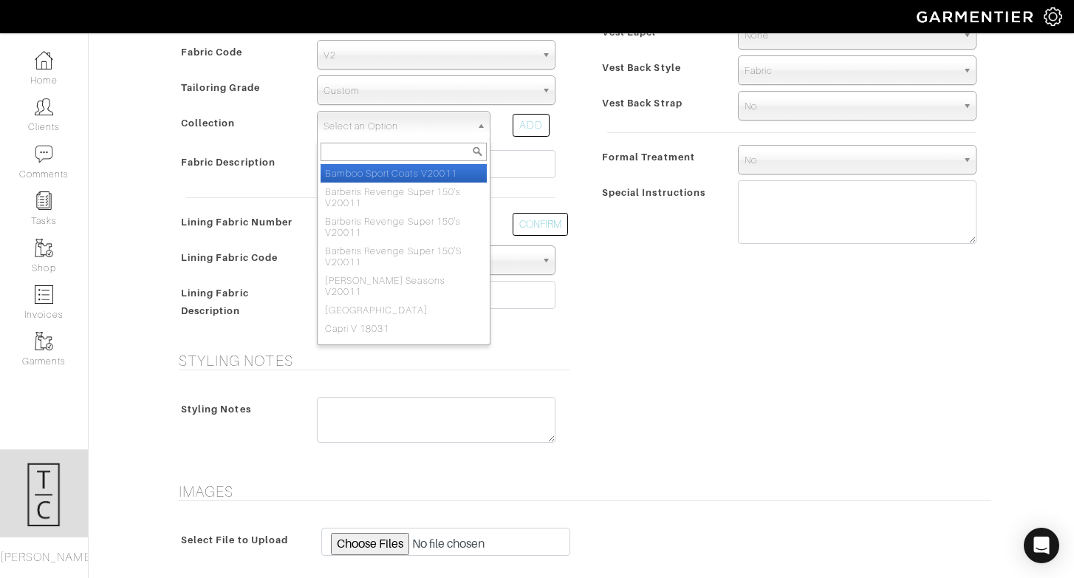
click at [387, 124] on span "Select an Option" at bounding box center [397, 127] width 147 height 30
click at [392, 177] on li "Bamboo Sport Coats V20011" at bounding box center [404, 173] width 166 height 18
select select "459"
click at [402, 125] on span "Bamboo Sport Coats V20011" at bounding box center [397, 127] width 147 height 30
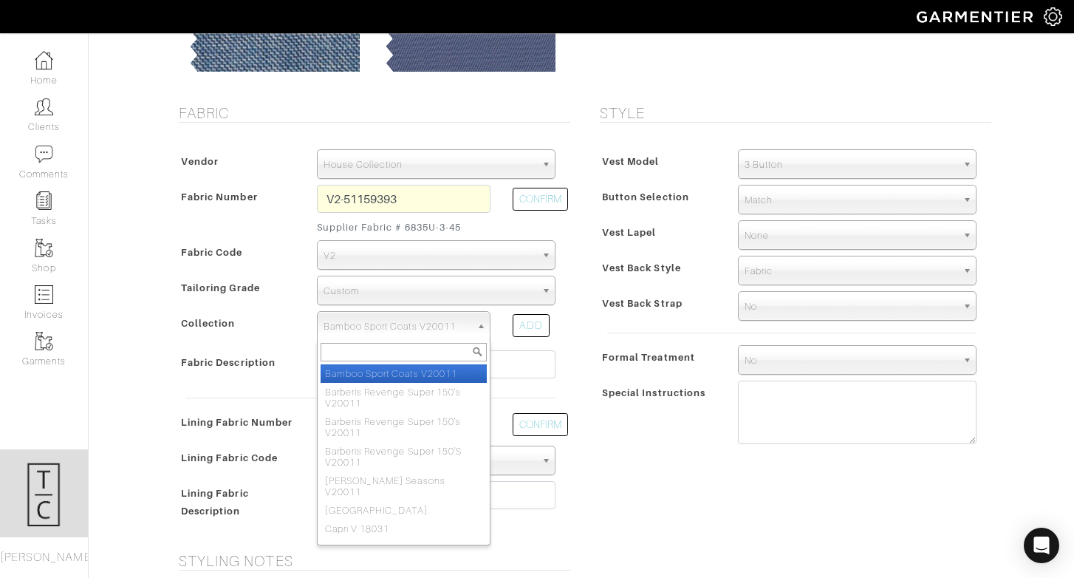
scroll to position [221, 0]
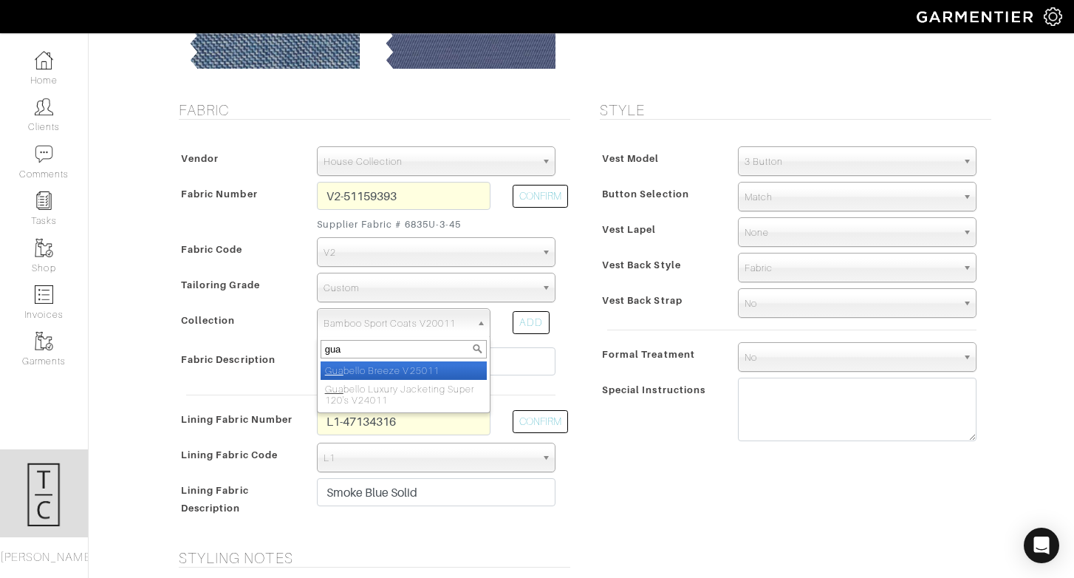
type input "guab"
select select "1071"
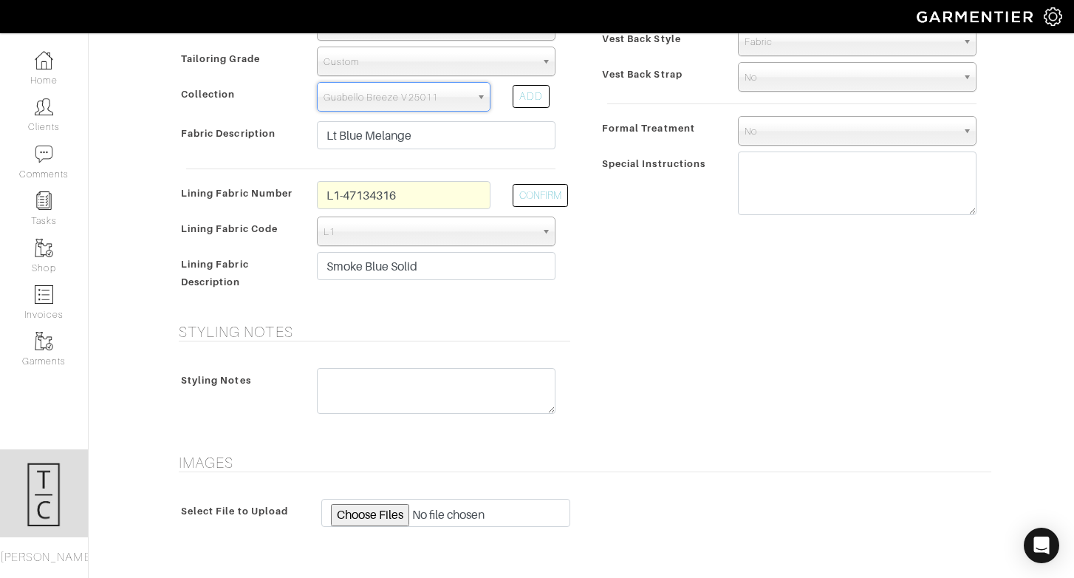
scroll to position [626, 0]
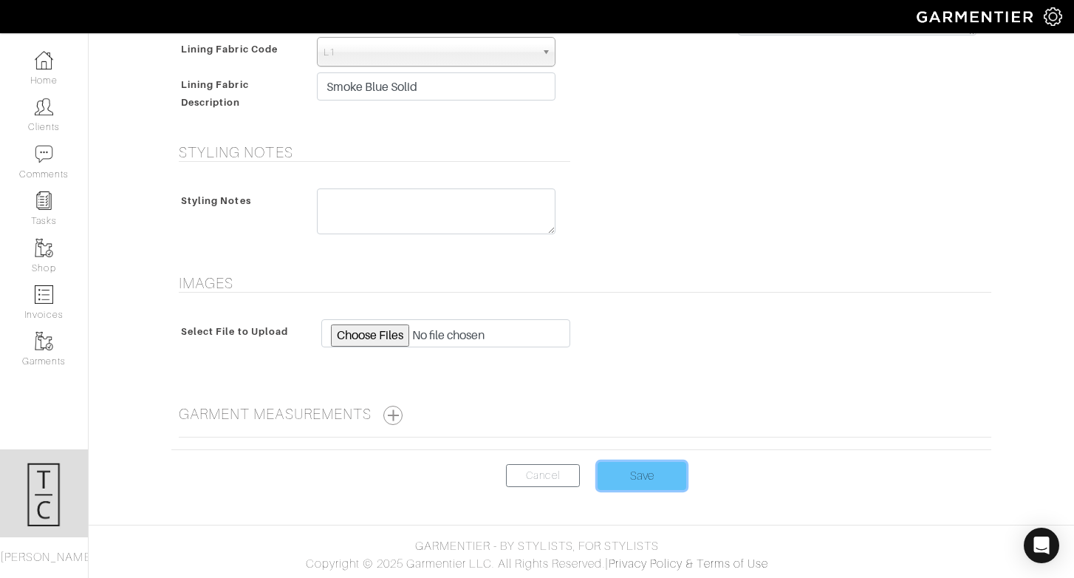
click at [648, 485] on input "Save" at bounding box center [642, 476] width 89 height 28
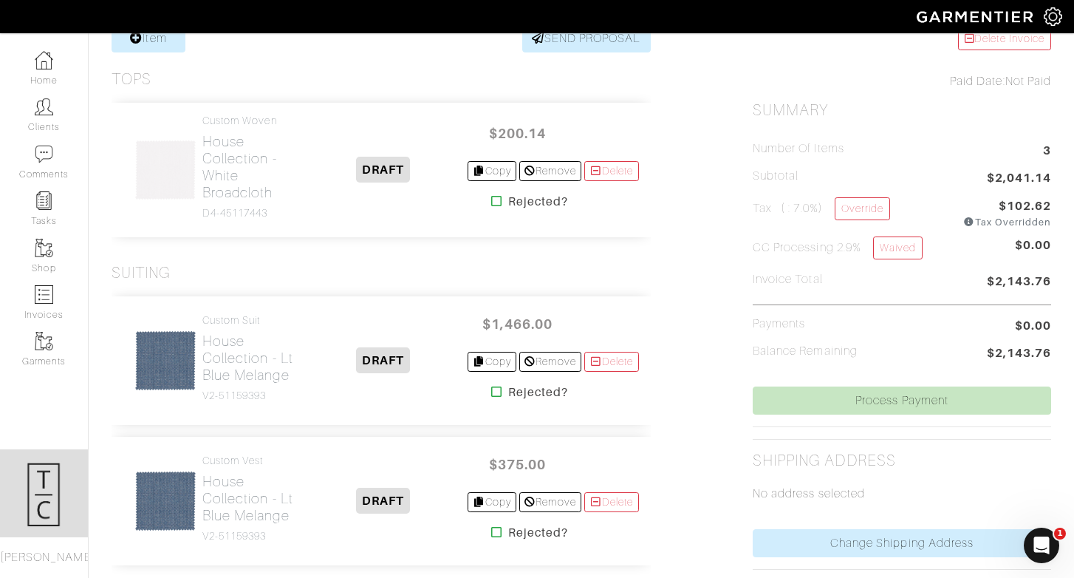
scroll to position [420, 0]
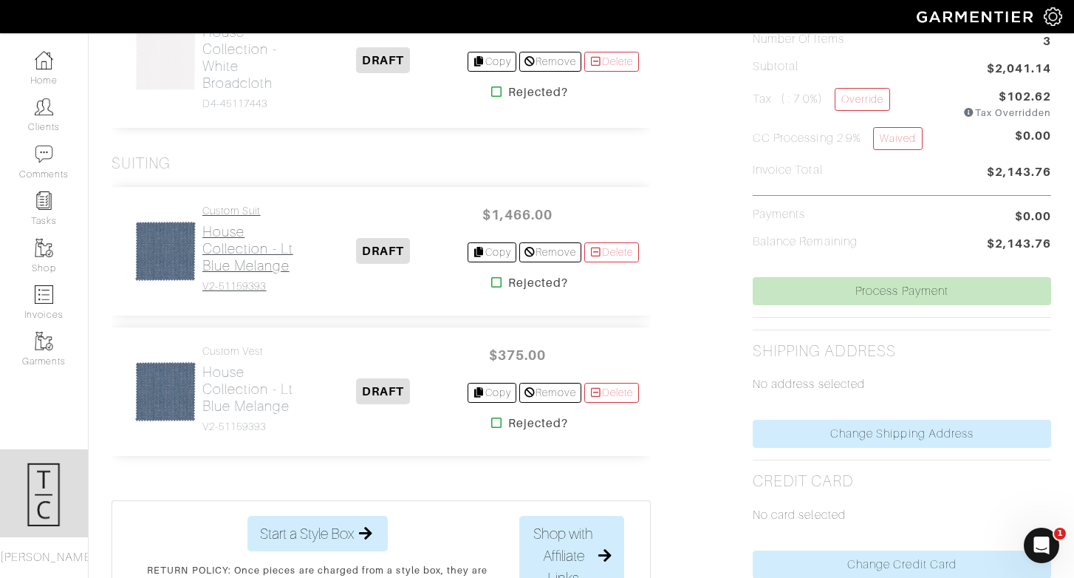
click at [241, 256] on h2 "House Collection - Lt Blue Melange" at bounding box center [250, 248] width 97 height 51
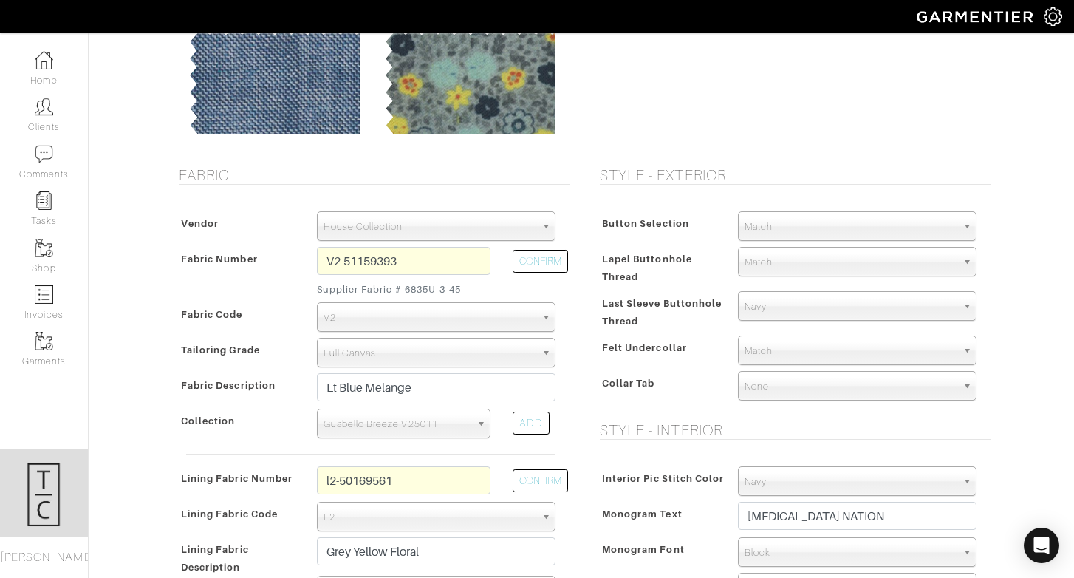
scroll to position [320, 0]
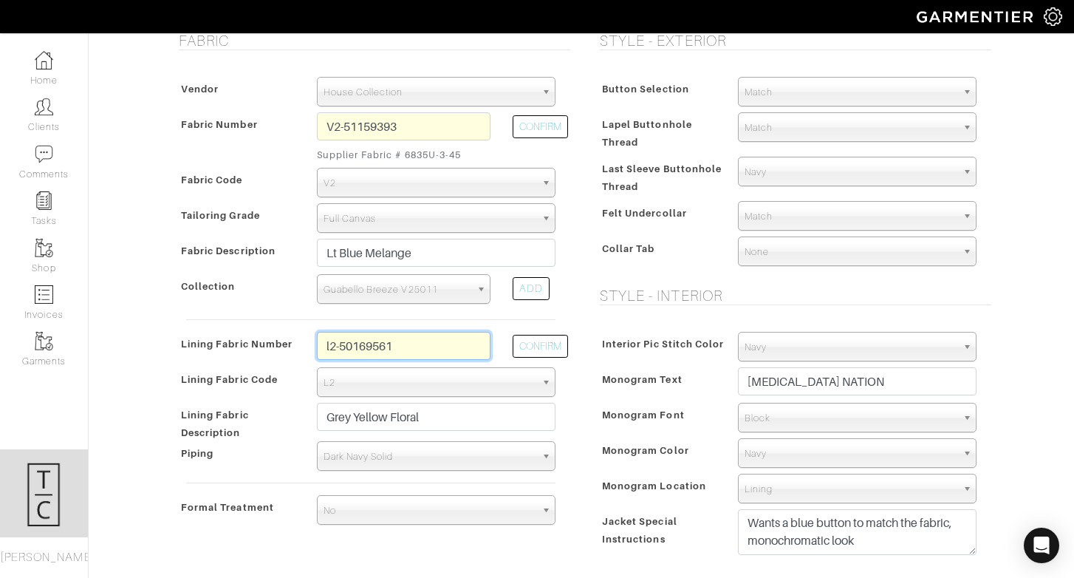
click at [413, 353] on input "l2-50169561" at bounding box center [404, 346] width 174 height 28
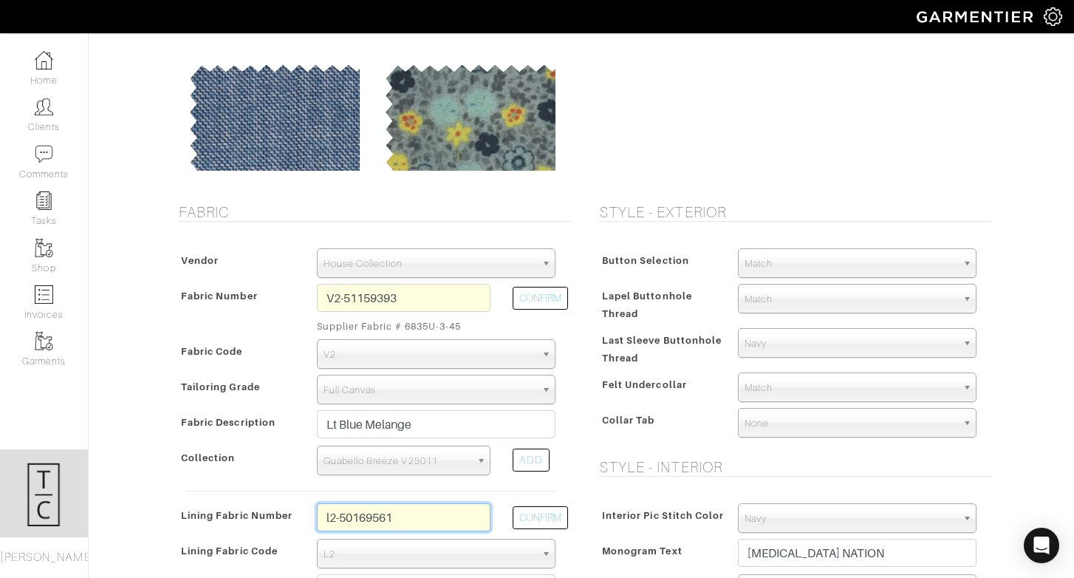
scroll to position [0, 0]
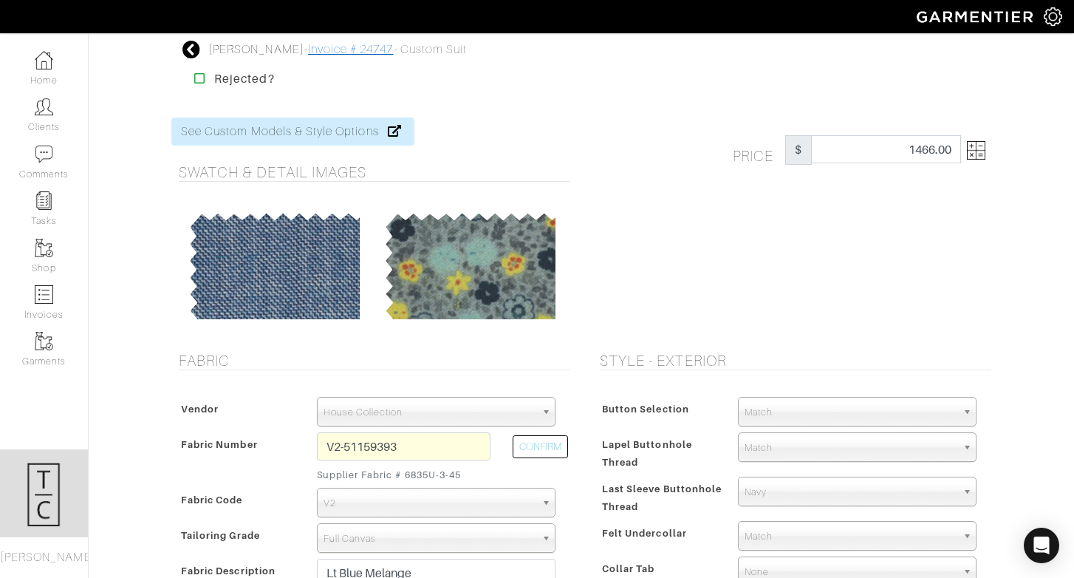
click at [329, 52] on link "Invoice # 24747" at bounding box center [351, 49] width 86 height 13
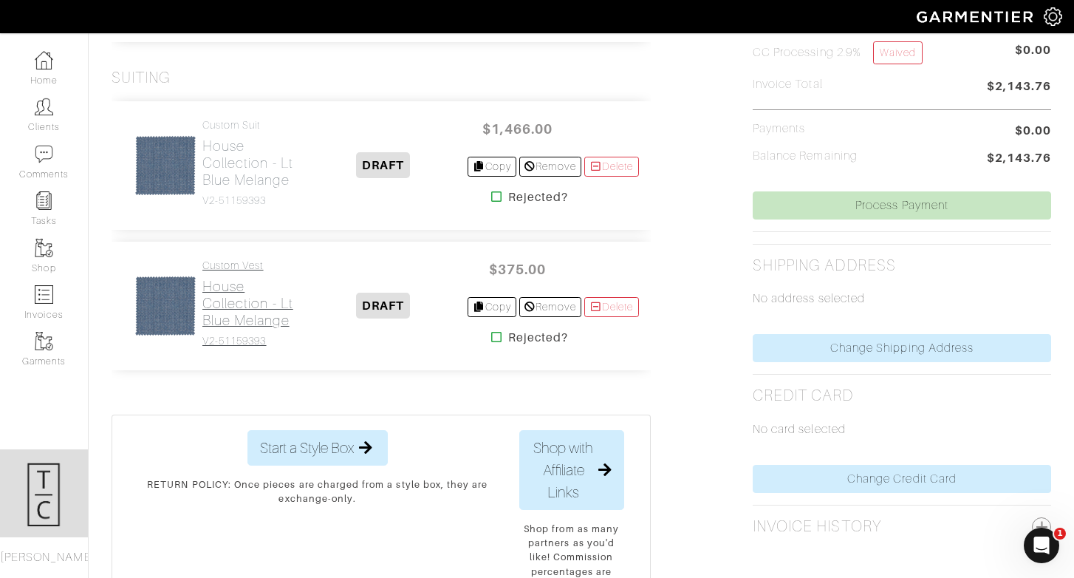
click at [227, 310] on h2 "House Collection - Lt Blue Melange" at bounding box center [250, 303] width 97 height 51
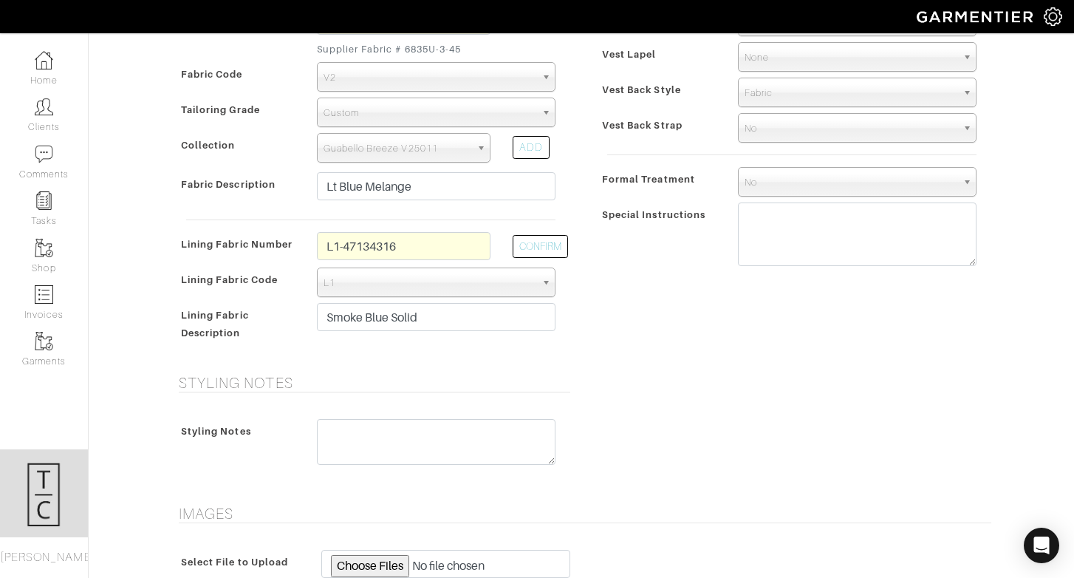
scroll to position [426, 0]
click at [373, 244] on input "L1-47134316" at bounding box center [404, 245] width 174 height 28
paste input "l2-50169561"
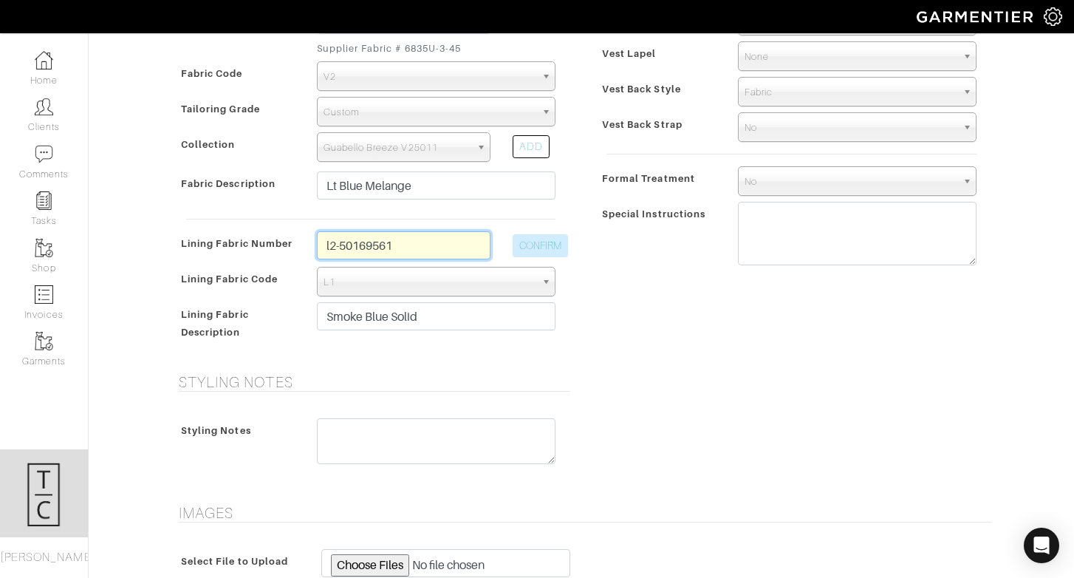
type input "l2-50169561"
click at [536, 242] on button "CONFIRM" at bounding box center [540, 245] width 55 height 23
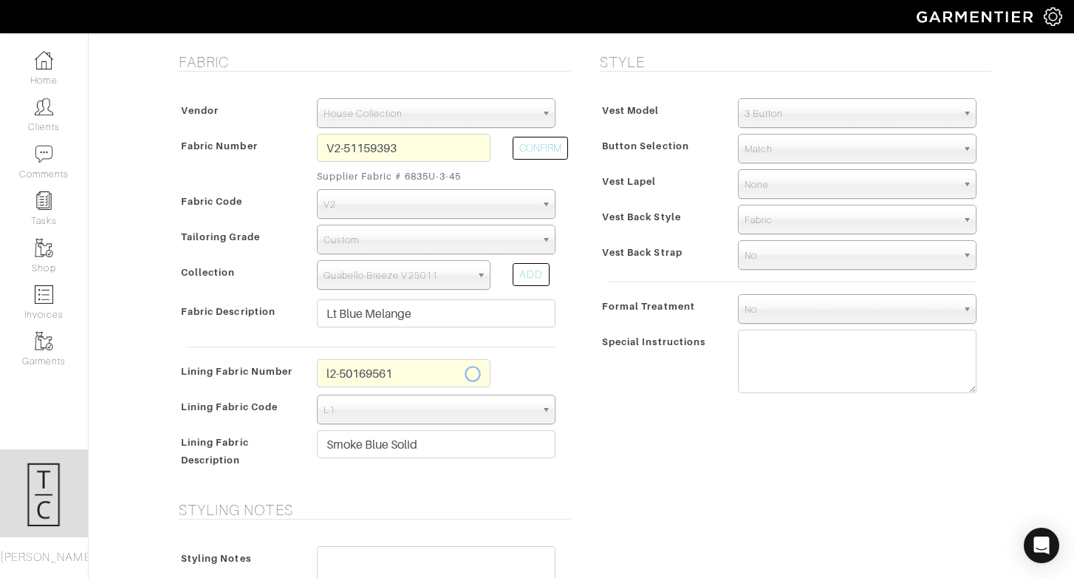
scroll to position [292, 0]
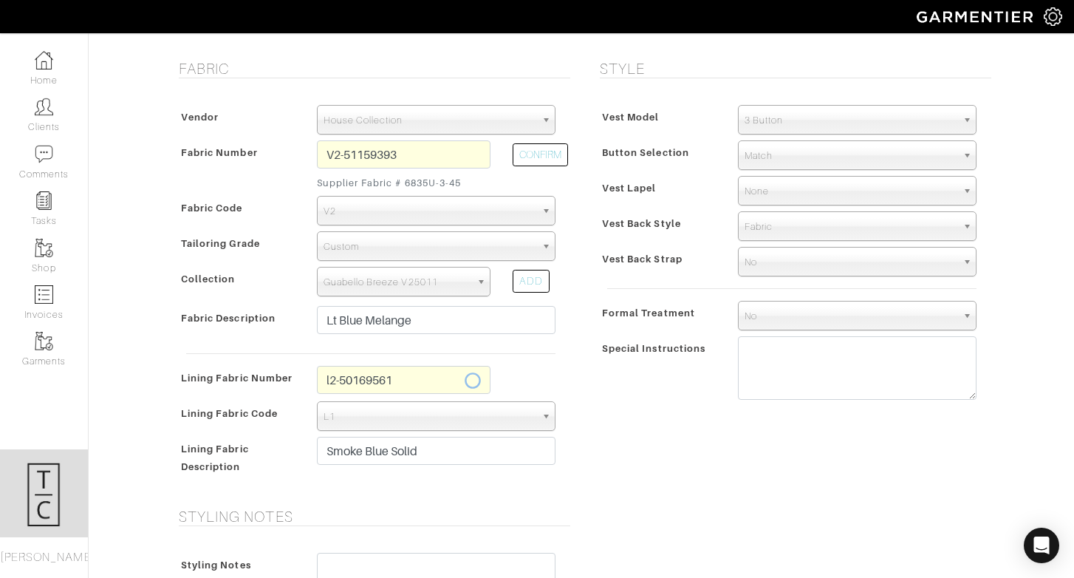
select select "6294"
type input "Grey Yellow Floral"
type input "390.00"
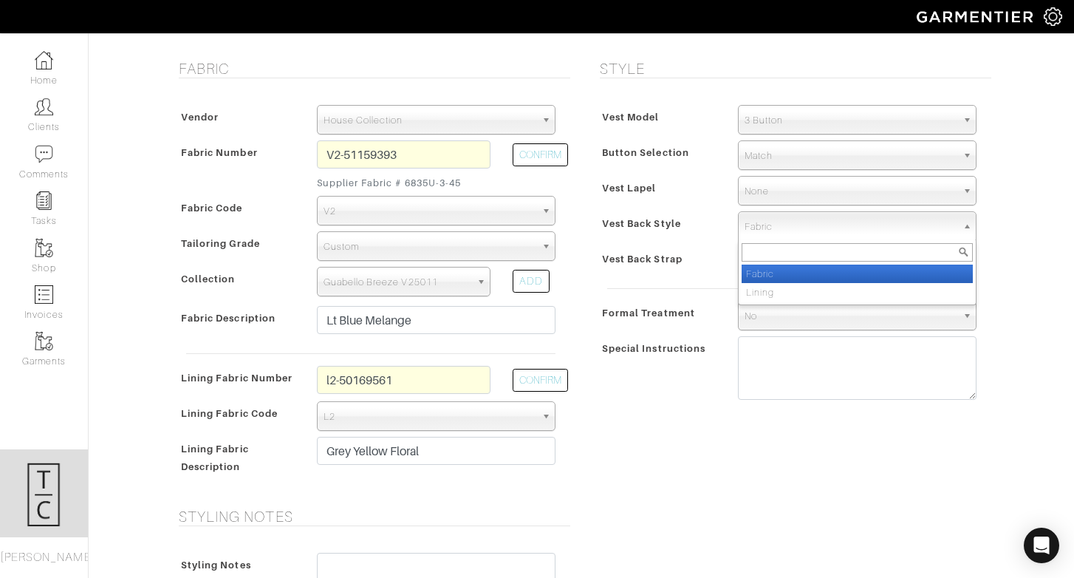
click at [795, 229] on span "Fabric" at bounding box center [851, 227] width 212 height 30
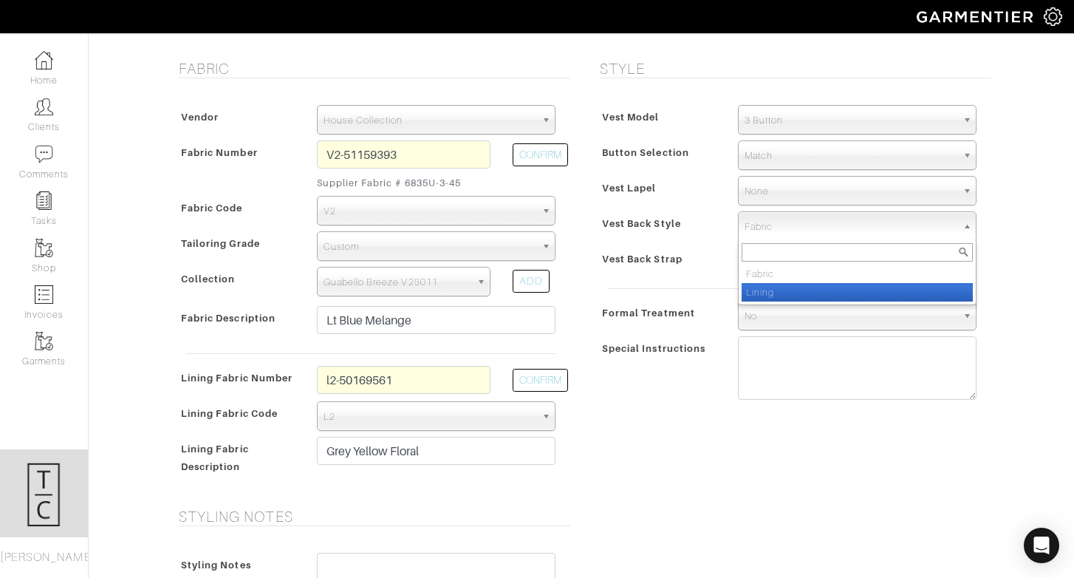
click at [782, 292] on li "Lining" at bounding box center [857, 292] width 231 height 18
select select "Lining"
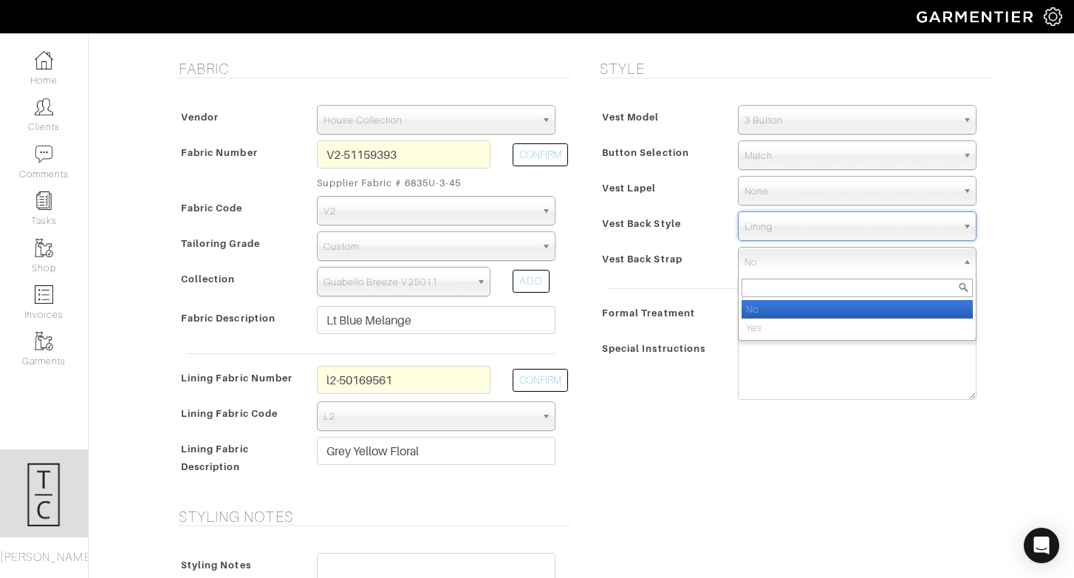
click at [764, 263] on span "No" at bounding box center [851, 262] width 212 height 30
click at [686, 270] on div "Vest Back Strap" at bounding box center [661, 263] width 131 height 27
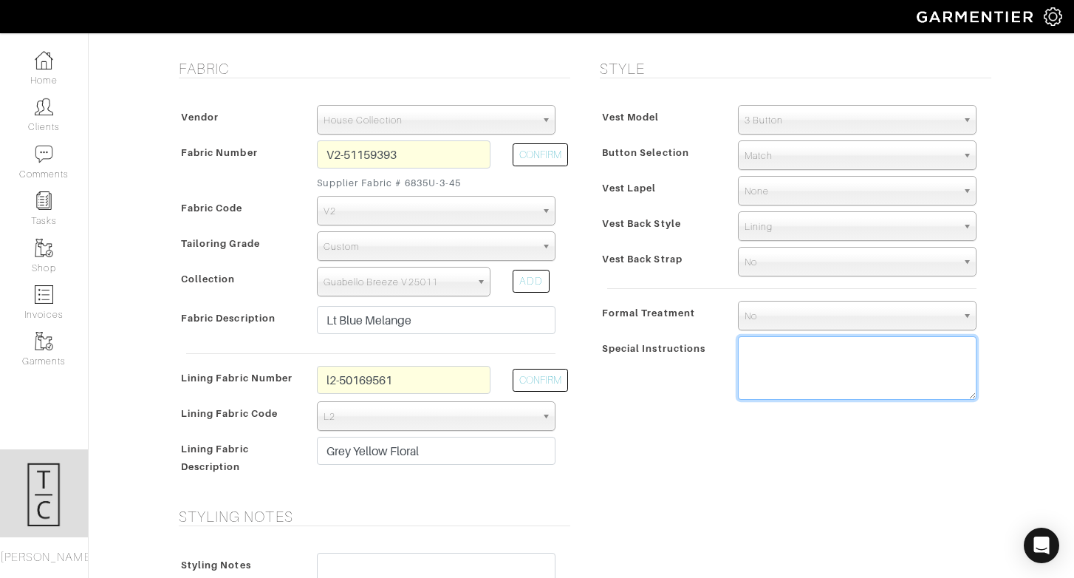
drag, startPoint x: 817, startPoint y: 380, endPoint x: 807, endPoint y: 380, distance: 9.6
click at [817, 380] on textarea at bounding box center [857, 368] width 239 height 64
type textarea "button to match suit button chosen"
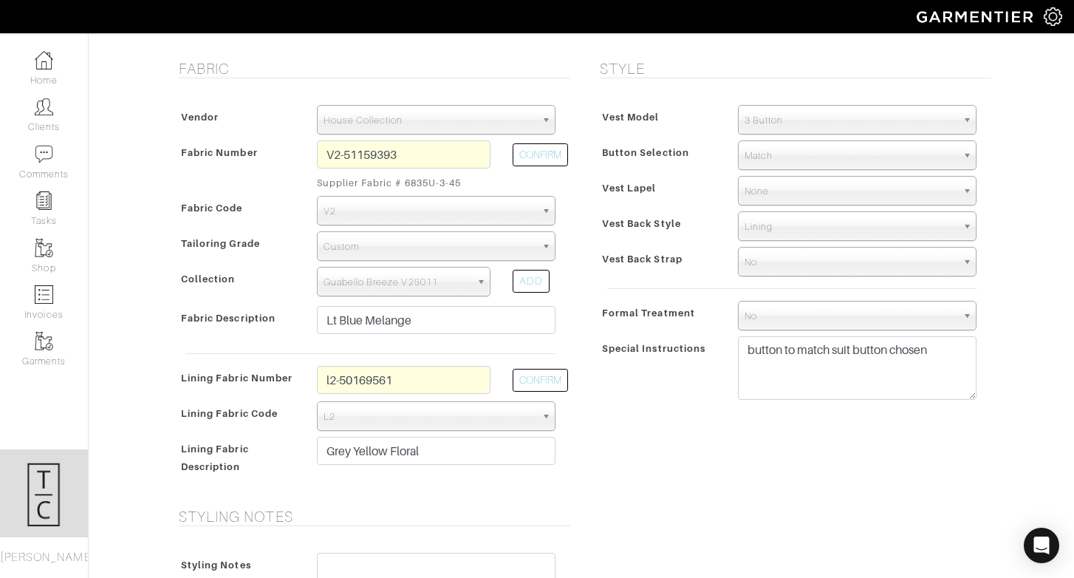
click at [755, 542] on div "Styling Notes Styling Notes" at bounding box center [581, 563] width 842 height 113
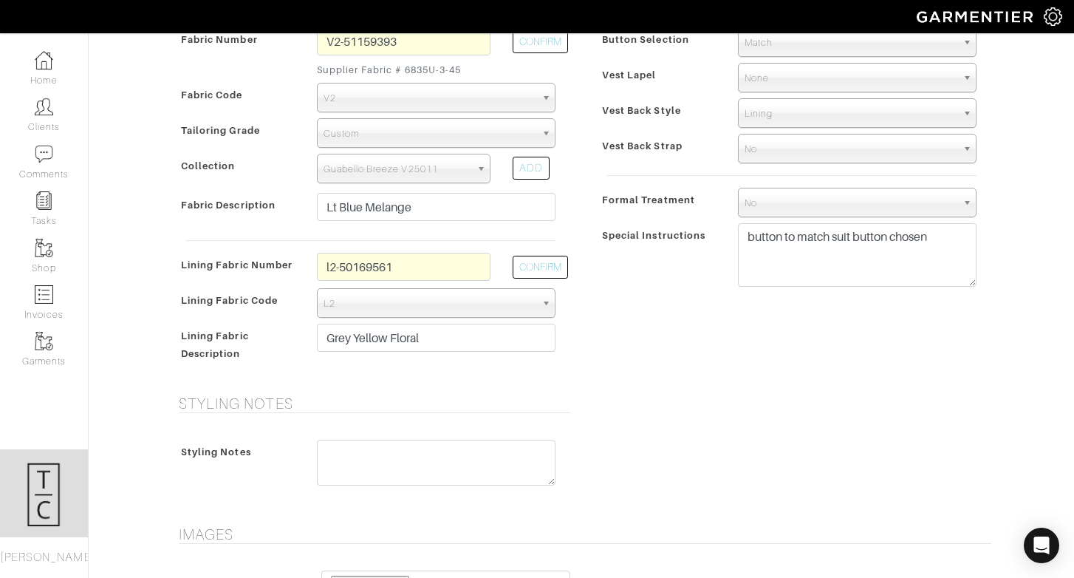
scroll to position [656, 0]
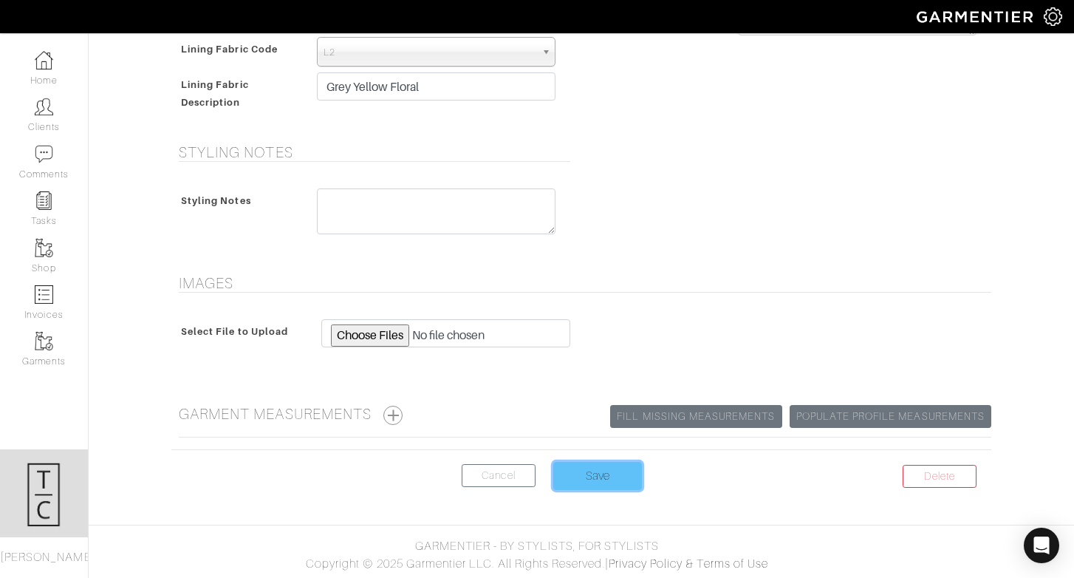
click at [627, 485] on input "Save" at bounding box center [597, 476] width 89 height 28
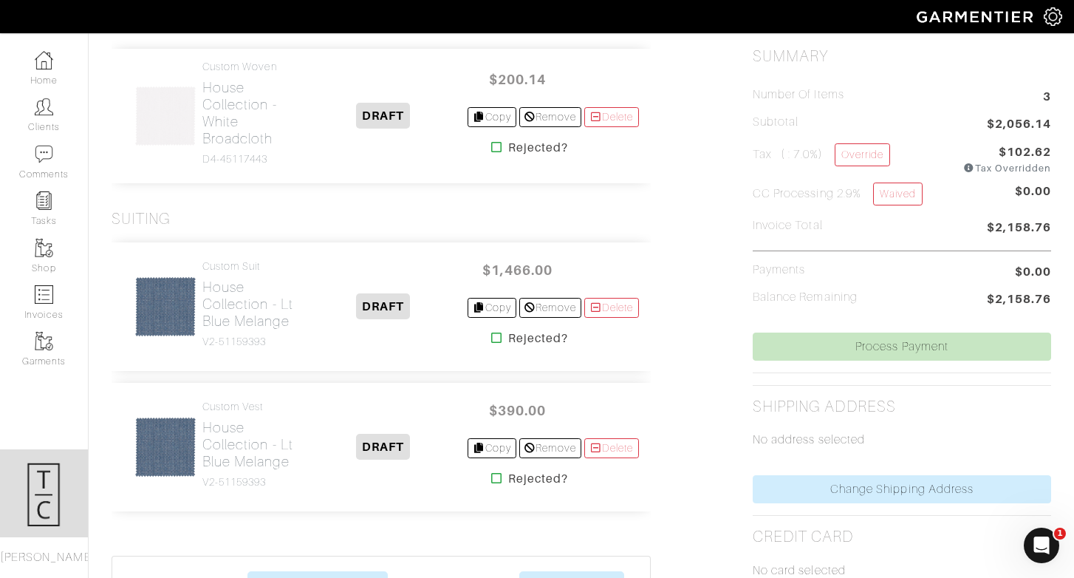
scroll to position [366, 0]
click at [238, 295] on h2 "House Collection - Lt Blue Melange" at bounding box center [250, 302] width 97 height 51
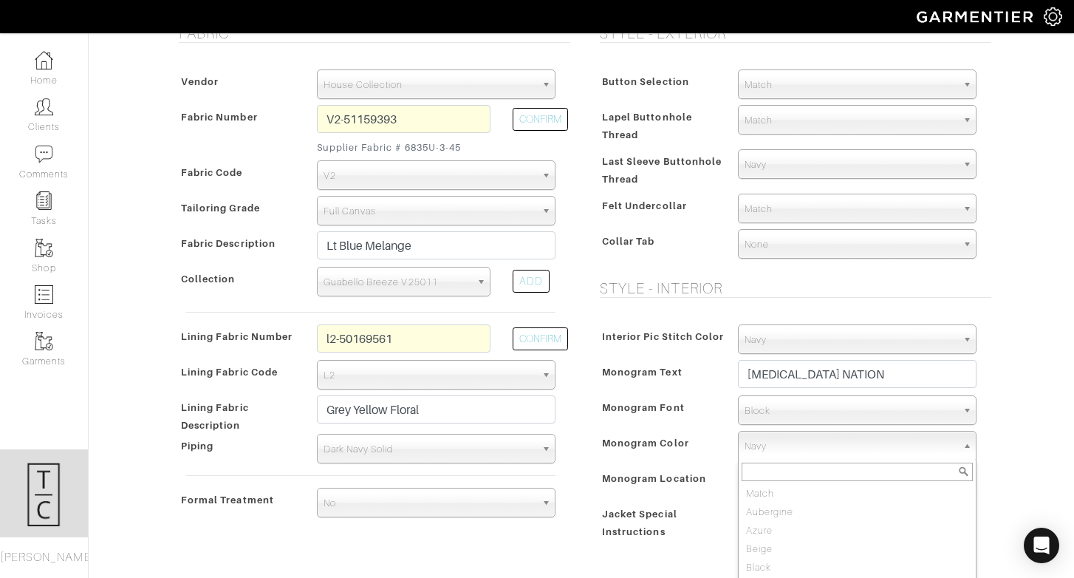
scroll to position [617, 0]
click at [825, 442] on span "Navy" at bounding box center [851, 446] width 212 height 30
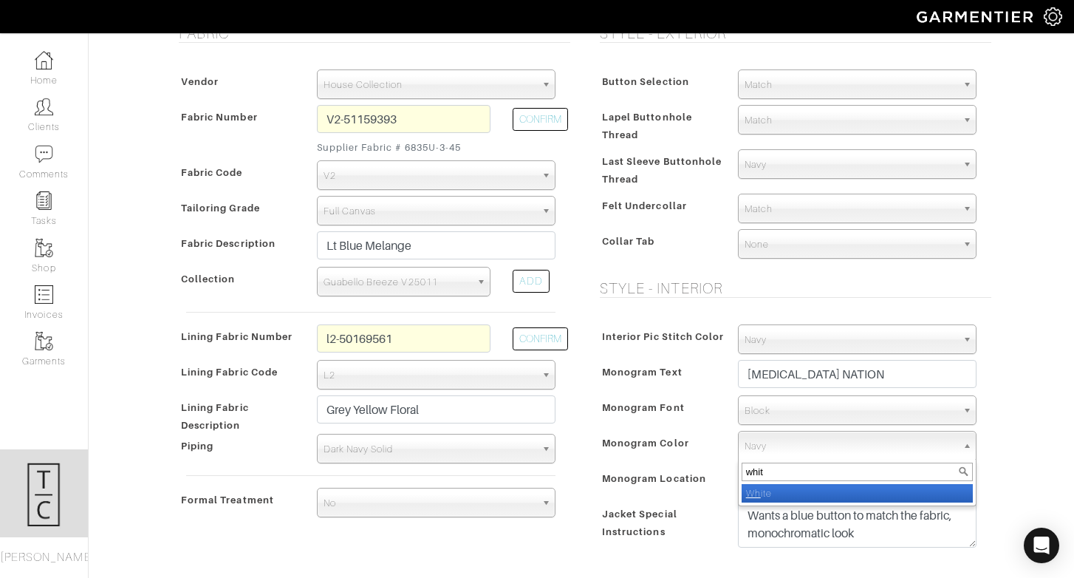
scroll to position [0, 0]
type input "white"
select select "1"
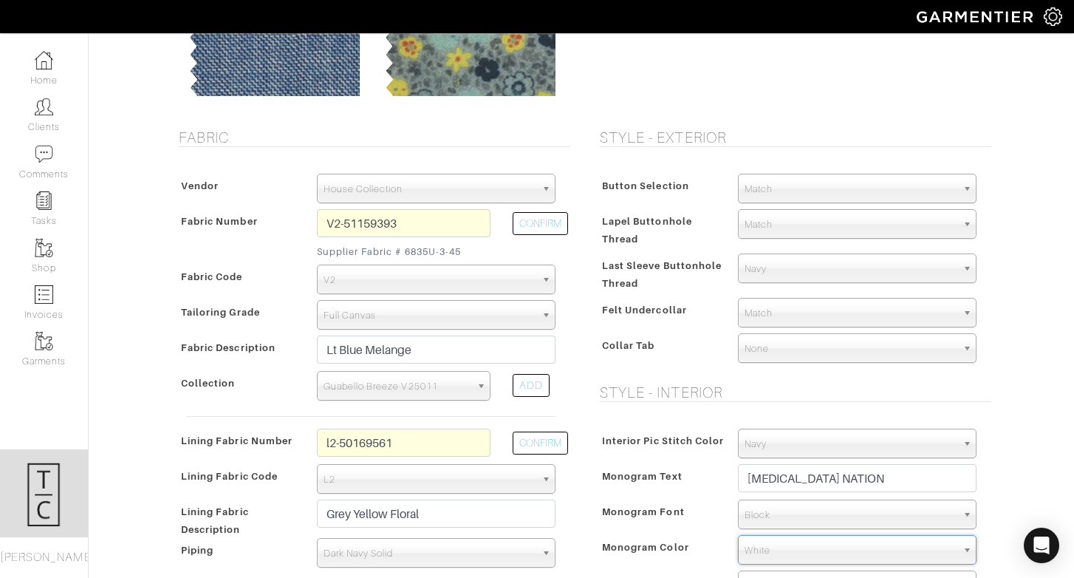
scroll to position [1041, 0]
click at [796, 550] on span "White" at bounding box center [851, 550] width 212 height 30
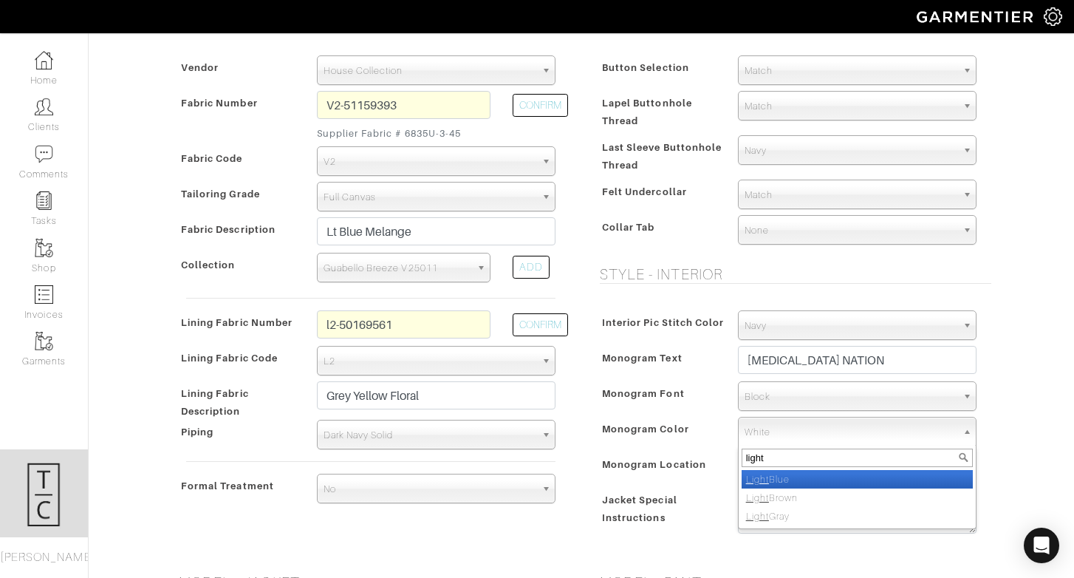
scroll to position [343, 0]
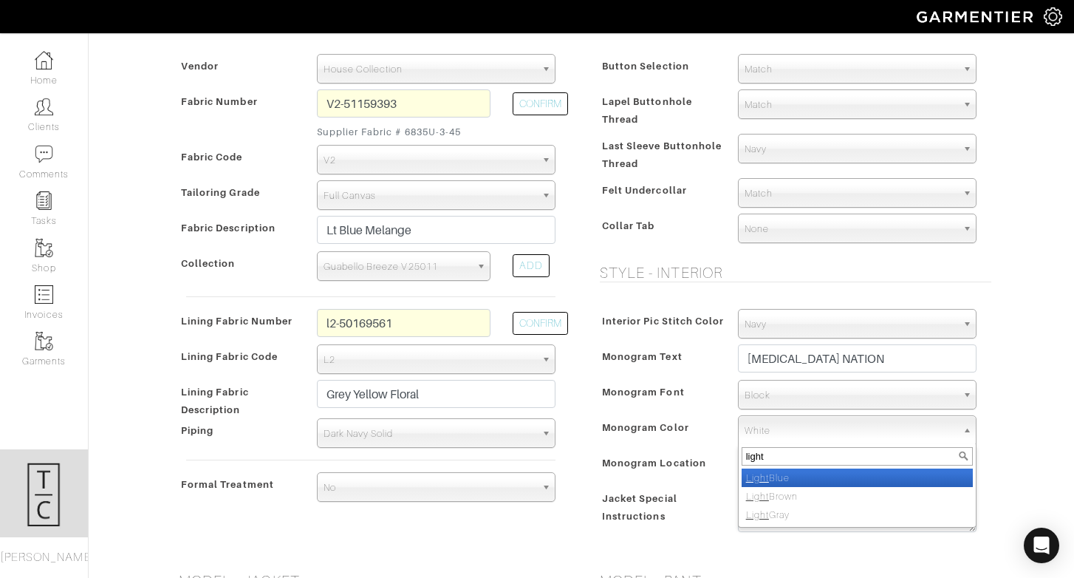
type input "light"
click at [807, 478] on li "Light Blue" at bounding box center [857, 477] width 231 height 18
select select "70"
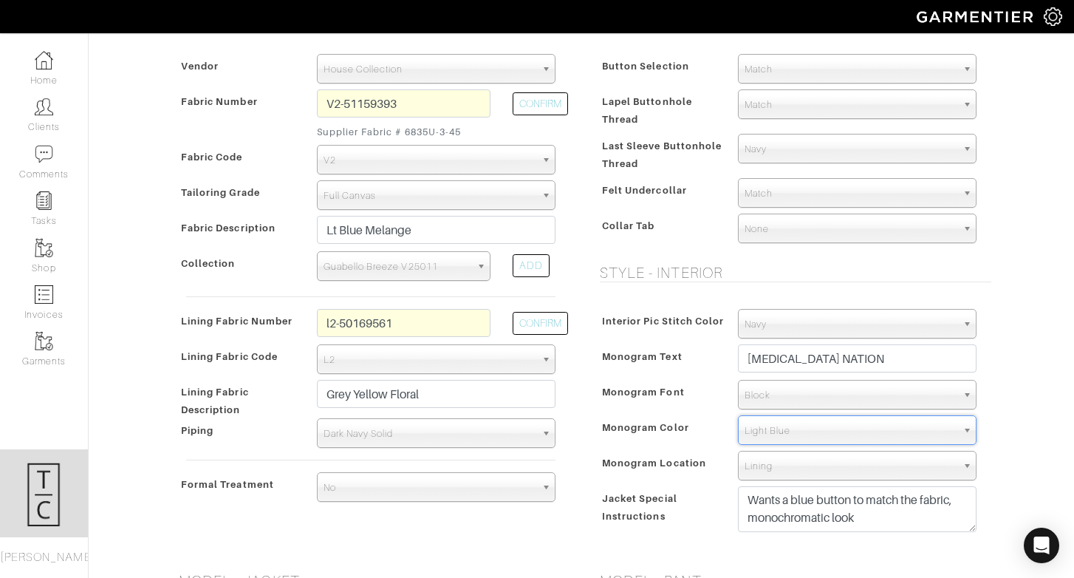
click at [627, 383] on span "Monogram Font" at bounding box center [643, 391] width 83 height 21
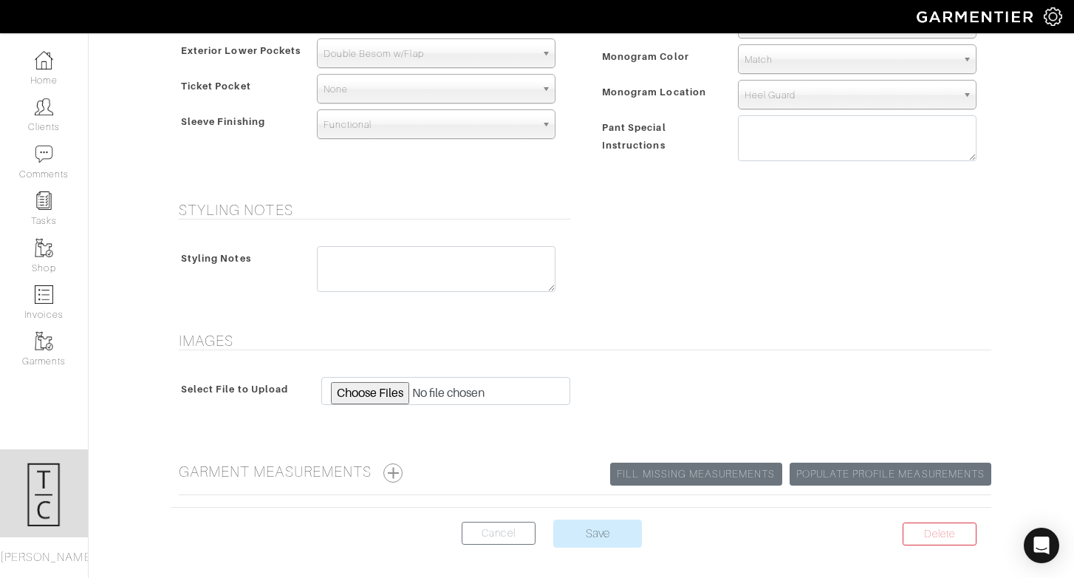
scroll to position [1120, 0]
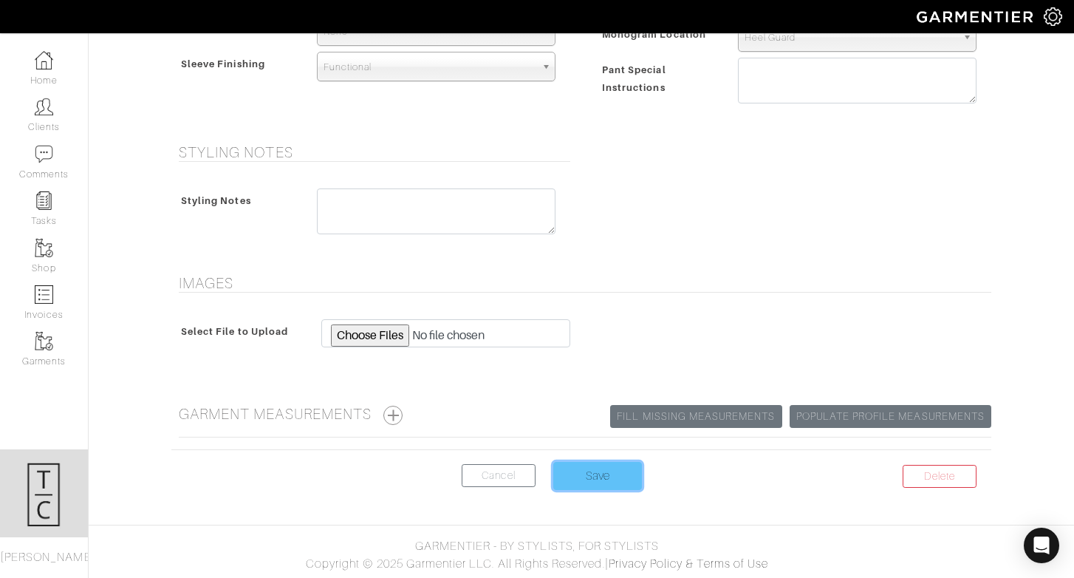
click at [570, 478] on input "Save" at bounding box center [597, 476] width 89 height 28
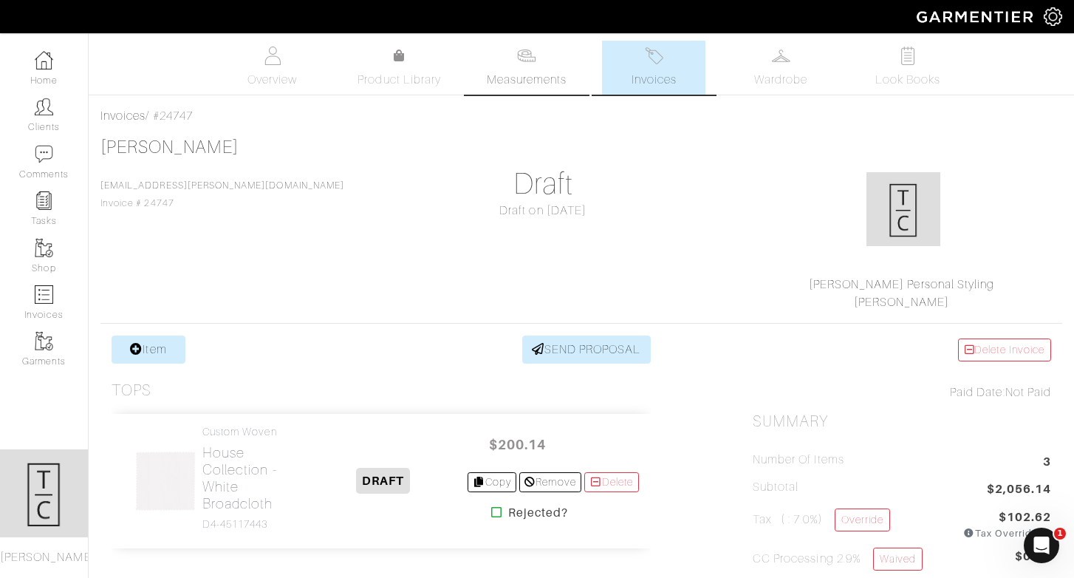
click at [532, 53] on img at bounding box center [526, 56] width 18 height 18
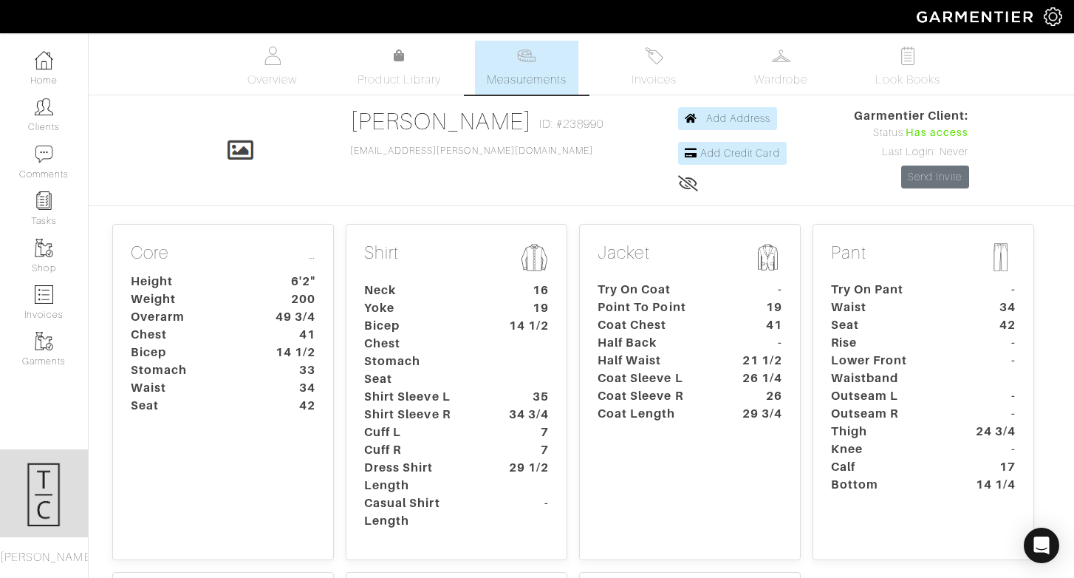
click at [442, 345] on dt "Chest" at bounding box center [422, 344] width 138 height 18
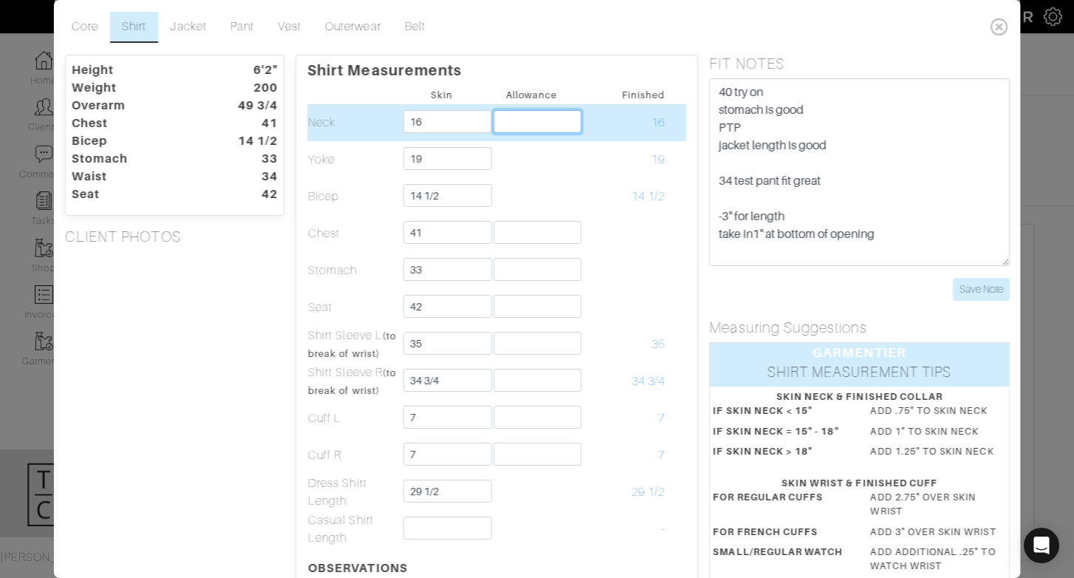
click at [556, 117] on input "text" at bounding box center [537, 121] width 88 height 23
type input "3/4"
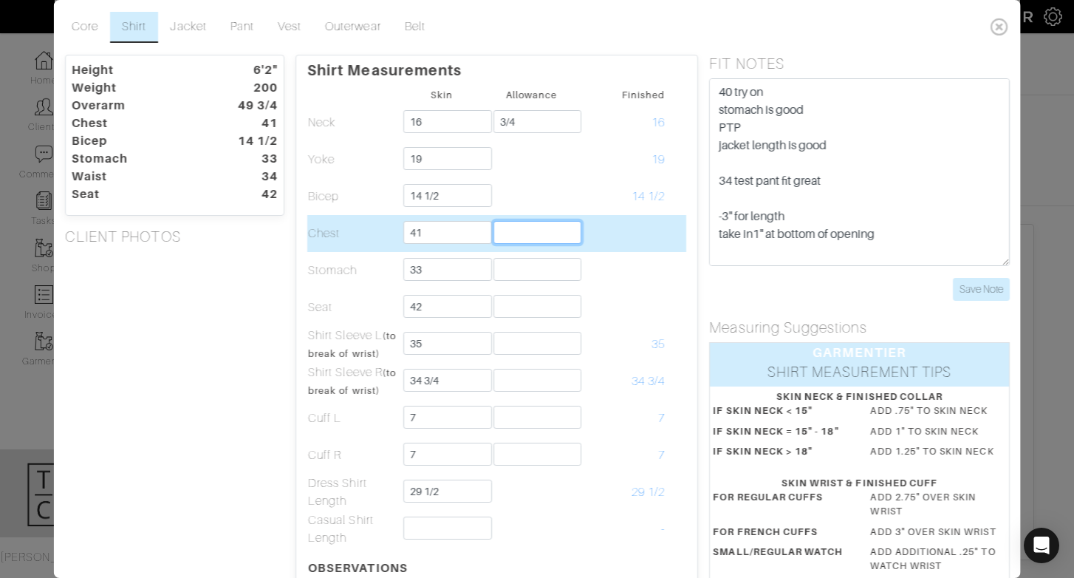
click at [541, 225] on input "text" at bounding box center [537, 232] width 88 height 23
type input "3"
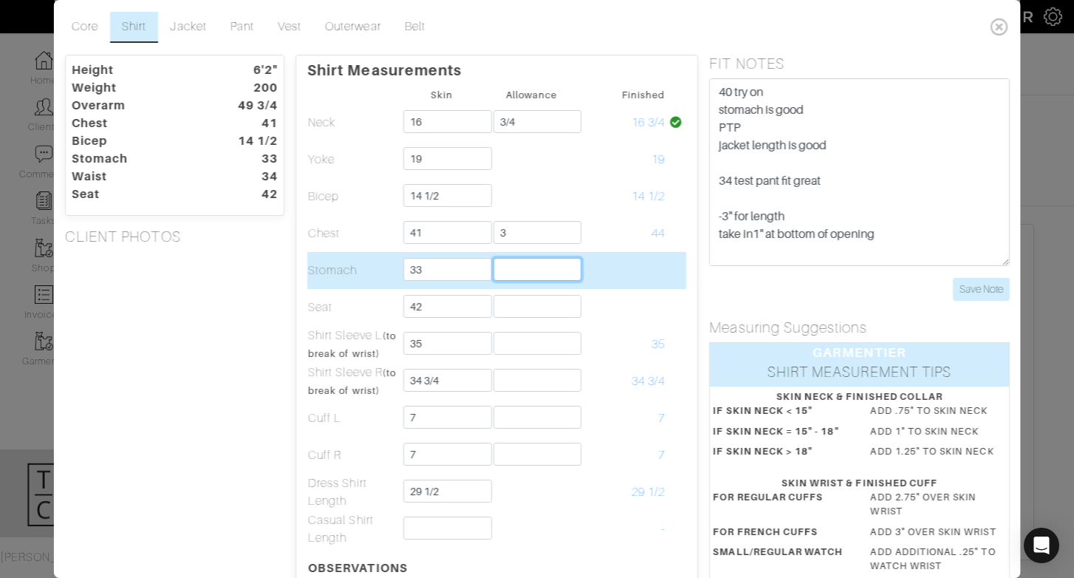
click at [552, 277] on input "text" at bounding box center [537, 269] width 88 height 23
type input "3"
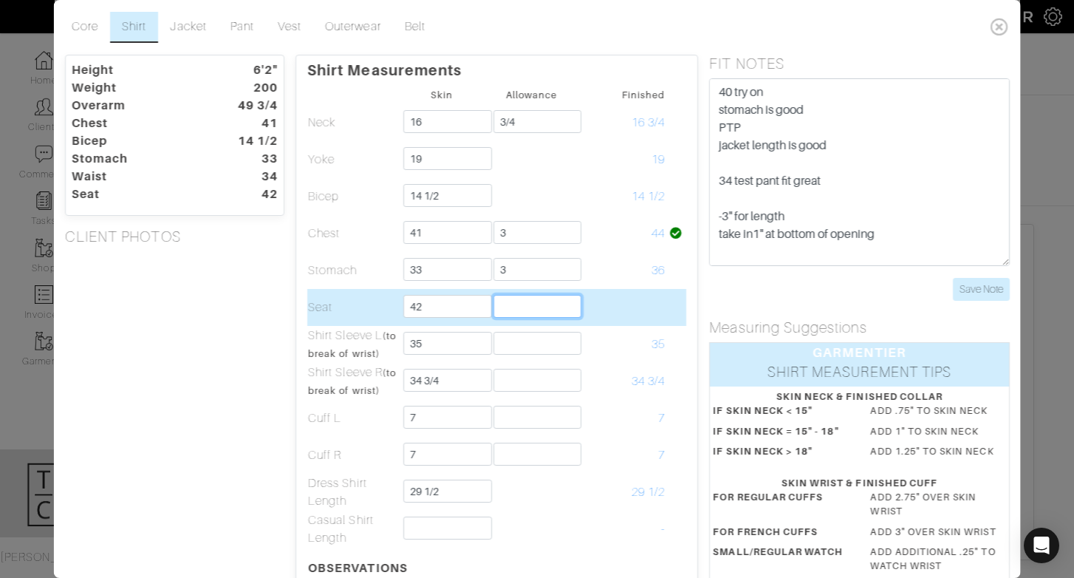
click at [552, 304] on input "text" at bounding box center [537, 306] width 88 height 23
type input "2 1/2"
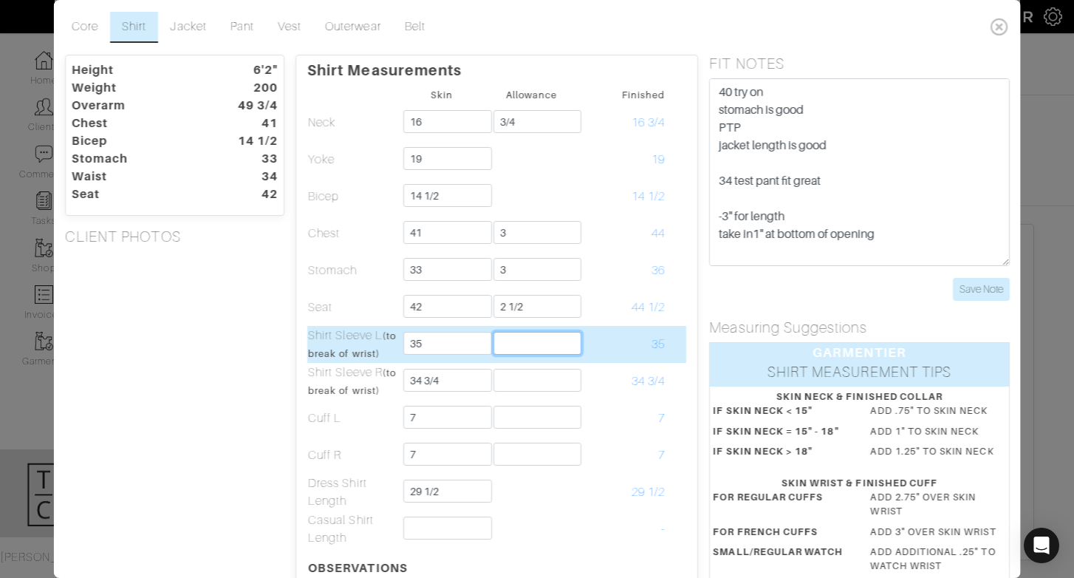
click at [549, 343] on input "text" at bounding box center [537, 343] width 88 height 23
type input "-1 1/2"
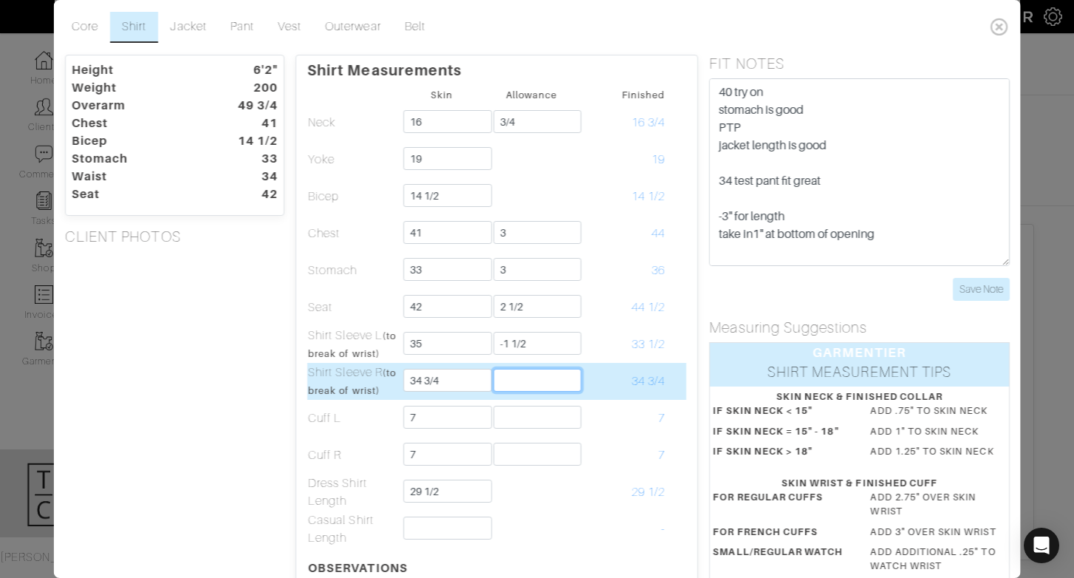
click at [544, 375] on input "text" at bounding box center [537, 380] width 88 height 23
type input "-1 1/2"
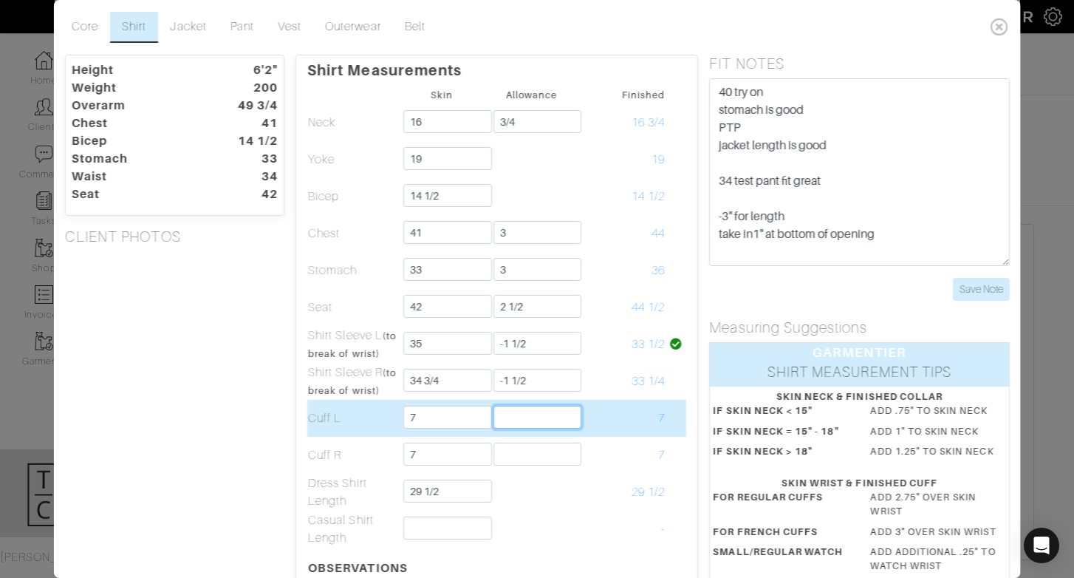
click at [544, 417] on input "text" at bounding box center [537, 416] width 88 height 23
type input "3"
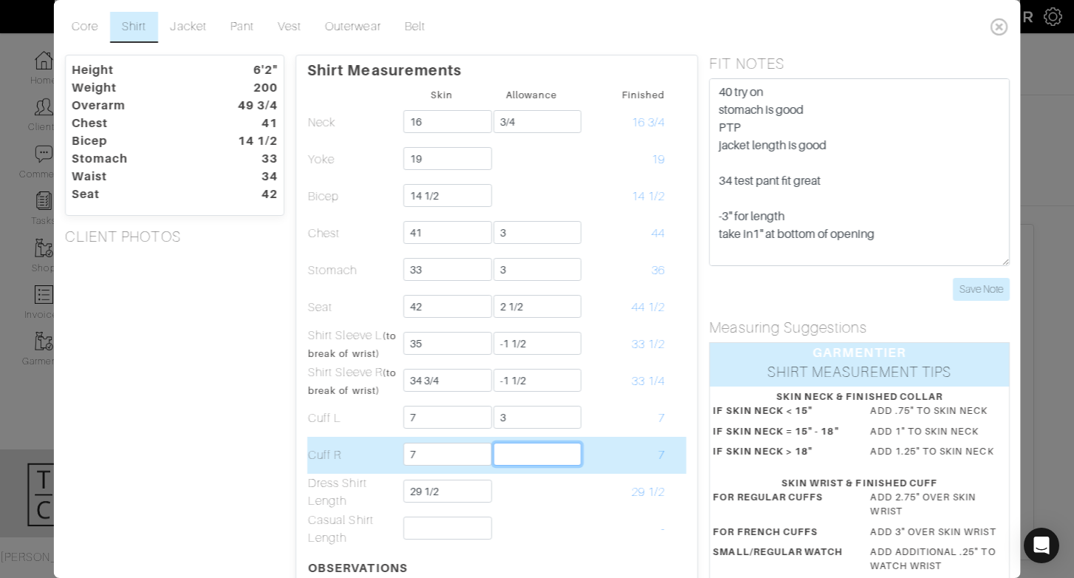
click at [561, 448] on input "text" at bounding box center [537, 453] width 88 height 23
type input "3"
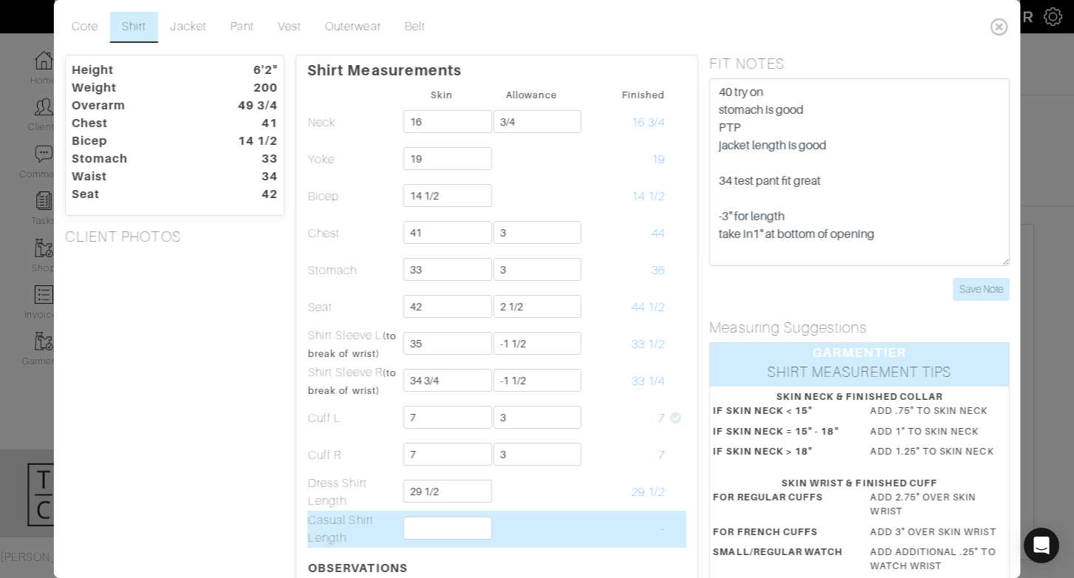
click at [567, 534] on td at bounding box center [530, 528] width 89 height 37
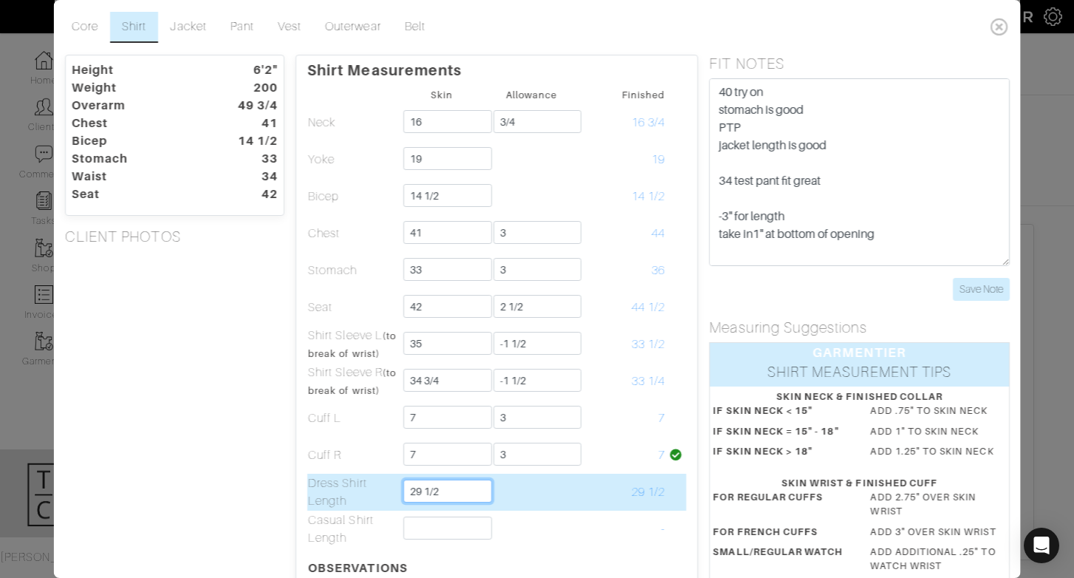
click at [444, 496] on input "29 1/2" at bounding box center [447, 490] width 88 height 23
type input "31"
click at [544, 508] on td at bounding box center [530, 491] width 89 height 37
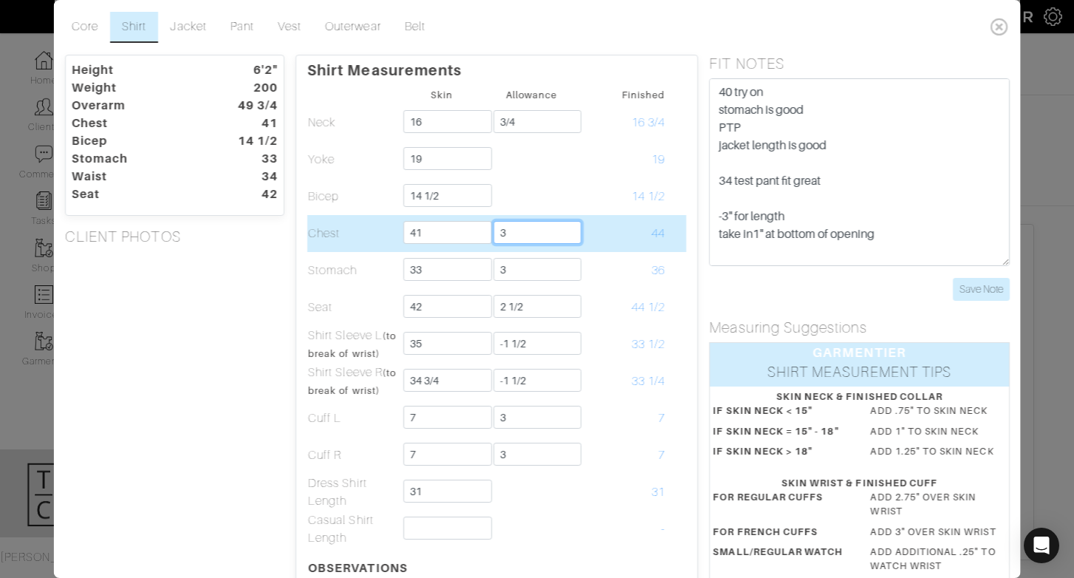
click at [545, 233] on input "3" at bounding box center [537, 232] width 88 height 23
type input "3 1/2"
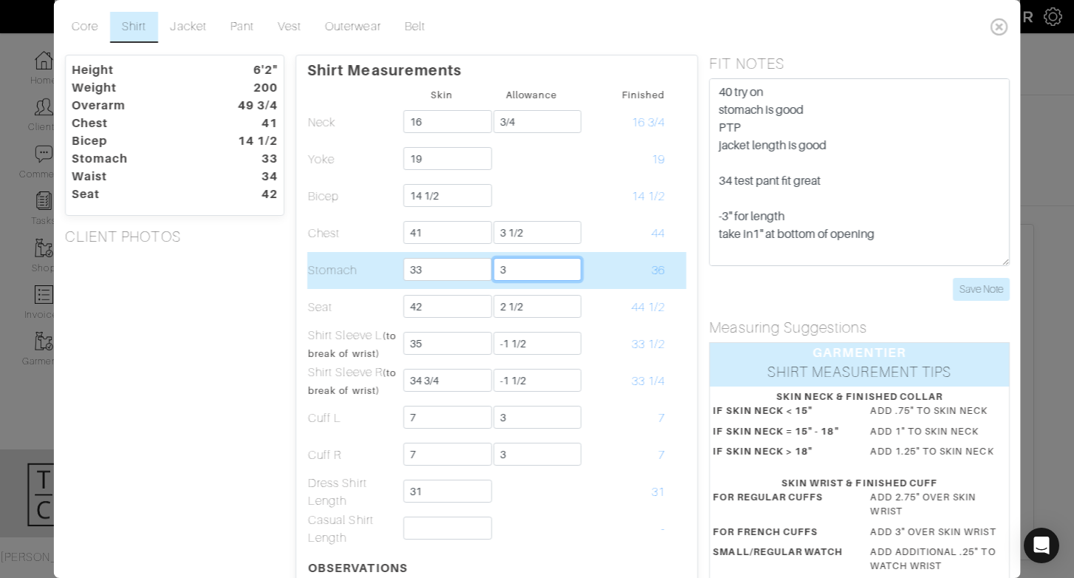
click at [548, 264] on input "3" at bounding box center [537, 269] width 88 height 23
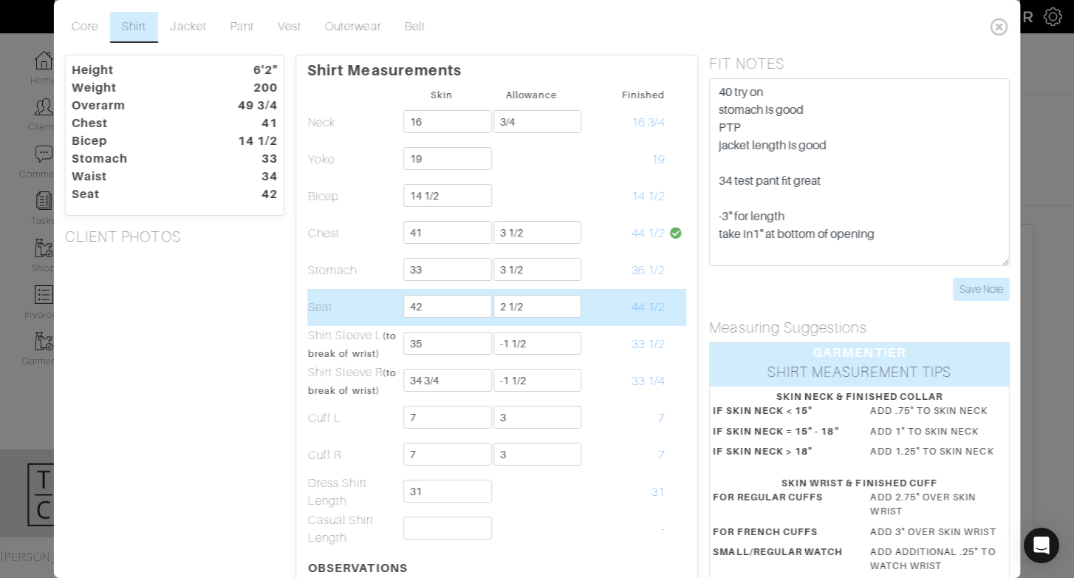
click at [612, 290] on td "44 1/2" at bounding box center [620, 307] width 89 height 37
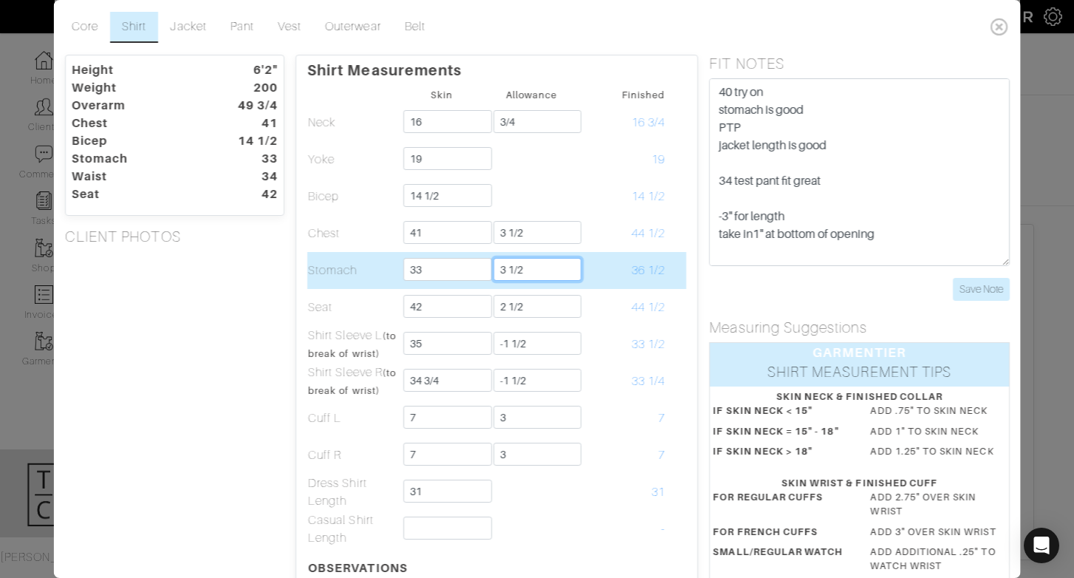
click at [544, 264] on input "3 1/2" at bounding box center [537, 269] width 88 height 23
type input "3"
click at [615, 265] on td "36 1/2" at bounding box center [620, 270] width 89 height 37
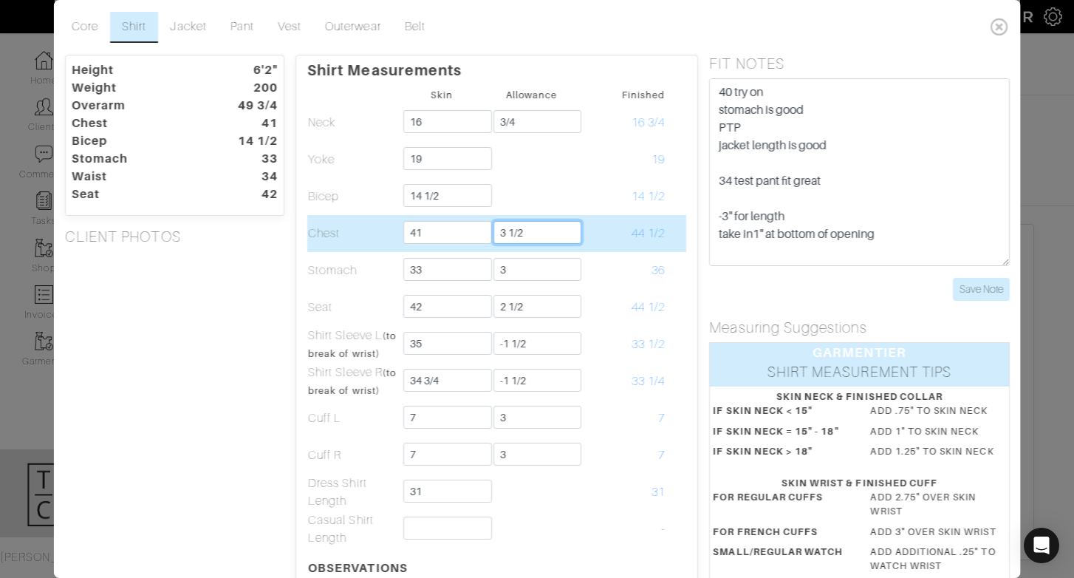
click at [558, 232] on input "3 1/2" at bounding box center [537, 232] width 88 height 23
click at [602, 223] on td "44 1/2" at bounding box center [620, 233] width 89 height 37
click at [555, 233] on input "3" at bounding box center [537, 232] width 88 height 23
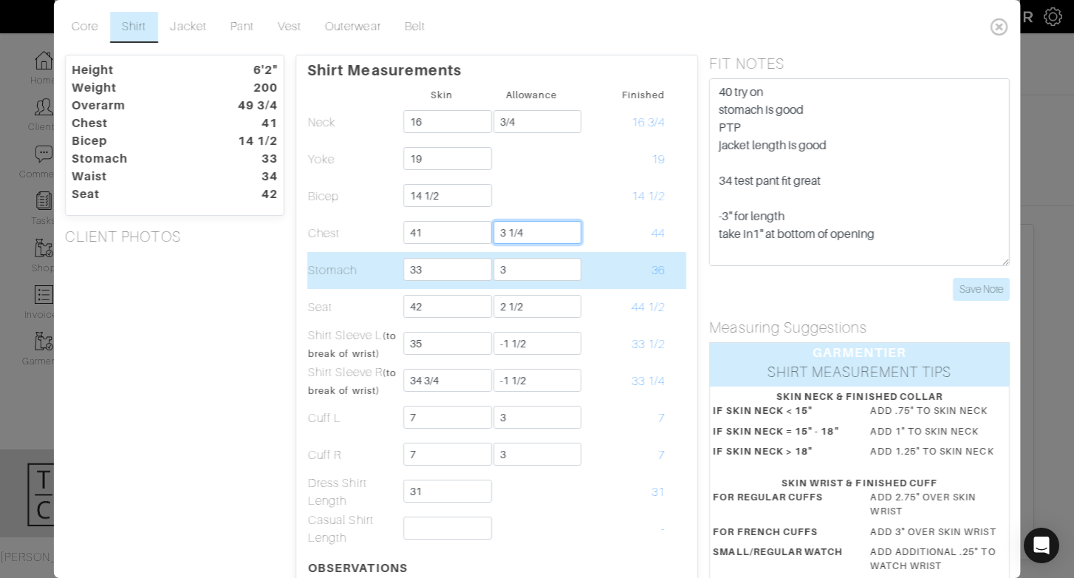
type input "3 1/4"
click at [547, 265] on input "3" at bounding box center [537, 269] width 88 height 23
type input "3 1/4"
click at [586, 279] on td "36" at bounding box center [620, 270] width 89 height 37
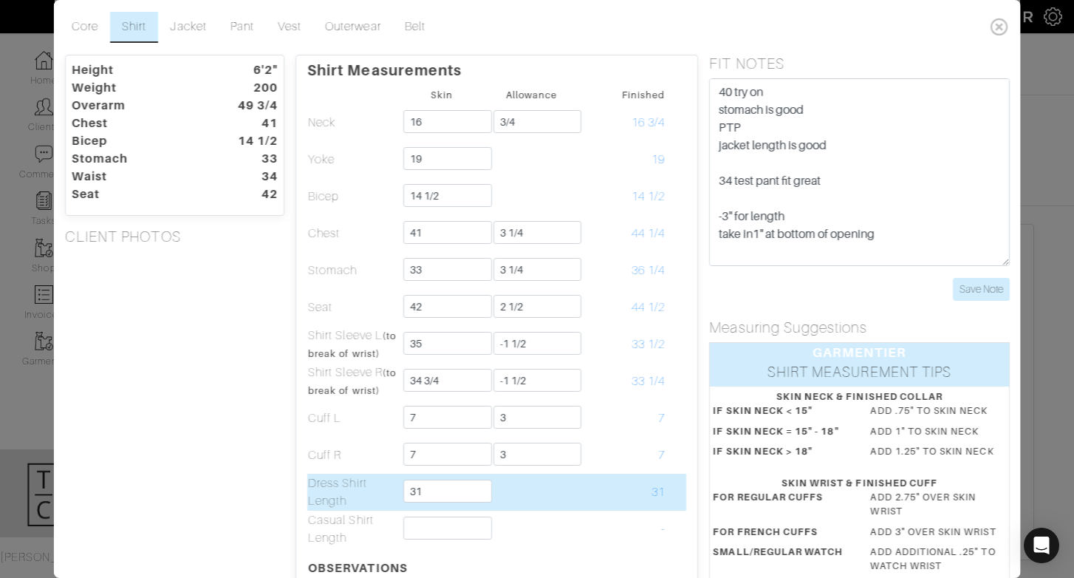
click at [560, 485] on td at bounding box center [530, 491] width 89 height 37
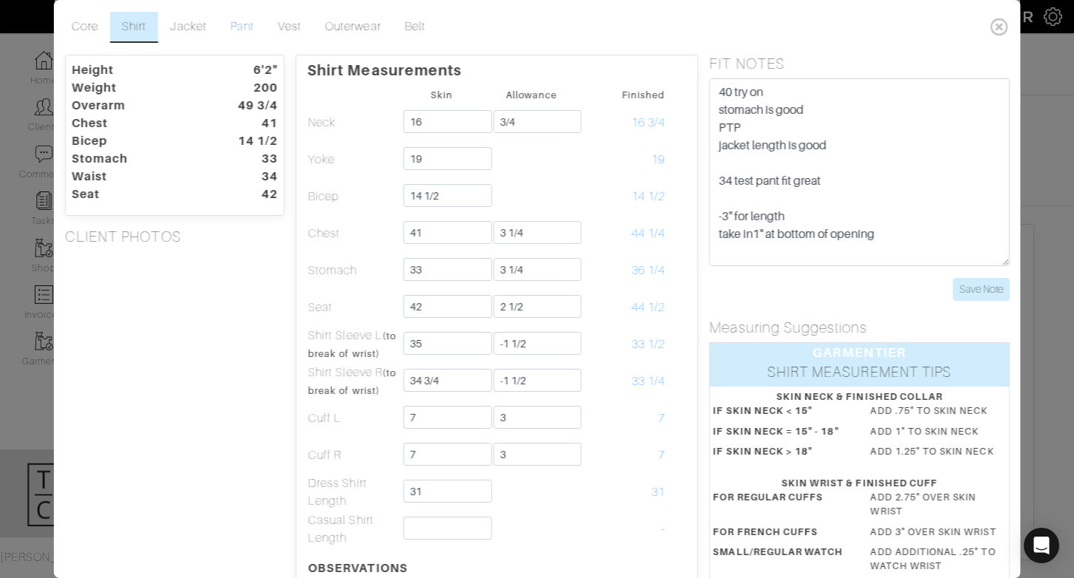
click at [245, 32] on link "Pant" at bounding box center [241, 27] width 47 height 31
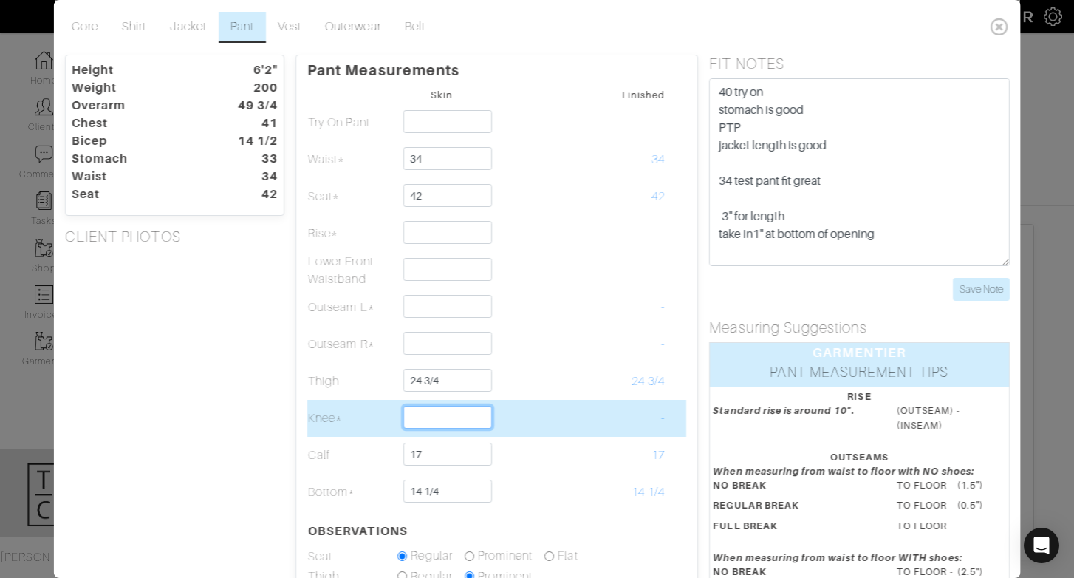
click at [460, 413] on input "text" at bounding box center [447, 416] width 88 height 23
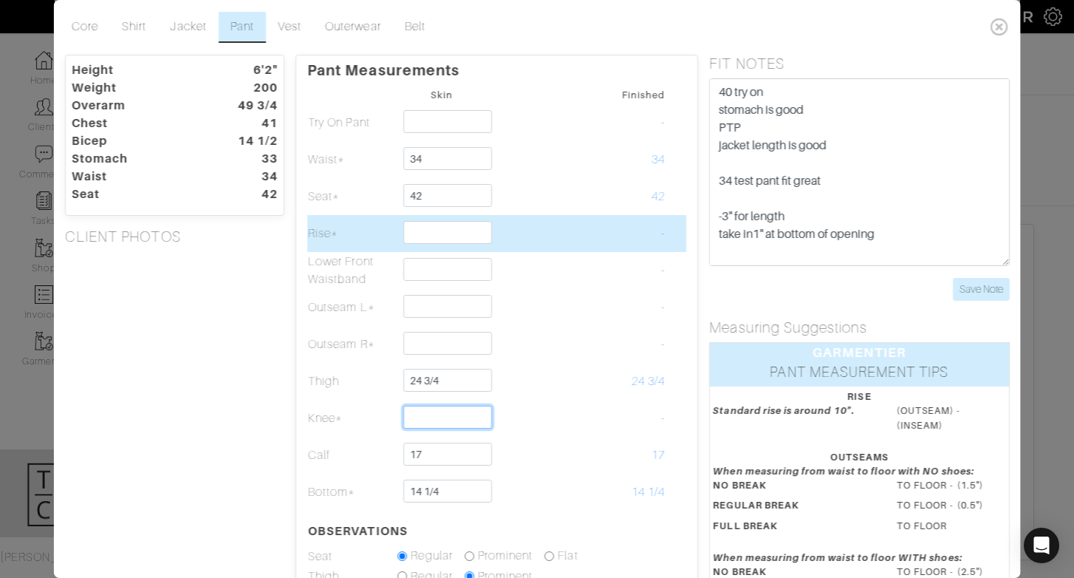
type input "18"
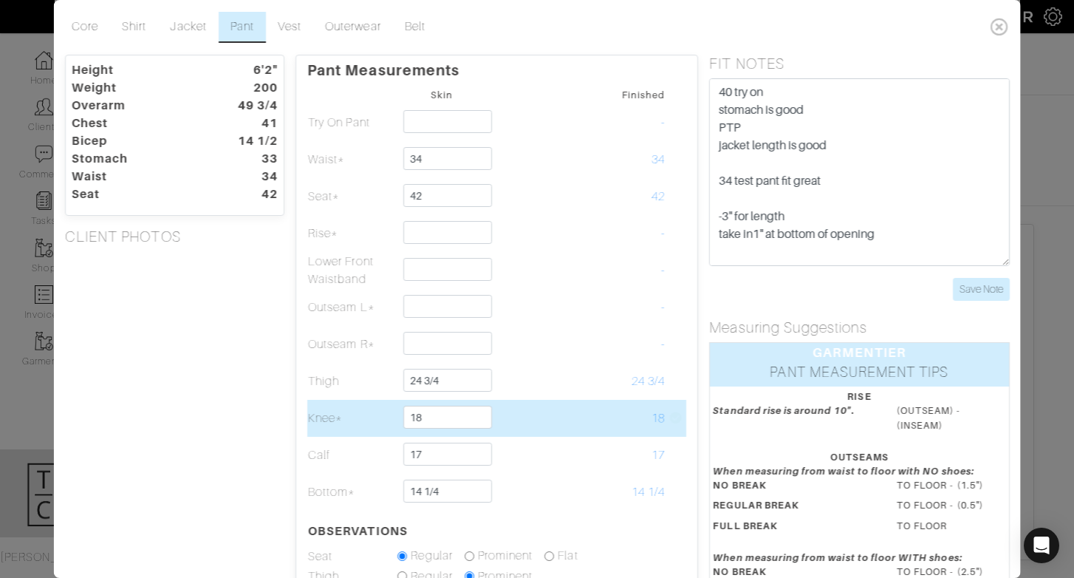
click at [511, 422] on td at bounding box center [530, 418] width 89 height 37
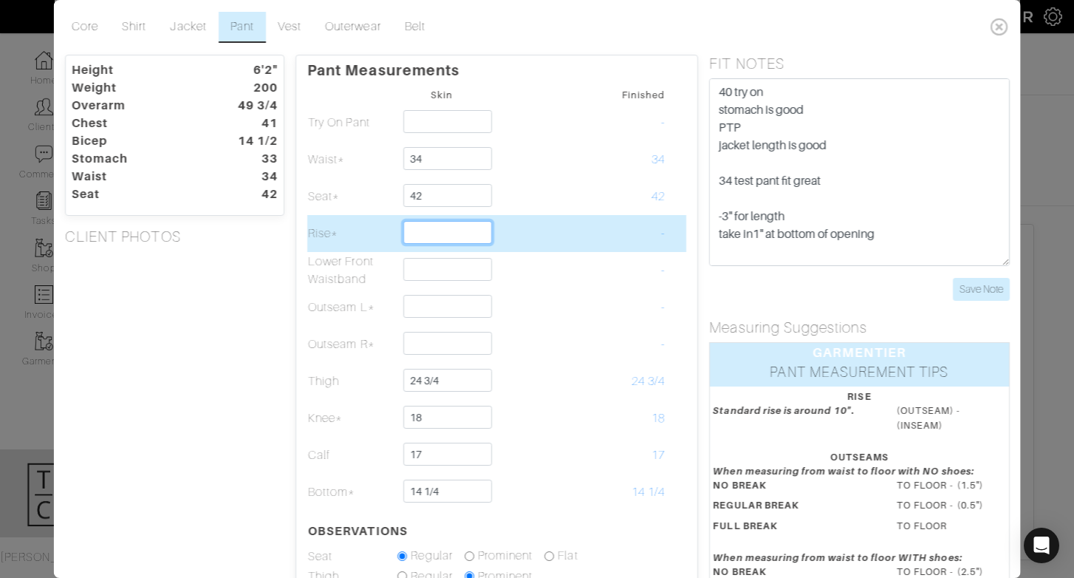
click at [436, 239] on input "text" at bounding box center [447, 232] width 88 height 23
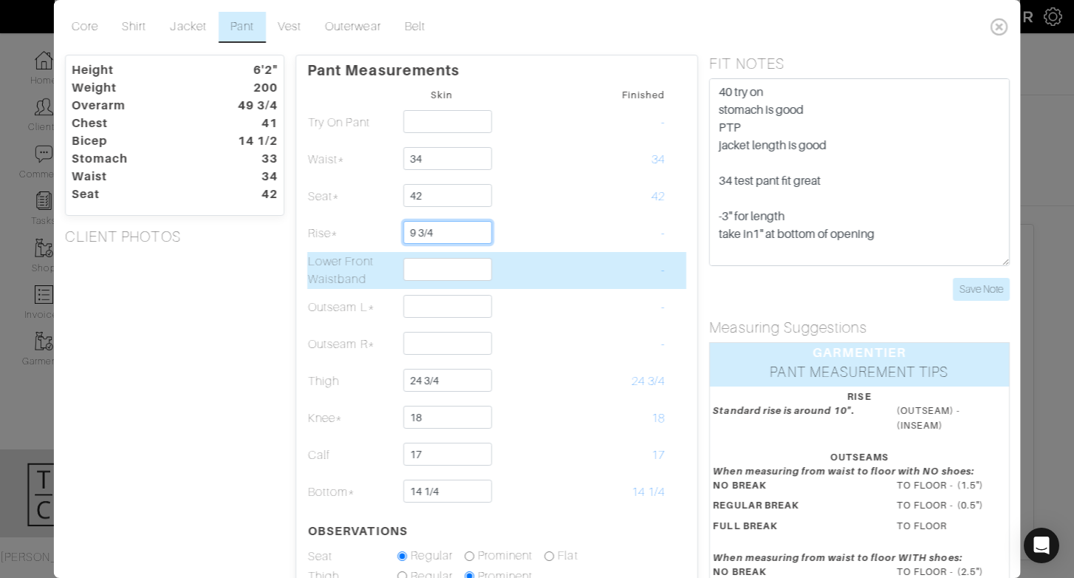
type input "9 3/4"
click at [418, 282] on td at bounding box center [441, 270] width 89 height 37
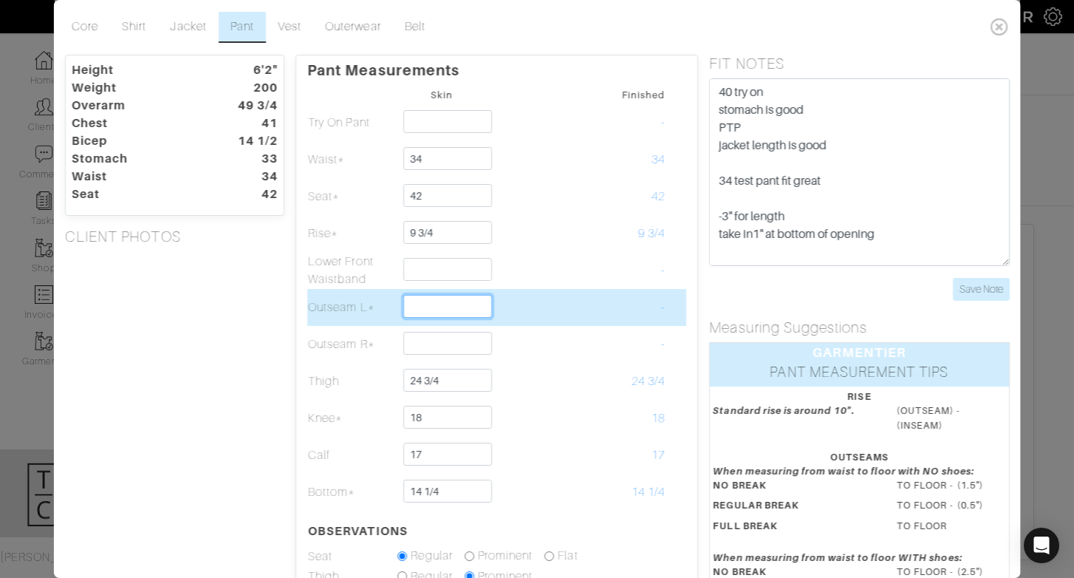
click at [418, 306] on input "text" at bounding box center [447, 306] width 88 height 23
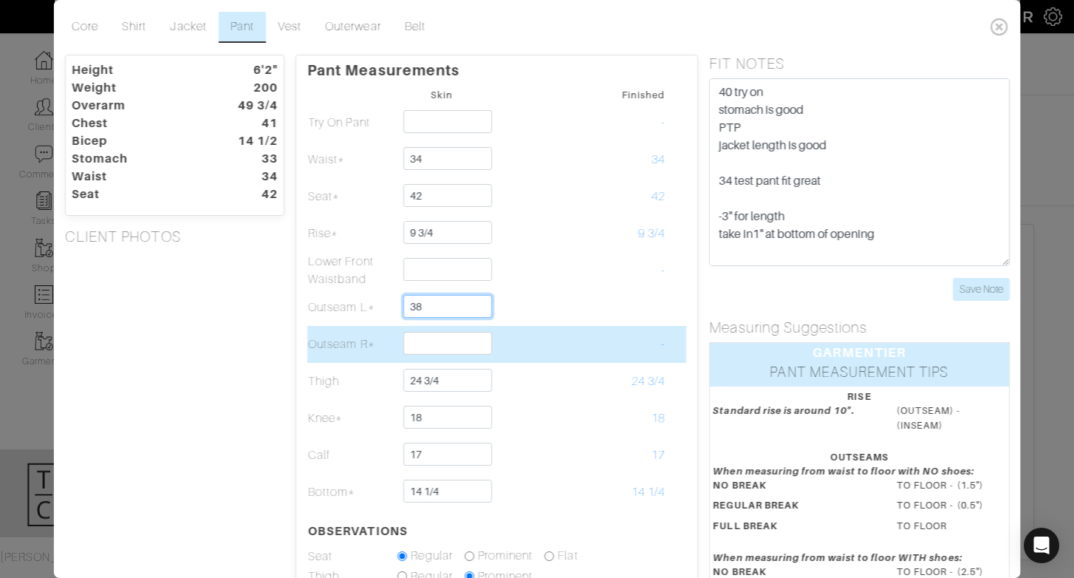
type input "38"
click at [416, 339] on input "text" at bounding box center [447, 343] width 88 height 23
type input "38"
click at [525, 341] on td at bounding box center [530, 344] width 89 height 37
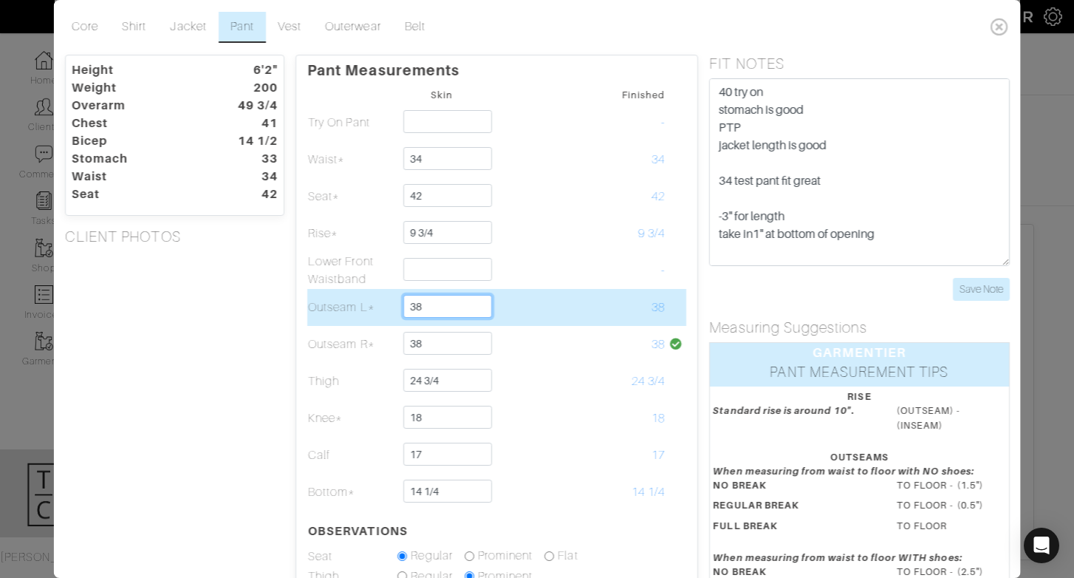
click at [459, 309] on input "38" at bounding box center [447, 306] width 88 height 23
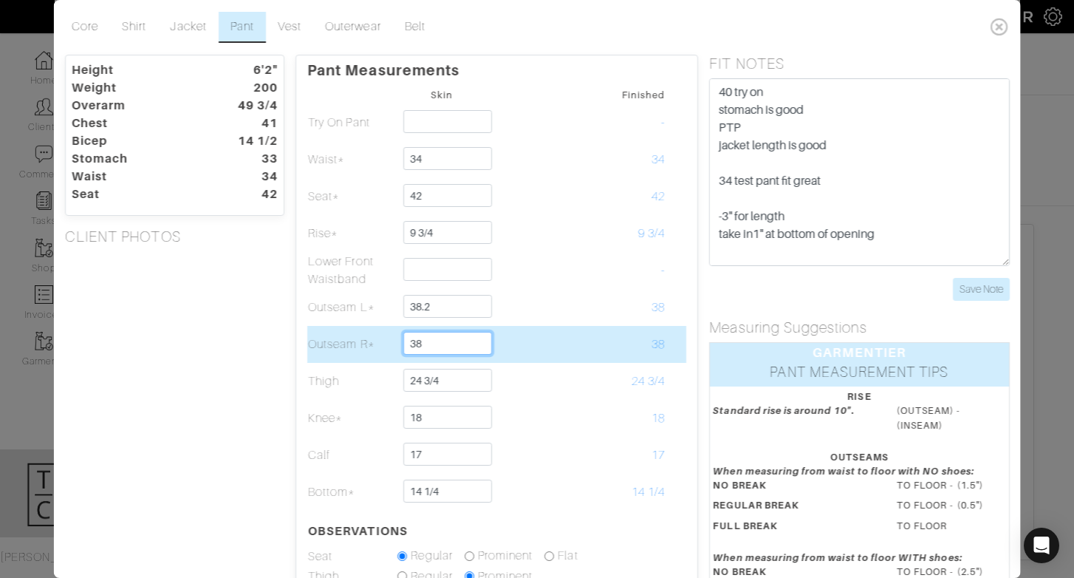
type input "38 1/5"
click at [453, 347] on input "38" at bounding box center [447, 343] width 88 height 23
type input "38 1/5"
click at [533, 354] on td at bounding box center [530, 344] width 89 height 37
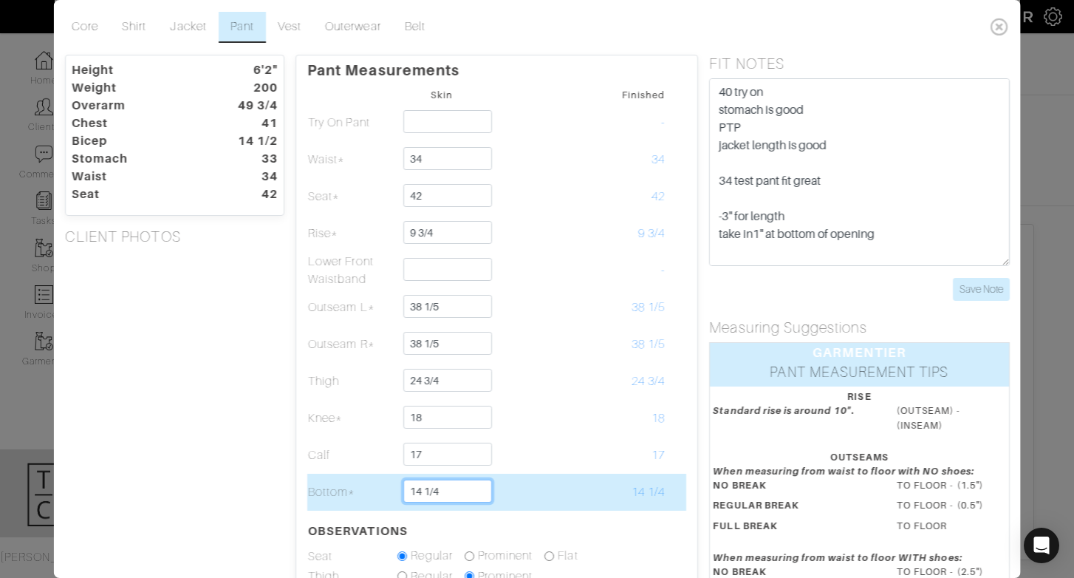
click at [441, 488] on input "14 1/4" at bounding box center [447, 490] width 88 height 23
drag, startPoint x: 425, startPoint y: 493, endPoint x: 451, endPoint y: 496, distance: 25.9
click at [451, 496] on input "14 1/4" at bounding box center [447, 490] width 88 height 23
type input "14 1/2"
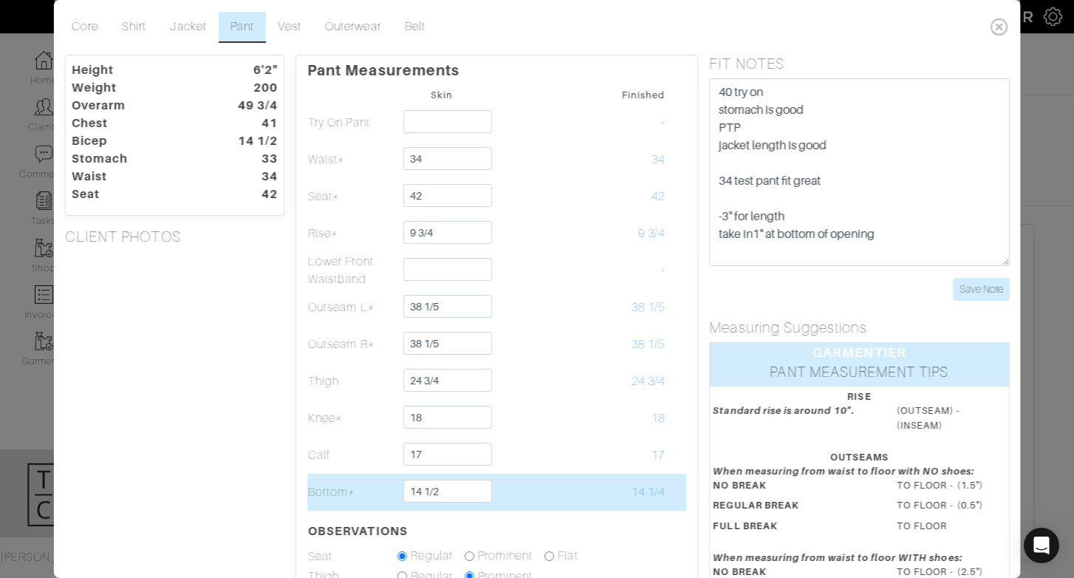
click at [582, 475] on td "14 1/4" at bounding box center [620, 491] width 89 height 37
